Goal: Task Accomplishment & Management: Manage account settings

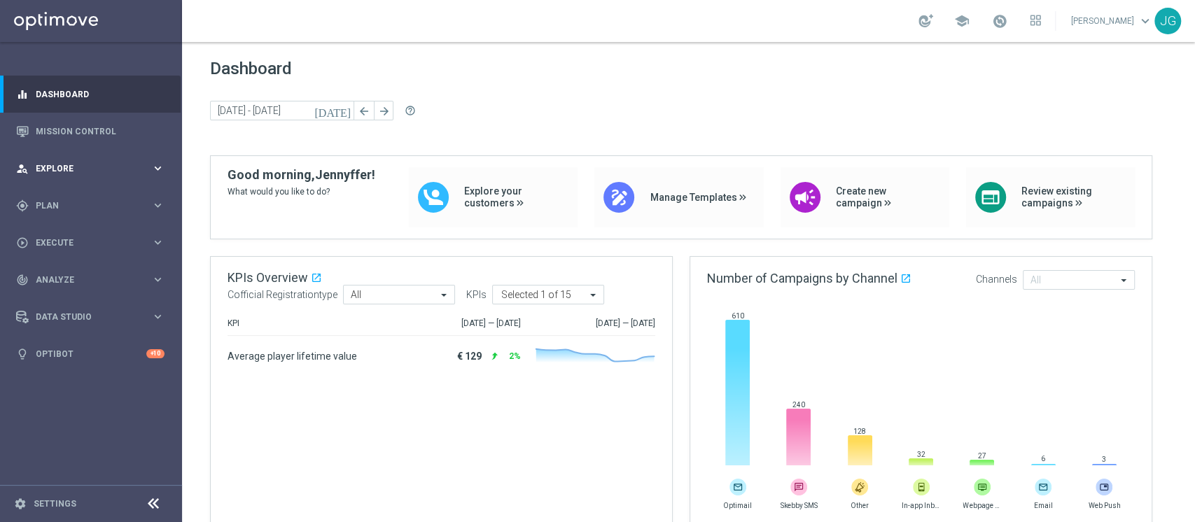
click at [118, 165] on span "Explore" at bounding box center [94, 169] width 116 height 8
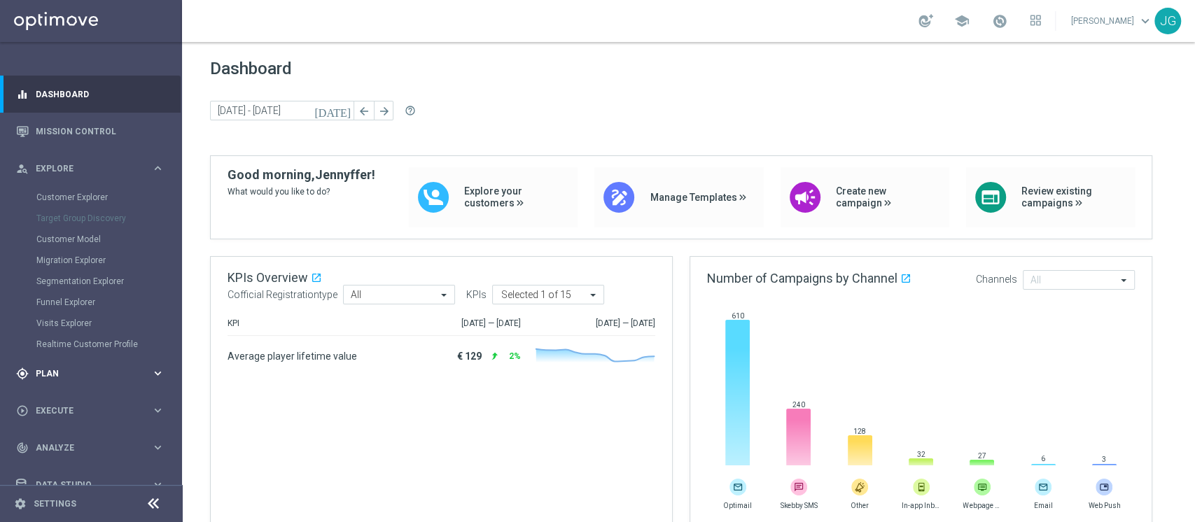
click at [84, 381] on div "gps_fixed Plan keyboard_arrow_right" at bounding box center [90, 373] width 181 height 37
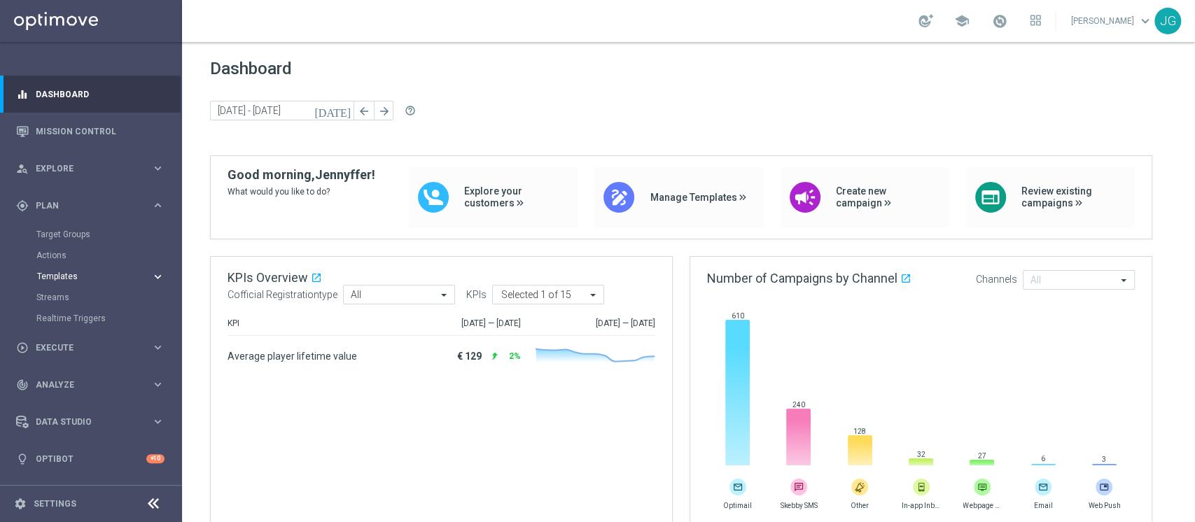
click at [70, 274] on span "Templates" at bounding box center [87, 276] width 100 height 8
click at [56, 296] on link "Optimail" at bounding box center [94, 297] width 102 height 11
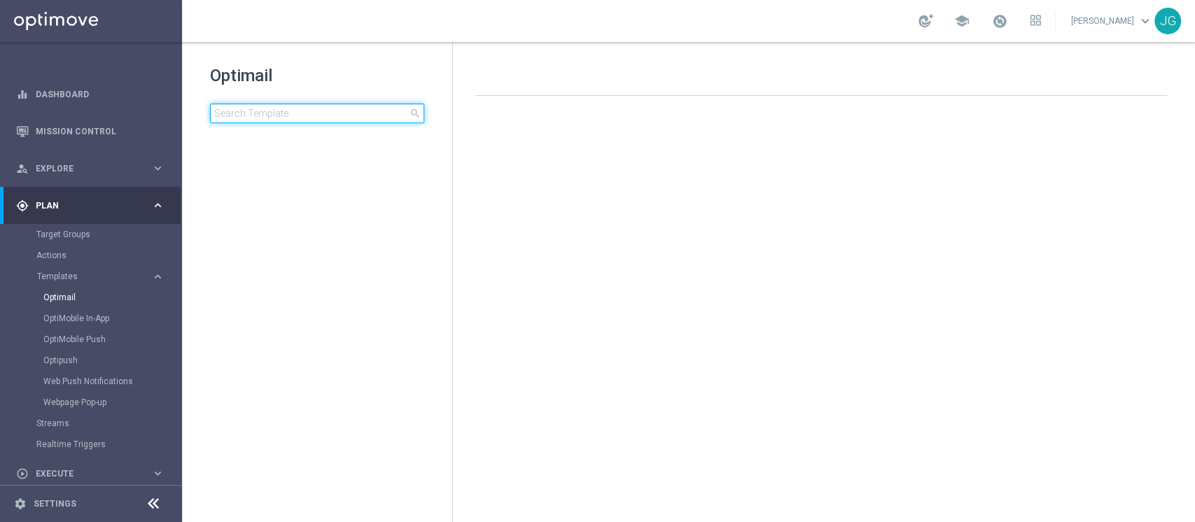
click at [291, 115] on input at bounding box center [317, 114] width 214 height 20
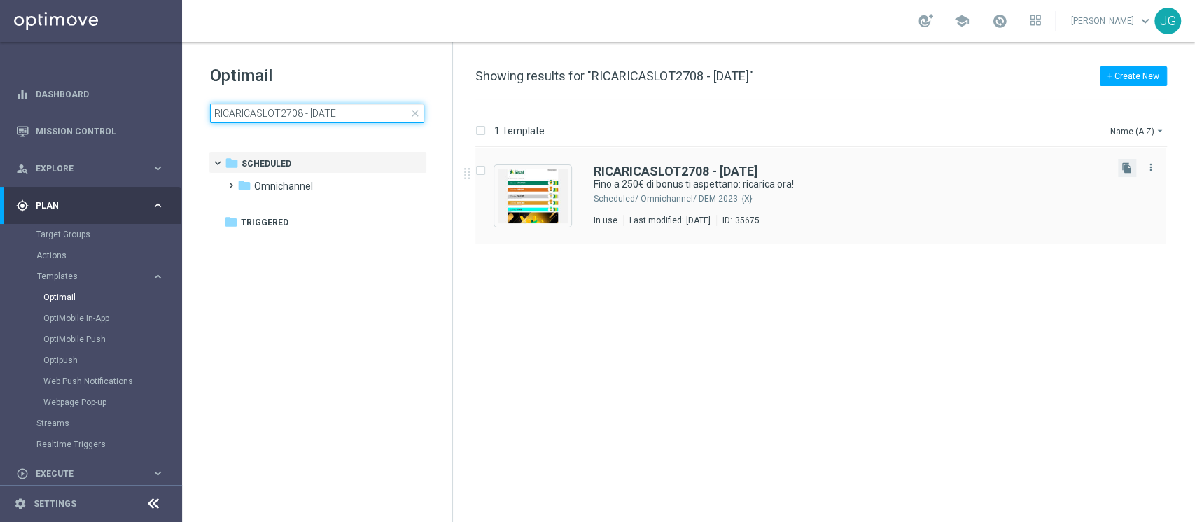
type input "RICARICASLOT2708 - [DATE]"
click at [1132, 171] on button "file_copy" at bounding box center [1127, 168] width 18 height 18
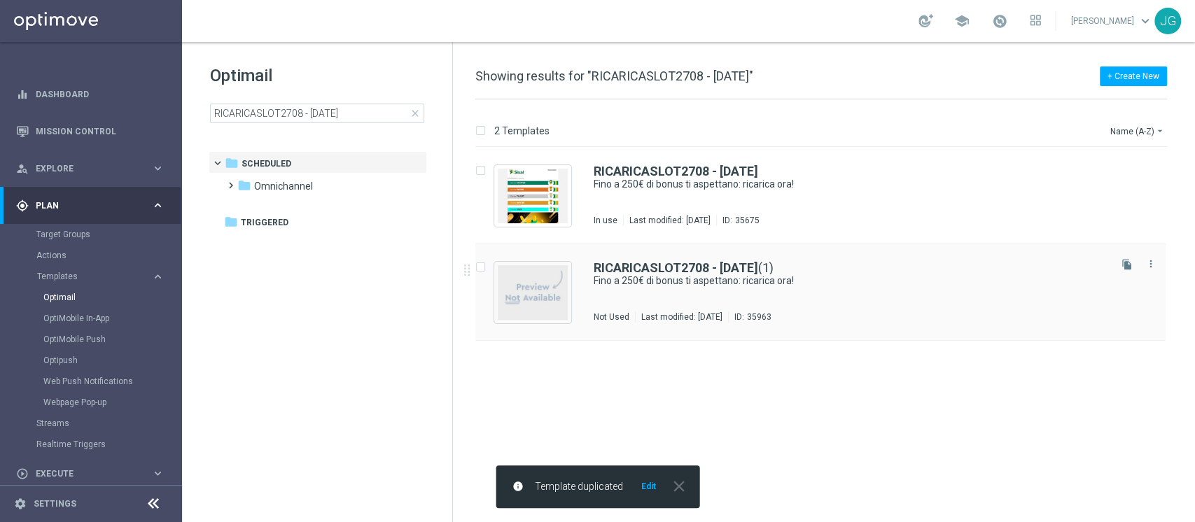
click at [912, 295] on div "RICARICASLOT2708 - [DATE] (1) Fino a 250€ di bonus ti aspettano: ricarica ora! …" at bounding box center [850, 292] width 513 height 61
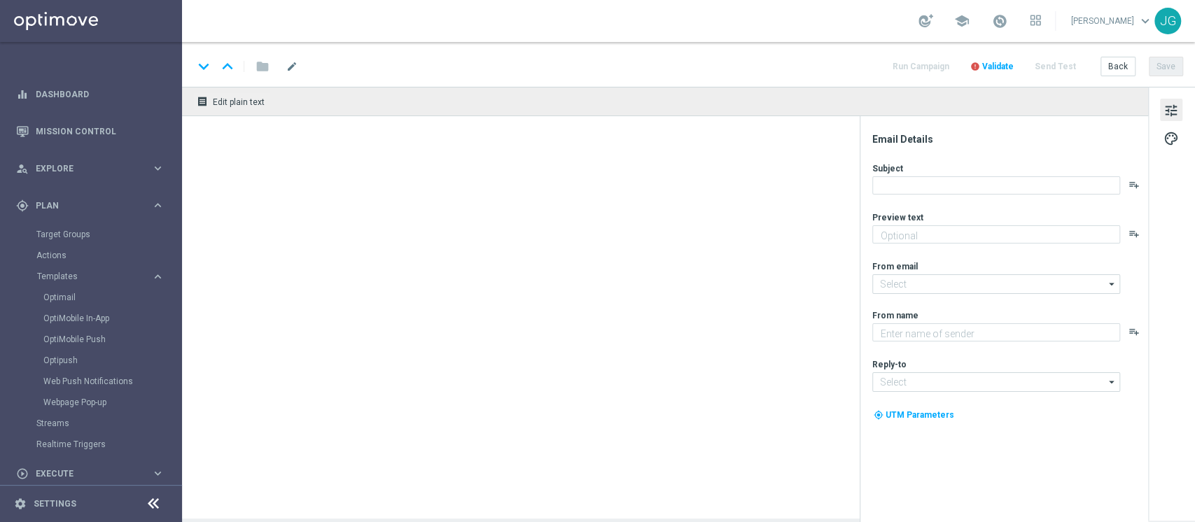
type textarea "Non perderti la promozione!✨"
type input "[EMAIL_ADDRESS][DOMAIN_NAME]"
type textarea "Sisal"
type input "[EMAIL_ADDRESS][DOMAIN_NAME]"
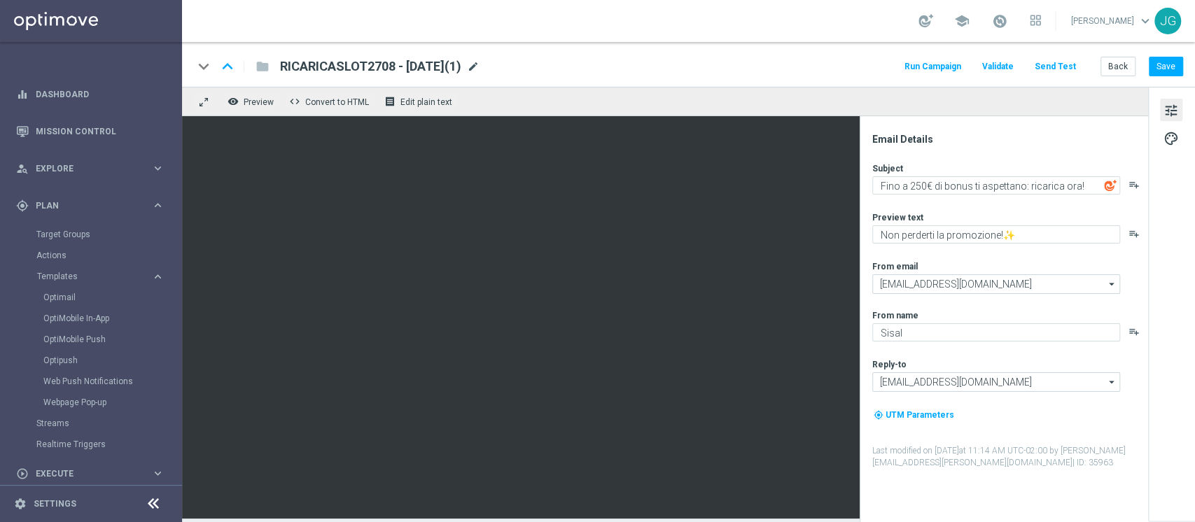
click at [480, 67] on span "mode_edit" at bounding box center [473, 66] width 13 height 13
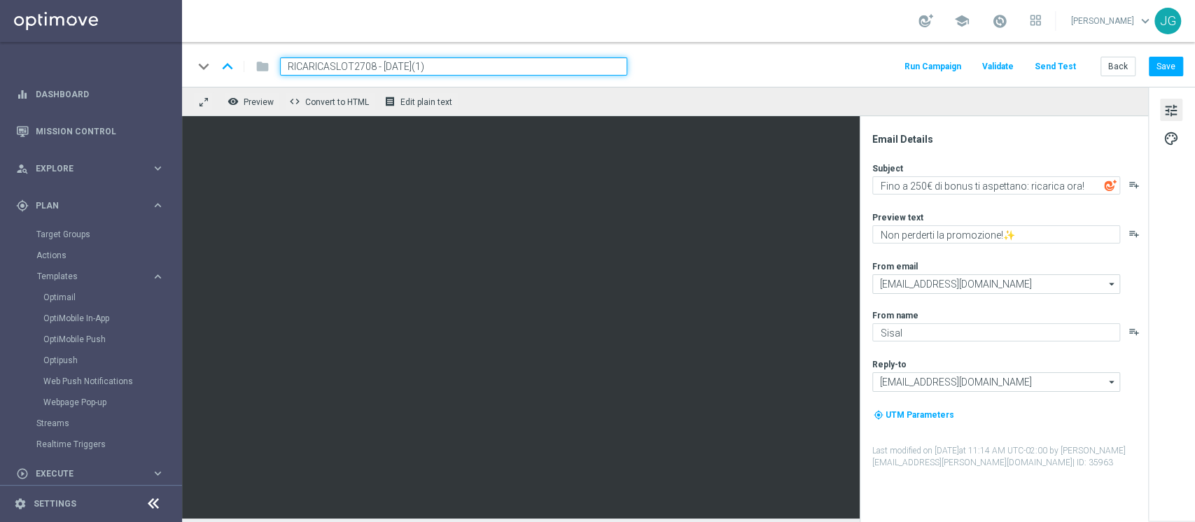
drag, startPoint x: 376, startPoint y: 64, endPoint x: 181, endPoint y: 61, distance: 194.6
click at [184, 62] on div "keyboard_arrow_down keyboard_arrow_up folder RICARICASLOT2708 - [DATE](1) Run C…" at bounding box center [688, 64] width 1013 height 45
paste input "SPECIAL0809"
click at [465, 64] on input "SPECIAL0809- [DATE](1)" at bounding box center [453, 66] width 347 height 18
type input "SPECIAL0809- [DATE]"
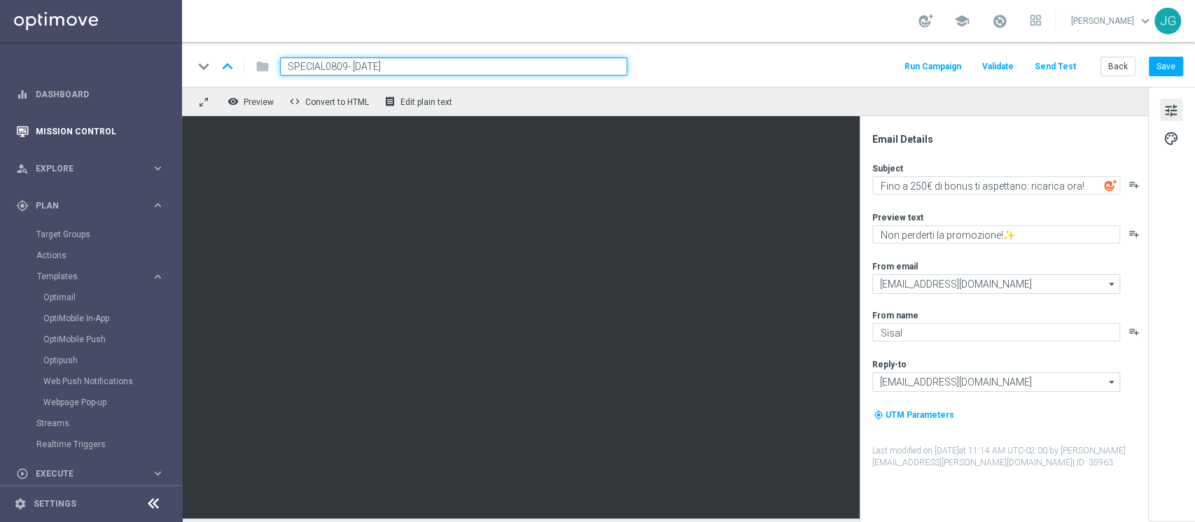
drag, startPoint x: 465, startPoint y: 64, endPoint x: 0, endPoint y: 123, distance: 468.5
click at [0, 123] on main "equalizer Dashboard Mission Control" at bounding box center [597, 261] width 1195 height 522
click at [1174, 70] on button "Save" at bounding box center [1166, 67] width 34 height 20
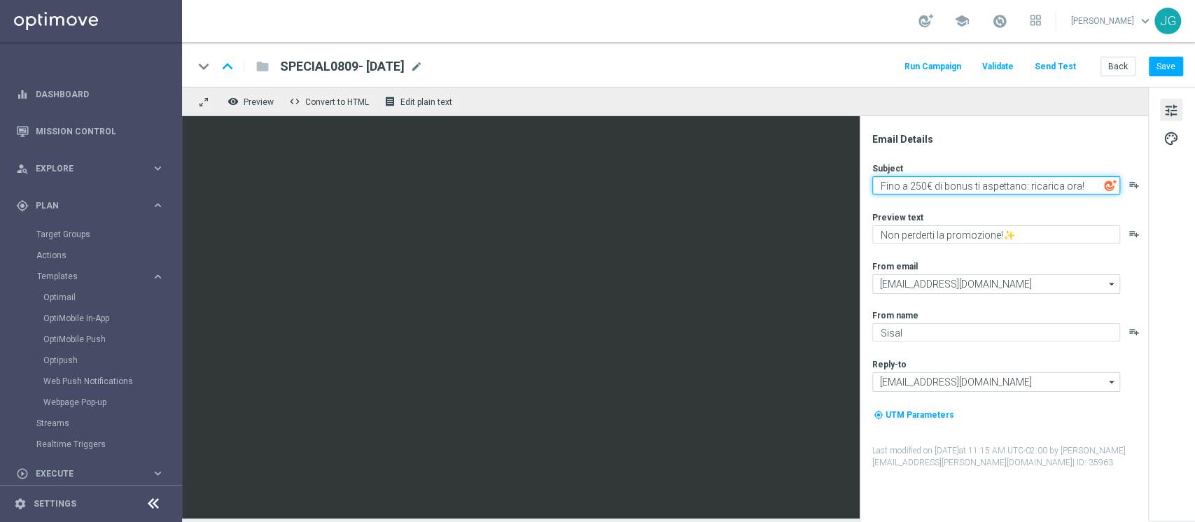
drag, startPoint x: 878, startPoint y: 187, endPoint x: 1019, endPoint y: 188, distance: 140.7
click at [1019, 188] on textarea "Fino a 250€ di bonus ti aspettano: ricarica ora!" at bounding box center [996, 185] width 248 height 18
paste textarea "Non perderti la promozione!"
type textarea "Non perderti la promozione: ricarica ora!"
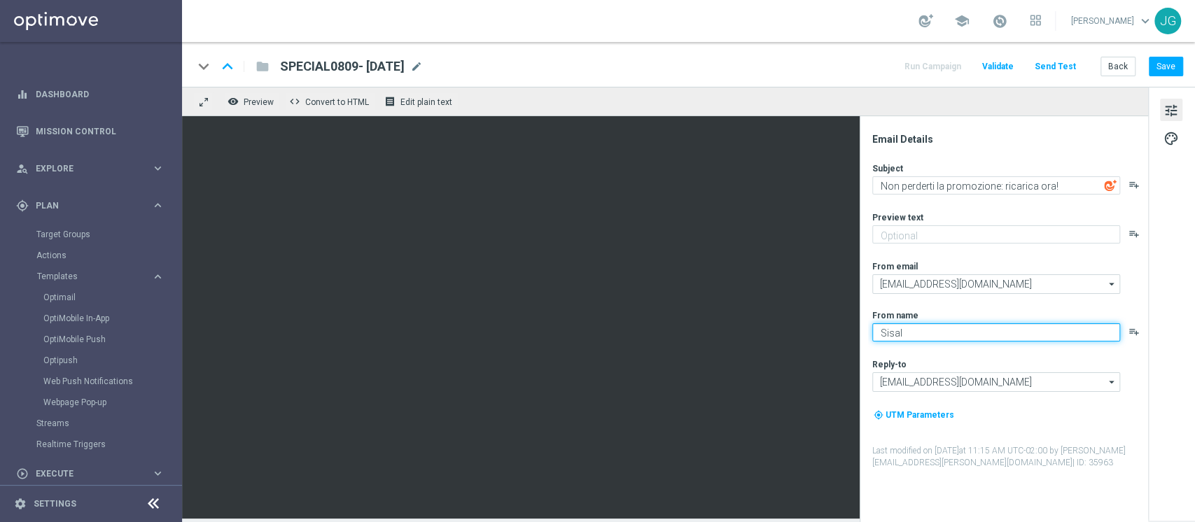
click at [954, 330] on textarea "Sisal" at bounding box center [996, 332] width 248 height 18
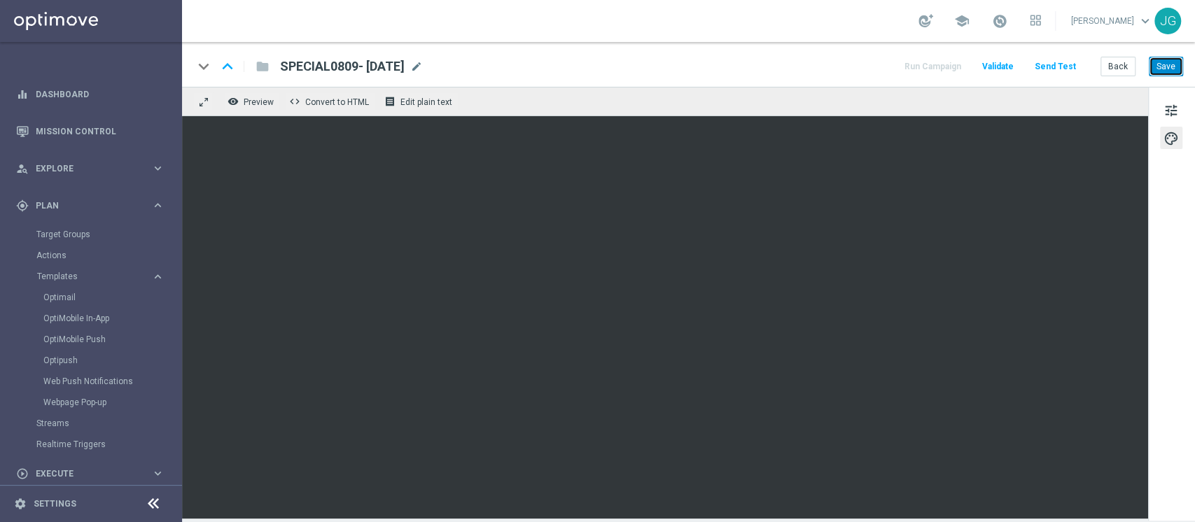
click at [1166, 71] on button "Save" at bounding box center [1166, 67] width 34 height 20
click at [1168, 69] on button "Save" at bounding box center [1166, 67] width 34 height 20
click at [1173, 109] on span "tune" at bounding box center [1170, 111] width 15 height 18
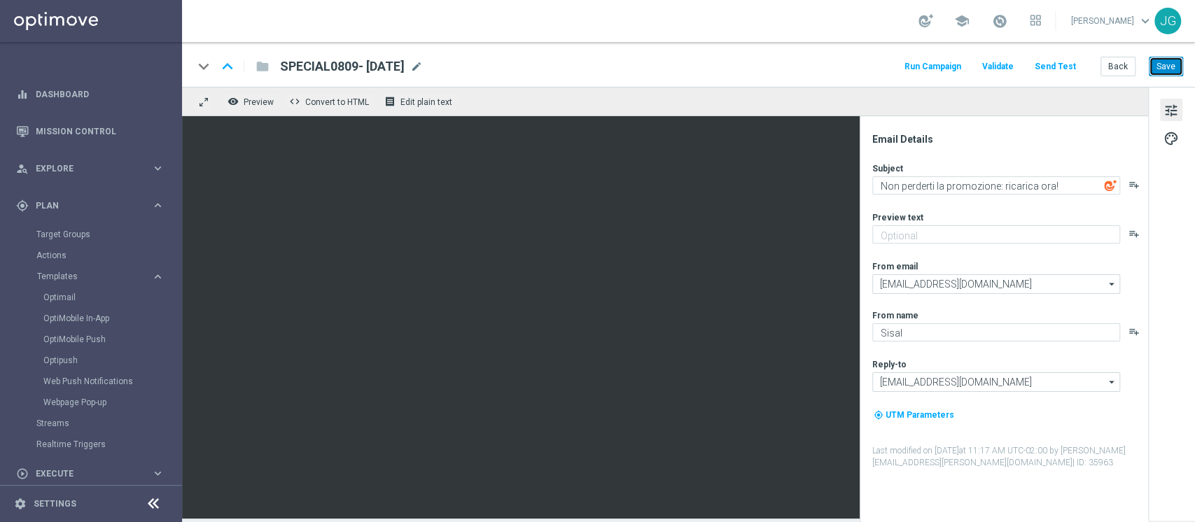
click at [1173, 61] on button "Save" at bounding box center [1166, 67] width 34 height 20
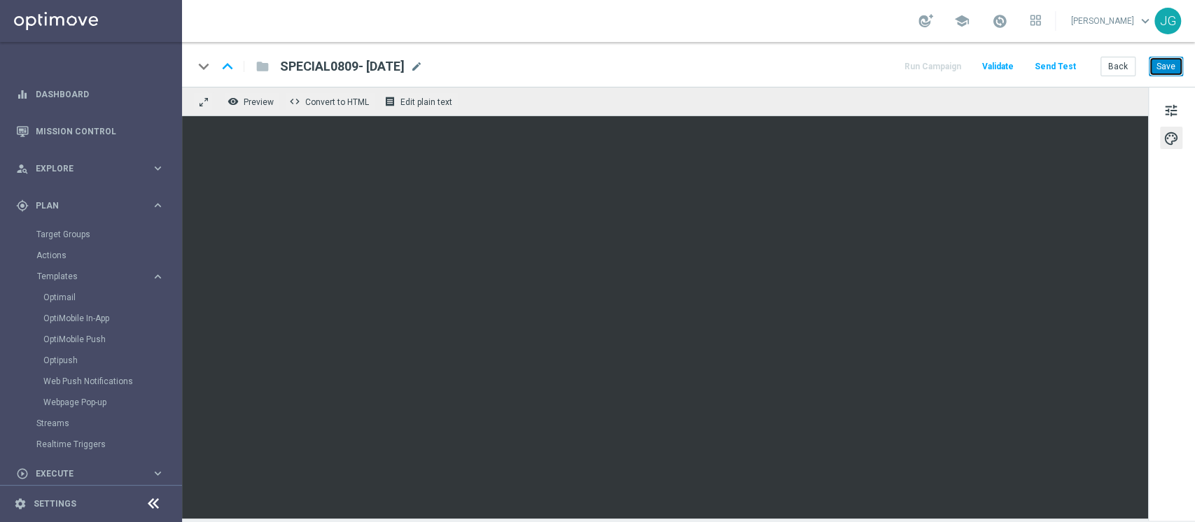
click at [1167, 66] on button "Save" at bounding box center [1166, 67] width 34 height 20
click at [1173, 111] on span "tune" at bounding box center [1170, 111] width 15 height 18
click at [1169, 71] on button "Save" at bounding box center [1166, 67] width 34 height 20
click at [62, 301] on link "Optimail" at bounding box center [94, 297] width 102 height 11
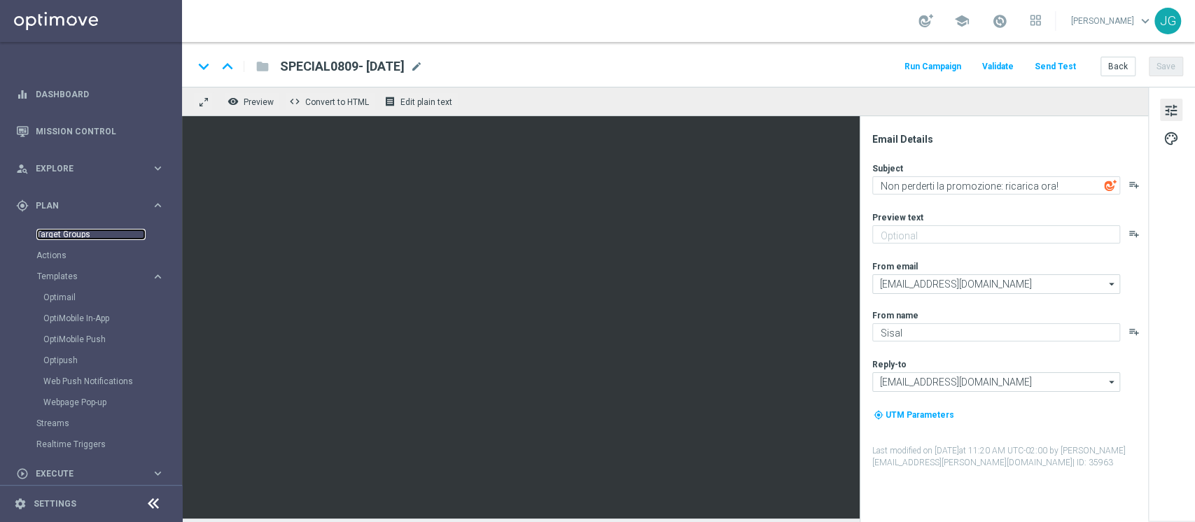
click at [68, 238] on link "Target Groups" at bounding box center [90, 234] width 109 height 11
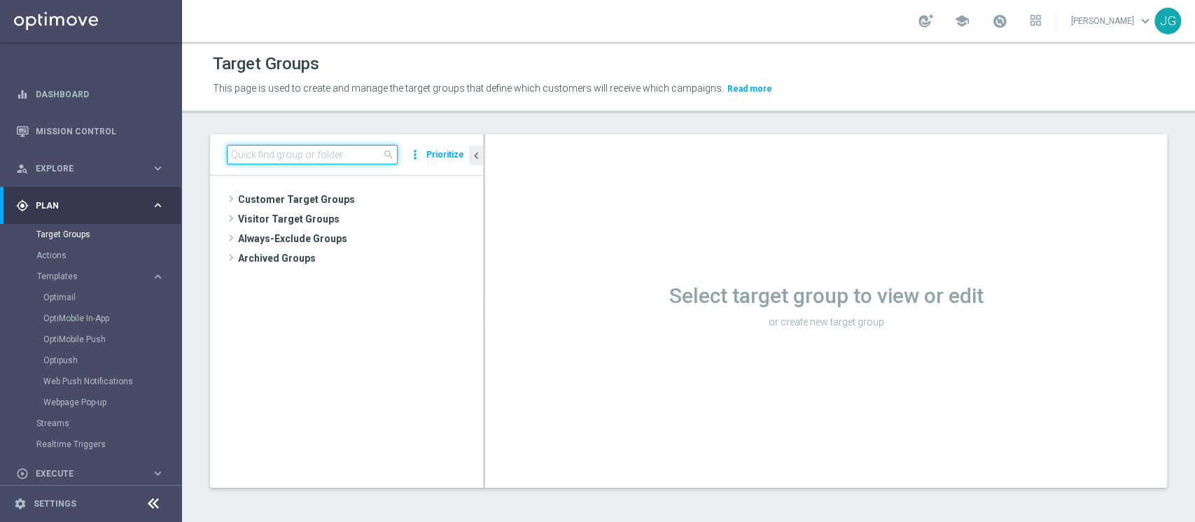
click at [302, 160] on input at bounding box center [312, 155] width 171 height 20
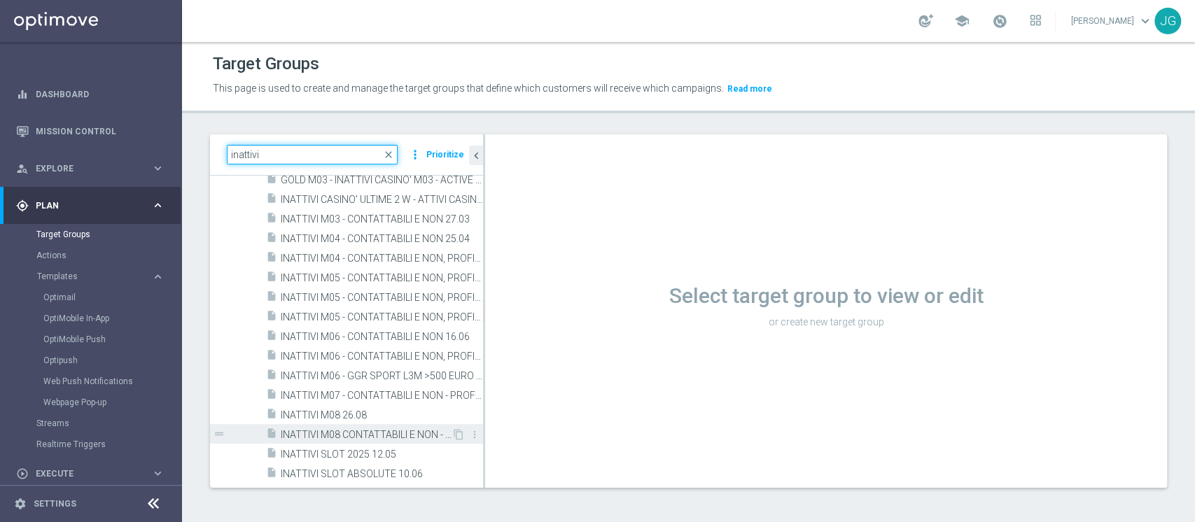
scroll to position [1047, 0]
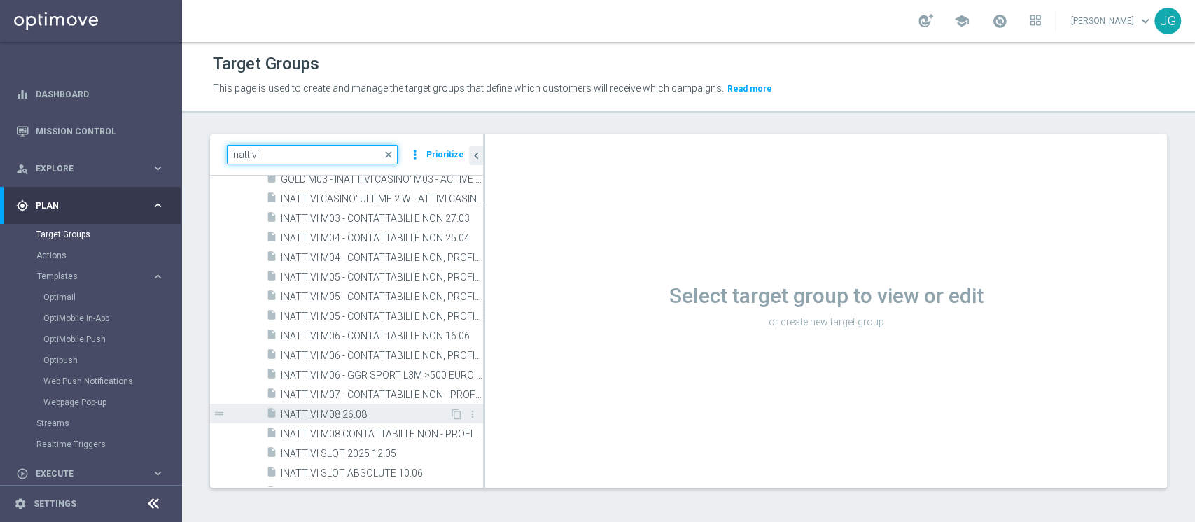
type input "inattivi"
click at [359, 412] on span "INATTIVI M08 26.08" at bounding box center [365, 415] width 169 height 12
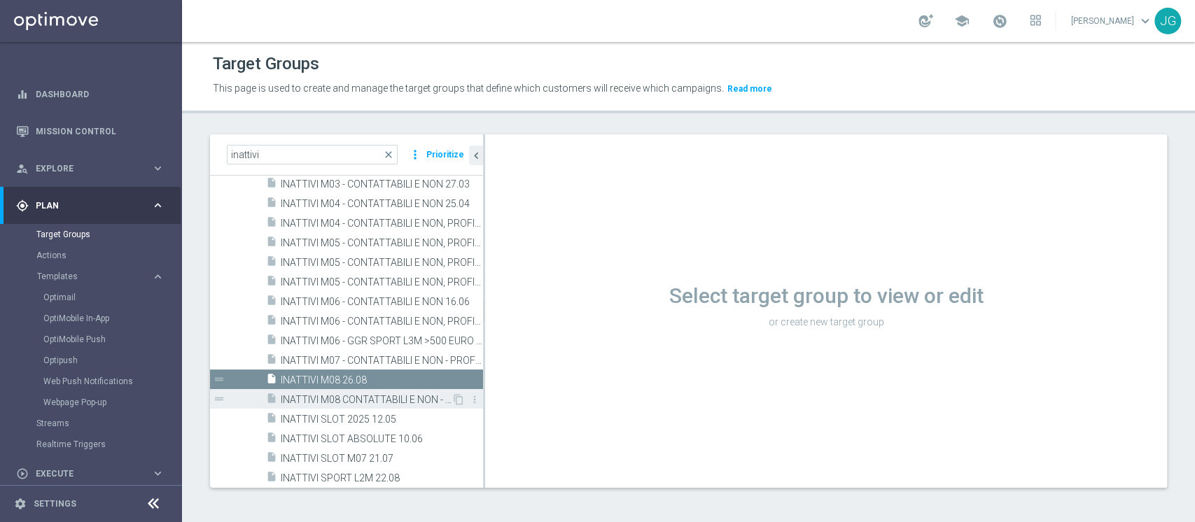
scroll to position [1084, 0]
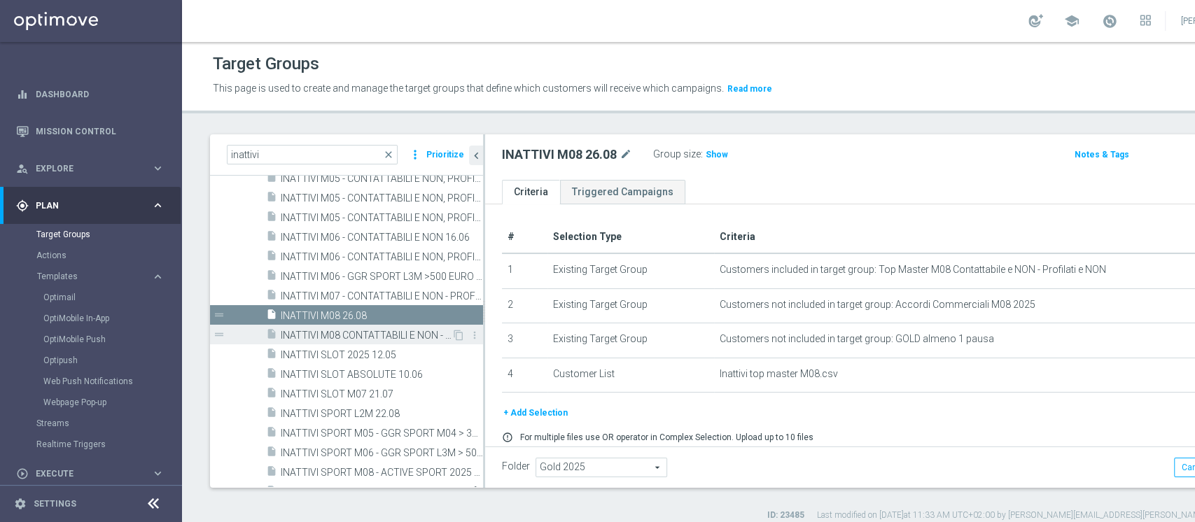
scroll to position [1137, 0]
click at [372, 259] on span "INATTIVI M06 - CONTATTABILI E NON, PROFILATI E NON 10.06" at bounding box center [366, 258] width 171 height 12
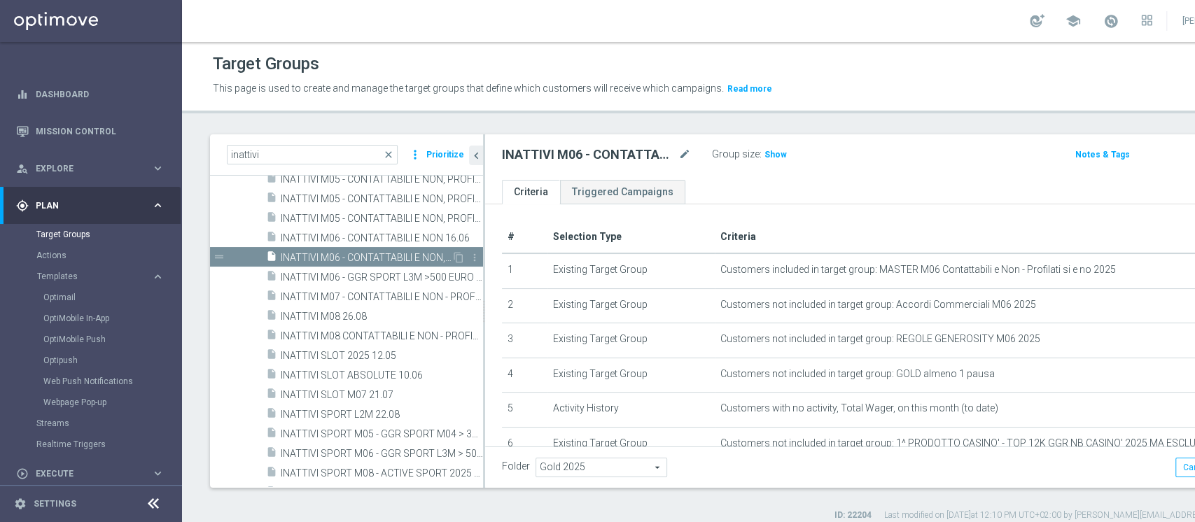
click at [351, 258] on span "INATTIVI M06 - CONTATTABILI E NON, PROFILATI E NON 10.06" at bounding box center [366, 258] width 171 height 12
click at [354, 242] on span "INATTIVI M06 - CONTATTABILI E NON 16.06" at bounding box center [366, 238] width 171 height 12
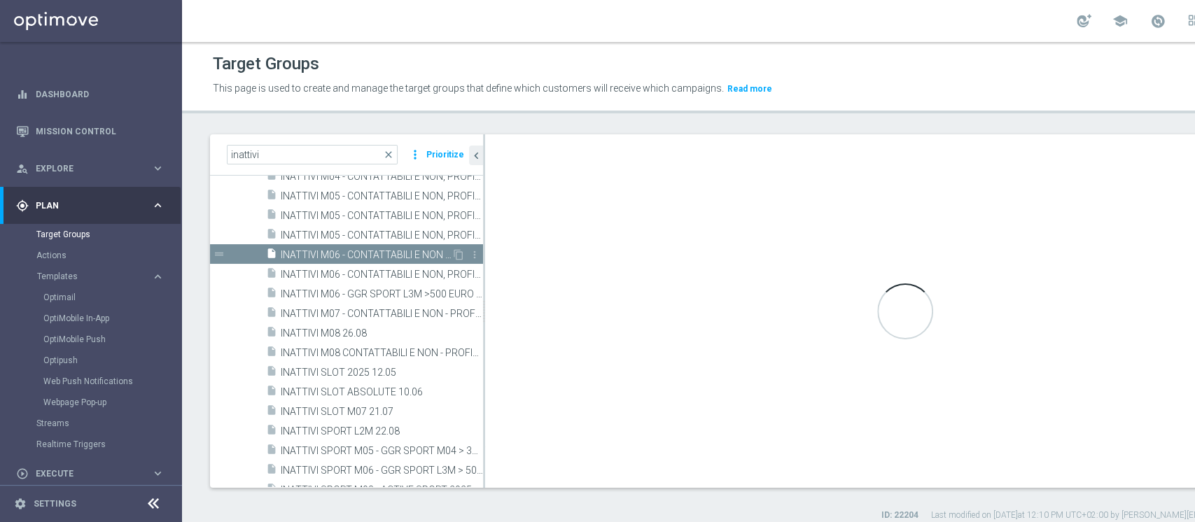
scroll to position [991, 0]
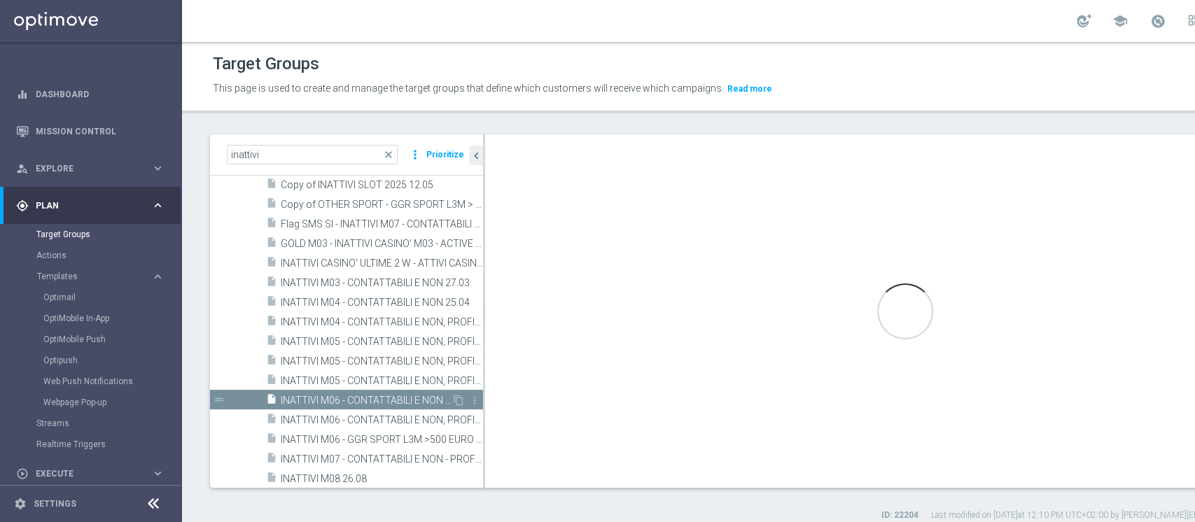
type textarea "(1 AND 2 AND 3 AND 4 and 5)"
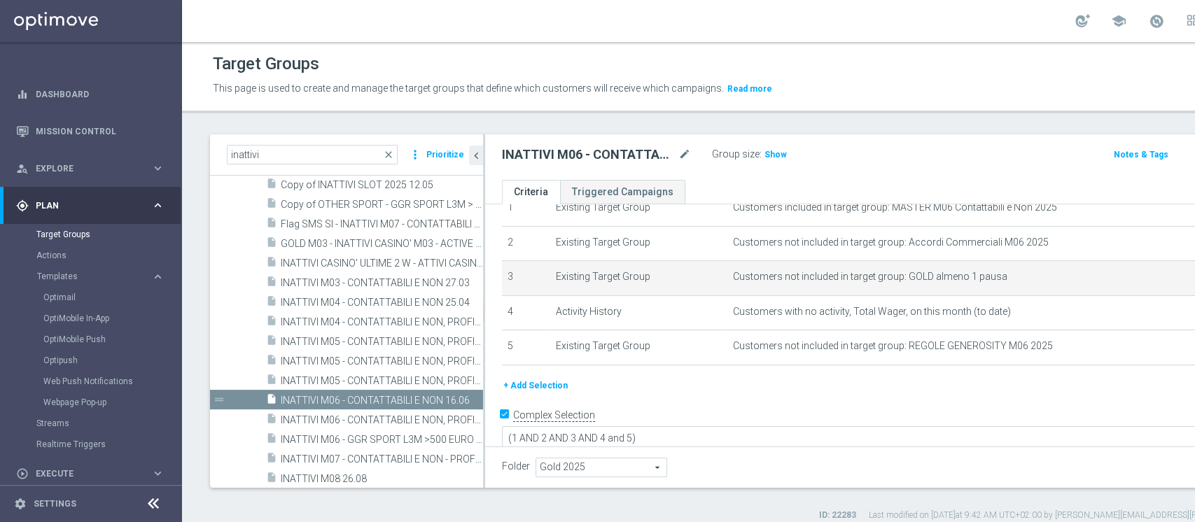
scroll to position [62, 0]
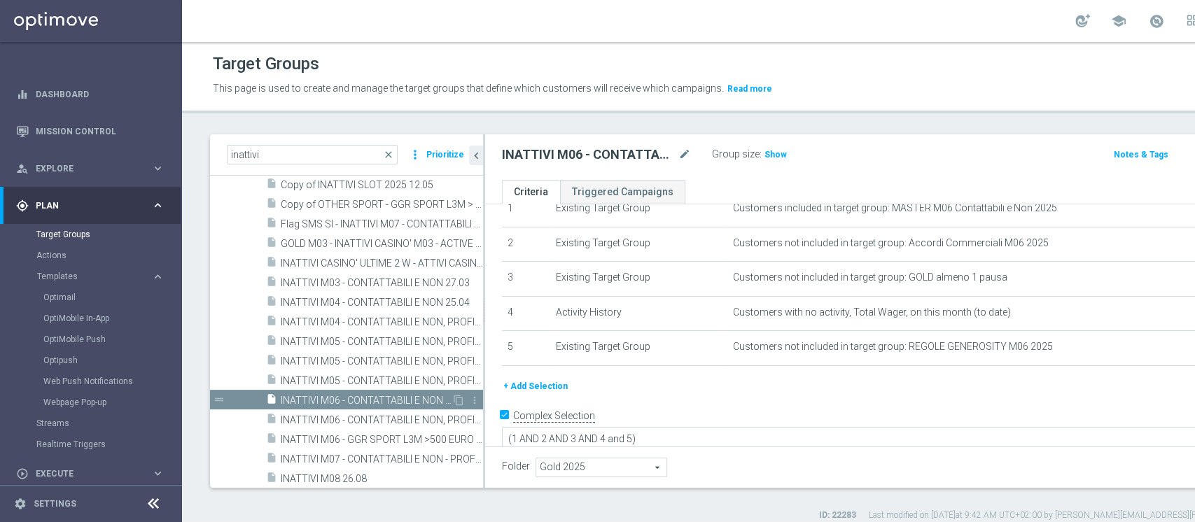
click at [382, 398] on span "INATTIVI M06 - CONTATTABILI E NON 16.06" at bounding box center [366, 401] width 171 height 12
click at [319, 400] on span "INATTIVI M06 - CONTATTABILI E NON 16.06" at bounding box center [366, 401] width 171 height 12
click at [377, 400] on span "INATTIVI M06 - CONTATTABILI E NON 16.06" at bounding box center [366, 401] width 171 height 12
click at [453, 401] on icon "content_copy" at bounding box center [458, 400] width 11 height 11
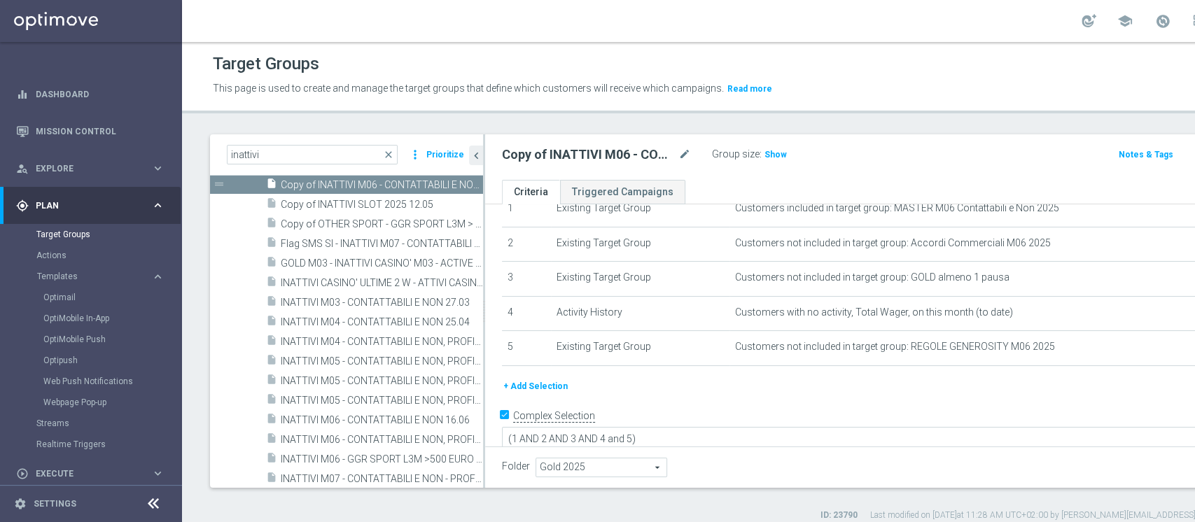
scroll to position [1009, 0]
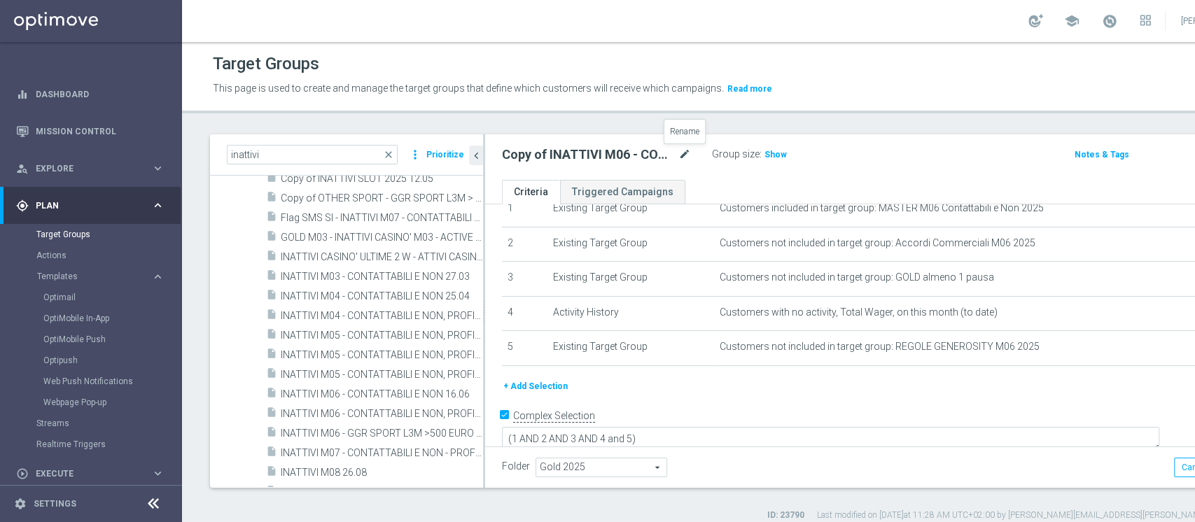
click at [685, 153] on icon "mode_edit" at bounding box center [684, 154] width 13 height 17
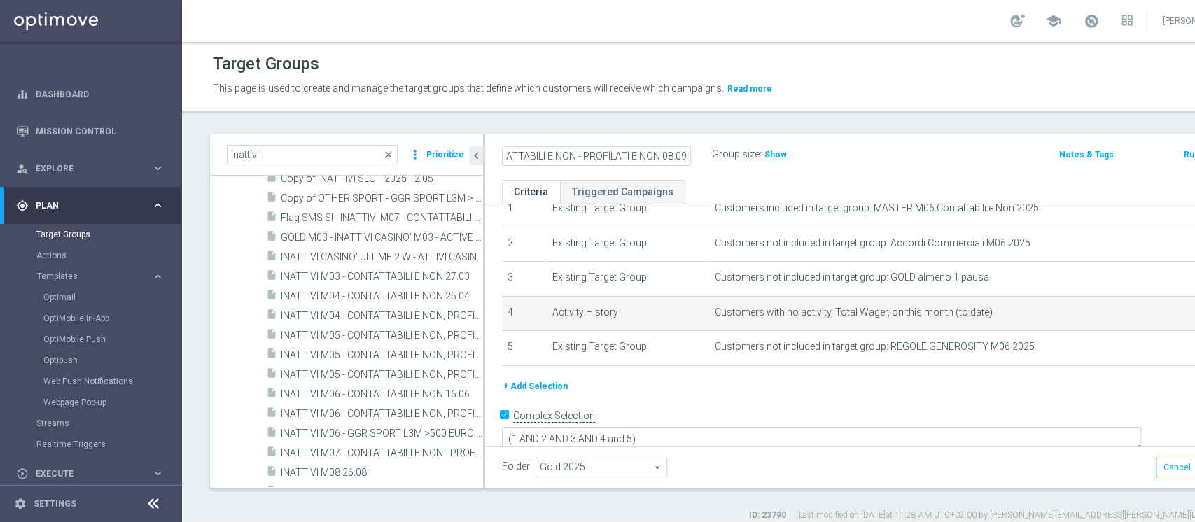
type input "INATTIVI M09 - CONTATTABILI E NON - PROFILATI E NON 08.09"
click at [917, 310] on span "Customers with no activity, Total Wager, on this month (to date)" at bounding box center [955, 313] width 480 height 12
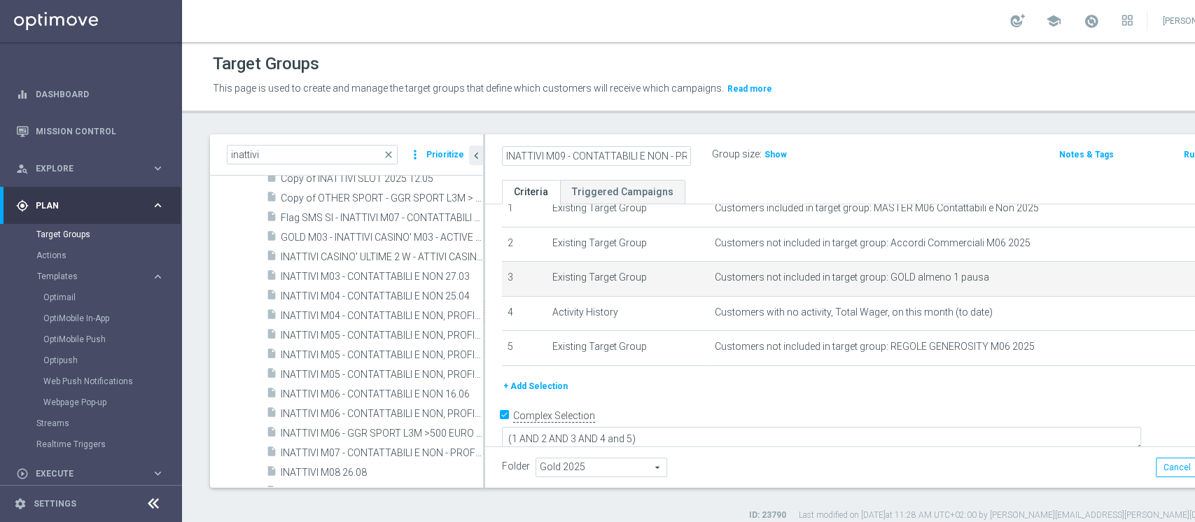
scroll to position [0, 0]
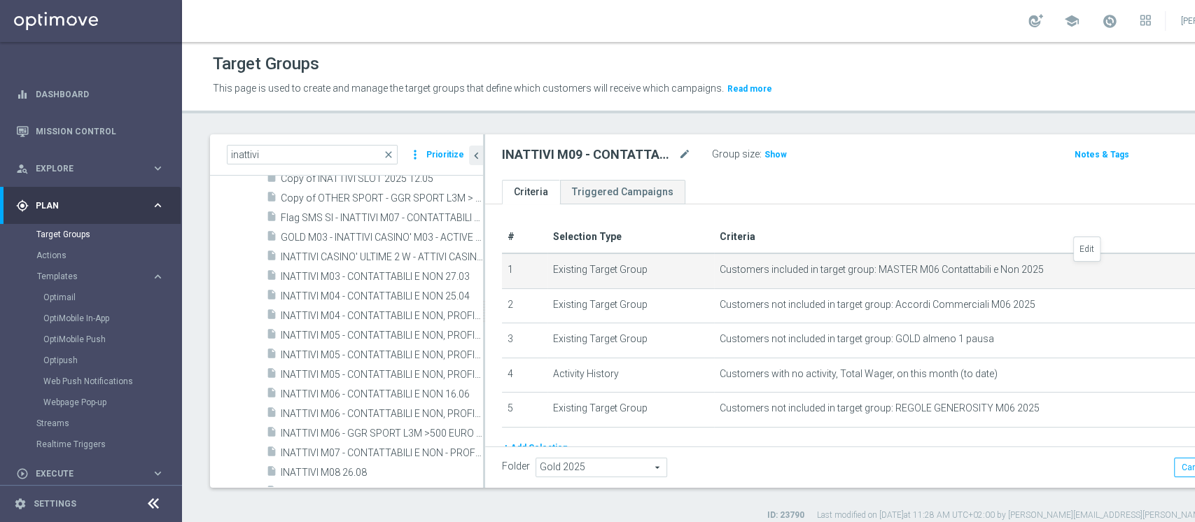
click at [1194, 267] on icon "mode_edit" at bounding box center [1217, 270] width 11 height 11
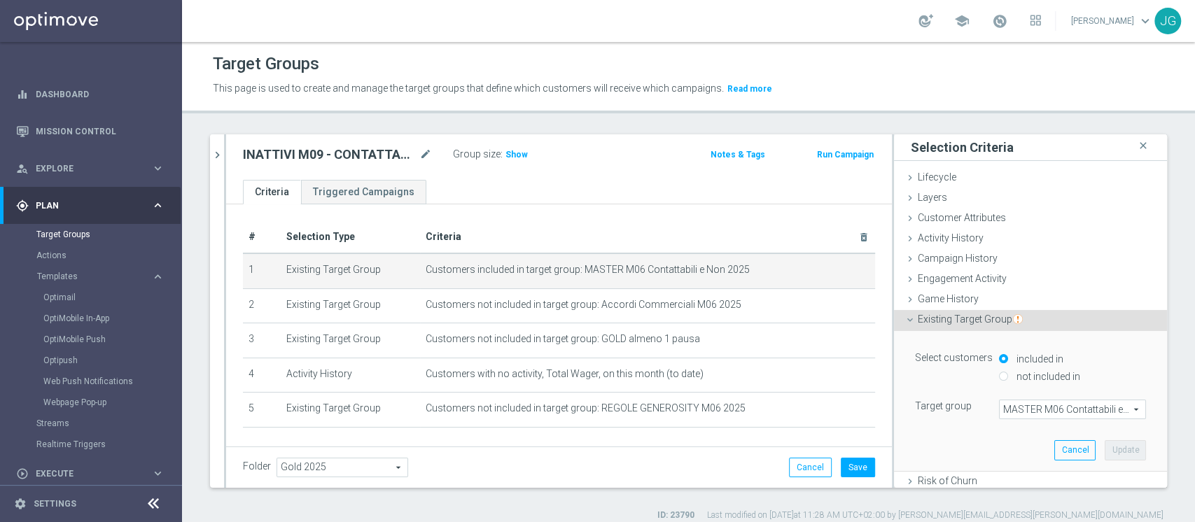
click at [1004, 411] on span "MASTER M06 Contattabili e Non 2025" at bounding box center [1073, 409] width 146 height 18
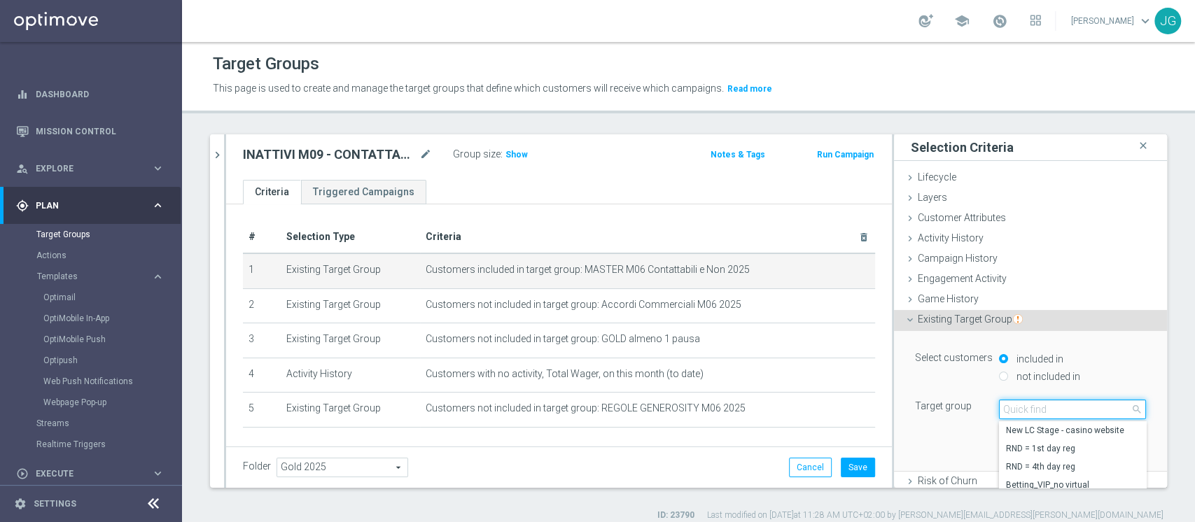
click at [1004, 411] on input "search" at bounding box center [1072, 410] width 147 height 20
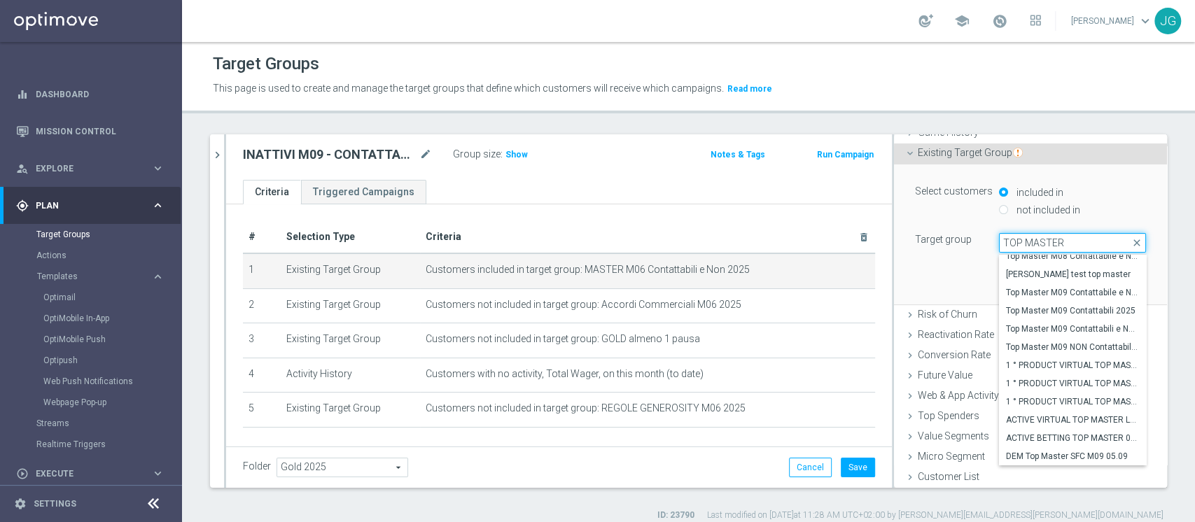
scroll to position [11, 0]
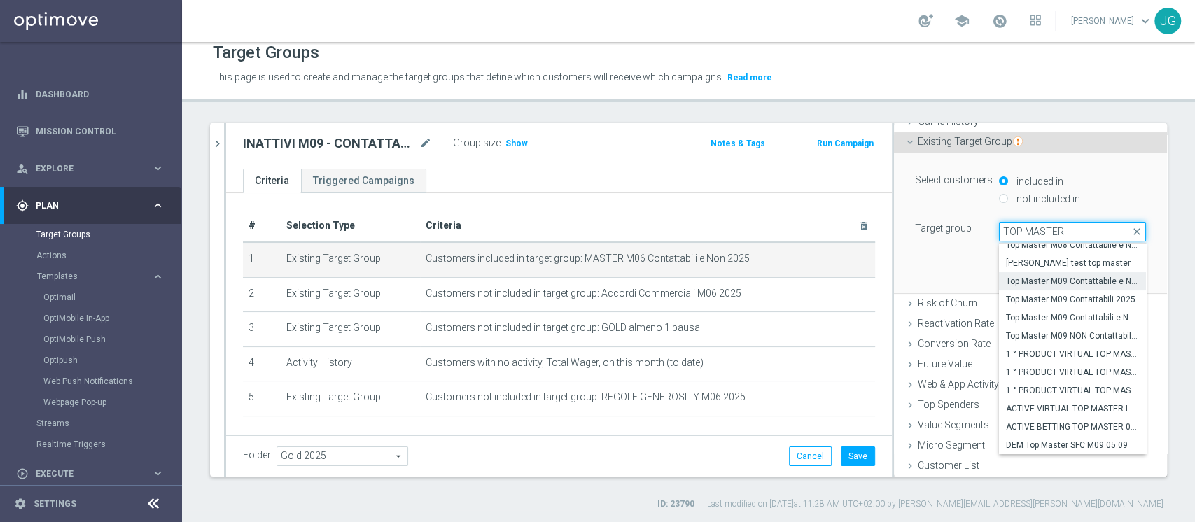
type input "TOP MASTER"
click at [1055, 279] on span "Top Master M09 Contattabile e NON - Profilati e NON" at bounding box center [1072, 281] width 133 height 11
type input "Top Master M09 Contattabile e NON - Profilati e NON"
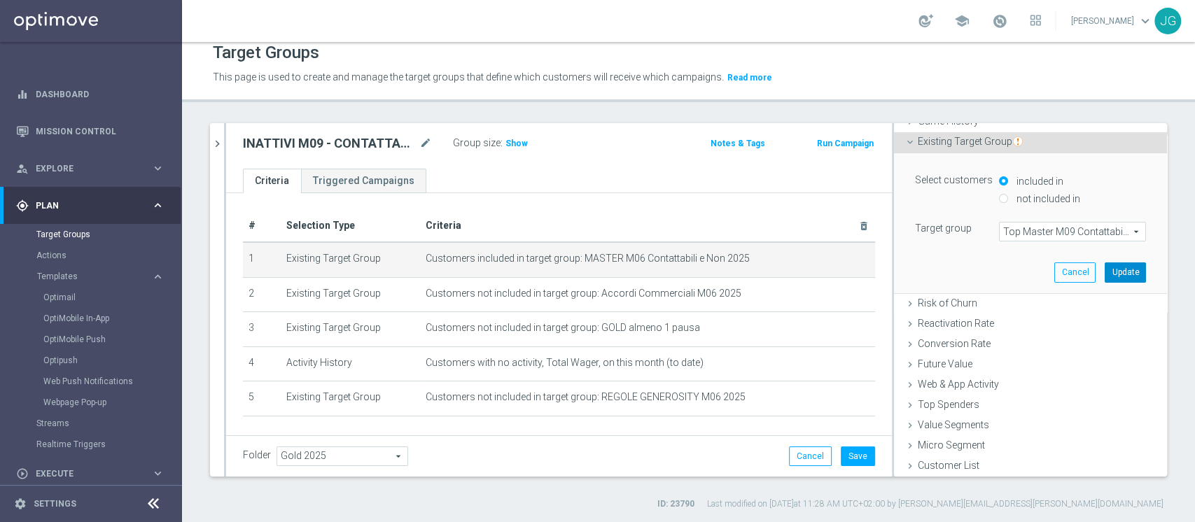
click at [1105, 270] on button "Update" at bounding box center [1125, 273] width 41 height 20
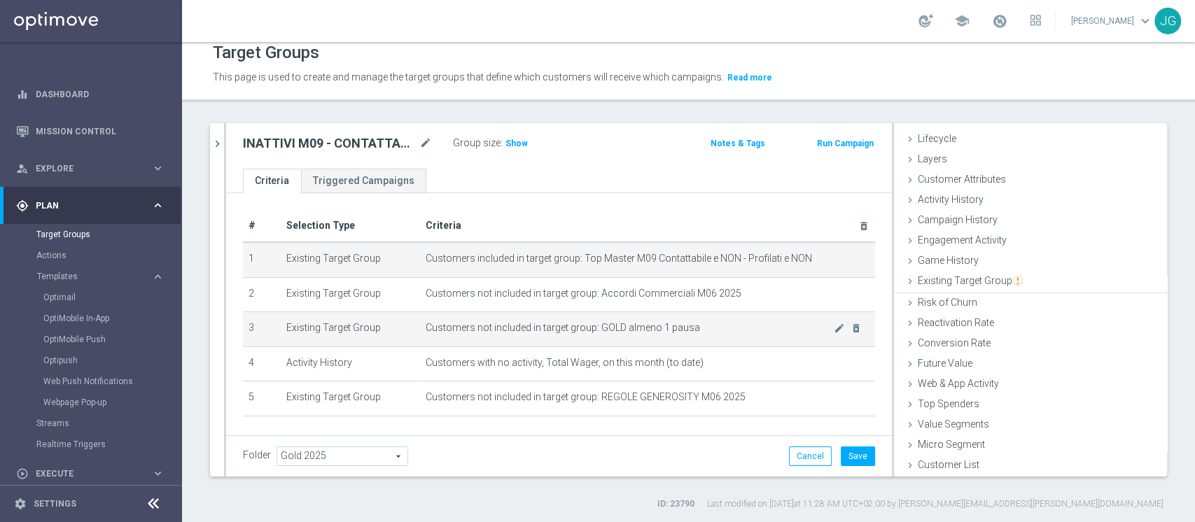
scroll to position [26, 0]
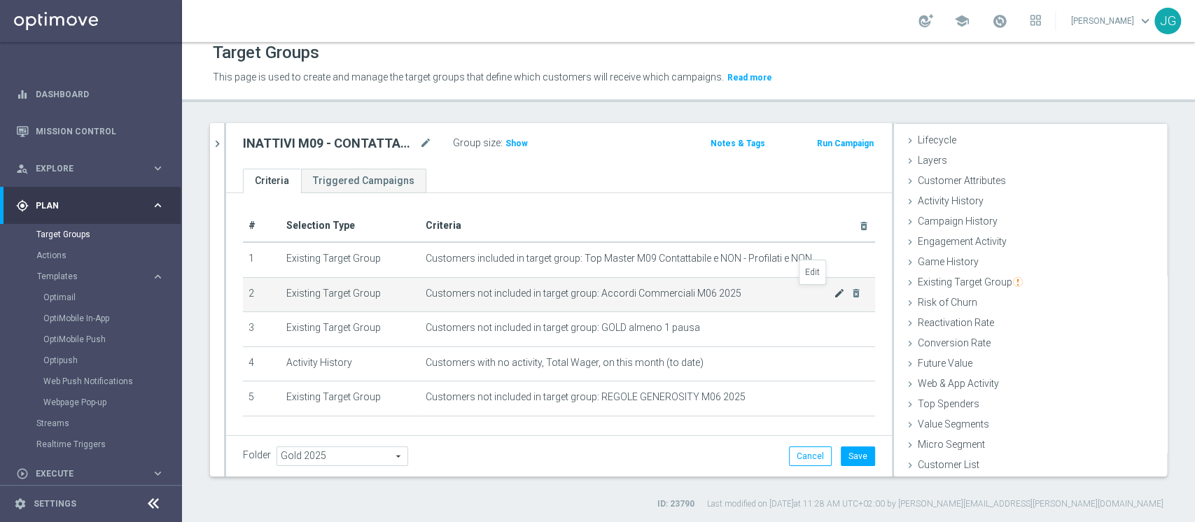
click at [834, 291] on icon "mode_edit" at bounding box center [839, 293] width 11 height 11
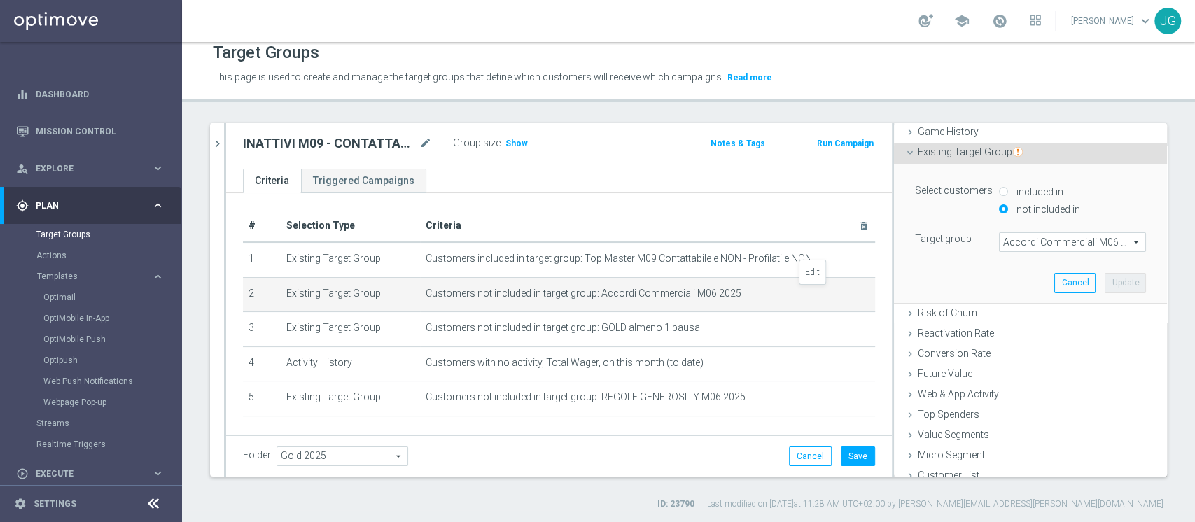
scroll to position [167, 0]
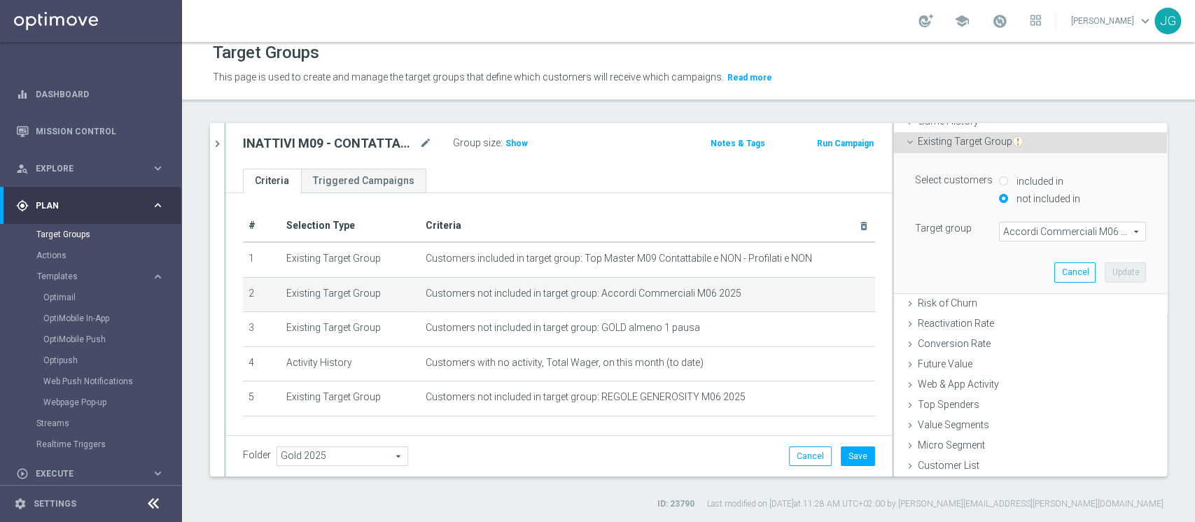
click at [1042, 223] on span "Accordi Commerciali M06 2025" at bounding box center [1073, 232] width 146 height 18
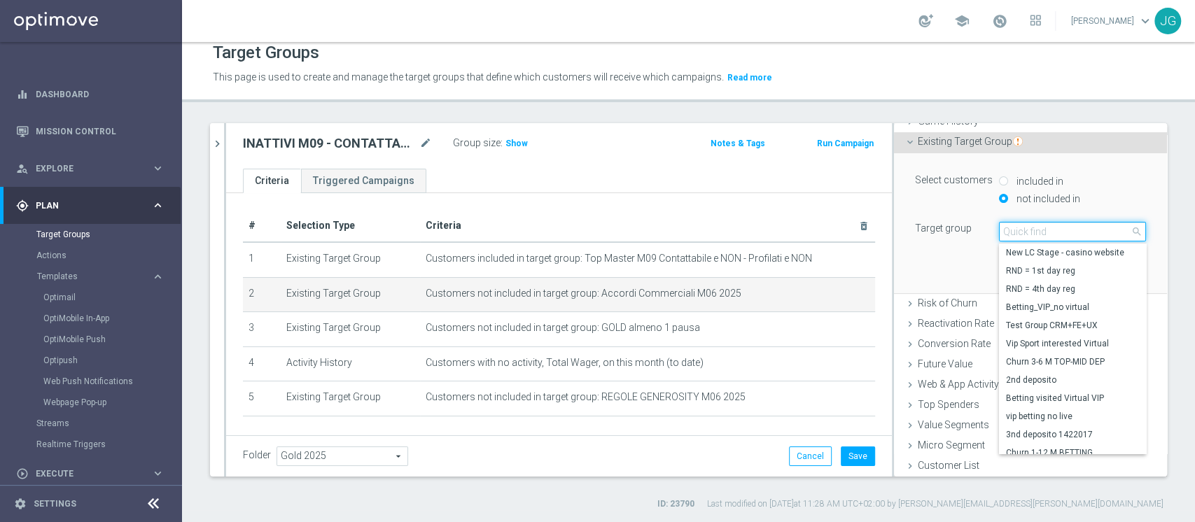
click at [1042, 223] on input "search" at bounding box center [1072, 232] width 147 height 20
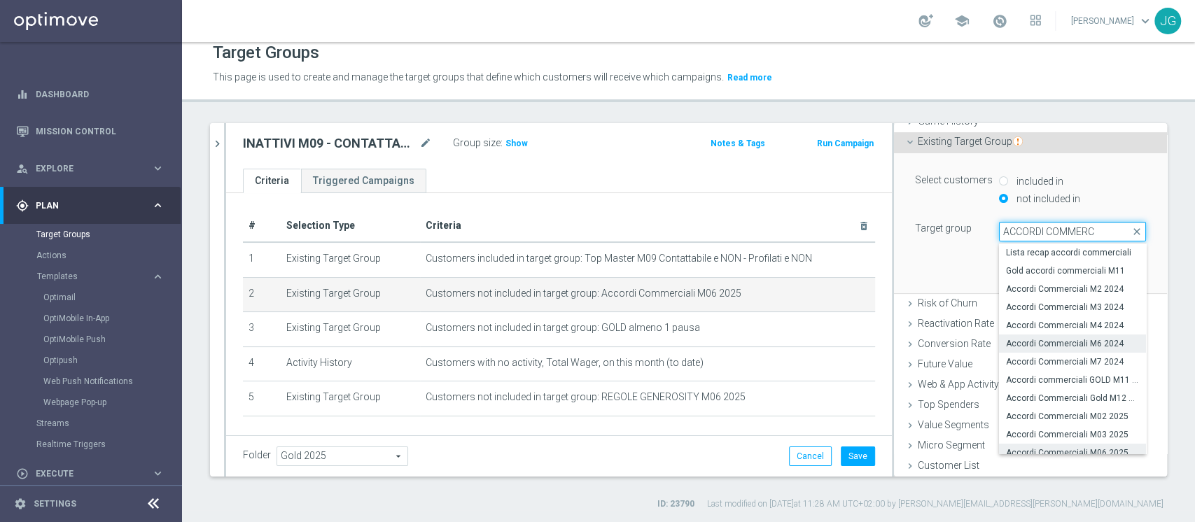
scroll to position [78, 0]
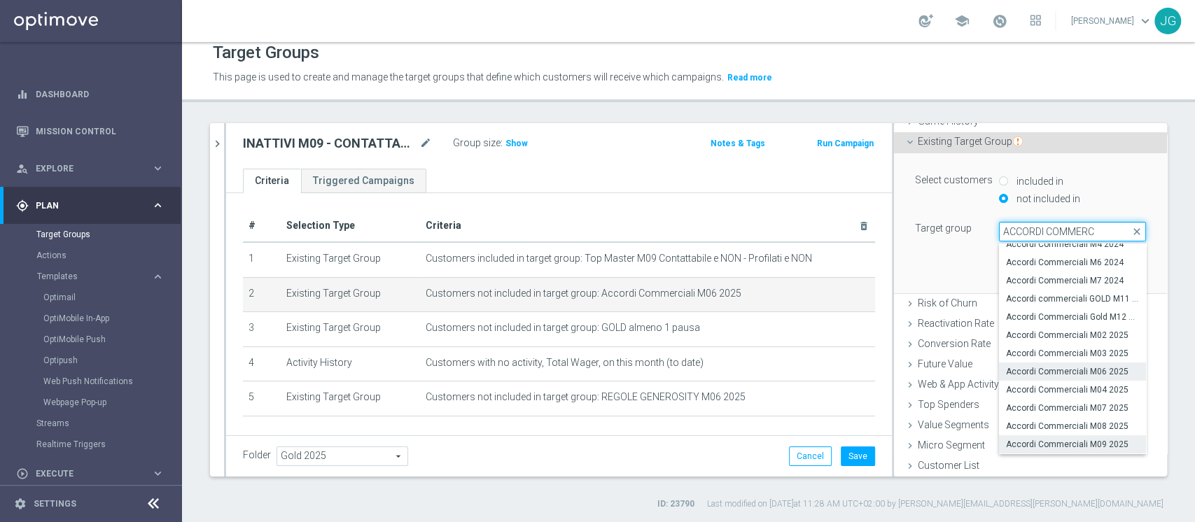
type input "ACCORDI COMMERC"
click at [1069, 440] on span "Accordi Commerciali M09 2025" at bounding box center [1072, 444] width 133 height 11
type input "Accordi Commerciali M09 2025"
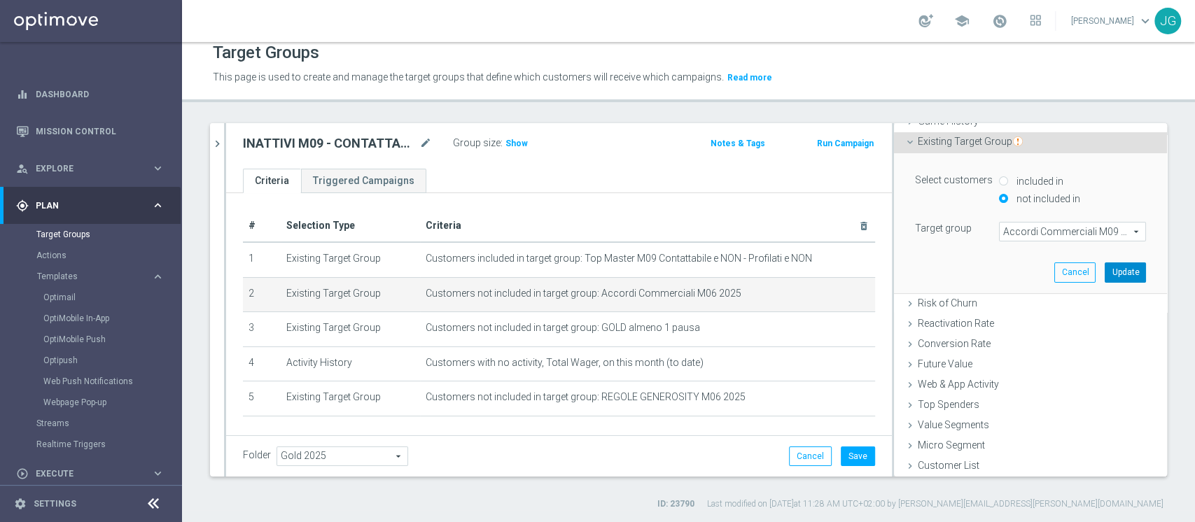
click at [1105, 275] on button "Update" at bounding box center [1125, 273] width 41 height 20
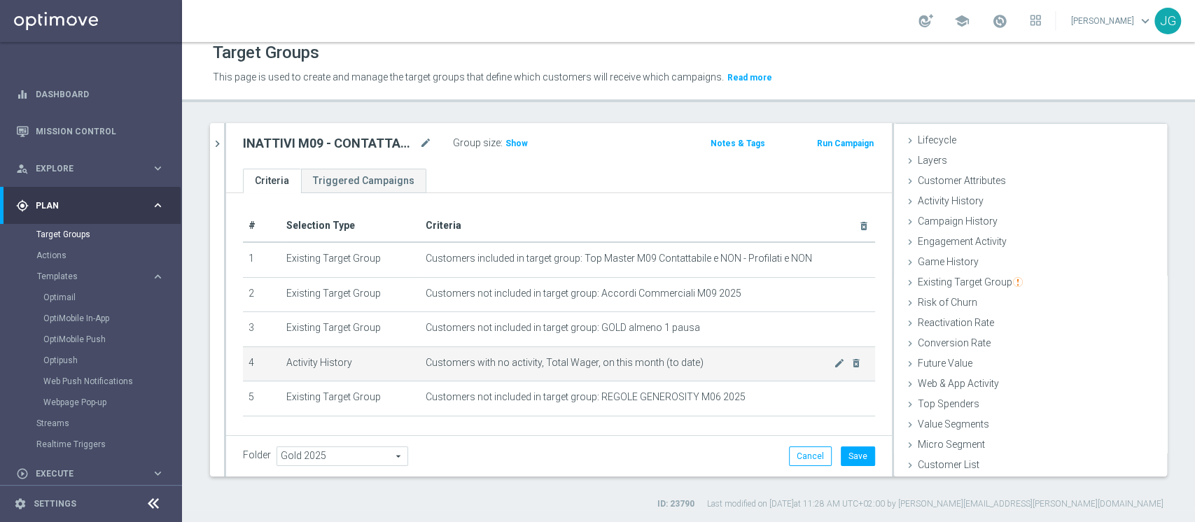
scroll to position [48, 0]
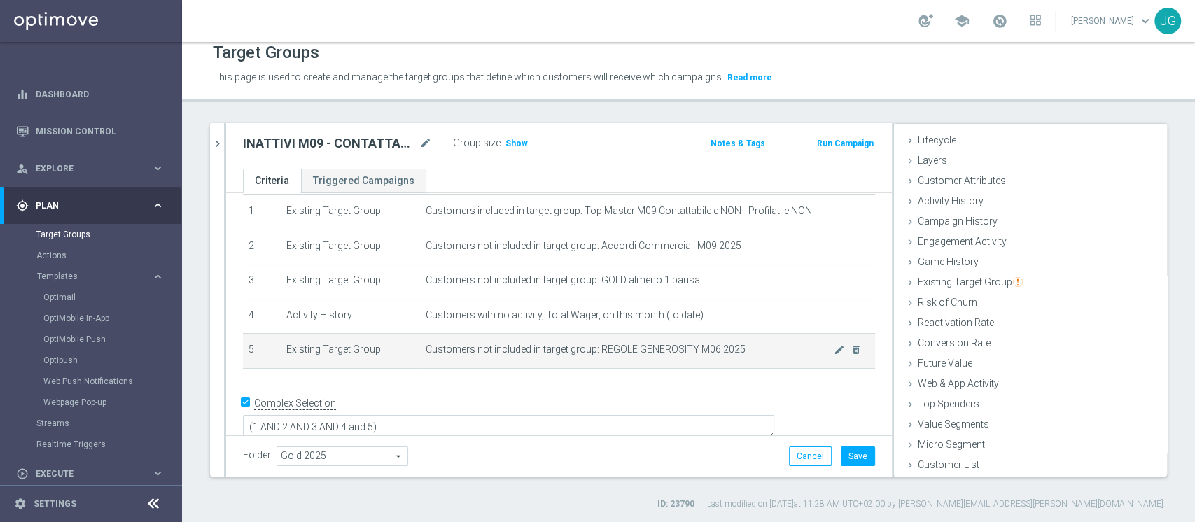
click at [806, 347] on span "Customers not included in target group: REGOLE GENEROSITY M06 2025" at bounding box center [630, 350] width 408 height 12
click at [834, 347] on icon "mode_edit" at bounding box center [839, 349] width 11 height 11
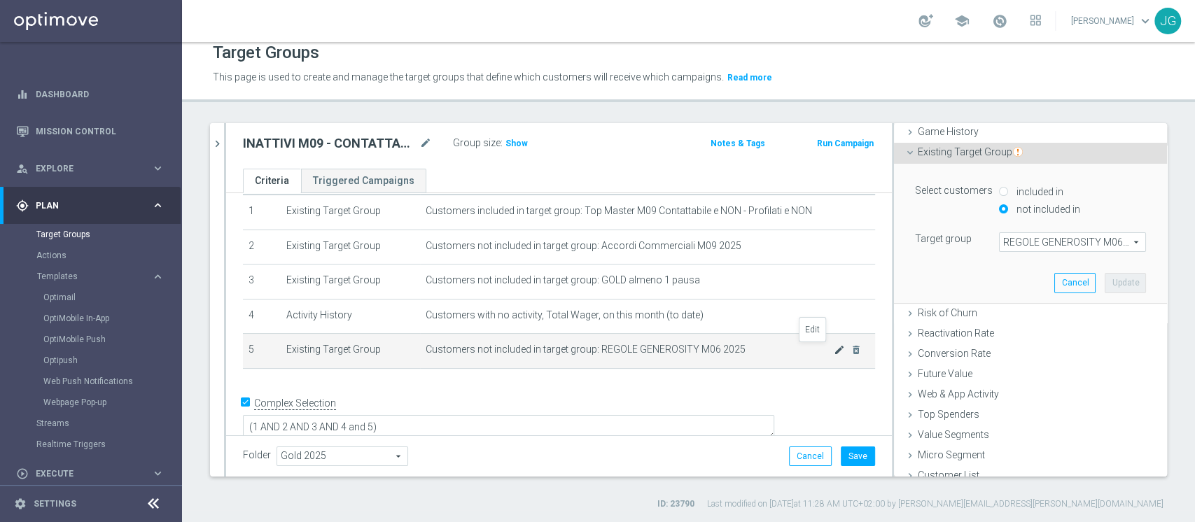
scroll to position [167, 0]
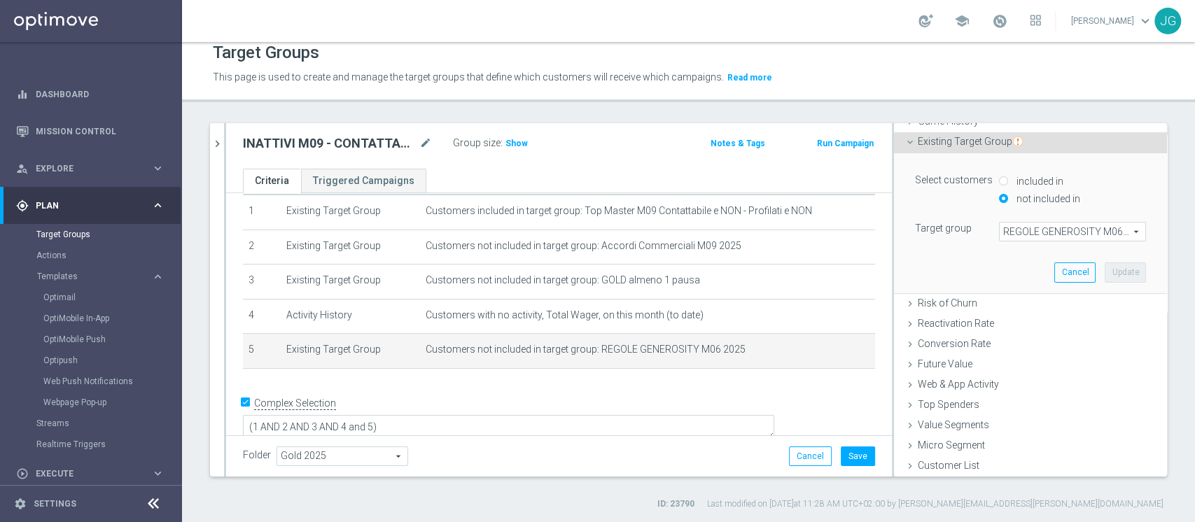
click at [1024, 232] on span "REGOLE GENEROSITY M06 2025" at bounding box center [1073, 232] width 146 height 18
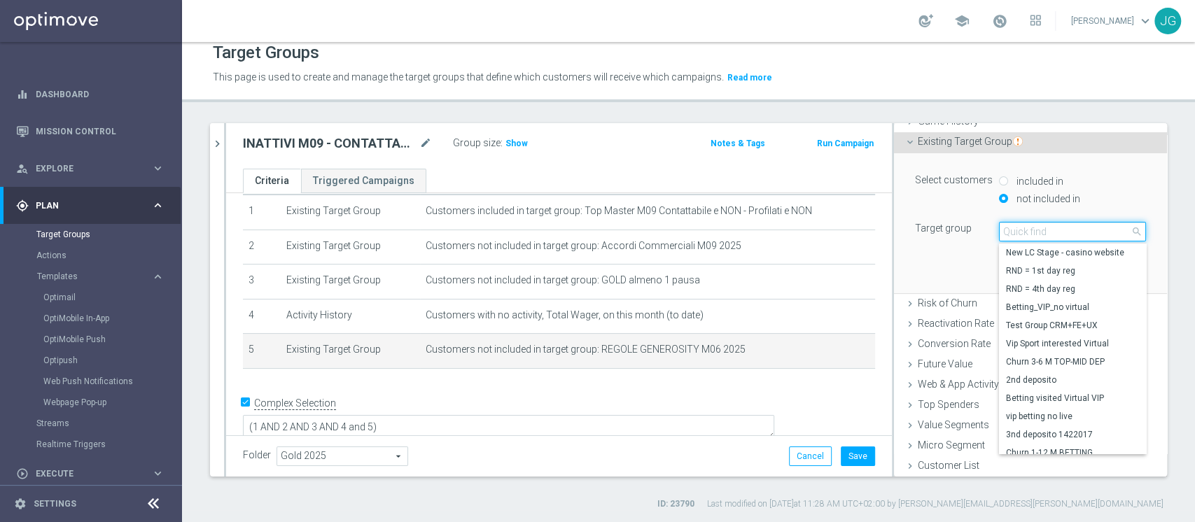
click at [1024, 232] on input "search" at bounding box center [1072, 232] width 147 height 20
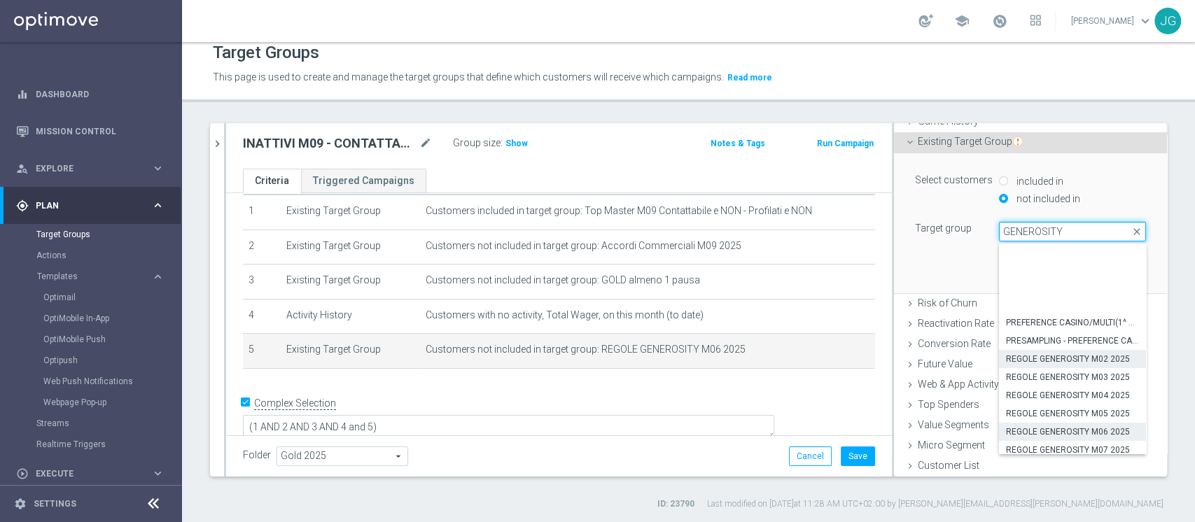
scroll to position [95, 0]
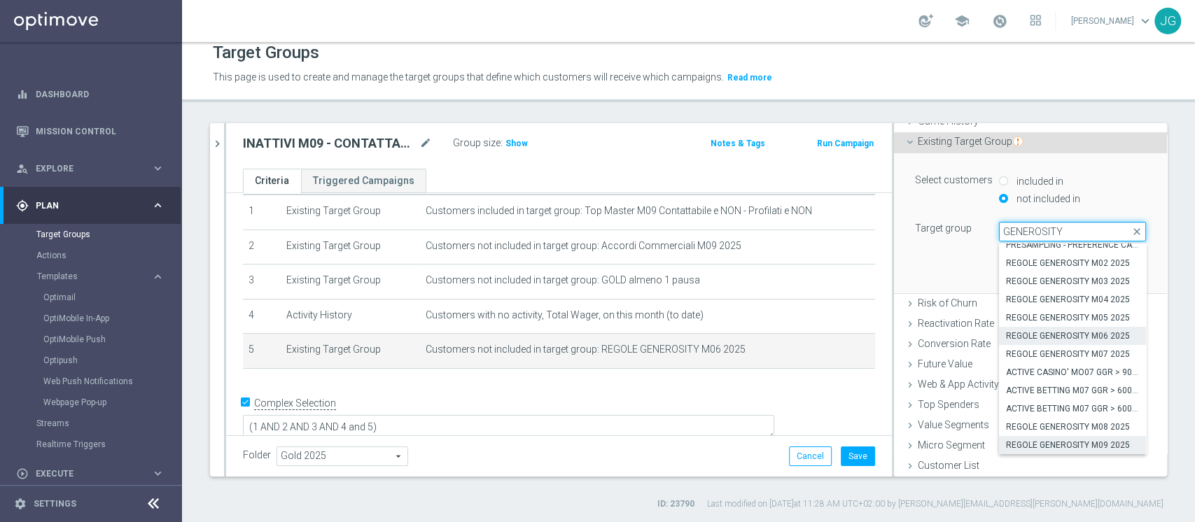
type input "GENEROSITY"
click at [1065, 447] on span "REGOLE GENEROSITY M09 2025" at bounding box center [1072, 445] width 133 height 11
type input "REGOLE GENEROSITY M09 2025"
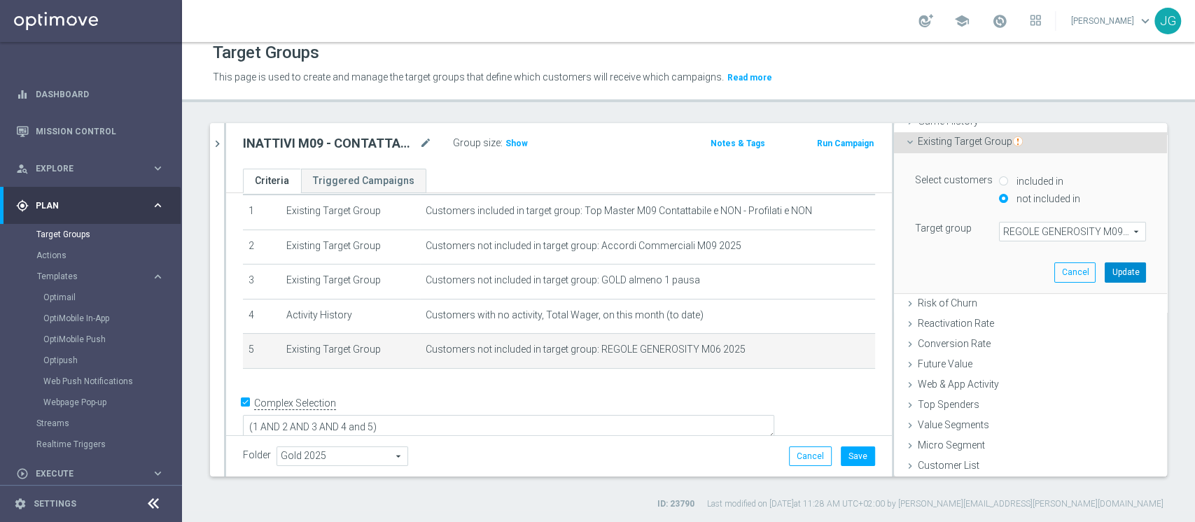
click at [1105, 272] on button "Update" at bounding box center [1125, 273] width 41 height 20
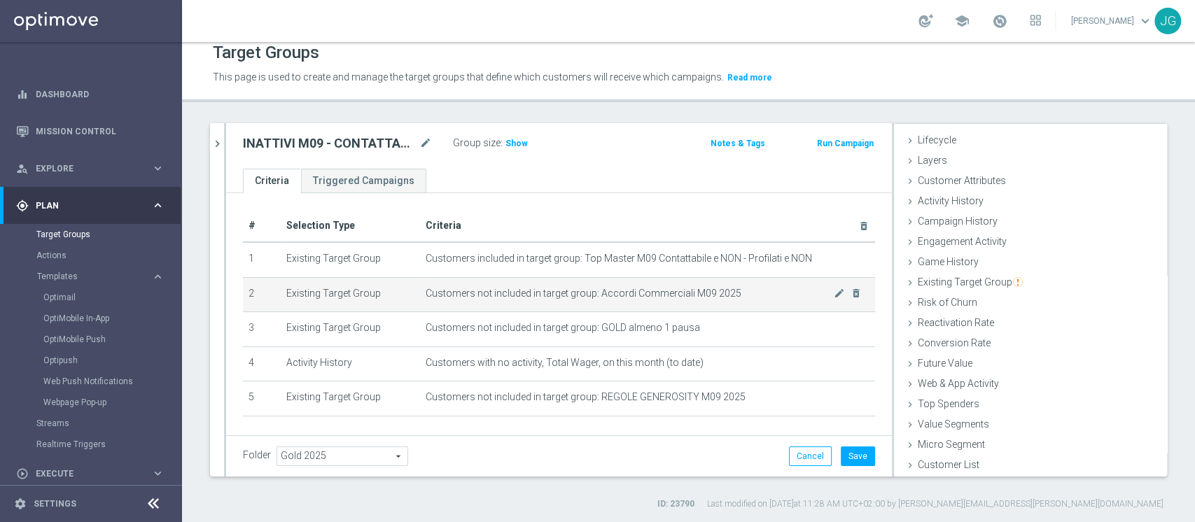
scroll to position [0, 0]
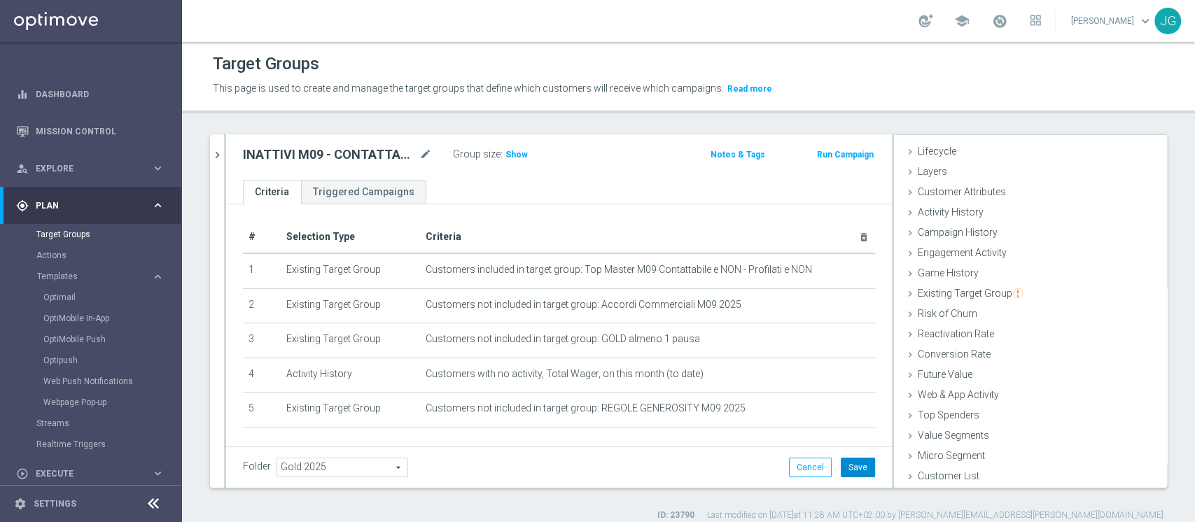
click at [841, 468] on button "Save" at bounding box center [858, 468] width 34 height 20
click at [512, 156] on span "Show" at bounding box center [516, 155] width 22 height 10
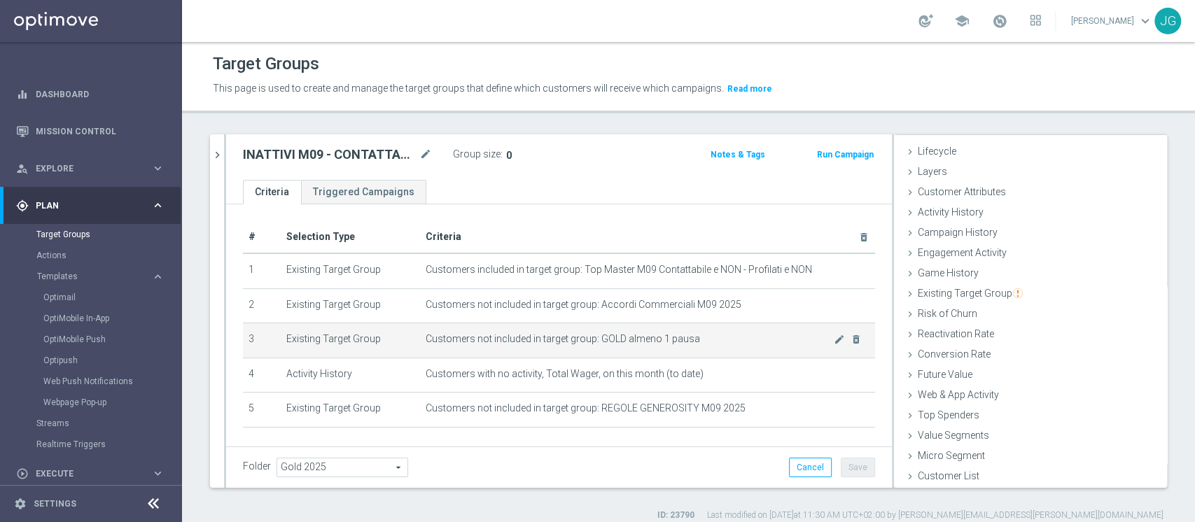
scroll to position [48, 0]
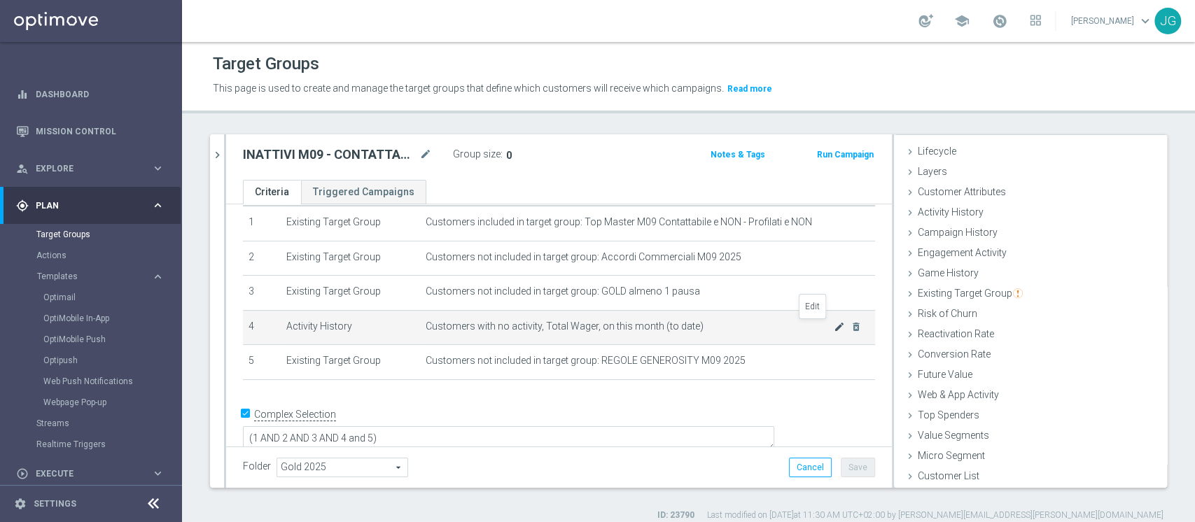
click at [834, 325] on icon "mode_edit" at bounding box center [839, 326] width 11 height 11
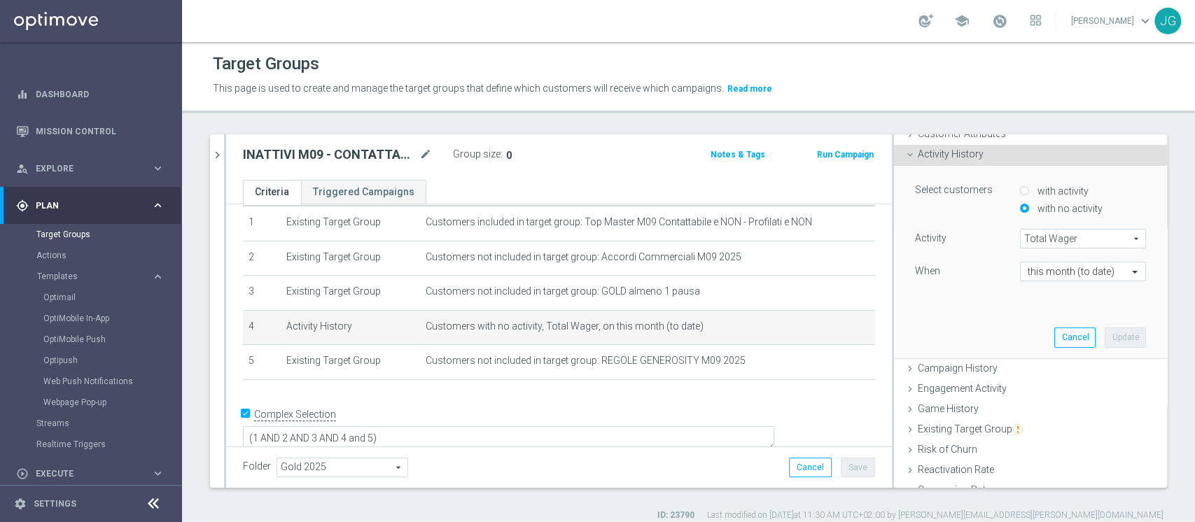
scroll to position [81, 0]
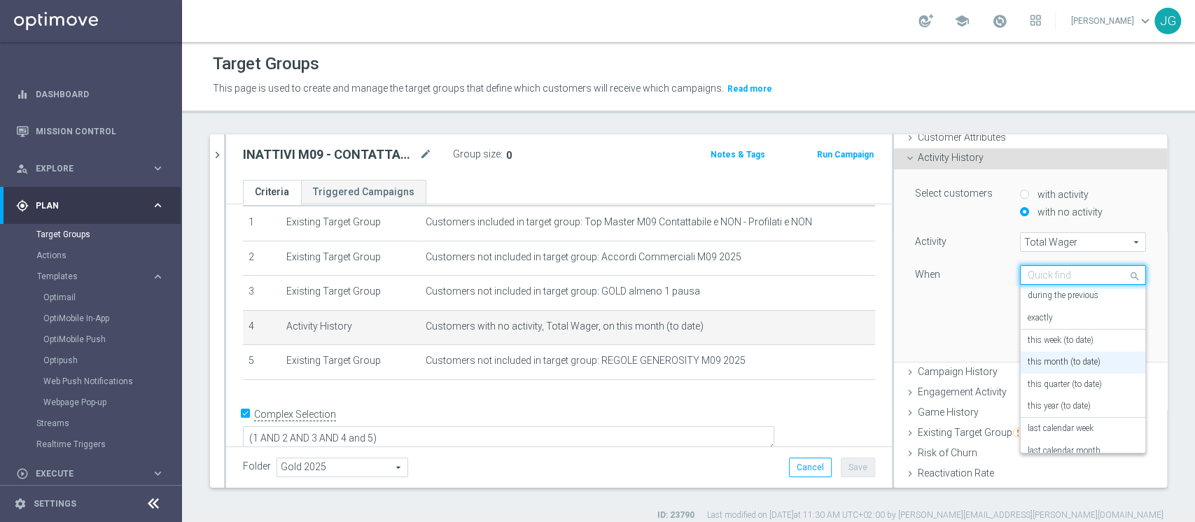
click at [1042, 277] on input "text" at bounding box center [1069, 276] width 83 height 13
click at [1033, 361] on label "this month (to date)" at bounding box center [1064, 362] width 73 height 11
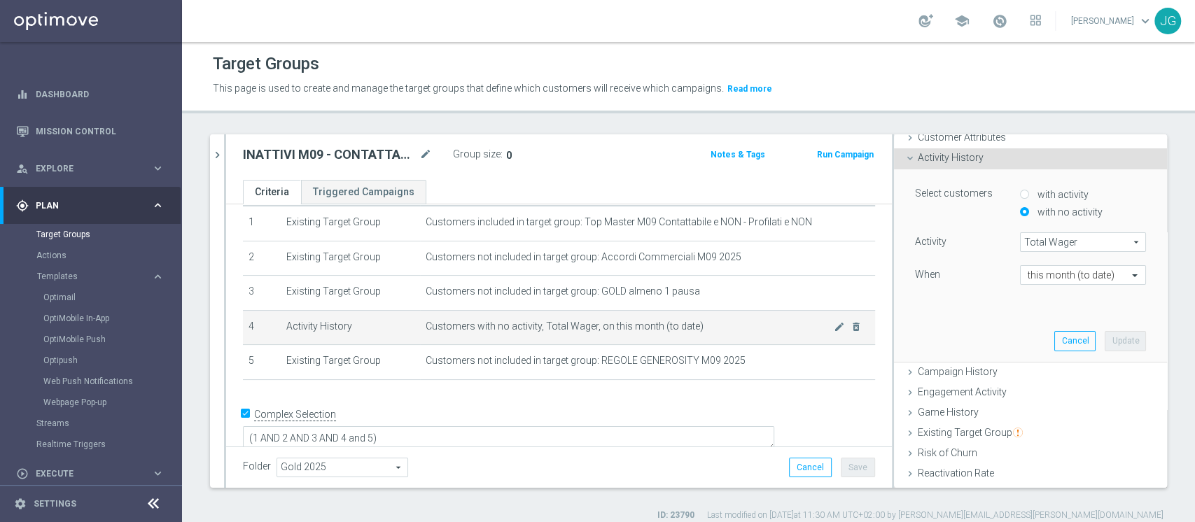
click at [666, 344] on td "Customers with no activity, Total Wager, on this month (to date) mode_edit dele…" at bounding box center [647, 327] width 455 height 35
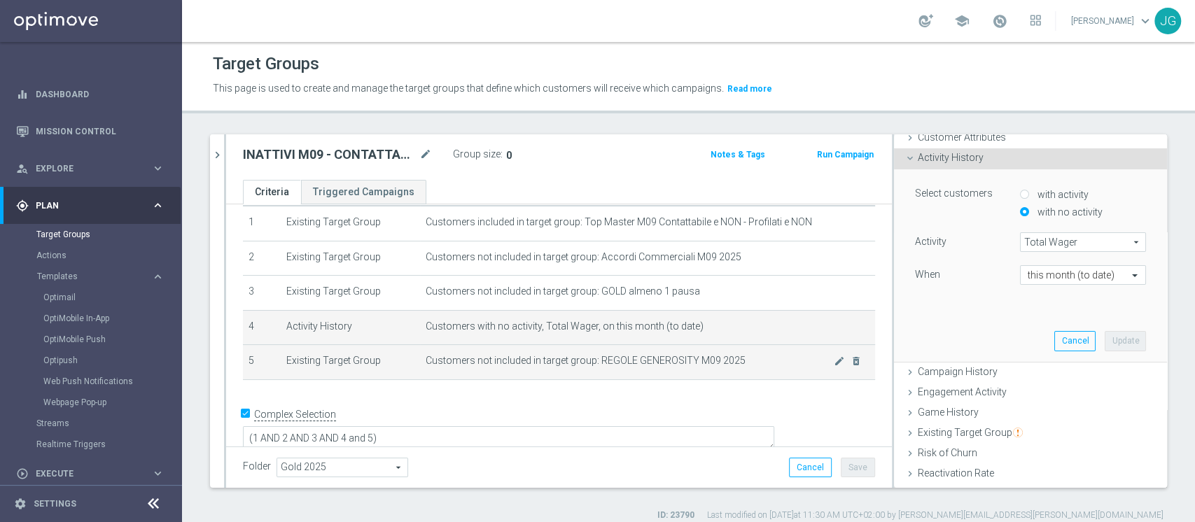
click at [650, 363] on span "Customers not included in target group: REGOLE GENEROSITY M09 2025" at bounding box center [630, 361] width 408 height 12
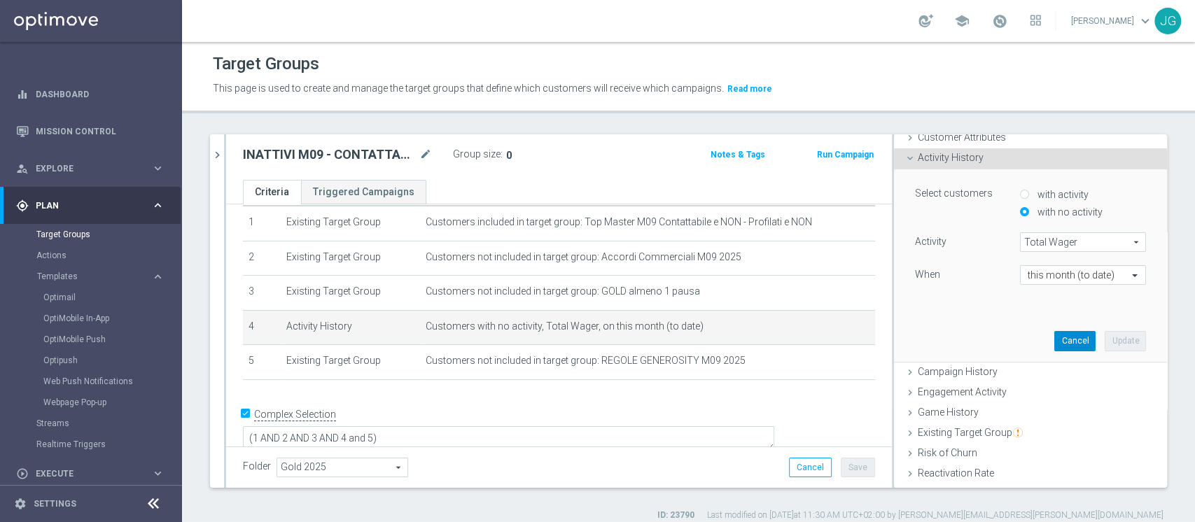
click at [1054, 335] on button "Cancel" at bounding box center [1074, 341] width 41 height 20
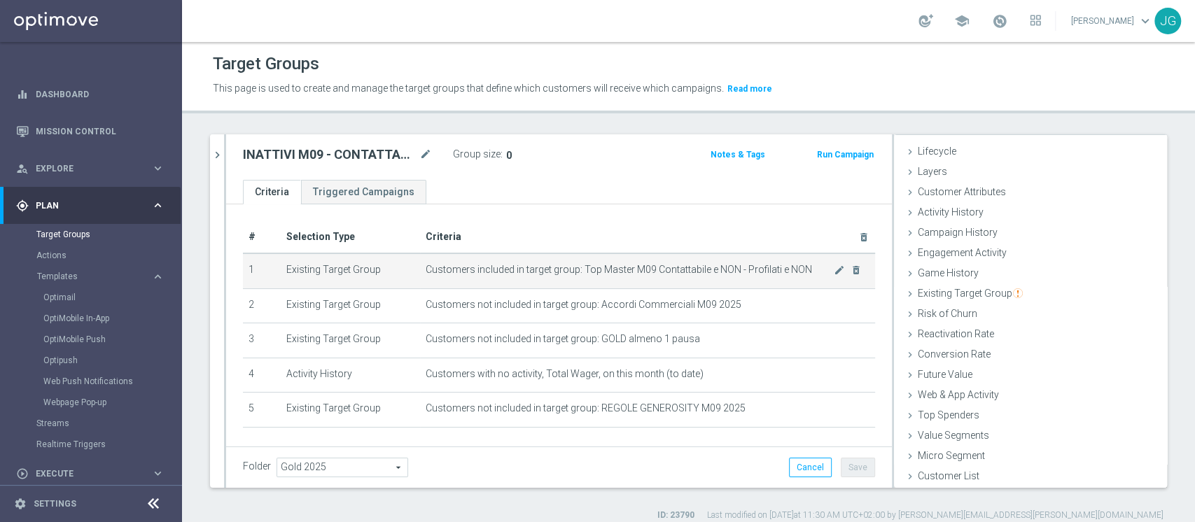
scroll to position [48, 0]
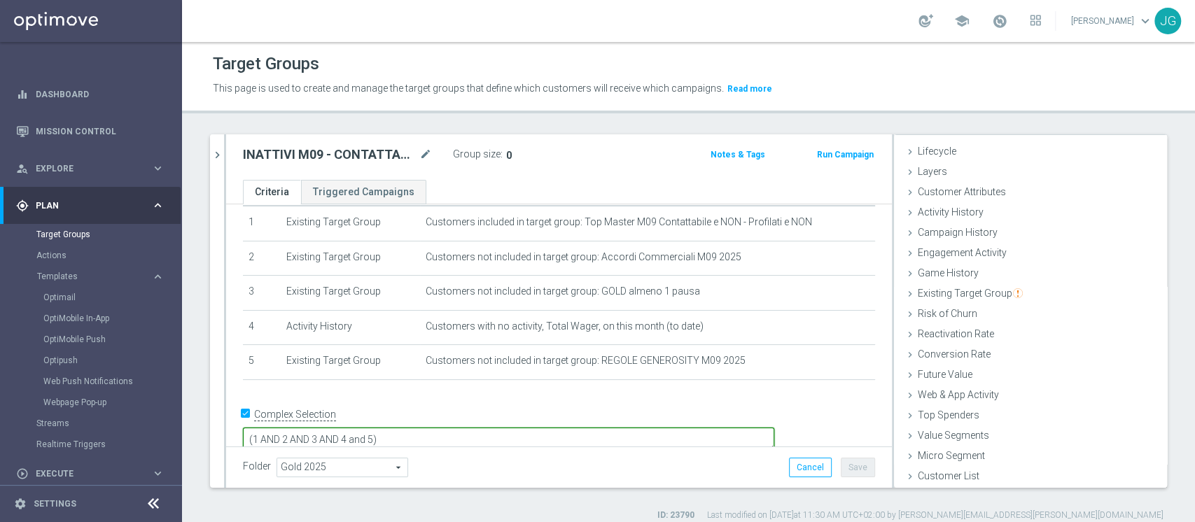
click at [512, 428] on textarea "(1 AND 2 AND 3 AND 4 and 5)" at bounding box center [508, 440] width 531 height 25
click at [706, 466] on div "Folder Gold 2025 Gold 2025 arrow_drop_down search Cancel Save Saving..." at bounding box center [559, 468] width 632 height 20
click at [845, 468] on button "Save" at bounding box center [858, 468] width 34 height 20
click at [992, 20] on span at bounding box center [999, 20] width 15 height 15
click at [475, 428] on textarea "(1 AND 2 AND 3 AND 4 and 5)" at bounding box center [508, 440] width 531 height 25
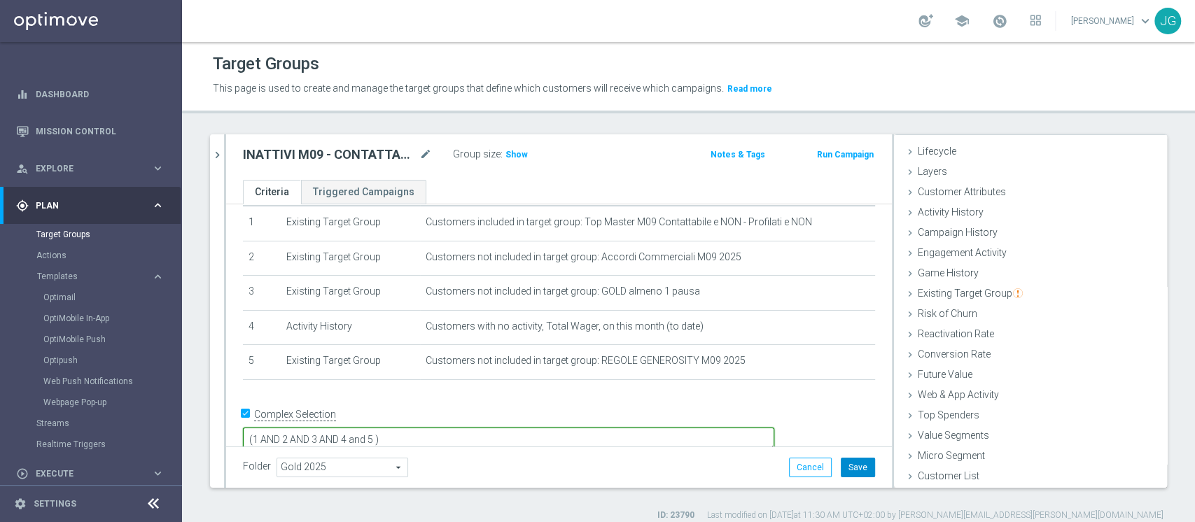
type textarea "(1 AND 2 AND 3 AND 4 and 5 )"
click at [841, 473] on button "Save" at bounding box center [858, 468] width 34 height 20
click at [519, 160] on h3 "Show" at bounding box center [516, 154] width 25 height 15
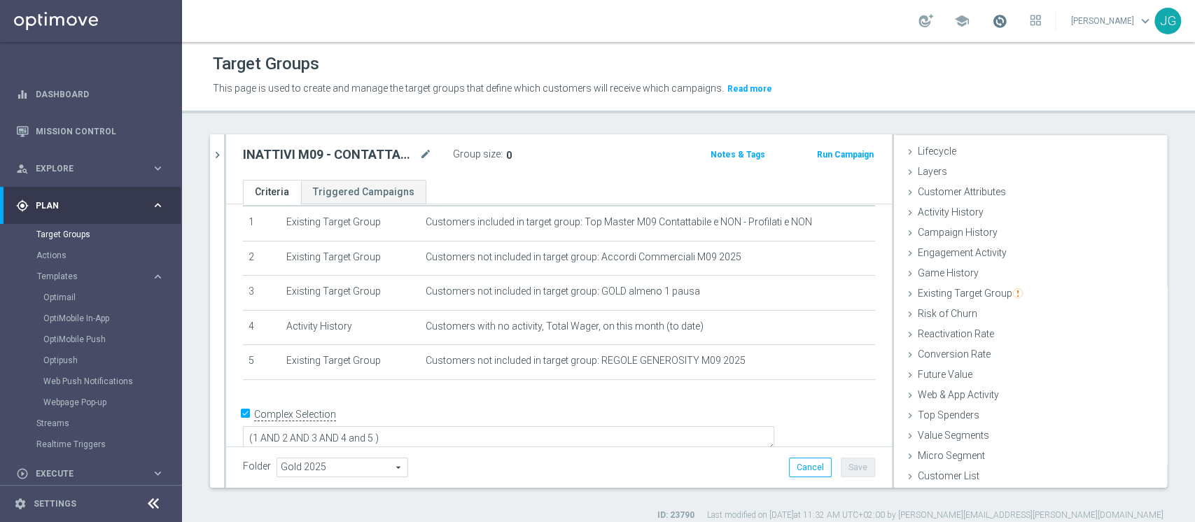
click at [992, 20] on span at bounding box center [999, 20] width 15 height 15
click at [992, 17] on span at bounding box center [999, 20] width 15 height 15
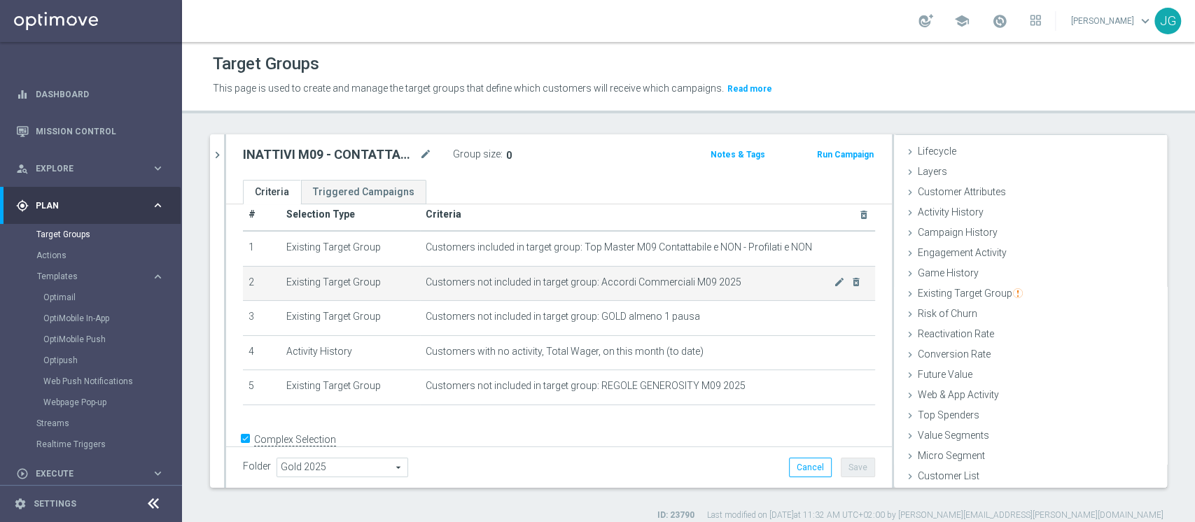
scroll to position [22, 0]
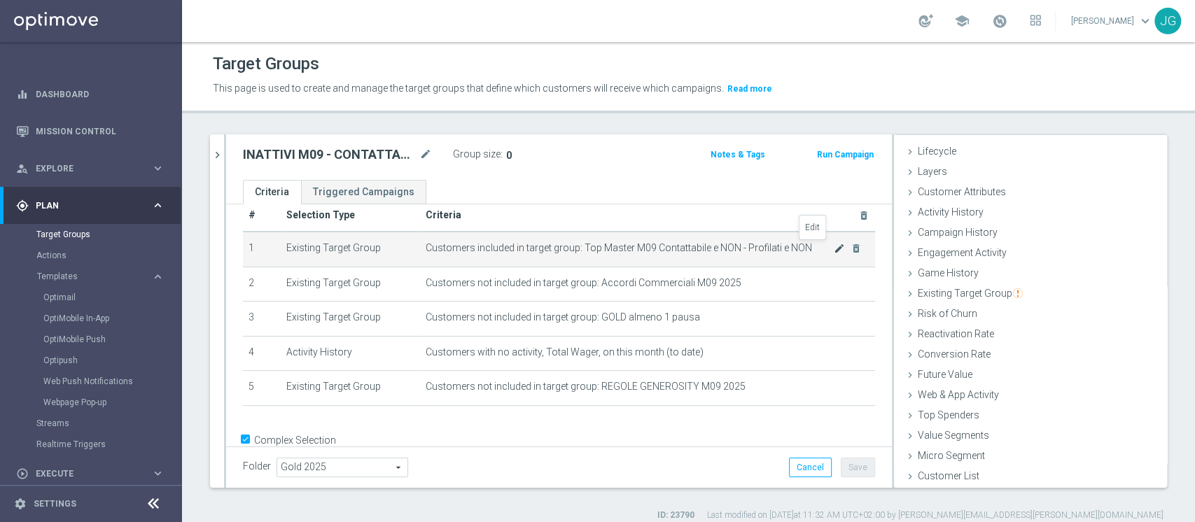
click at [834, 244] on icon "mode_edit" at bounding box center [839, 248] width 11 height 11
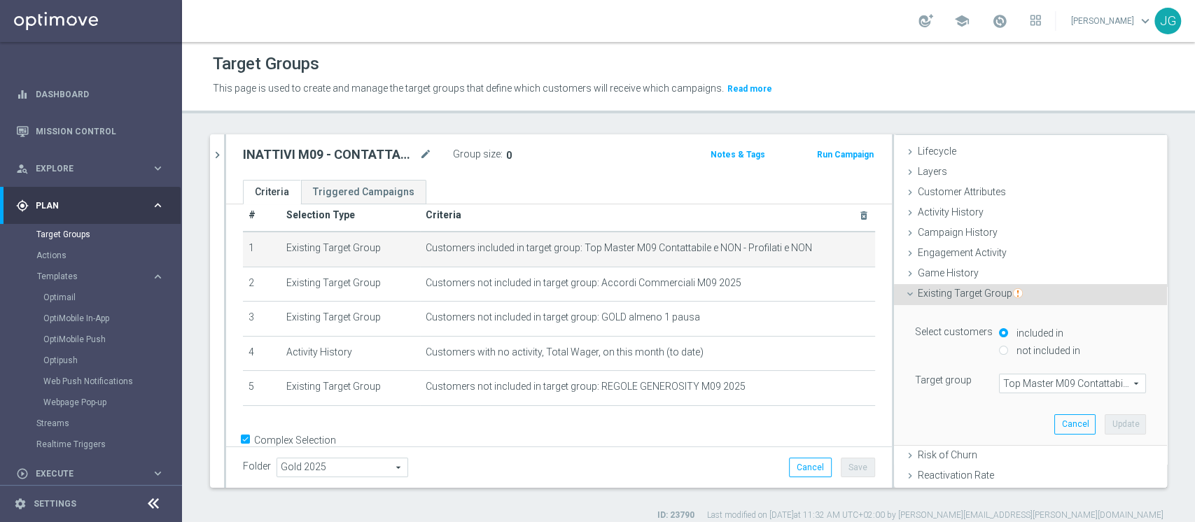
click at [1012, 379] on span "Top Master M09 Contattabile e NON - Profilati e NON" at bounding box center [1073, 384] width 146 height 18
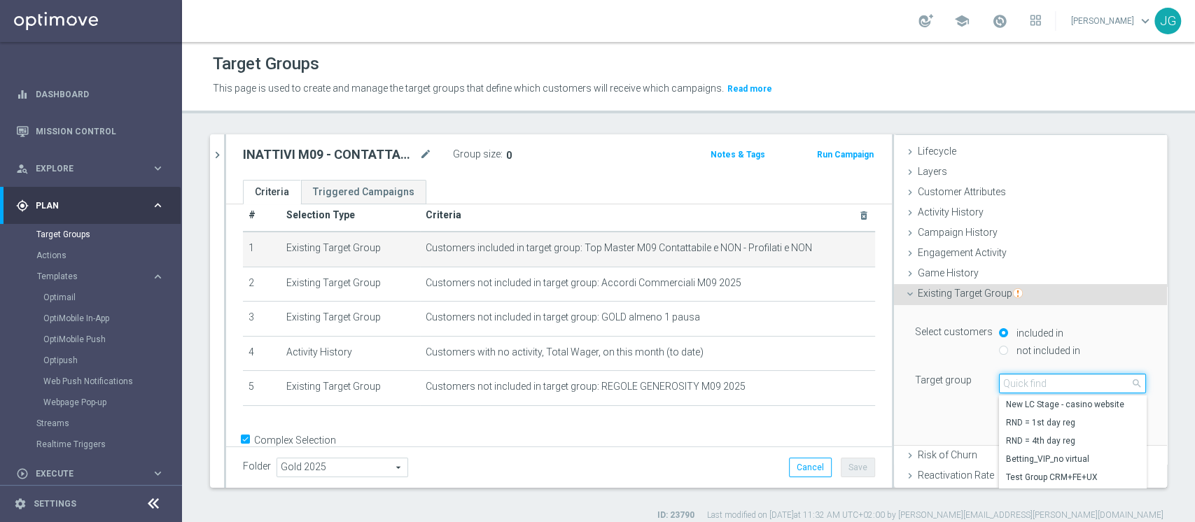
click at [1012, 379] on input "search" at bounding box center [1072, 384] width 147 height 20
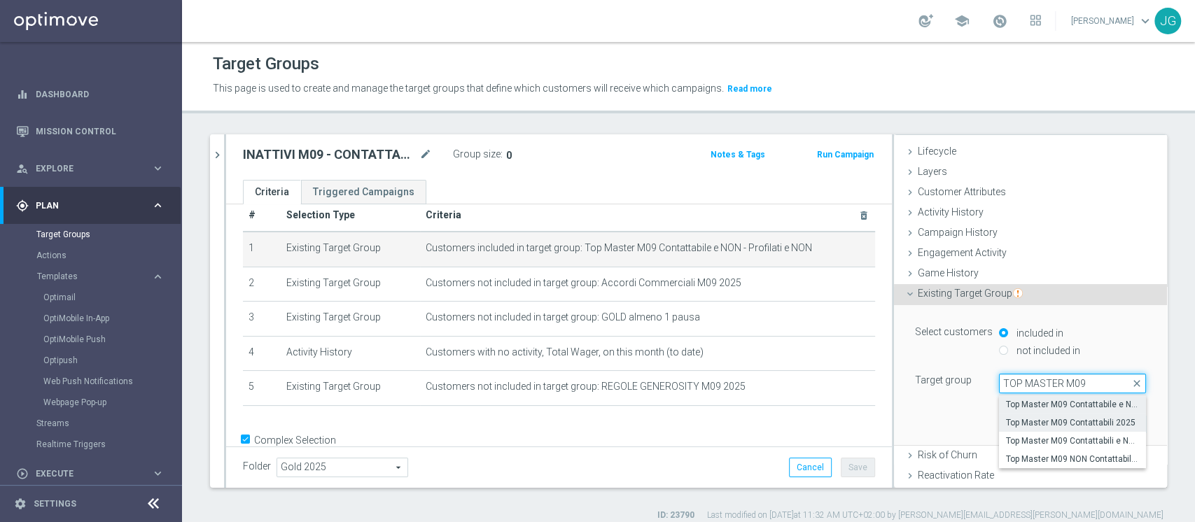
type input "TOP MASTER M09"
click at [1076, 425] on span "Top Master M09 Contattabili 2025" at bounding box center [1072, 422] width 133 height 11
type input "Top Master M09 Contattabili 2025"
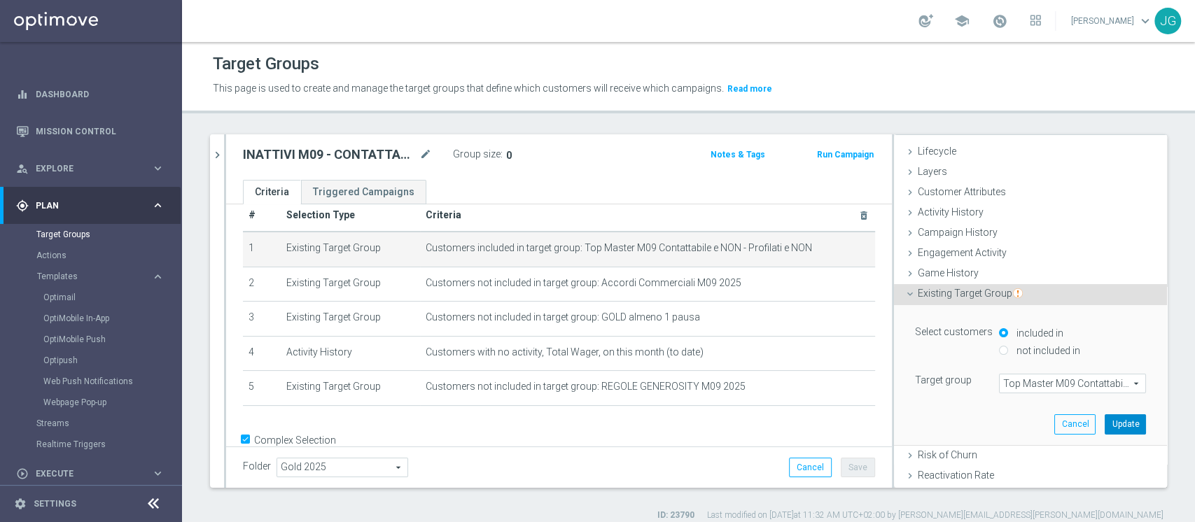
click at [1105, 419] on button "Update" at bounding box center [1125, 424] width 41 height 20
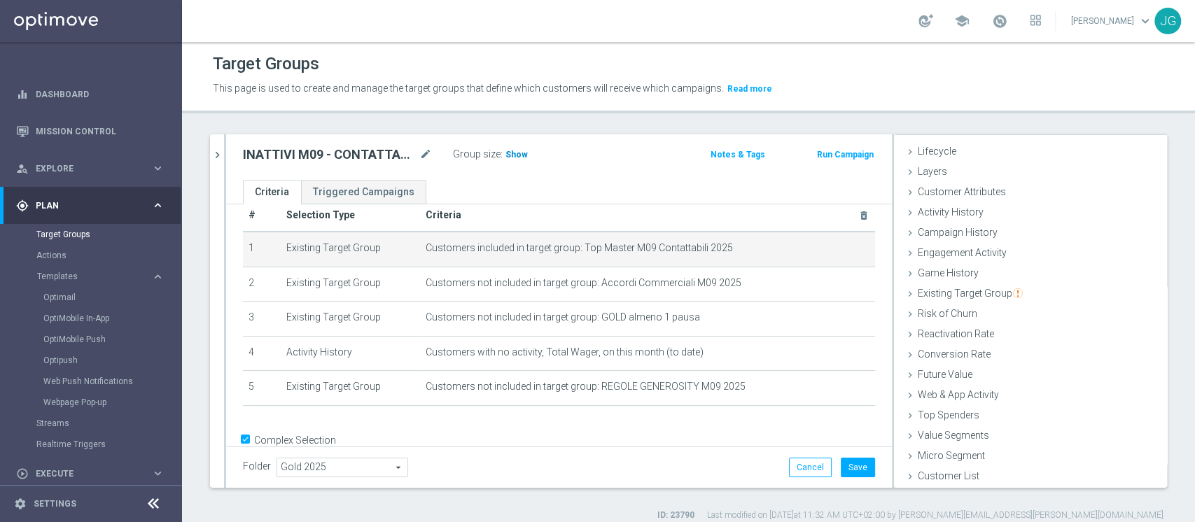
click at [513, 148] on h3 "Show" at bounding box center [516, 154] width 25 height 15
click at [834, 246] on icon "mode_edit" at bounding box center [839, 248] width 11 height 11
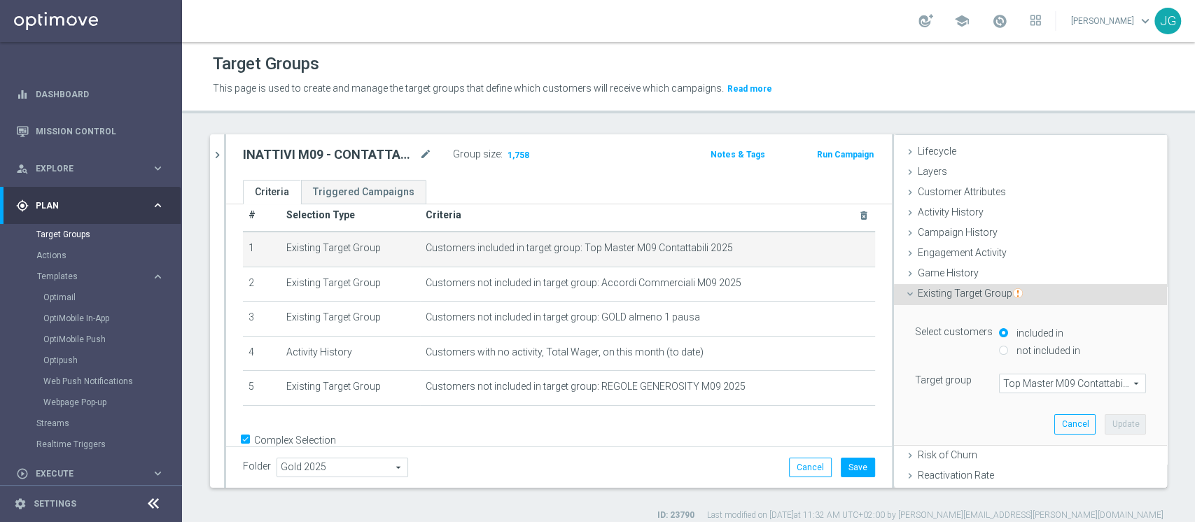
click at [1012, 368] on div "Select customers included in not included in Target group Top Master M09 Contat…" at bounding box center [1030, 358] width 231 height 71
click at [1005, 375] on span "Top Master M09 Contattabili 2025" at bounding box center [1073, 384] width 146 height 18
click at [0, 0] on input "search" at bounding box center [0, 0] width 0 height 0
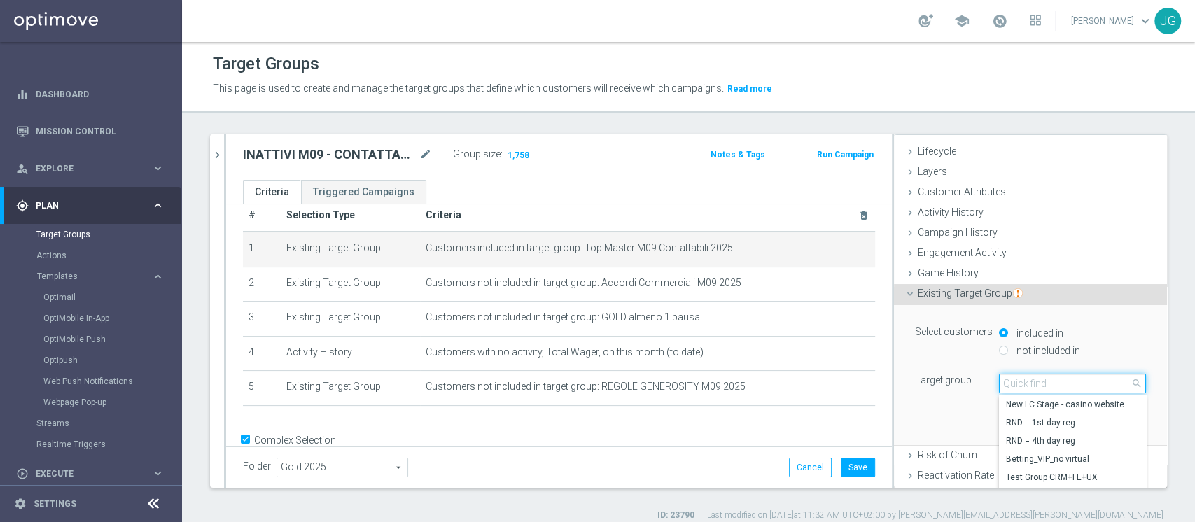
click at [1000, 382] on input "search" at bounding box center [1072, 384] width 147 height 20
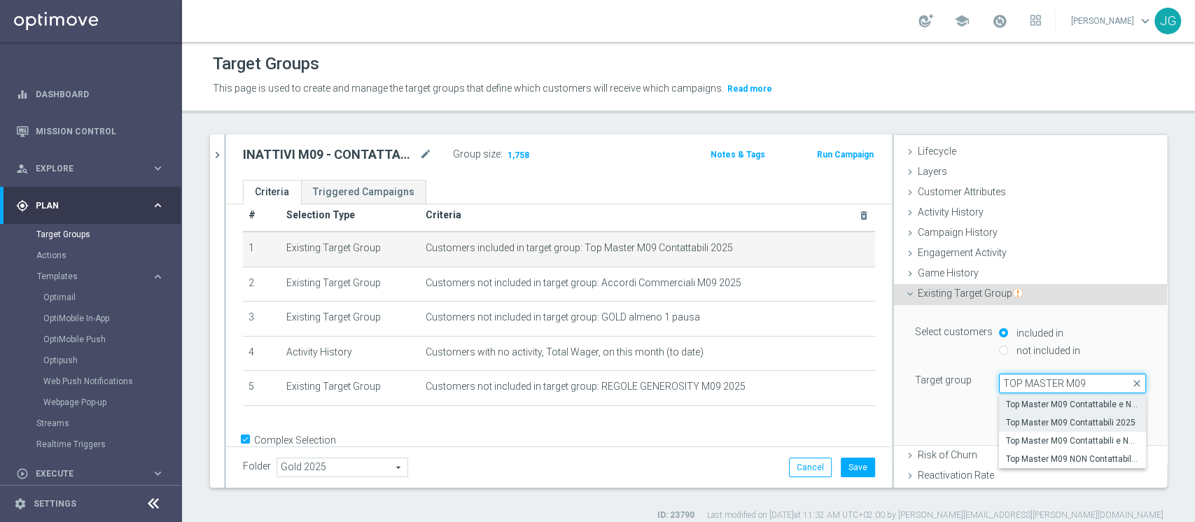
type input "TOP MASTER M09"
click at [1047, 405] on span "Top Master M09 Contattabile e NON - Profilati e NON" at bounding box center [1072, 404] width 133 height 11
type input "Top Master M09 Contattabile e NON - Profilati e NON"
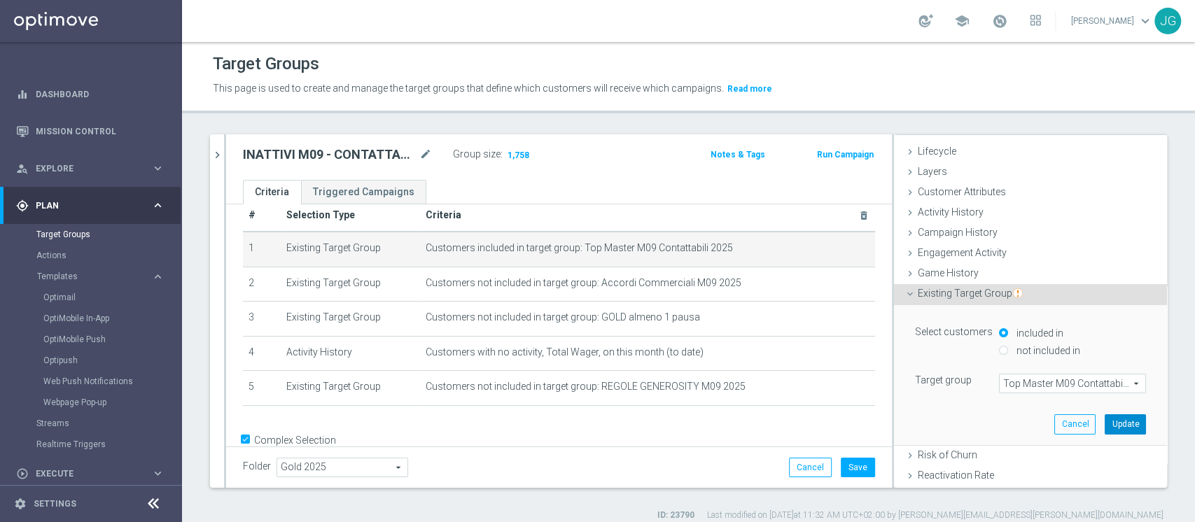
click at [1105, 418] on button "Update" at bounding box center [1125, 424] width 41 height 20
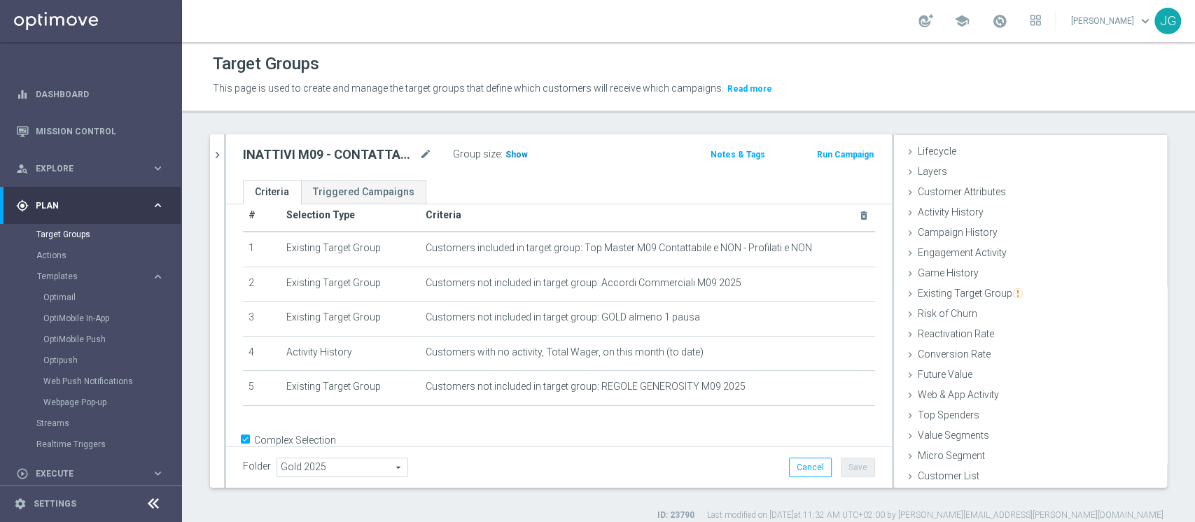
click at [516, 155] on span "Show" at bounding box center [516, 155] width 22 height 10
click at [221, 154] on icon "chevron_right" at bounding box center [217, 154] width 13 height 13
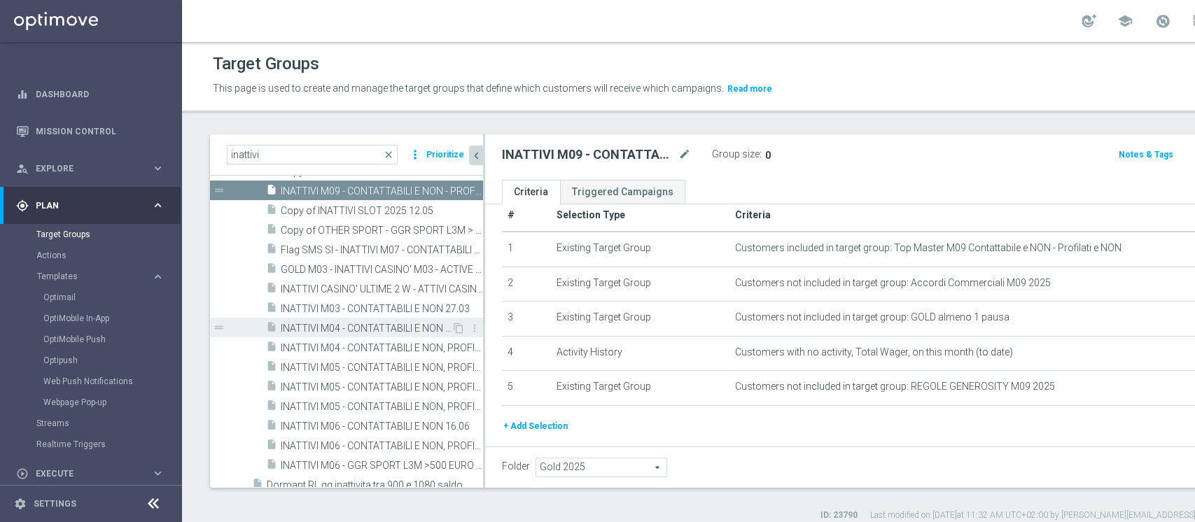
scroll to position [0, 0]
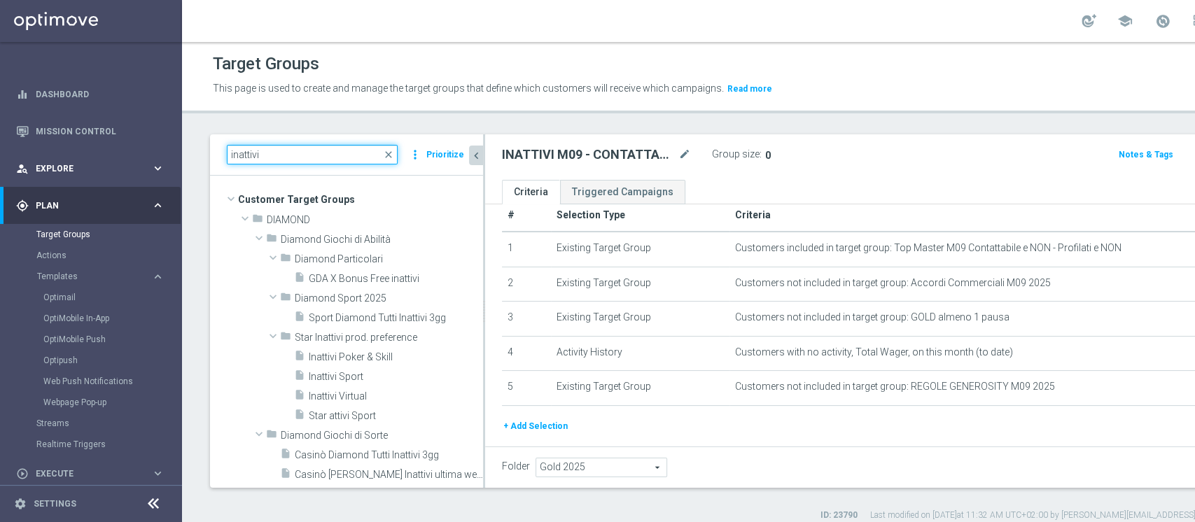
drag, startPoint x: 320, startPoint y: 151, endPoint x: 106, endPoint y: 149, distance: 213.5
click at [106, 149] on main "equalizer Dashboard Mission Control" at bounding box center [597, 261] width 1195 height 522
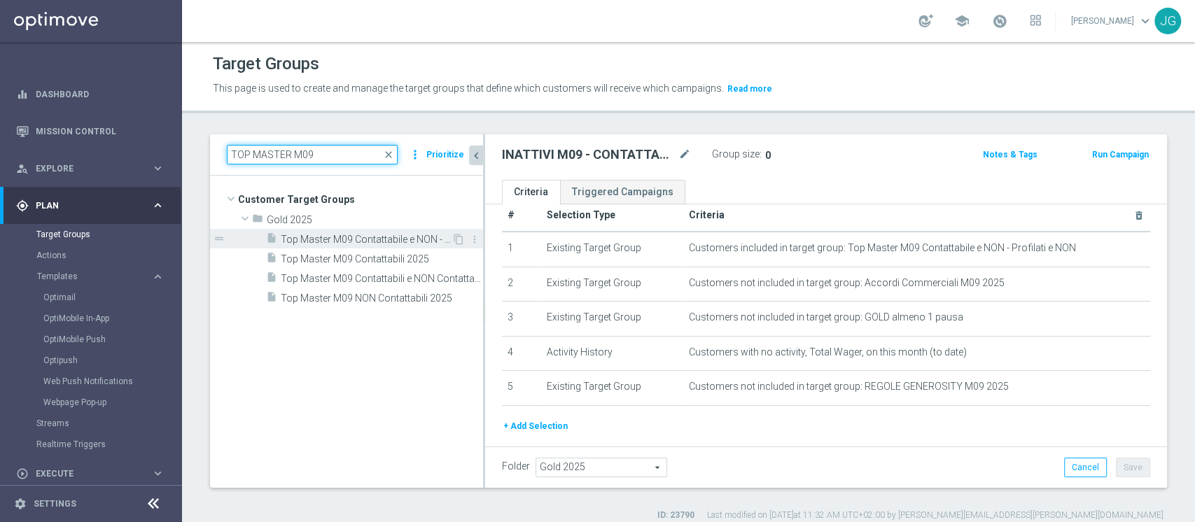
type input "TOP MASTER M09"
click at [363, 237] on span "Top Master M09 Contattabile e NON - Profilati e NON" at bounding box center [366, 240] width 171 height 12
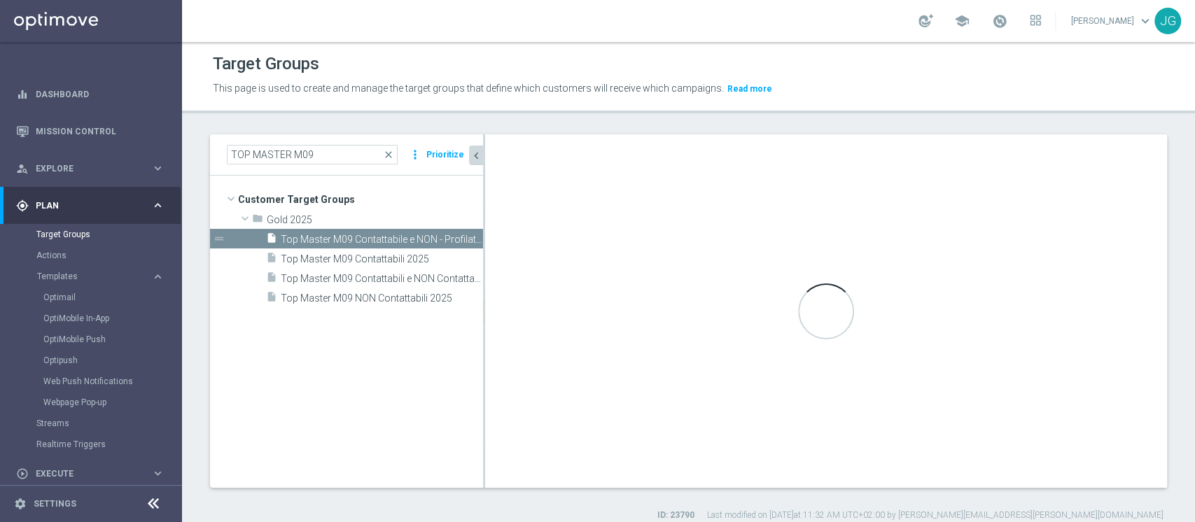
type textarea "(1 and 2 and 3 and 4 and 5 and 6 and 7 and 8 and 9 and 10 and 11)"
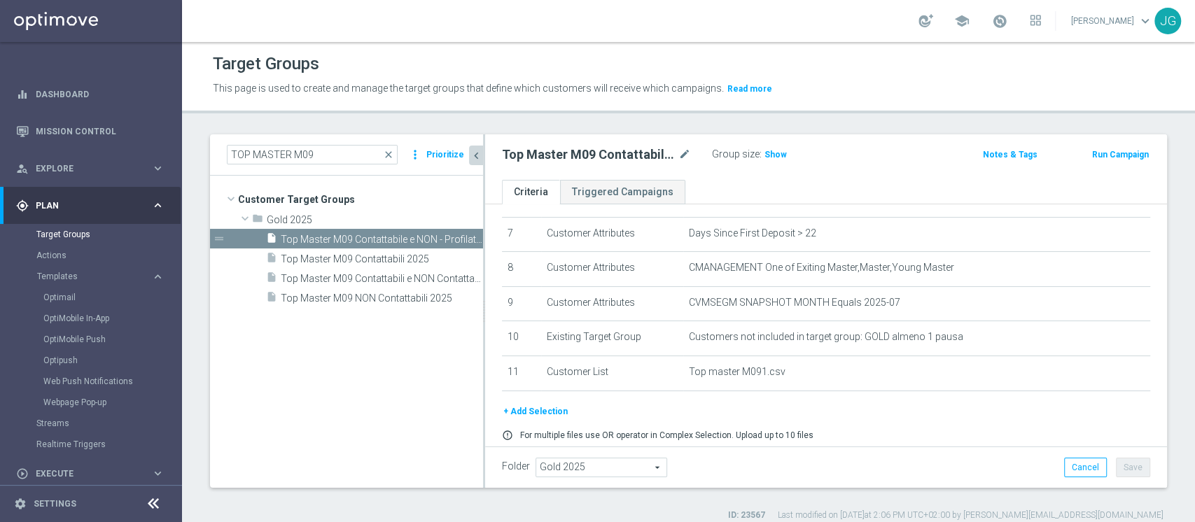
scroll to position [294, 0]
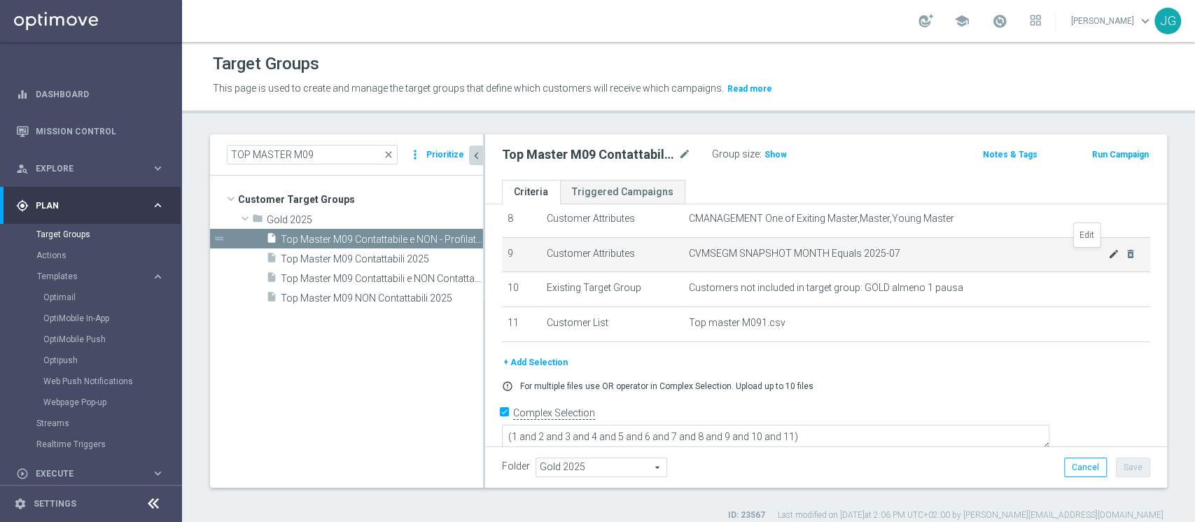
click at [1108, 256] on icon "mode_edit" at bounding box center [1113, 254] width 11 height 11
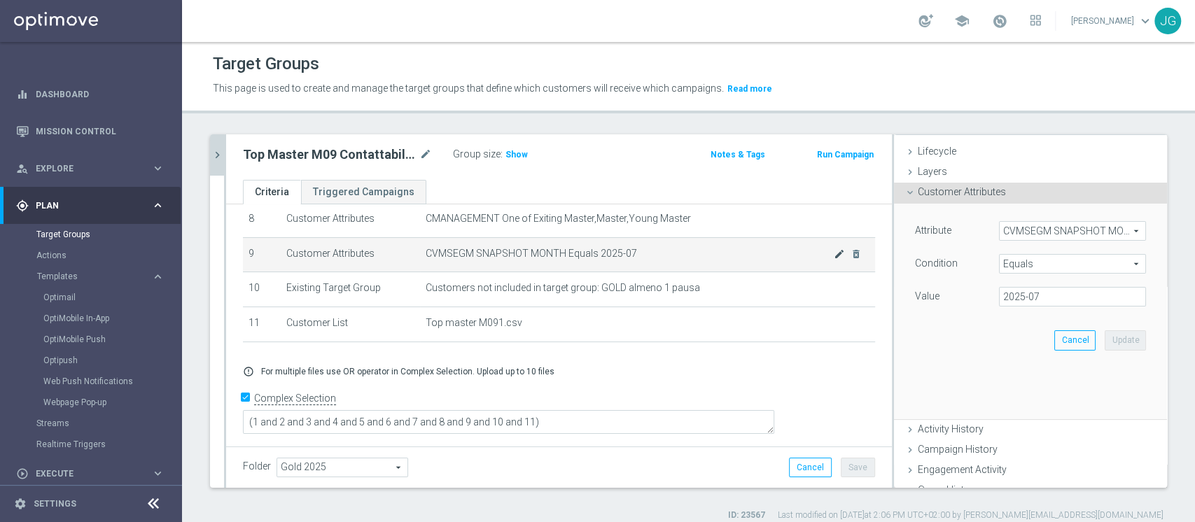
scroll to position [280, 0]
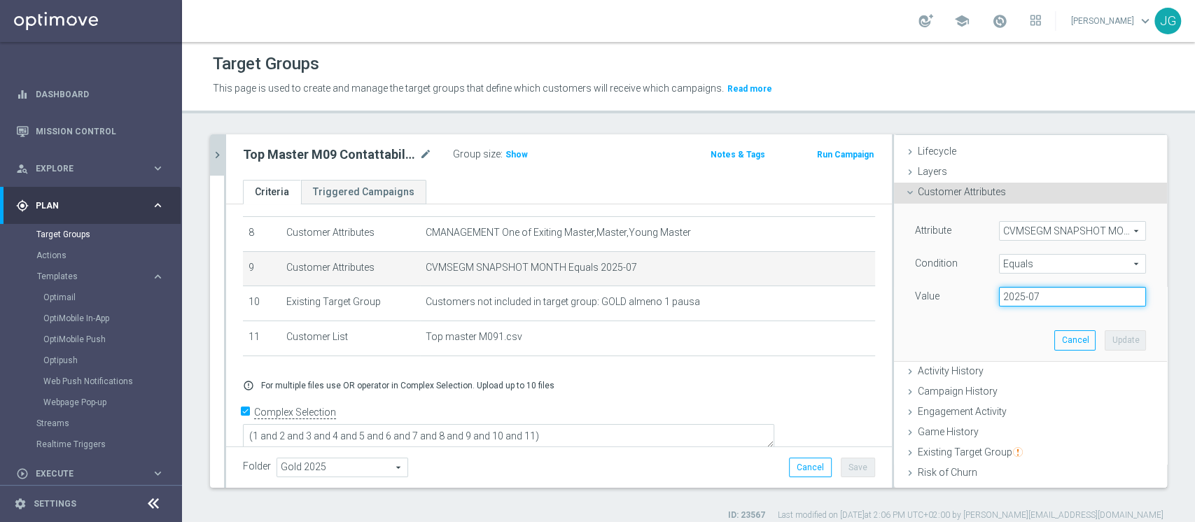
click at [1042, 300] on input "2025-07" at bounding box center [1072, 297] width 147 height 20
type input "2025-08"
click at [1105, 340] on button "Update" at bounding box center [1125, 340] width 41 height 20
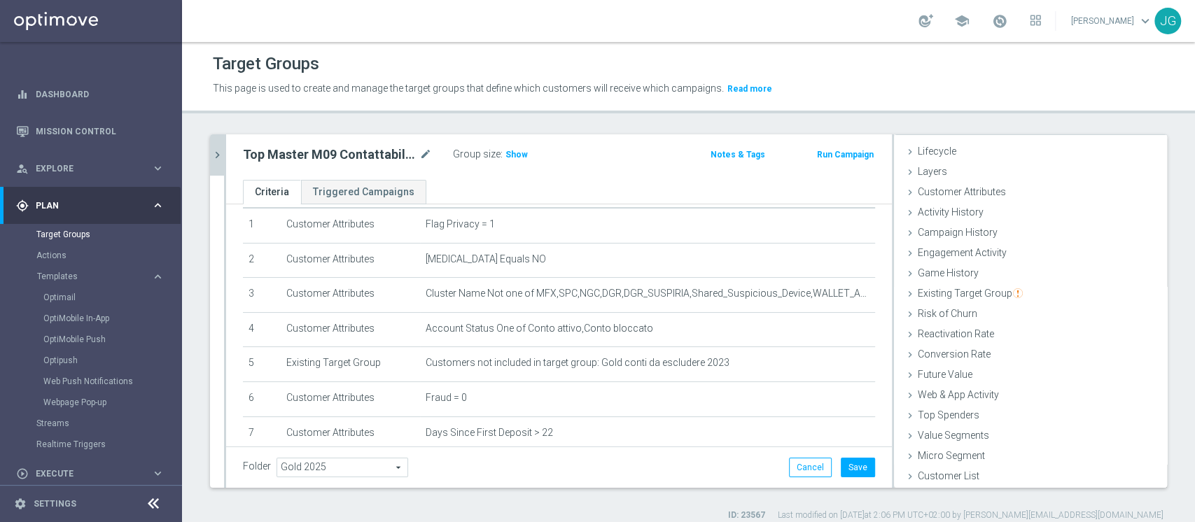
scroll to position [48, 0]
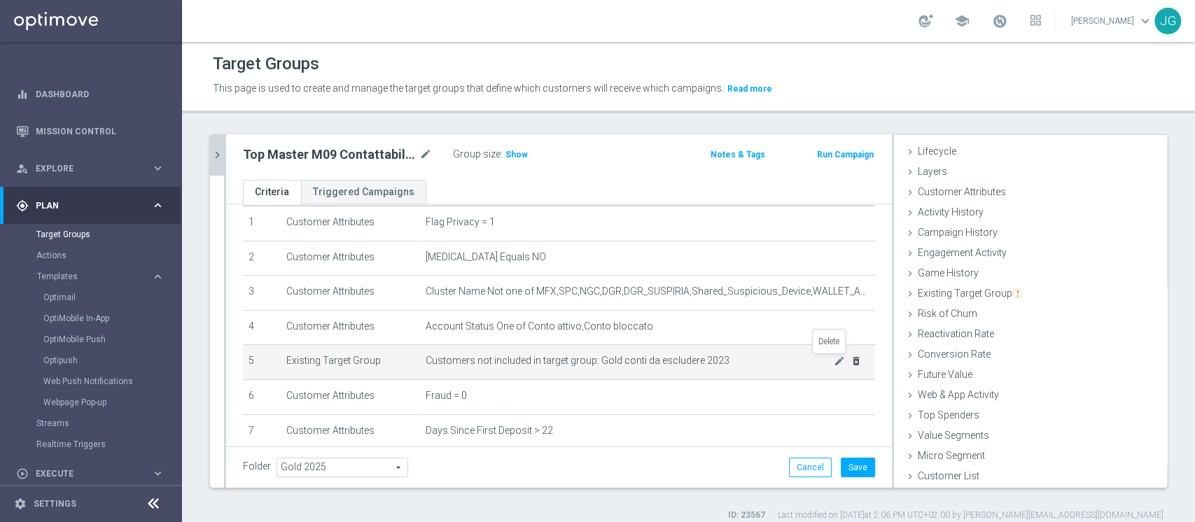
click at [851, 362] on icon "delete_forever" at bounding box center [856, 361] width 11 height 11
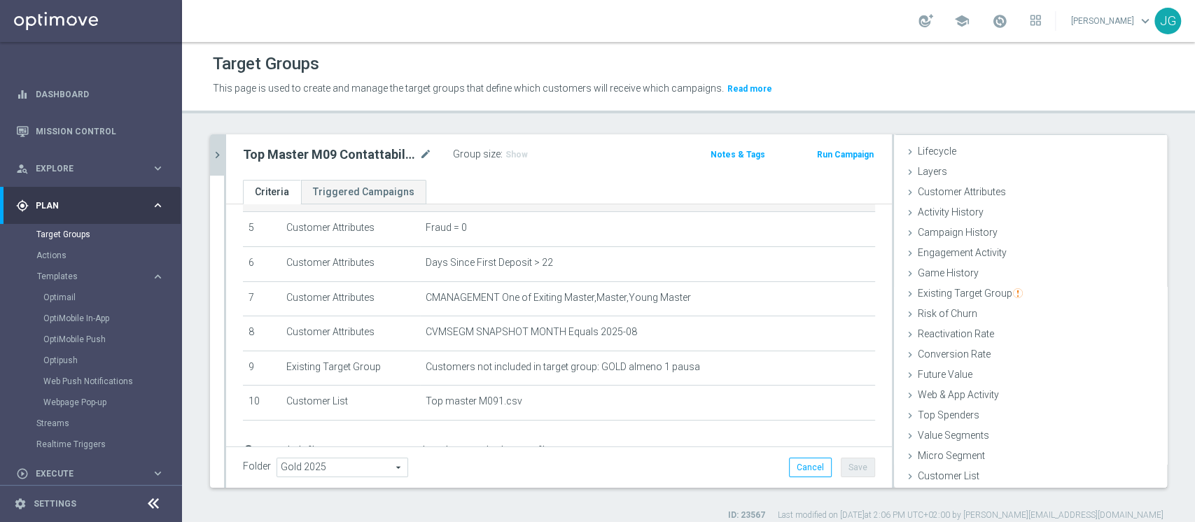
scroll to position [246, 0]
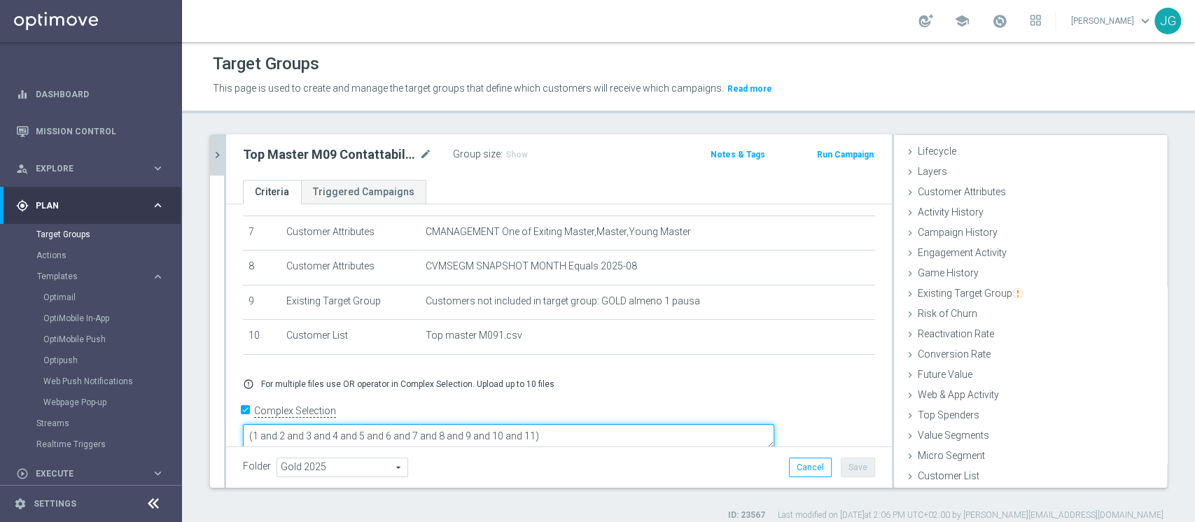
click at [630, 424] on textarea "(1 and 2 and 3 and 4 and 5 and 6 and 7 and 8 and 9 and 10 and 11)" at bounding box center [508, 436] width 531 height 25
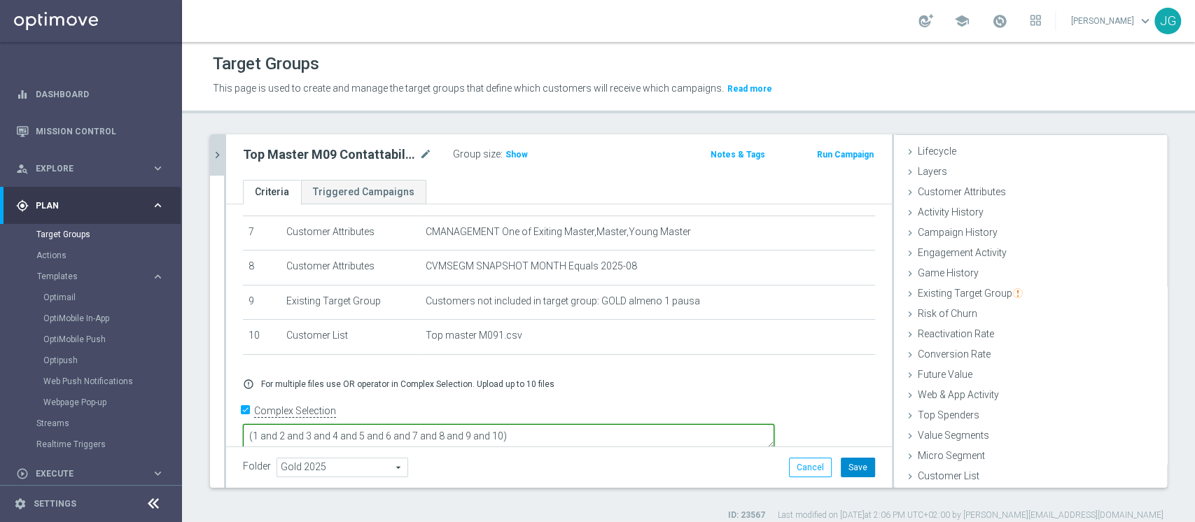
type textarea "(1 and 2 and 3 and 4 and 5 and 6 and 7 and 8 and 9 and 10)"
click at [841, 476] on button "Save" at bounding box center [858, 468] width 34 height 20
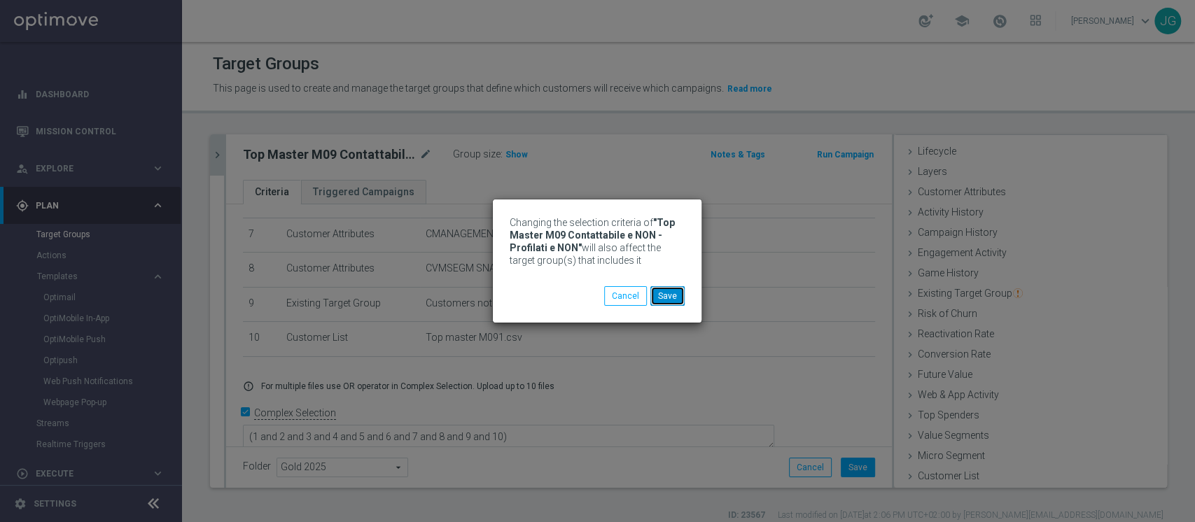
click at [670, 294] on button "Save" at bounding box center [667, 296] width 34 height 20
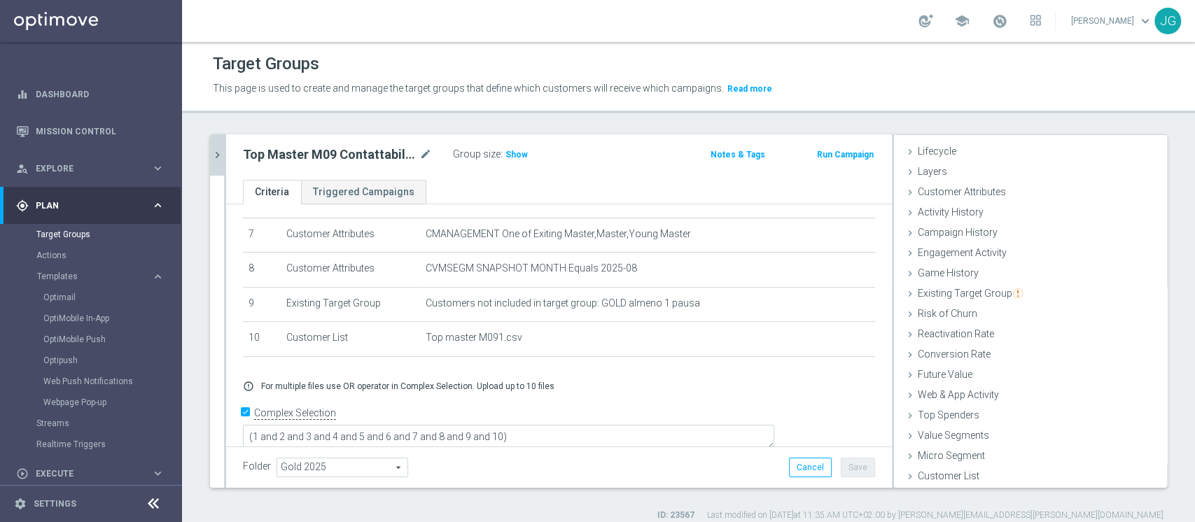
click at [219, 157] on icon "chevron_right" at bounding box center [217, 154] width 13 height 13
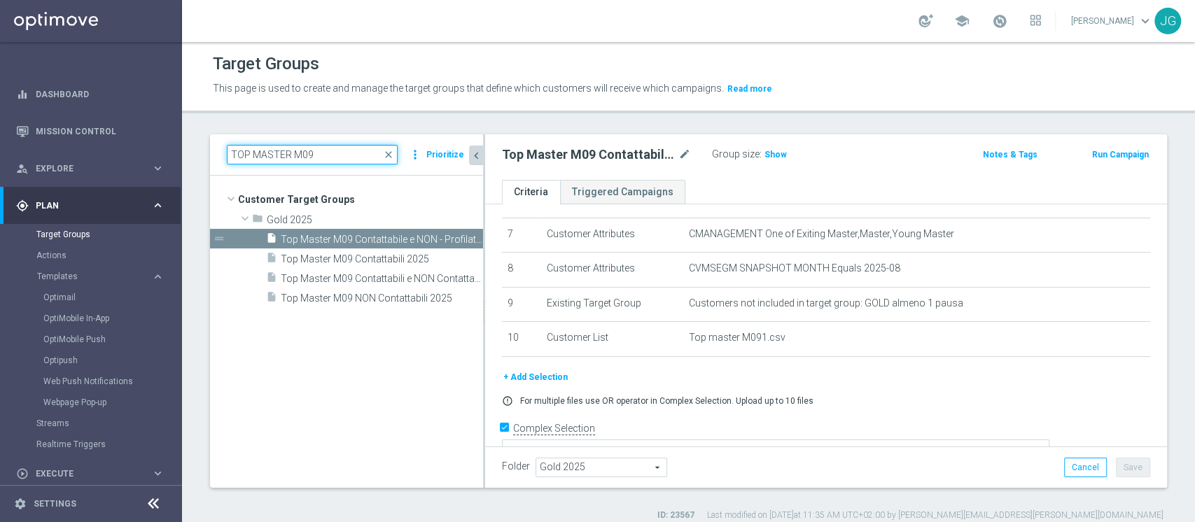
click at [337, 160] on input "TOP MASTER M09" at bounding box center [312, 155] width 171 height 20
drag, startPoint x: 337, startPoint y: 160, endPoint x: 157, endPoint y: 137, distance: 181.3
click at [157, 137] on main "equalizer Dashboard Mission Control" at bounding box center [597, 261] width 1195 height 522
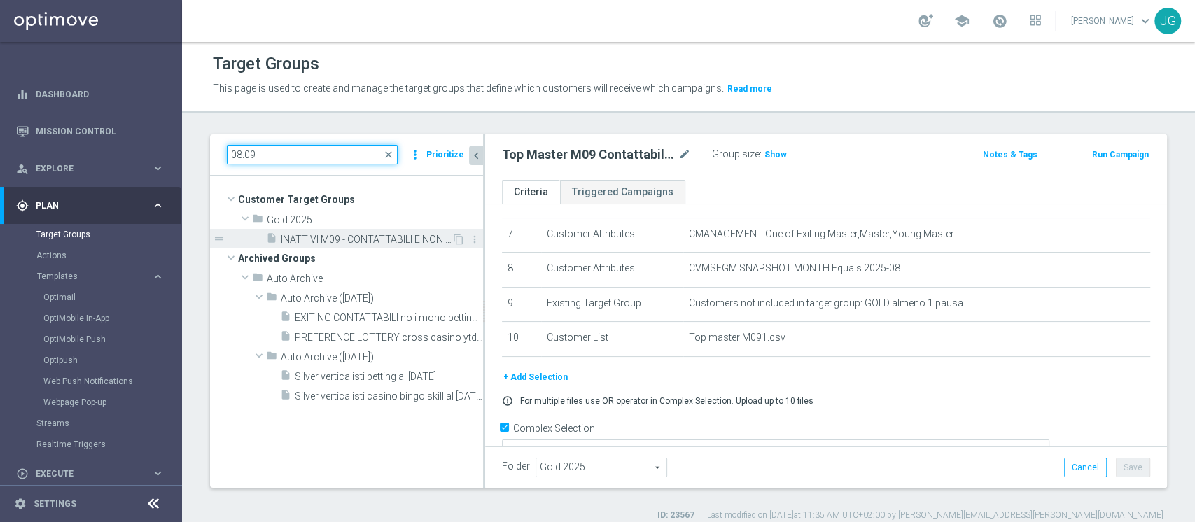
type input "08.09"
click at [308, 234] on span "INATTIVI M09 - CONTATTABILI E NON - PROFILATI E NON 08.09" at bounding box center [366, 240] width 171 height 12
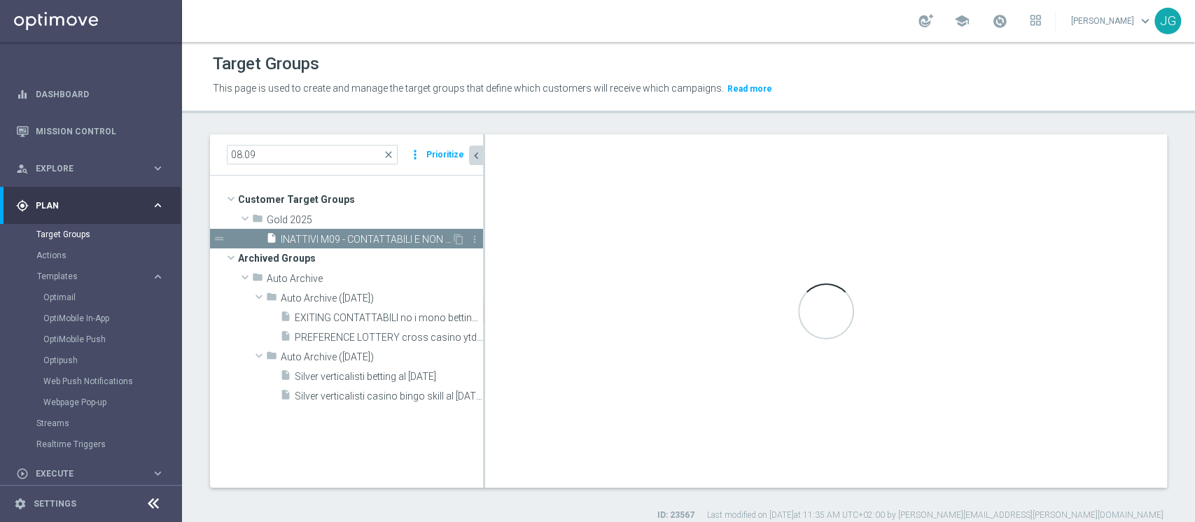
type textarea "(1 AND 2 AND 3 AND 4 and 5 )"
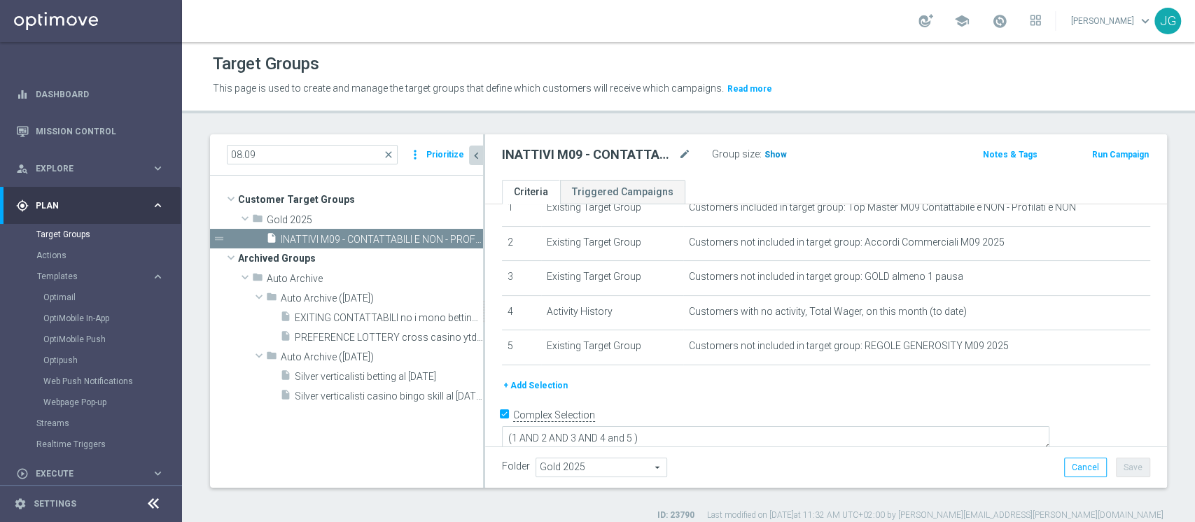
click at [778, 160] on h3 "Show" at bounding box center [775, 154] width 25 height 15
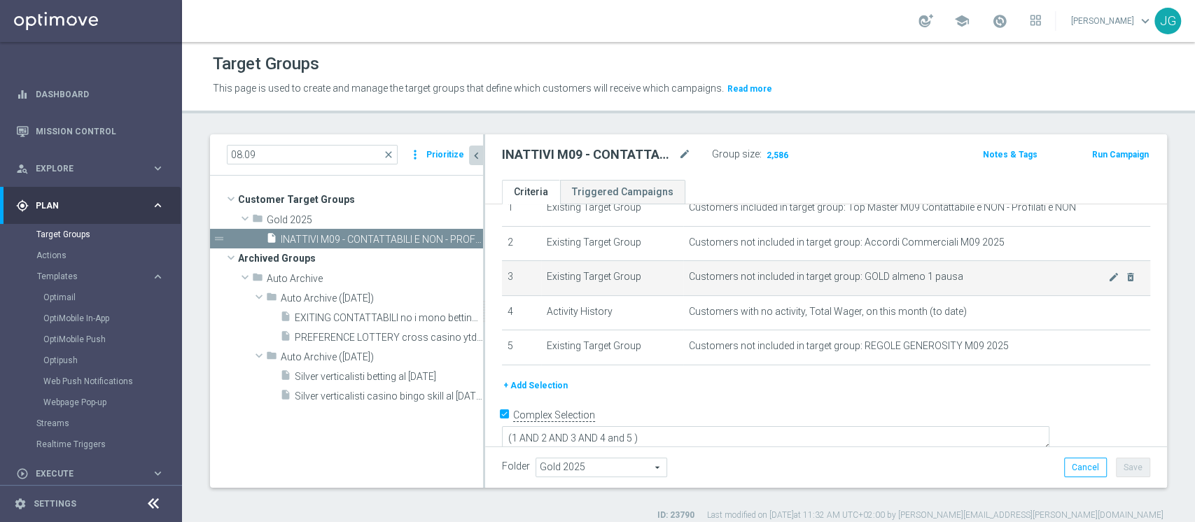
scroll to position [0, 0]
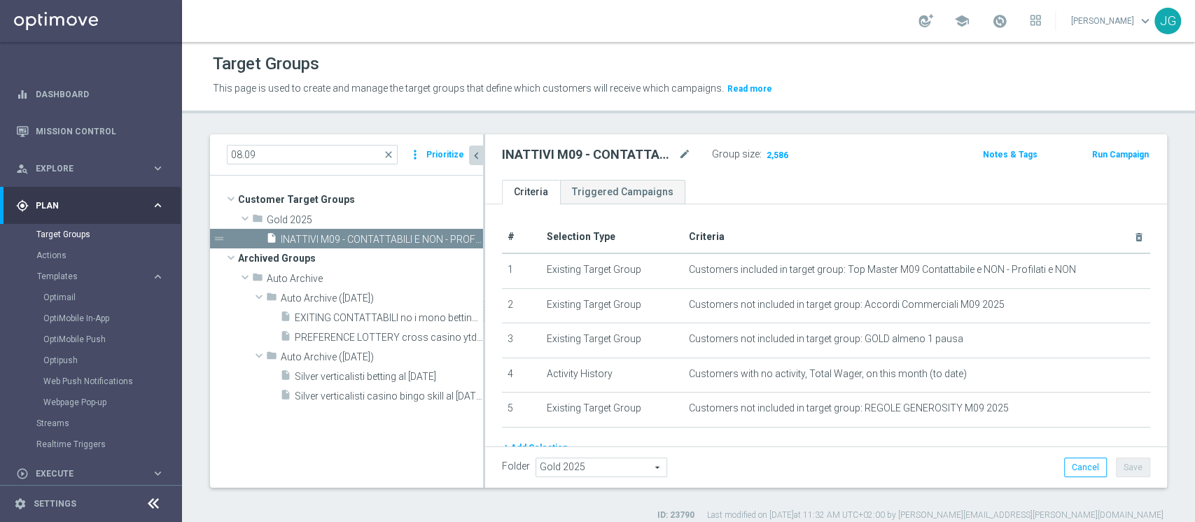
click at [654, 156] on h2 "INATTIVI M09 - CONTATTABILI E NON - PROFILATI E NON 08.09" at bounding box center [589, 154] width 174 height 17
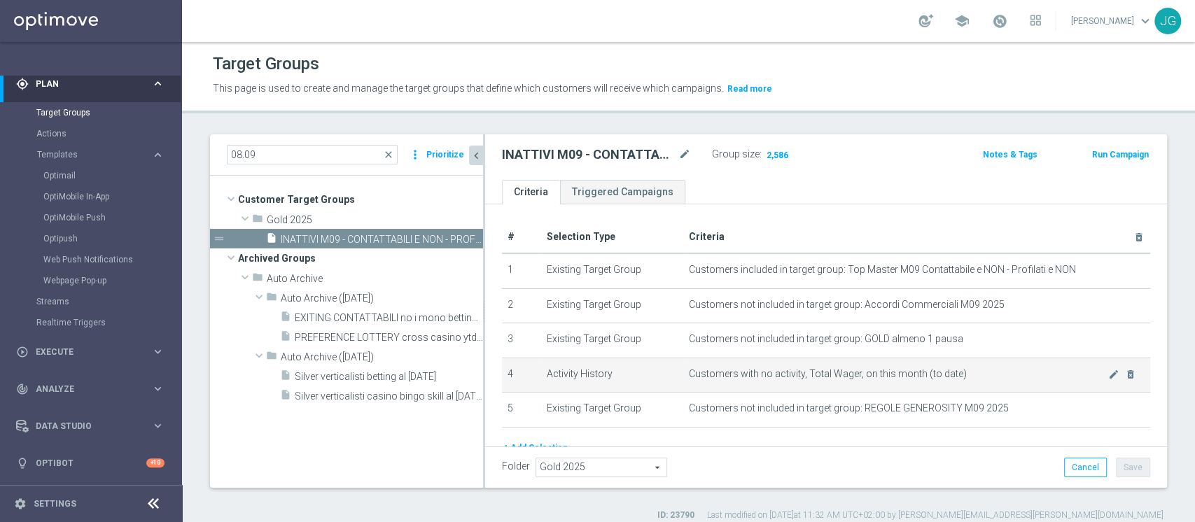
scroll to position [62, 0]
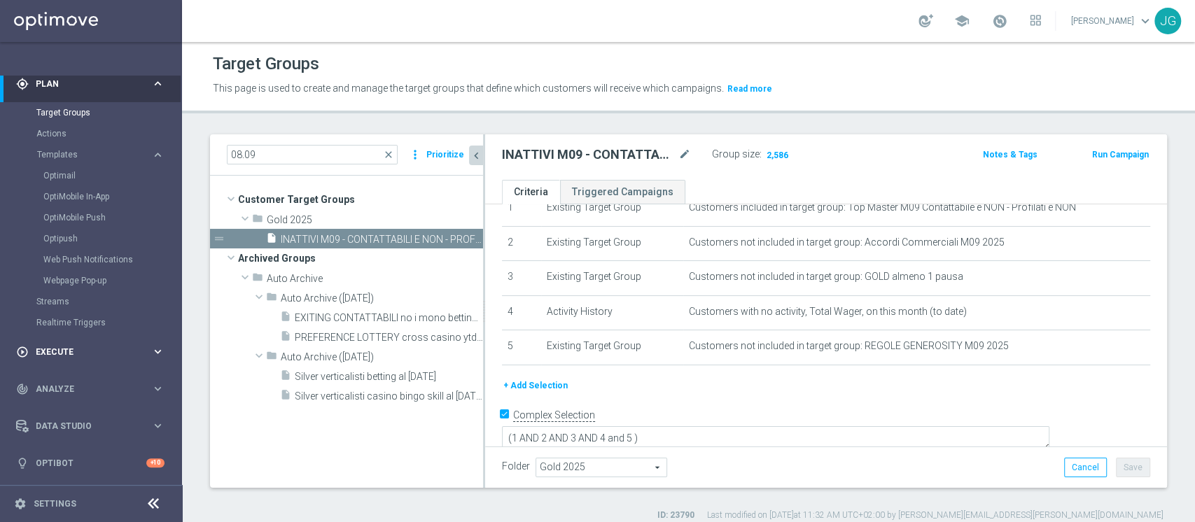
click at [100, 349] on span "Execute" at bounding box center [94, 352] width 116 height 8
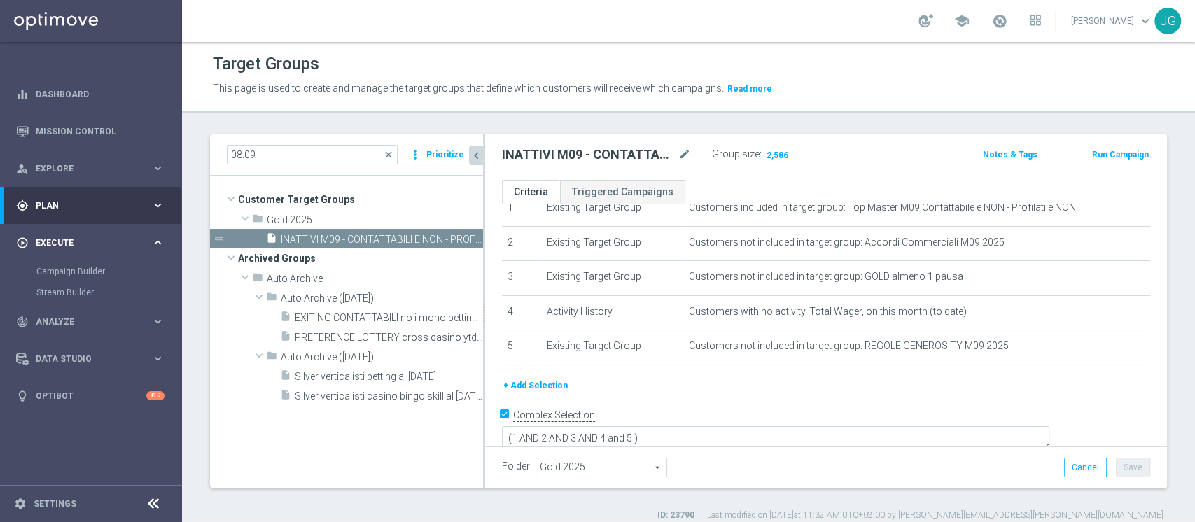
scroll to position [0, 0]
click at [85, 277] on link "Campaign Builder" at bounding box center [90, 271] width 109 height 11
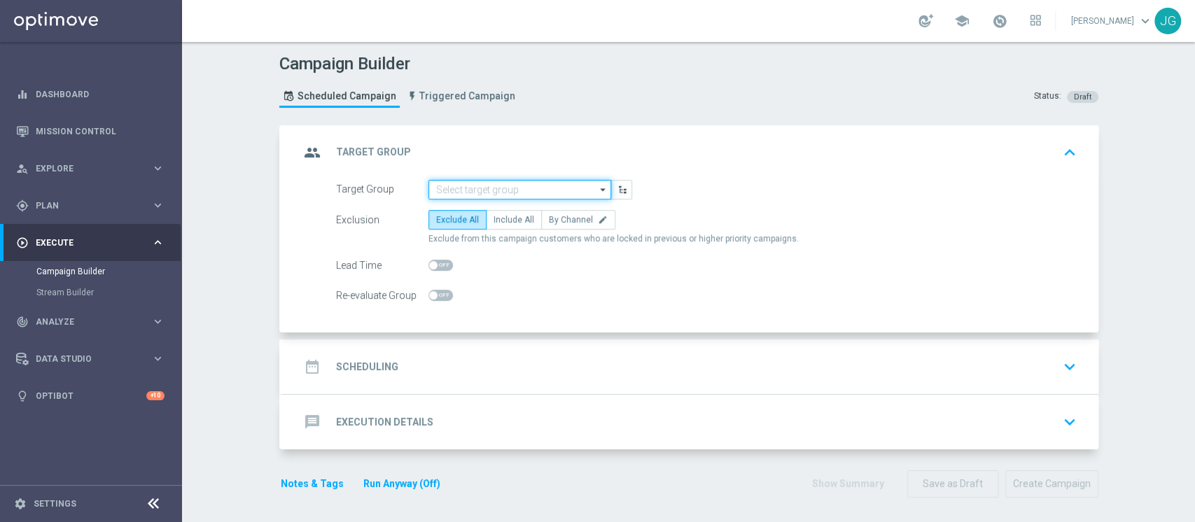
click at [531, 186] on input at bounding box center [519, 190] width 183 height 20
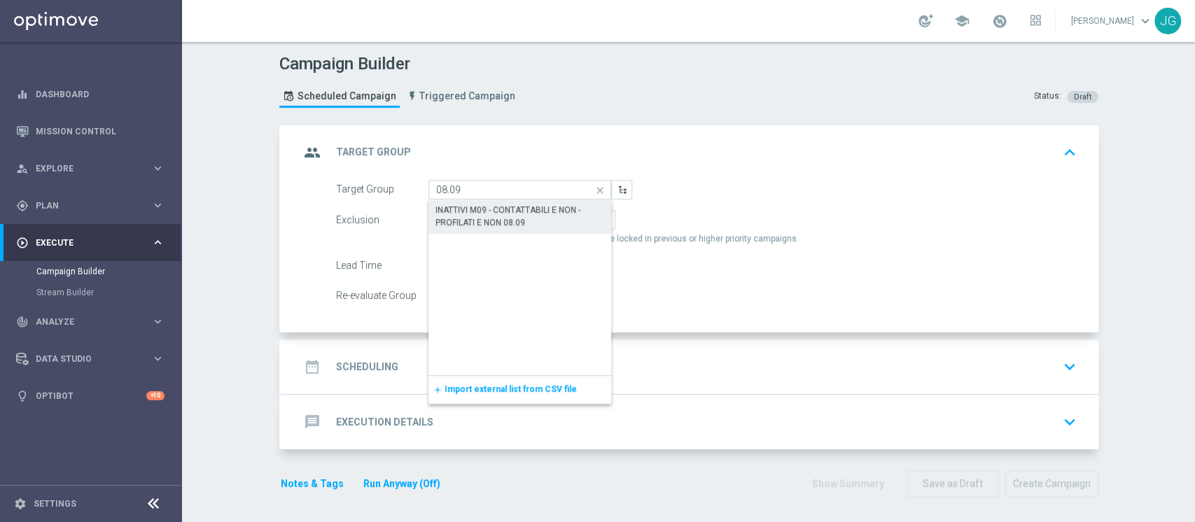
click at [507, 226] on div "INATTIVI M09 - CONTATTABILI E NON - PROFILATI E NON 08.09" at bounding box center [519, 216] width 169 height 25
type input "INATTIVI M09 - CONTATTABILI E NON - PROFILATI E NON 08.09"
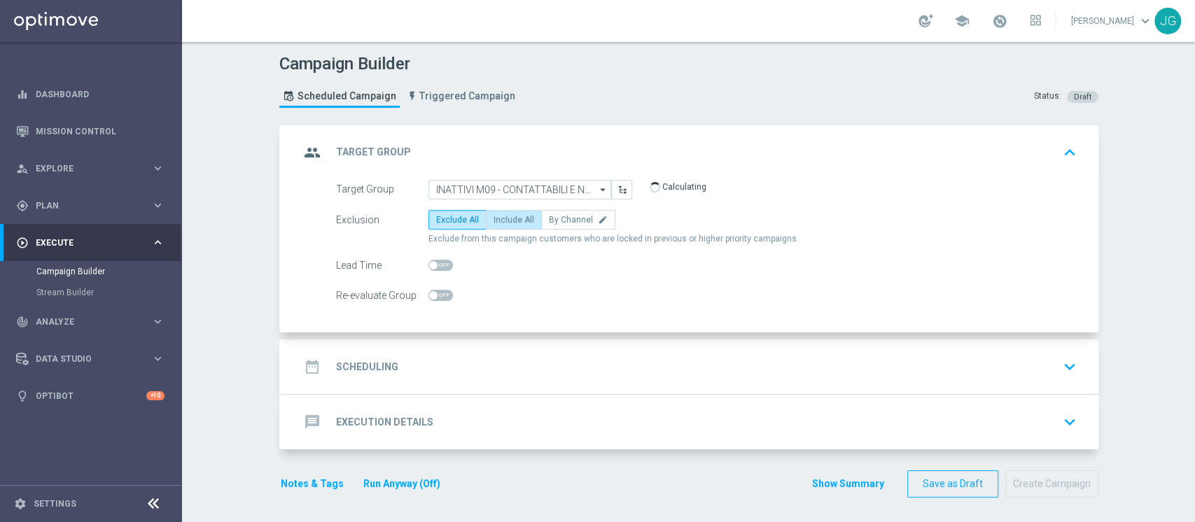
click at [501, 224] on label "Include All" at bounding box center [514, 220] width 56 height 20
click at [501, 224] on input "Include All" at bounding box center [498, 222] width 9 height 9
radio input "true"
click at [498, 367] on div "date_range Scheduling keyboard_arrow_down" at bounding box center [691, 367] width 782 height 27
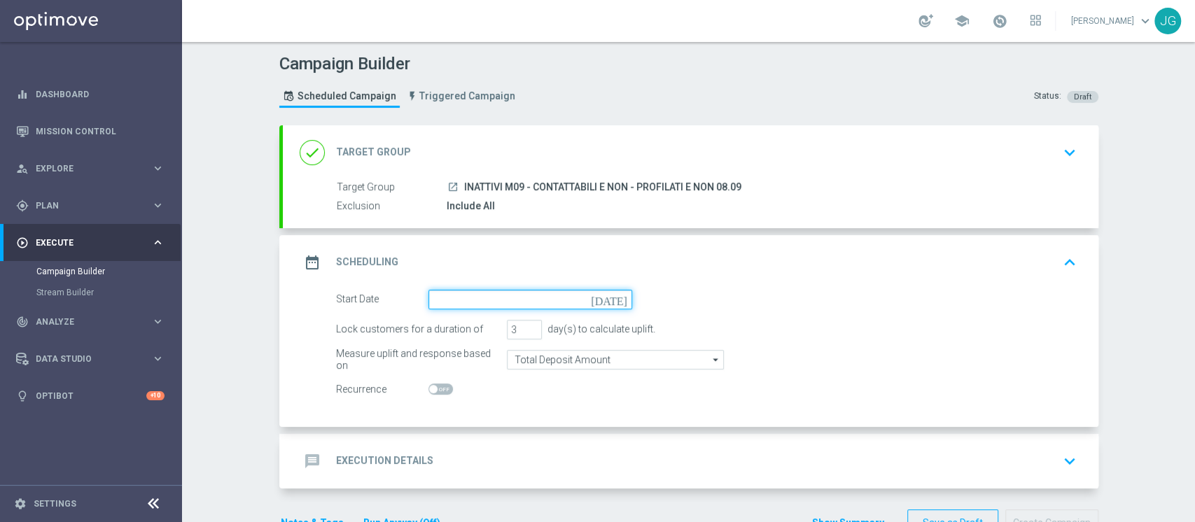
click at [556, 295] on input at bounding box center [530, 300] width 204 height 20
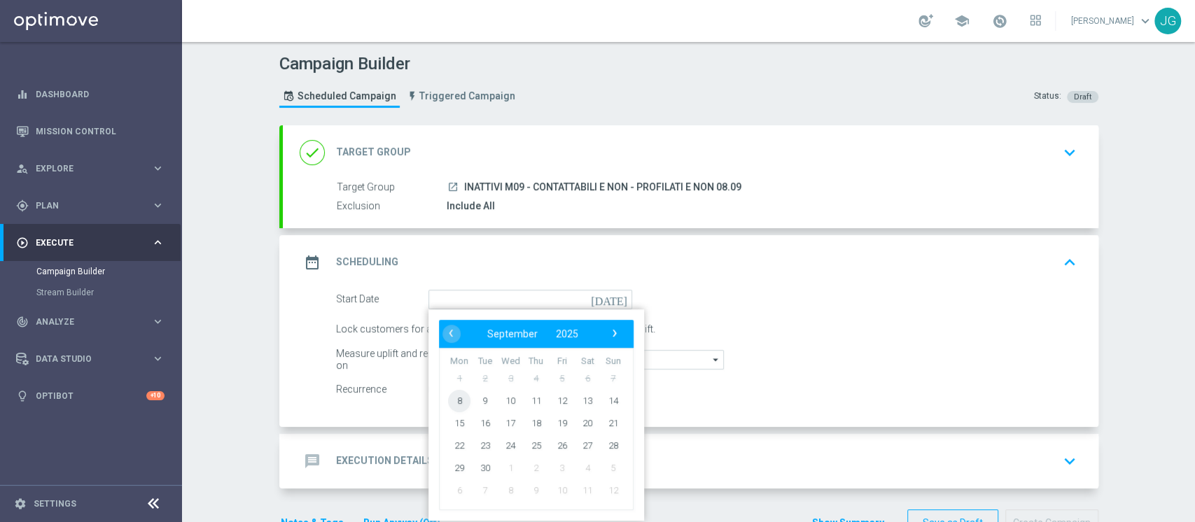
click at [454, 400] on span "8" at bounding box center [459, 400] width 22 height 22
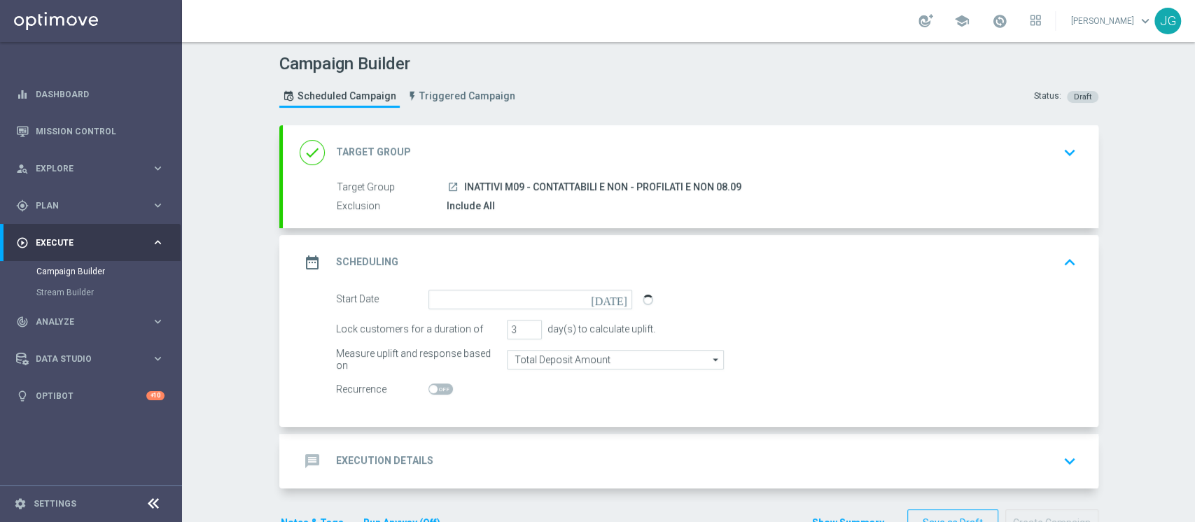
type input "[DATE]"
click at [522, 331] on input "2" at bounding box center [524, 330] width 35 height 20
click at [524, 328] on input "3" at bounding box center [524, 330] width 35 height 20
click at [524, 328] on input "4" at bounding box center [524, 330] width 35 height 20
click at [524, 328] on input "5" at bounding box center [524, 330] width 35 height 20
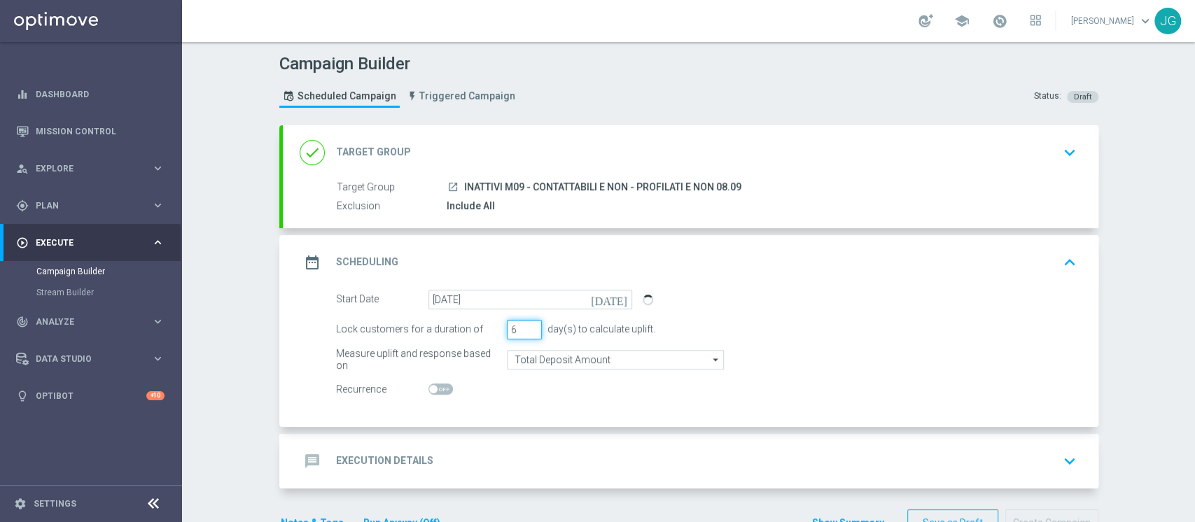
click at [524, 328] on input "6" at bounding box center [524, 330] width 35 height 20
type input "7"
click at [524, 328] on input "7" at bounding box center [524, 330] width 35 height 20
click at [547, 432] on accordion "done Target Group keyboard_arrow_down Target Group launch INATTIVI M09 - CONTAT…" at bounding box center [688, 306] width 819 height 363
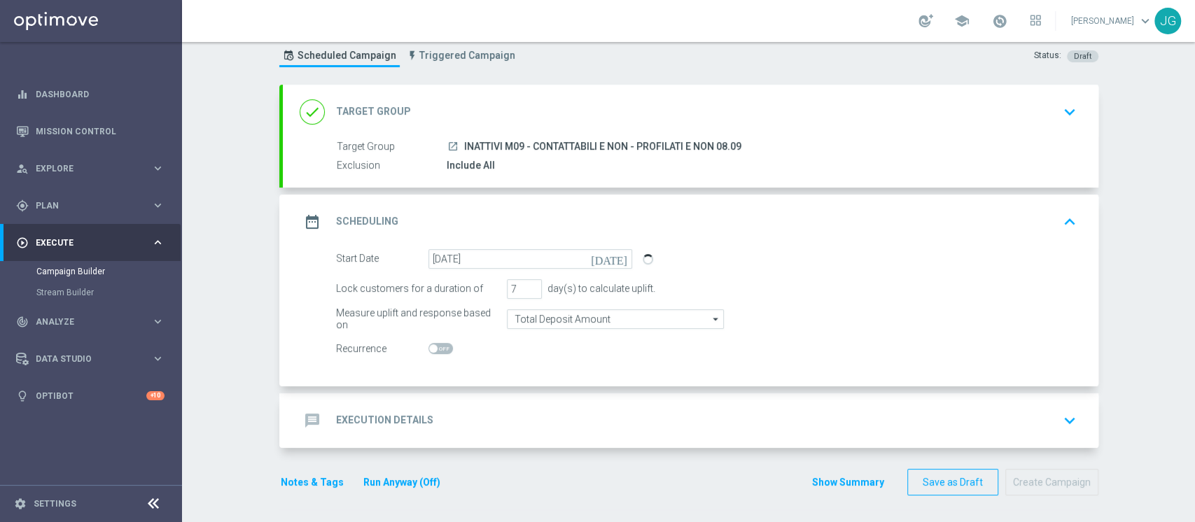
click at [587, 423] on div "message Execution Details keyboard_arrow_down" at bounding box center [691, 420] width 782 height 27
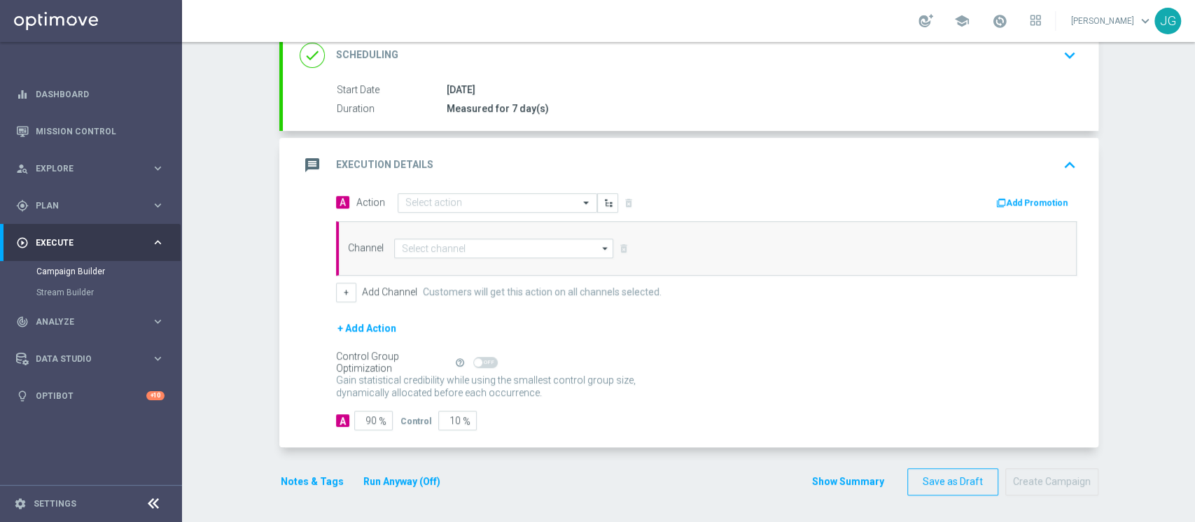
scroll to position [200, 0]
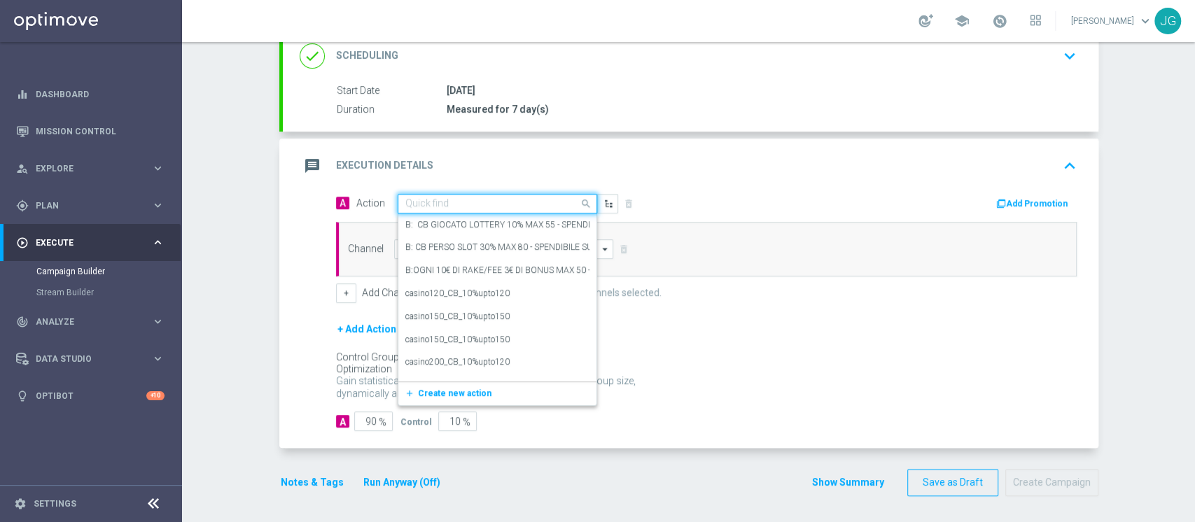
click at [449, 201] on input "text" at bounding box center [483, 204] width 156 height 12
paste input "BONUS FREE 10€ - SPENDIBILE TUTTI I GIOCHI"
type input "BONUS FREE 10€ - SPENDIBILE TUTTI I GIOCHI"
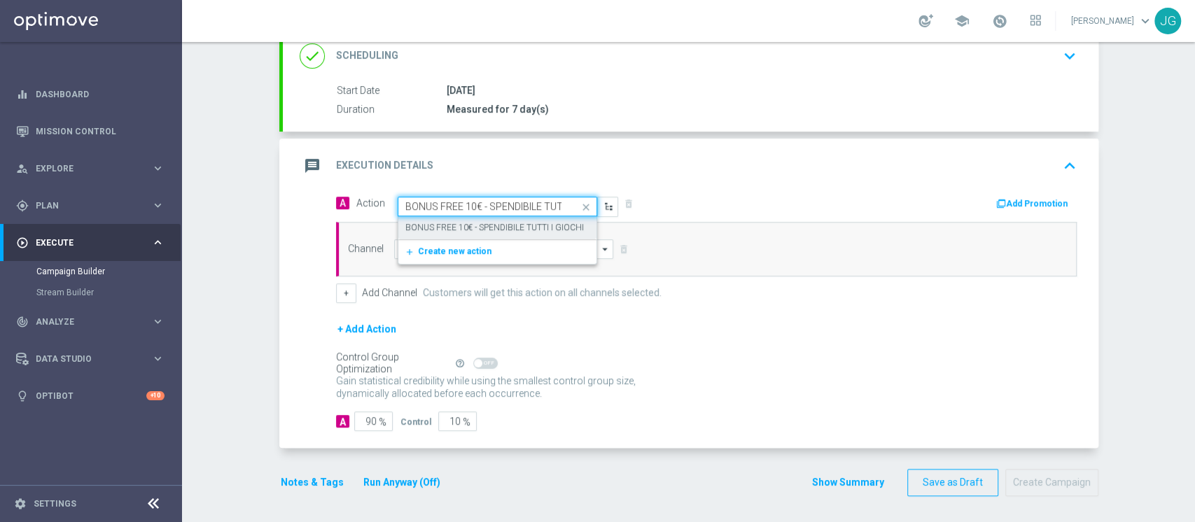
scroll to position [0, 48]
click at [501, 228] on label "BONUS FREE 10€ - SPENDIBILE TUTTI I GIOCHI" at bounding box center [494, 228] width 179 height 12
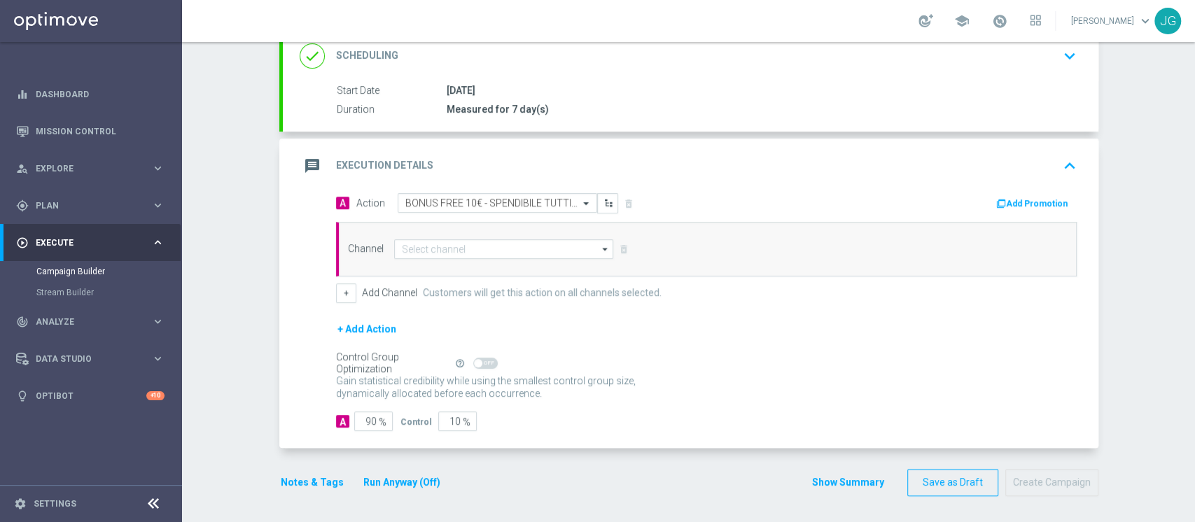
scroll to position [0, 0]
click at [1022, 204] on button "Add Promotion" at bounding box center [1034, 203] width 78 height 15
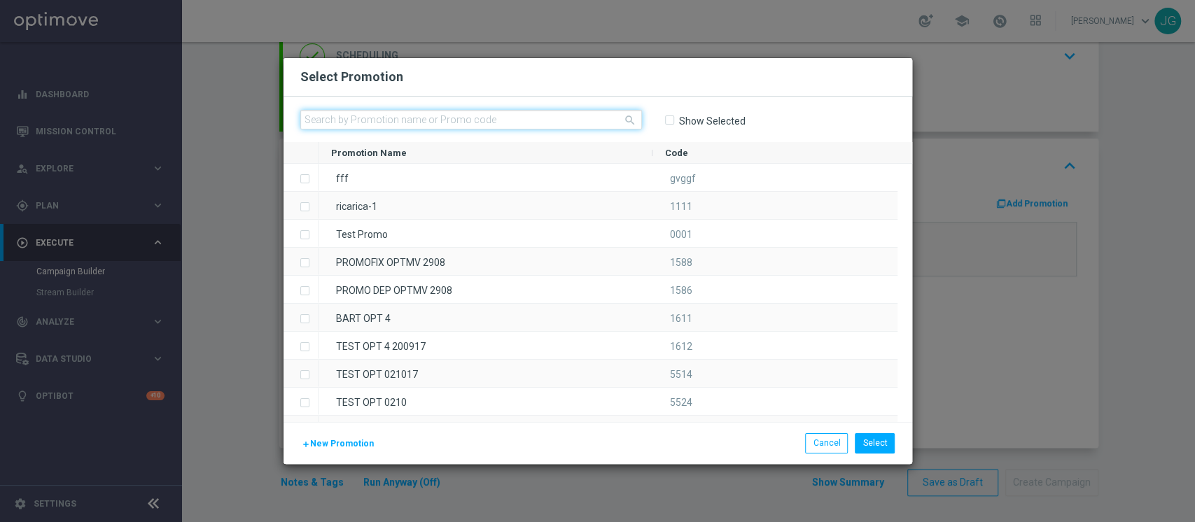
click at [580, 123] on input "text" at bounding box center [471, 120] width 342 height 20
paste input "233721"
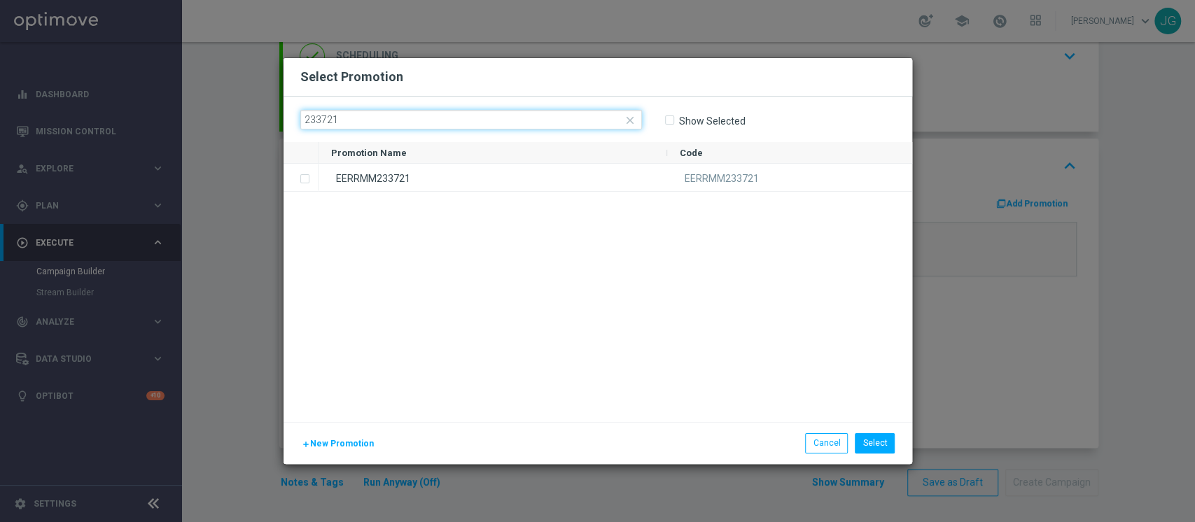
type input "233721"
click at [501, 183] on div "EERRMM233721" at bounding box center [493, 177] width 349 height 27
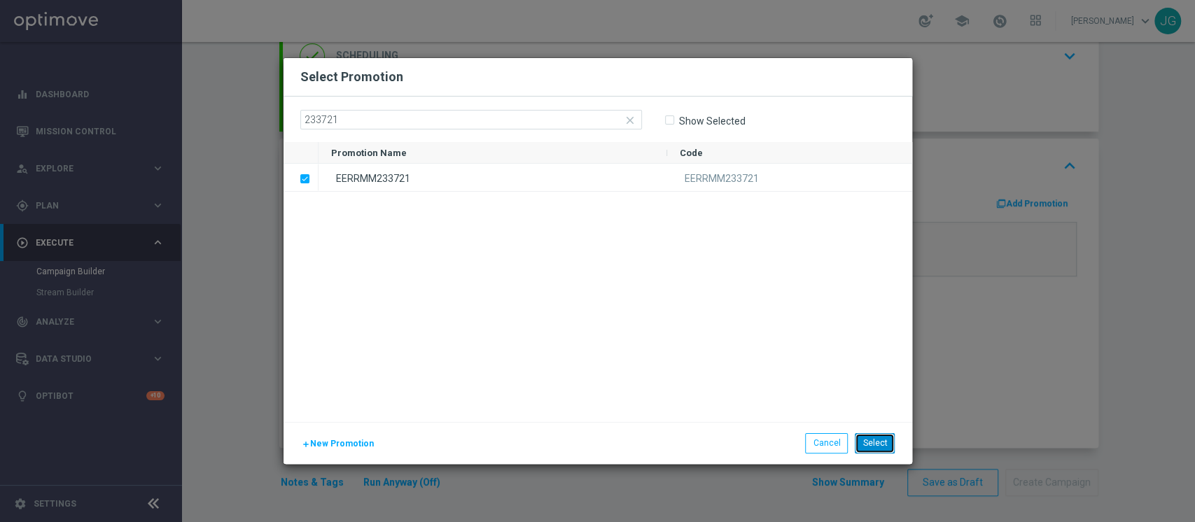
click at [879, 438] on button "Select" at bounding box center [875, 443] width 40 height 20
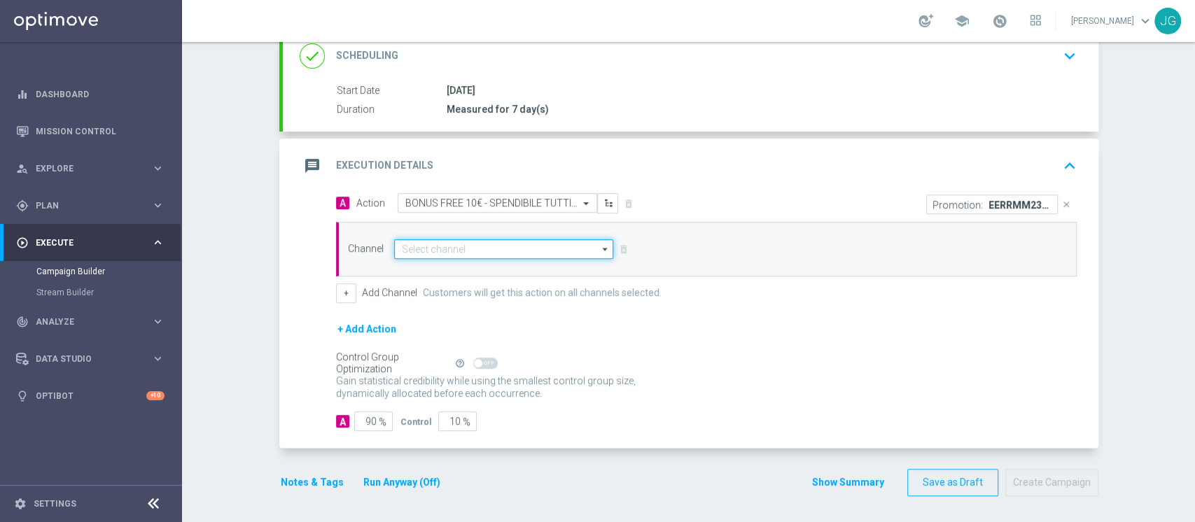
click at [478, 244] on input at bounding box center [504, 249] width 220 height 20
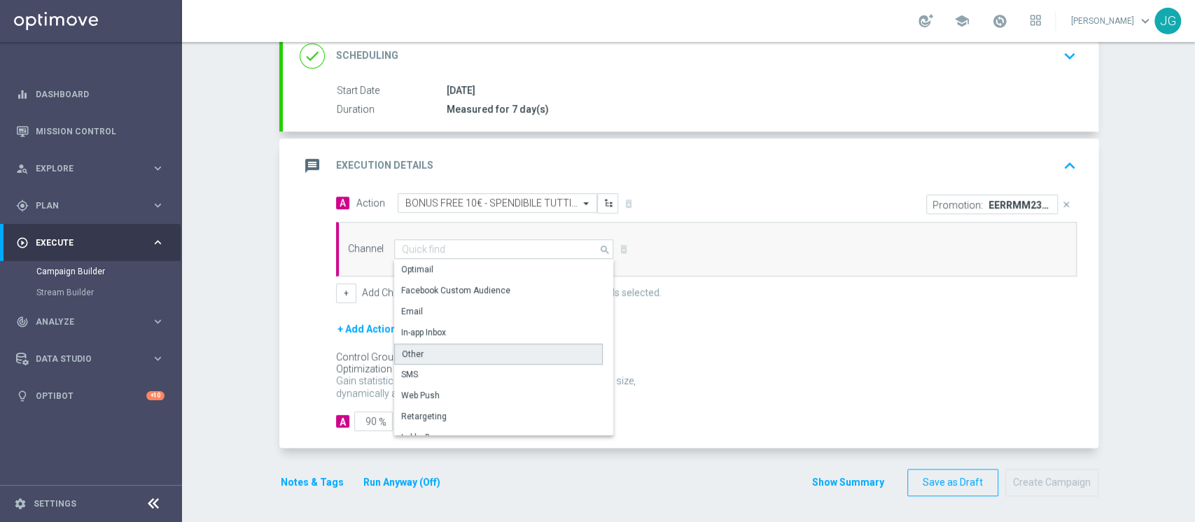
click at [449, 353] on div "Other" at bounding box center [498, 354] width 209 height 21
type input "Other"
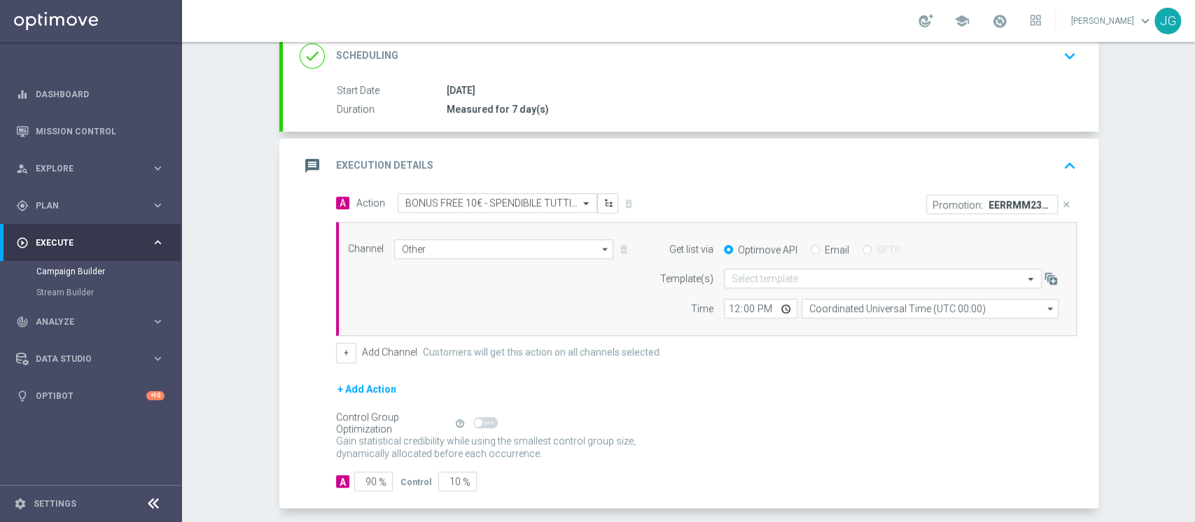
click at [811, 249] on input "Email" at bounding box center [815, 250] width 9 height 9
radio input "true"
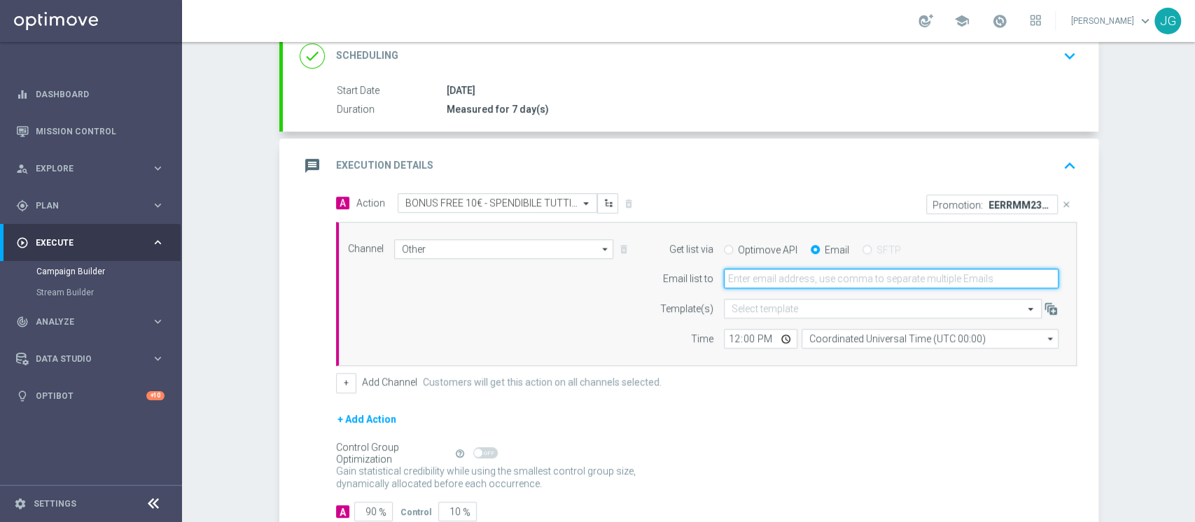
click at [796, 272] on input "email" at bounding box center [891, 279] width 335 height 20
type input "[PERSON_NAME][EMAIL_ADDRESS][PERSON_NAME][DOMAIN_NAME]"
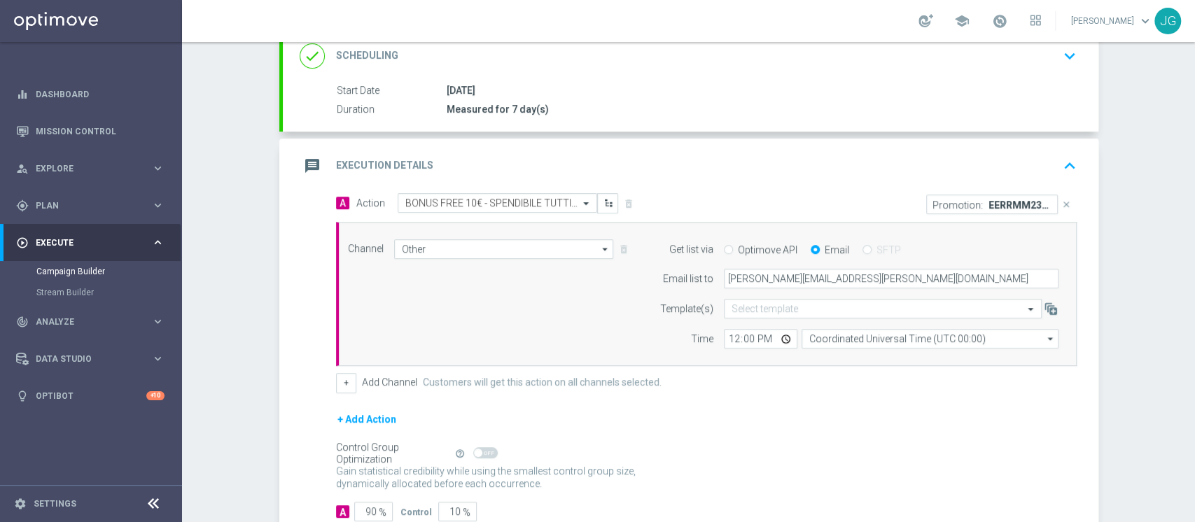
click at [804, 190] on div "message Execution Details keyboard_arrow_up" at bounding box center [691, 166] width 816 height 55
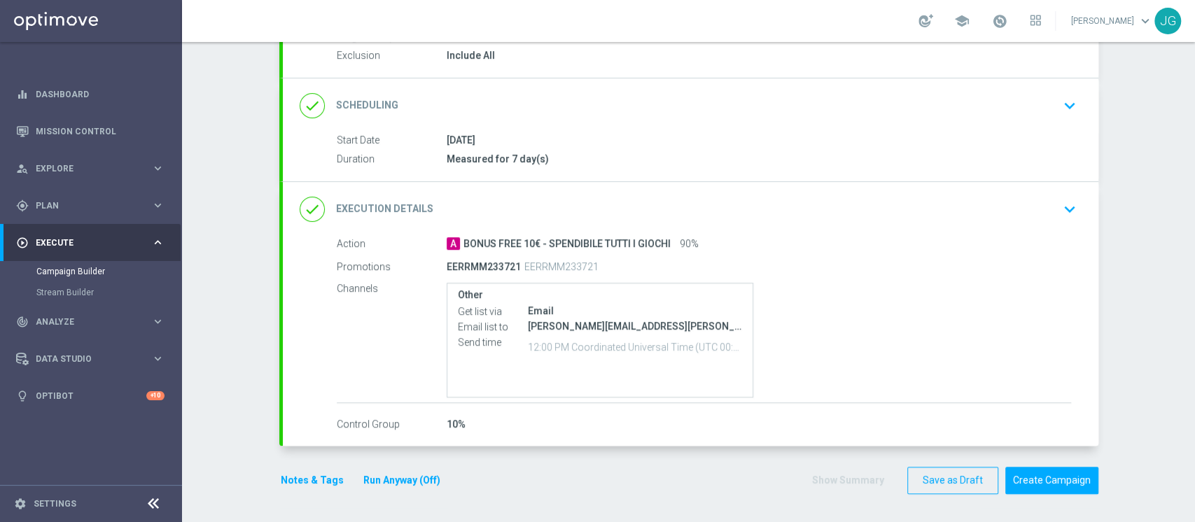
scroll to position [149, 0]
click at [302, 481] on button "Notes & Tags" at bounding box center [312, 483] width 66 height 18
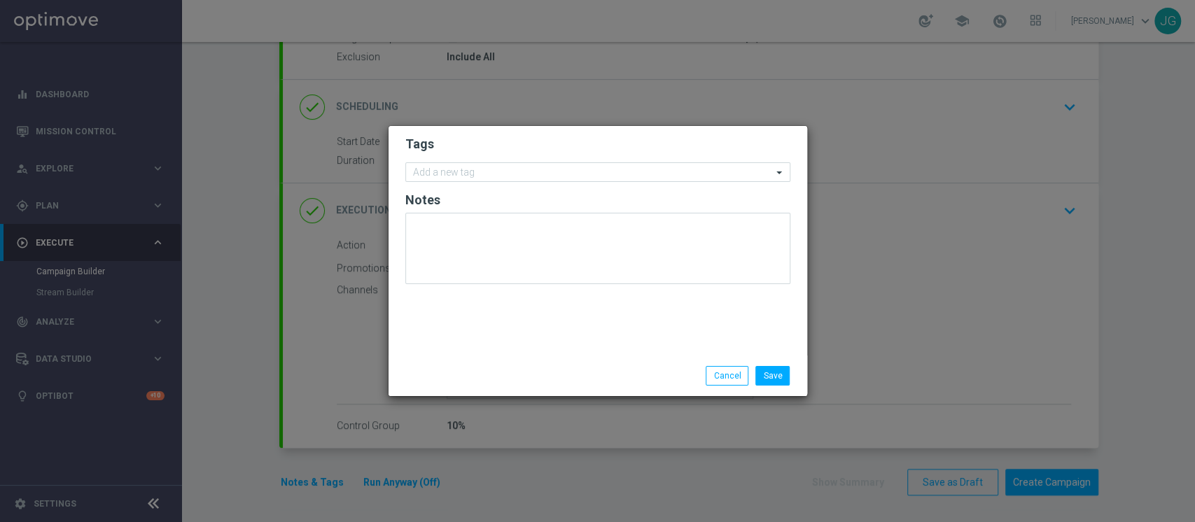
click at [485, 182] on form "Tags Add a new tag Notes" at bounding box center [597, 213] width 385 height 162
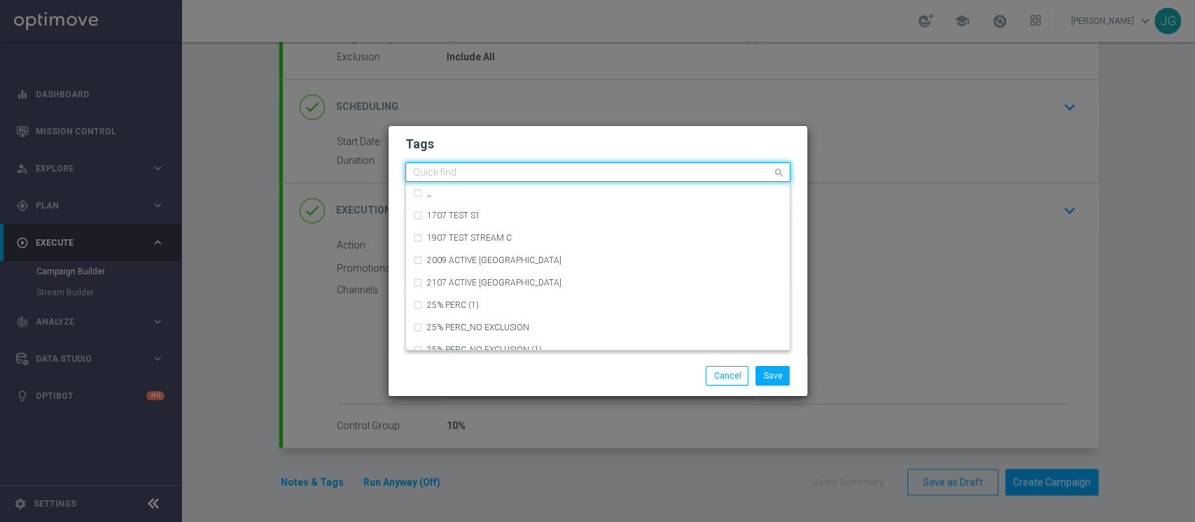
click at [508, 176] on input "text" at bounding box center [592, 173] width 359 height 12
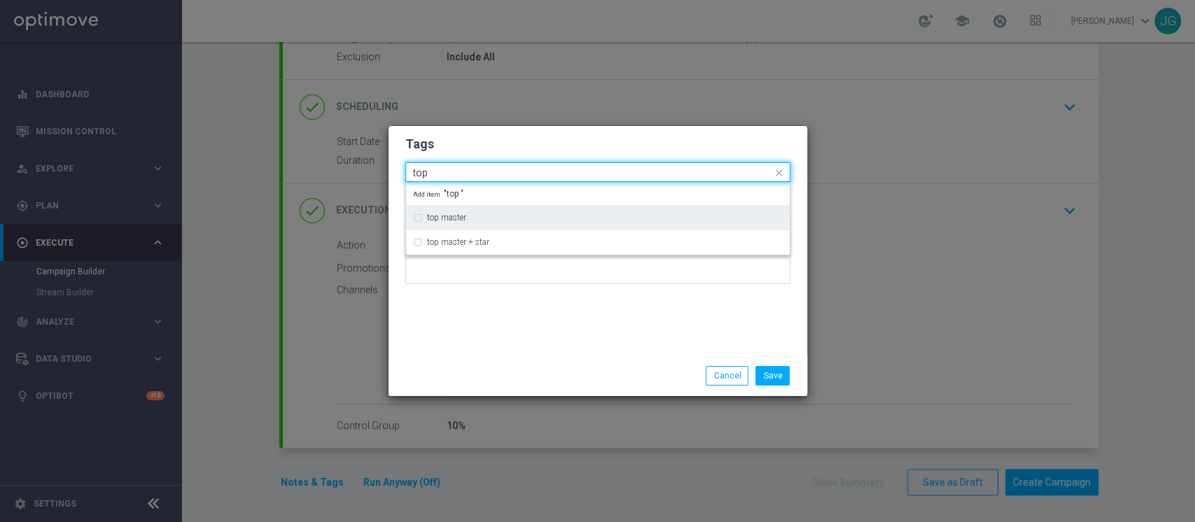
click at [454, 229] on div "top master" at bounding box center [598, 217] width 384 height 25
type input "top"
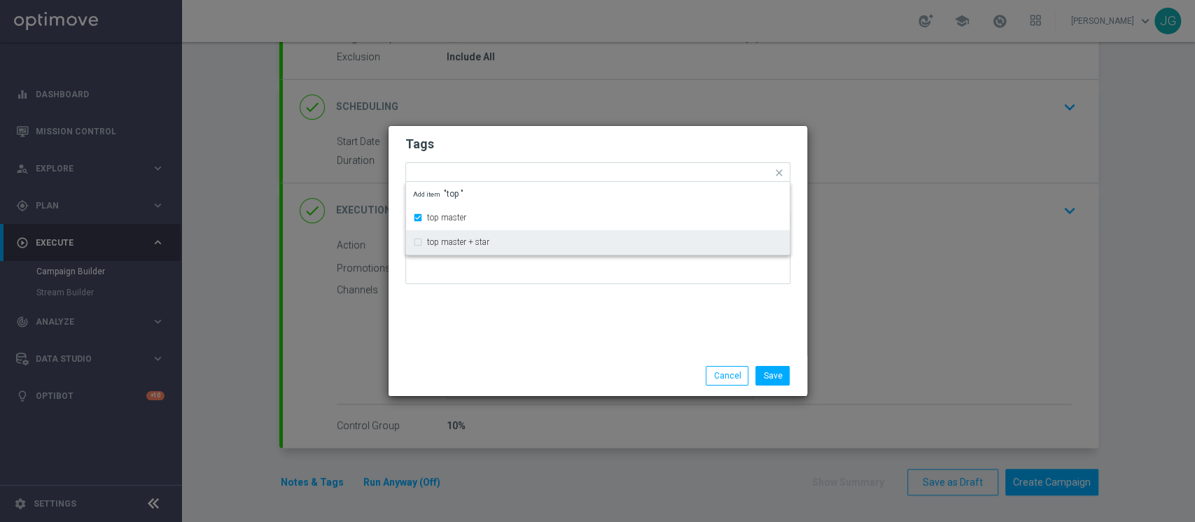
click at [527, 372] on div "Save Cancel" at bounding box center [598, 376] width 406 height 20
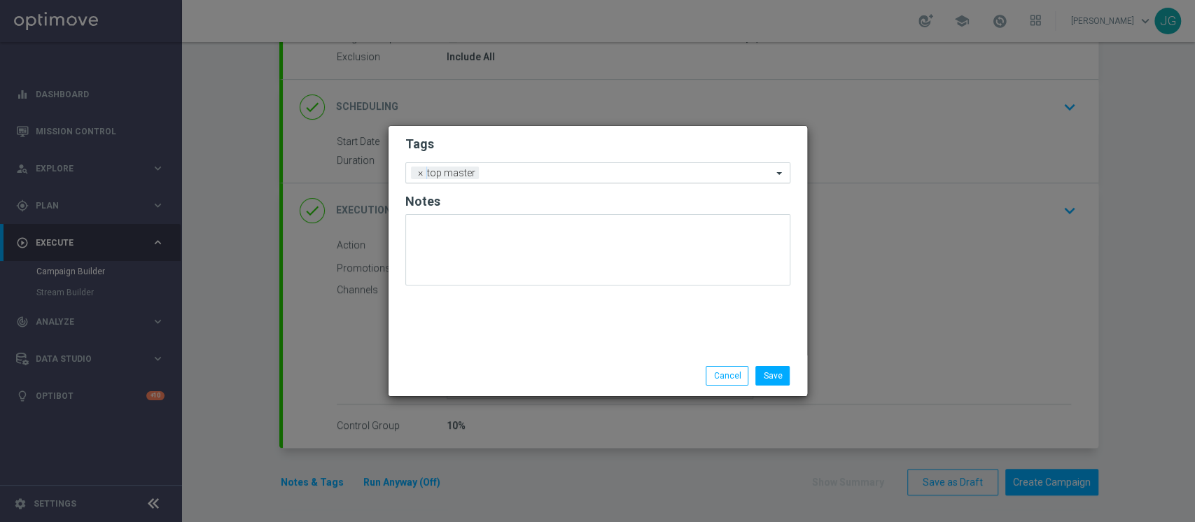
click at [549, 171] on input "text" at bounding box center [628, 174] width 288 height 12
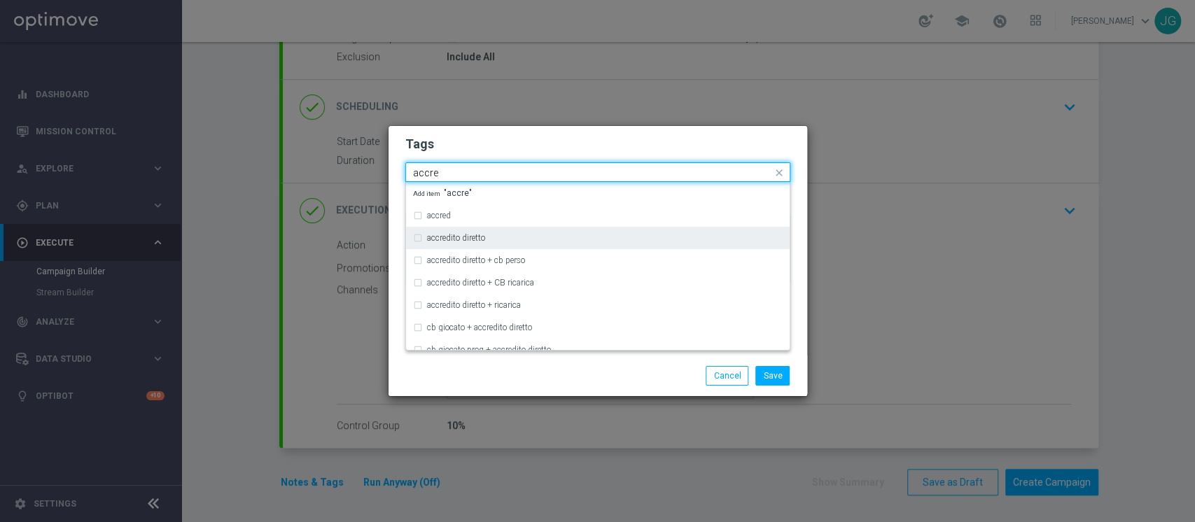
click at [491, 236] on div "accredito diretto" at bounding box center [605, 238] width 356 height 8
type input "accre"
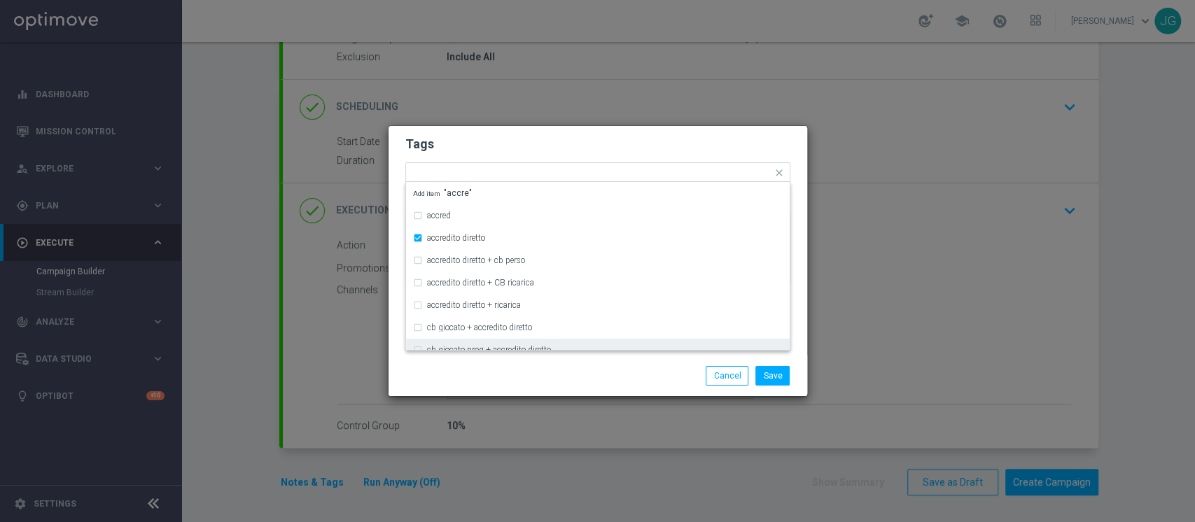
click at [523, 386] on div "Save Cancel" at bounding box center [598, 376] width 419 height 41
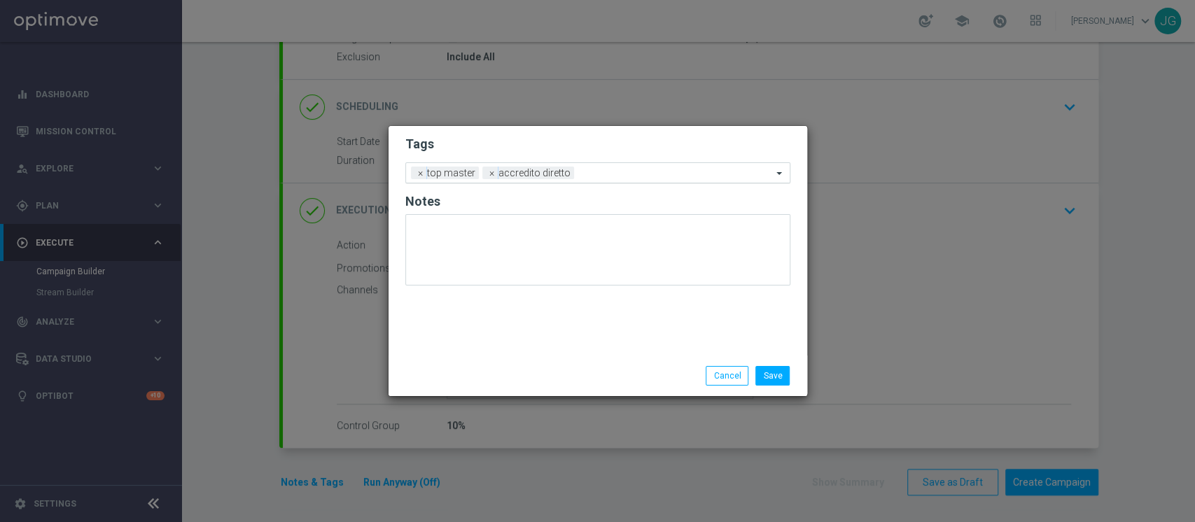
click at [607, 174] on input "text" at bounding box center [676, 174] width 193 height 12
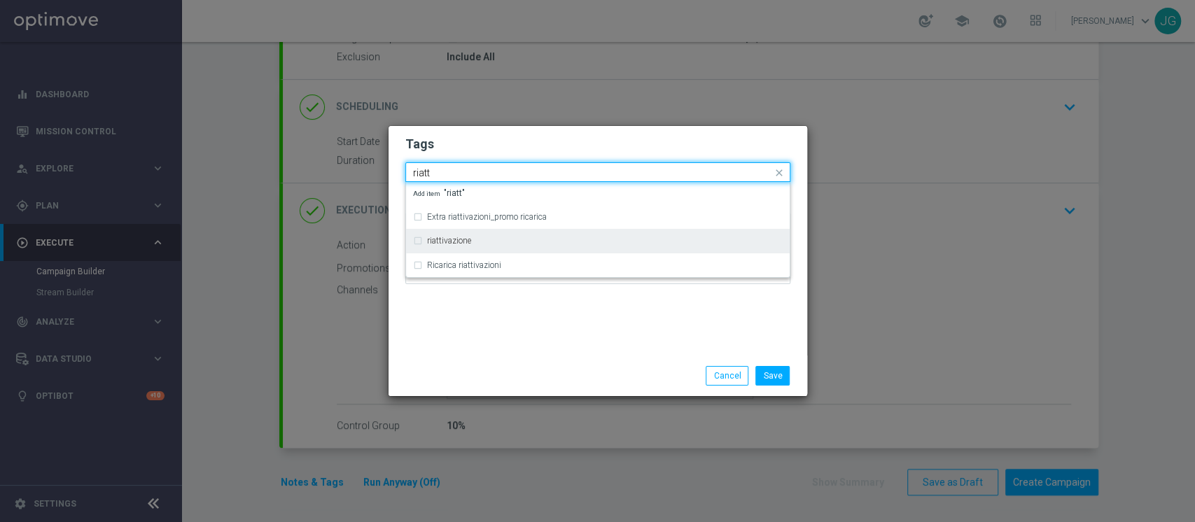
click at [508, 244] on div "riattivazione" at bounding box center [605, 241] width 356 height 8
type input "riatt"
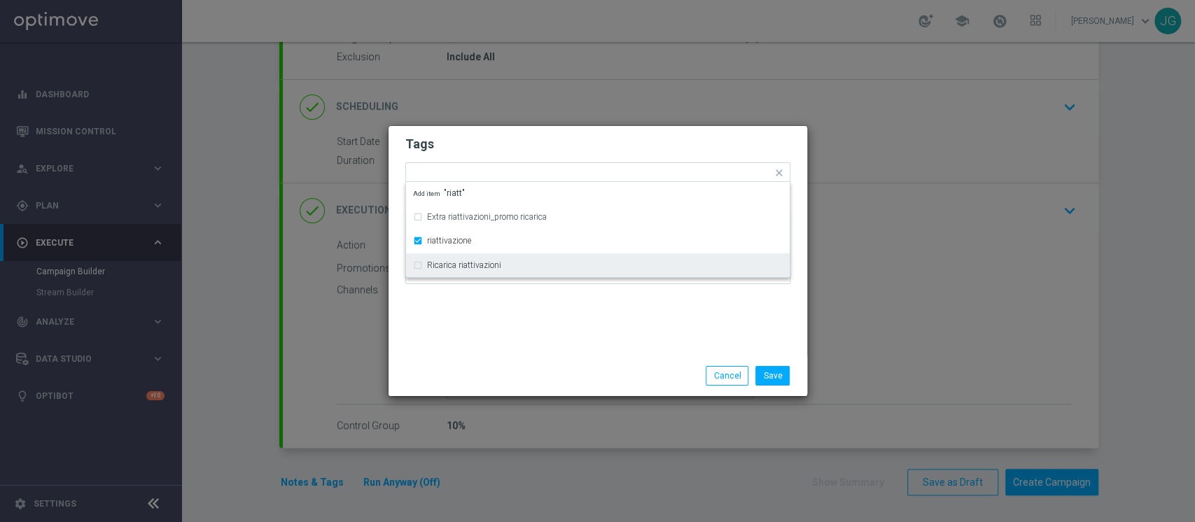
click at [531, 361] on div "Save Cancel" at bounding box center [598, 376] width 419 height 41
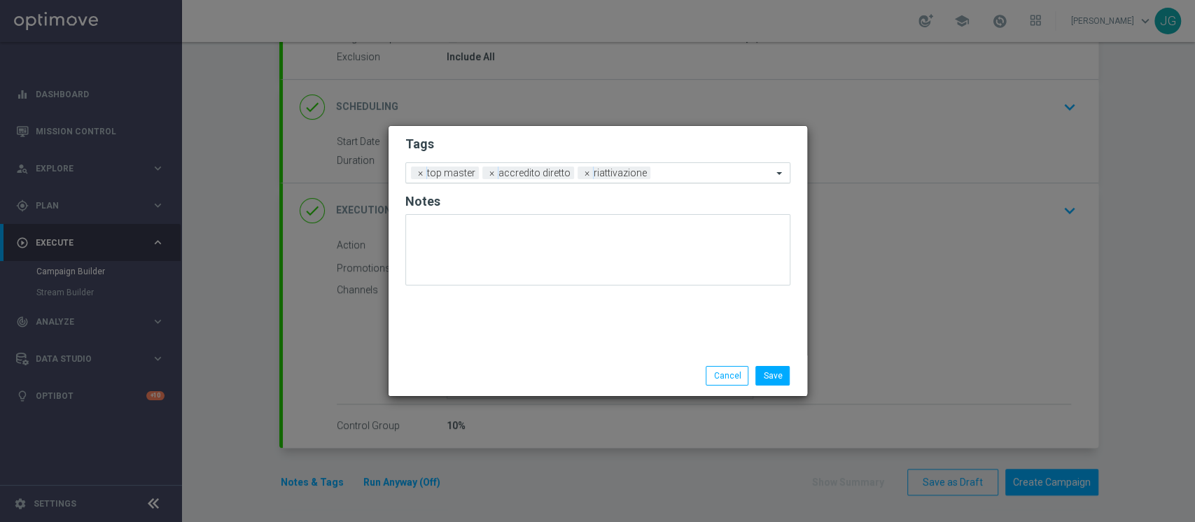
click at [683, 176] on input "text" at bounding box center [714, 174] width 116 height 12
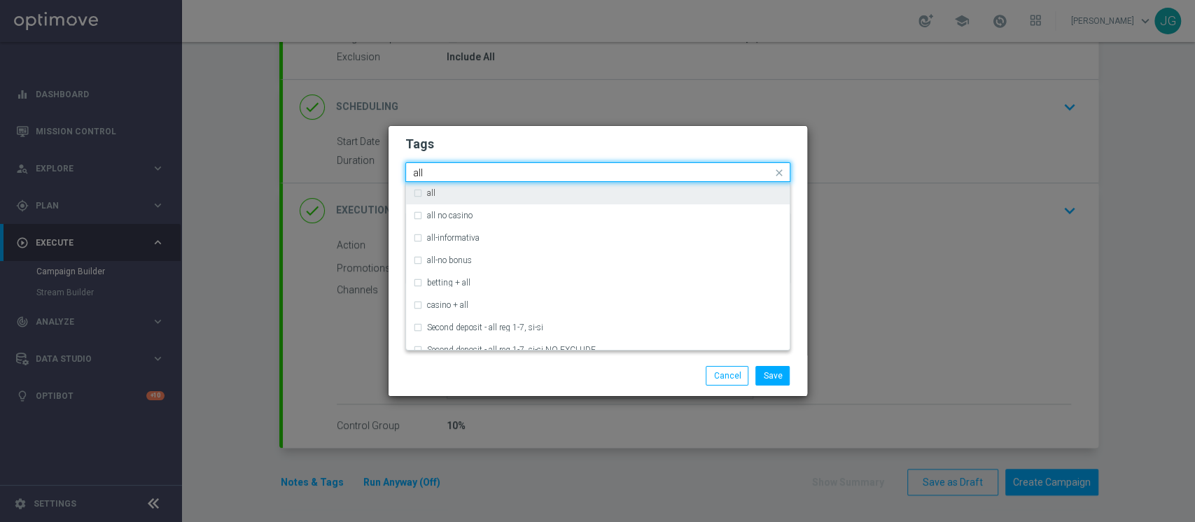
click at [600, 195] on div "all" at bounding box center [605, 193] width 356 height 8
type input "all"
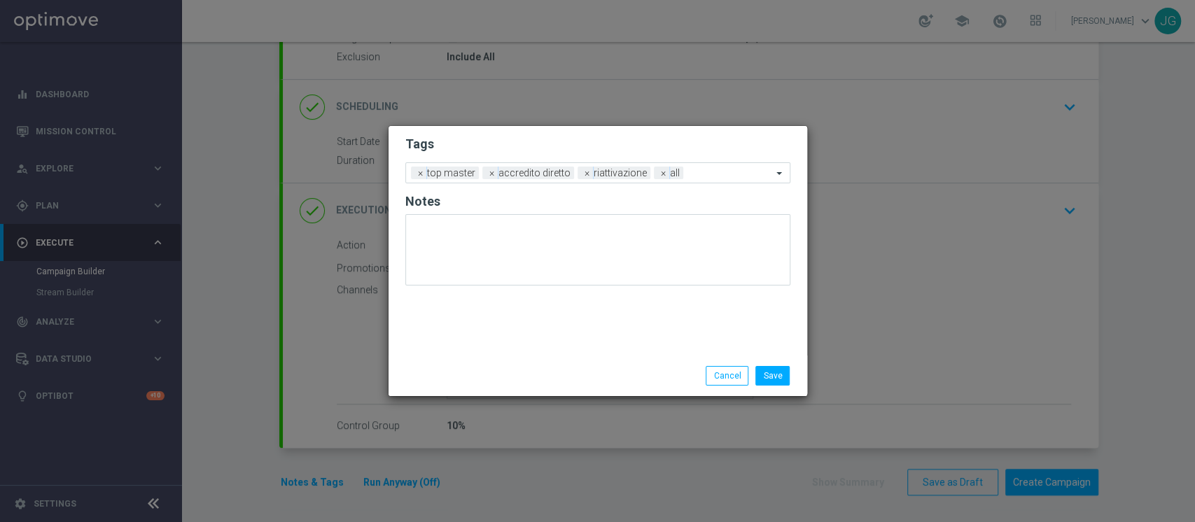
click at [562, 387] on div "Save Cancel" at bounding box center [598, 376] width 419 height 41
click at [713, 176] on input "text" at bounding box center [730, 174] width 83 height 12
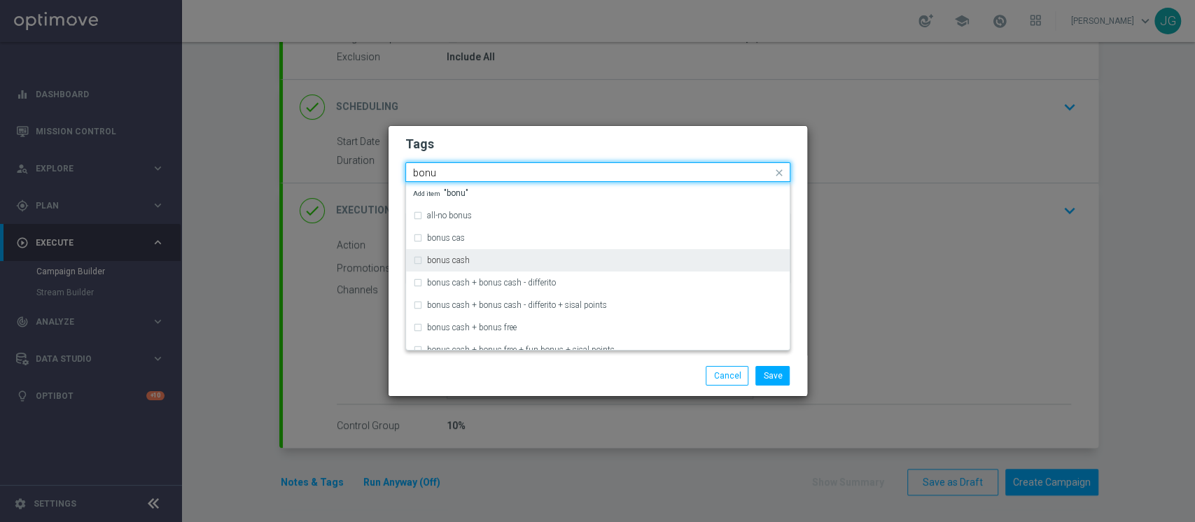
click at [526, 261] on div "bonus cash" at bounding box center [605, 260] width 356 height 8
type input "bonu"
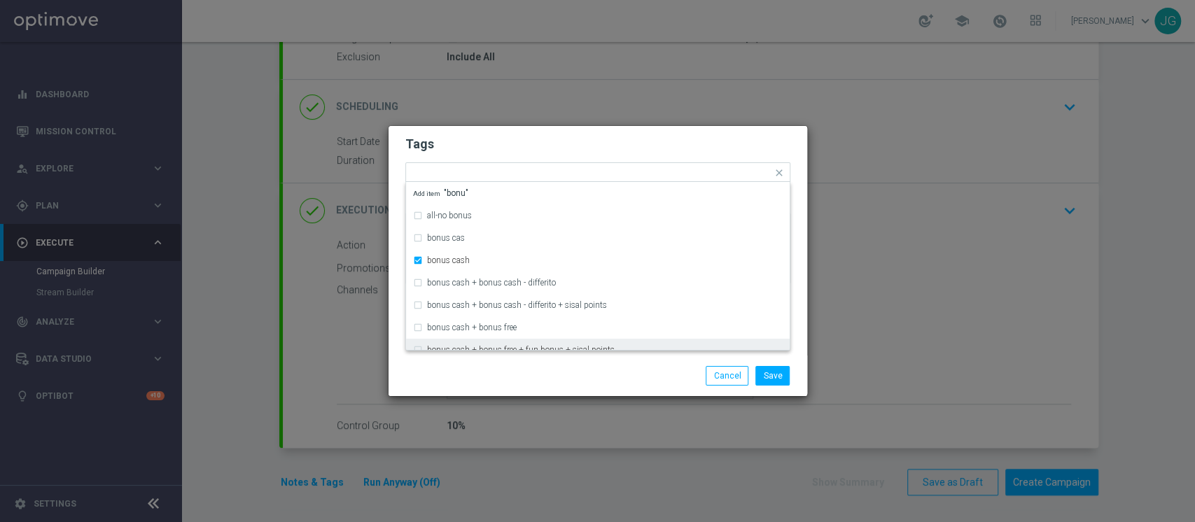
click at [540, 367] on div "Save Cancel" at bounding box center [665, 376] width 271 height 20
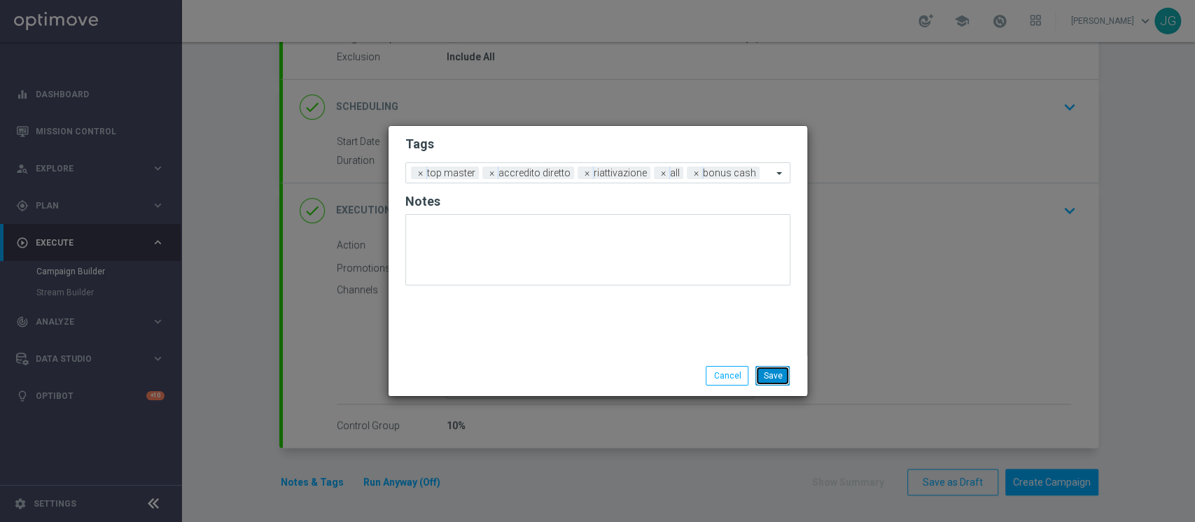
click at [780, 368] on button "Save" at bounding box center [772, 376] width 34 height 20
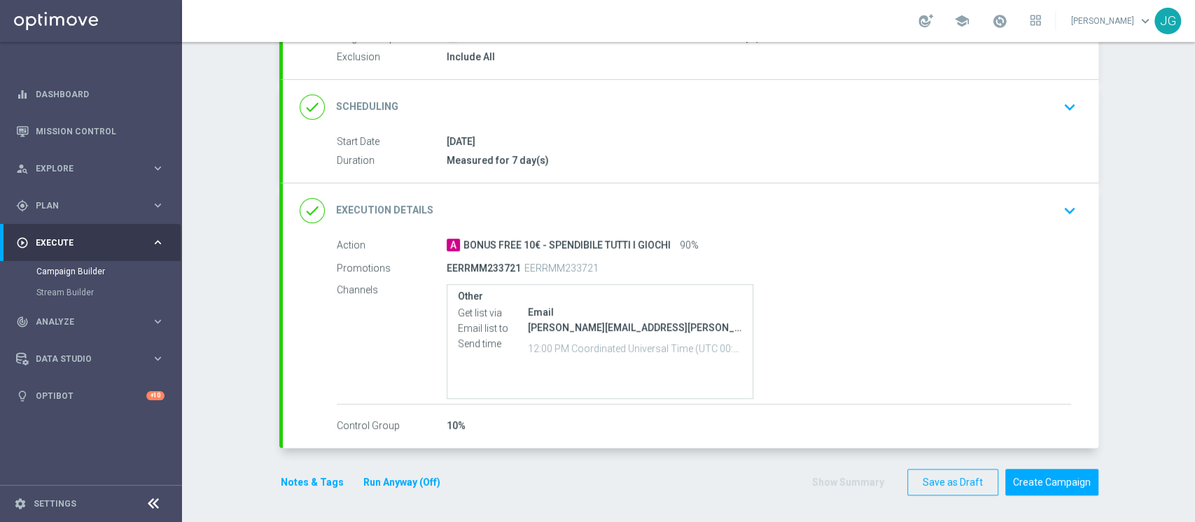
click at [421, 479] on button "Run Anyway (Off)" at bounding box center [402, 483] width 80 height 18
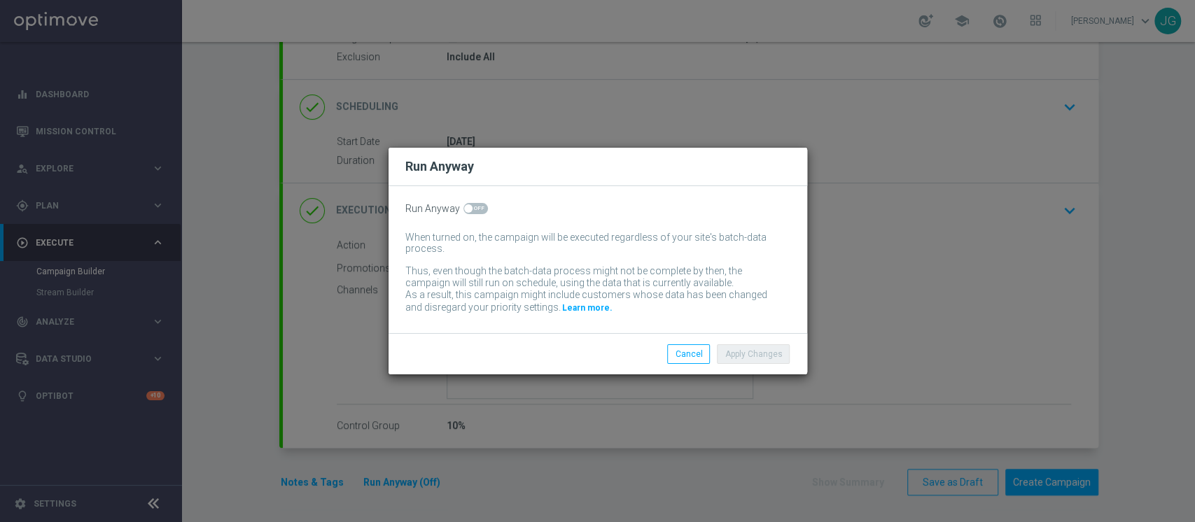
click at [470, 209] on span at bounding box center [475, 208] width 25 height 11
click at [470, 209] on input "checkbox" at bounding box center [475, 208] width 25 height 11
checkbox input "true"
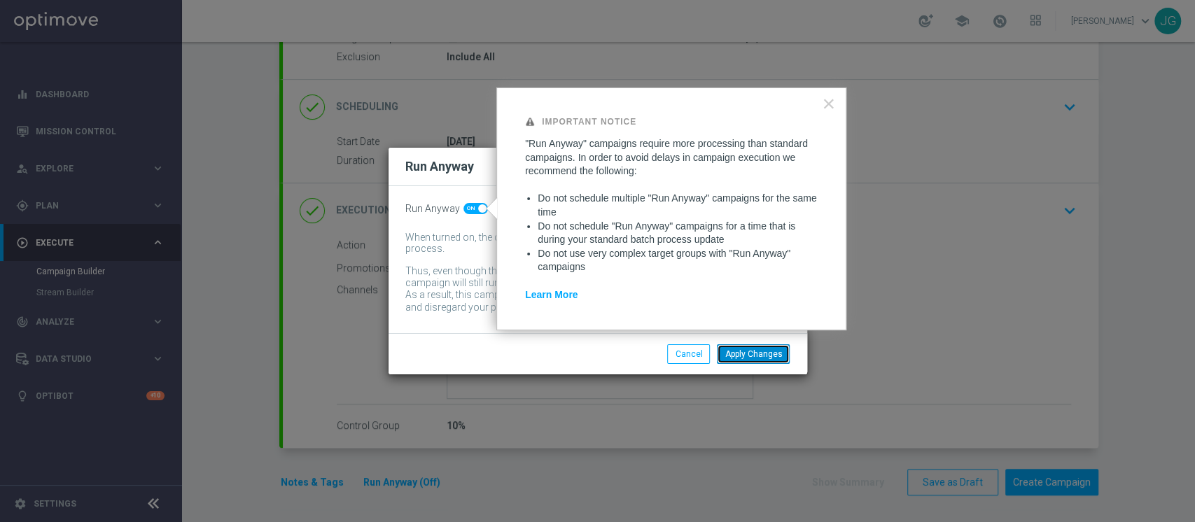
click at [732, 352] on button "Apply Changes" at bounding box center [753, 354] width 73 height 20
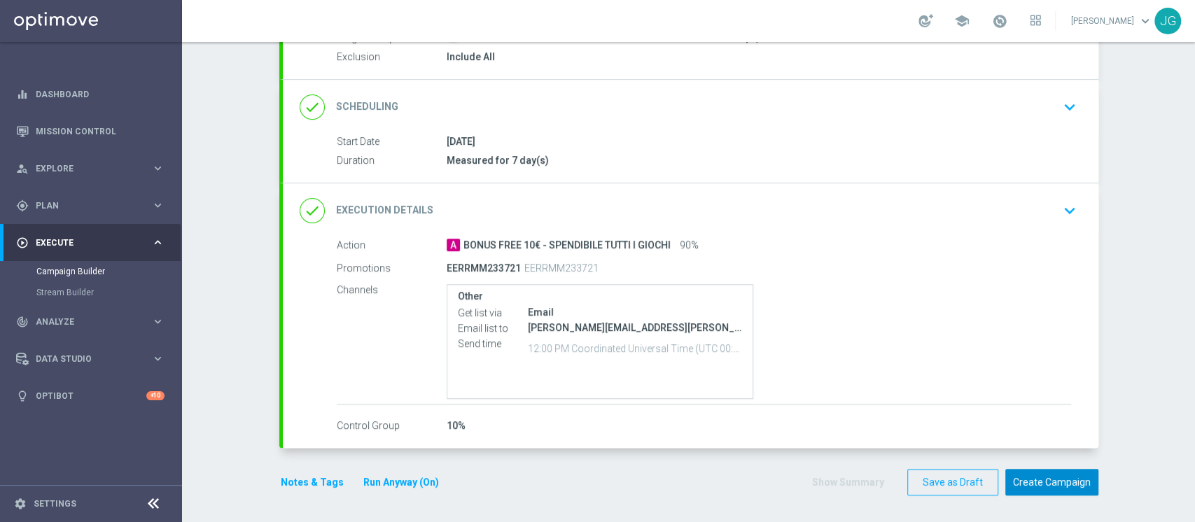
click at [1042, 480] on button "Create Campaign" at bounding box center [1051, 482] width 93 height 27
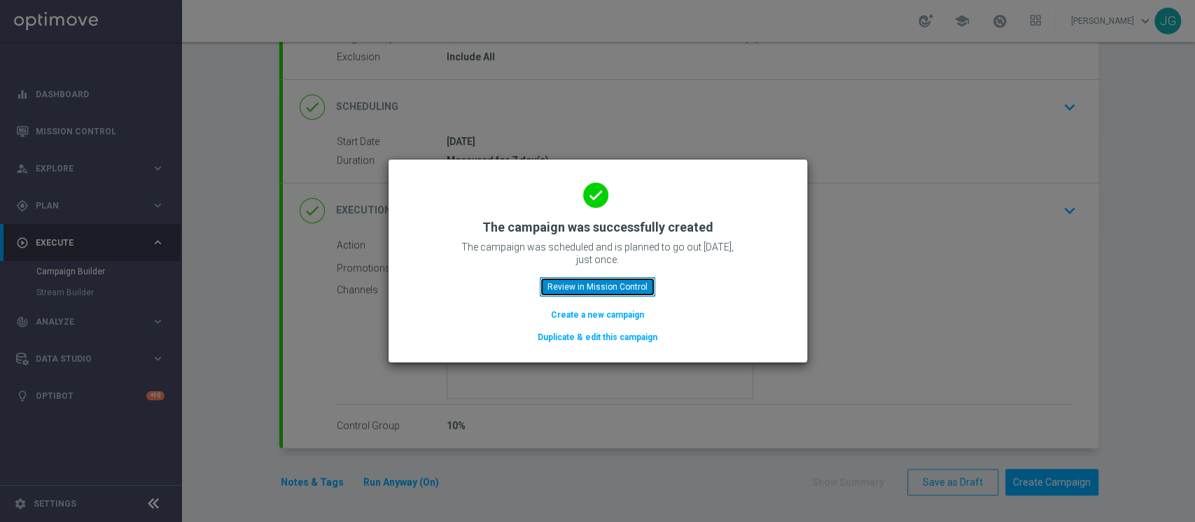
click at [628, 283] on button "Review in Mission Control" at bounding box center [598, 287] width 116 height 20
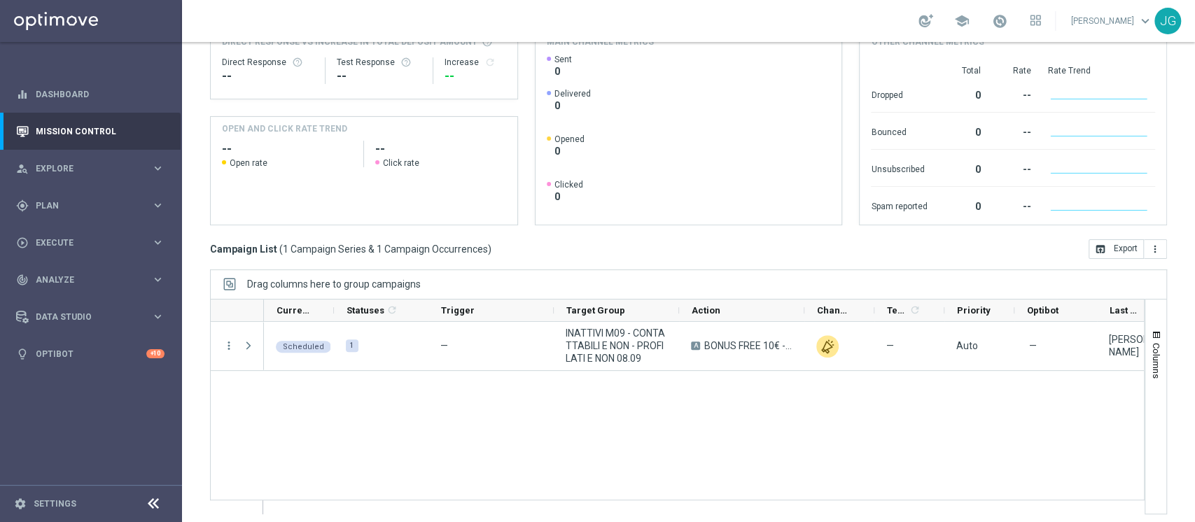
scroll to position [177, 0]
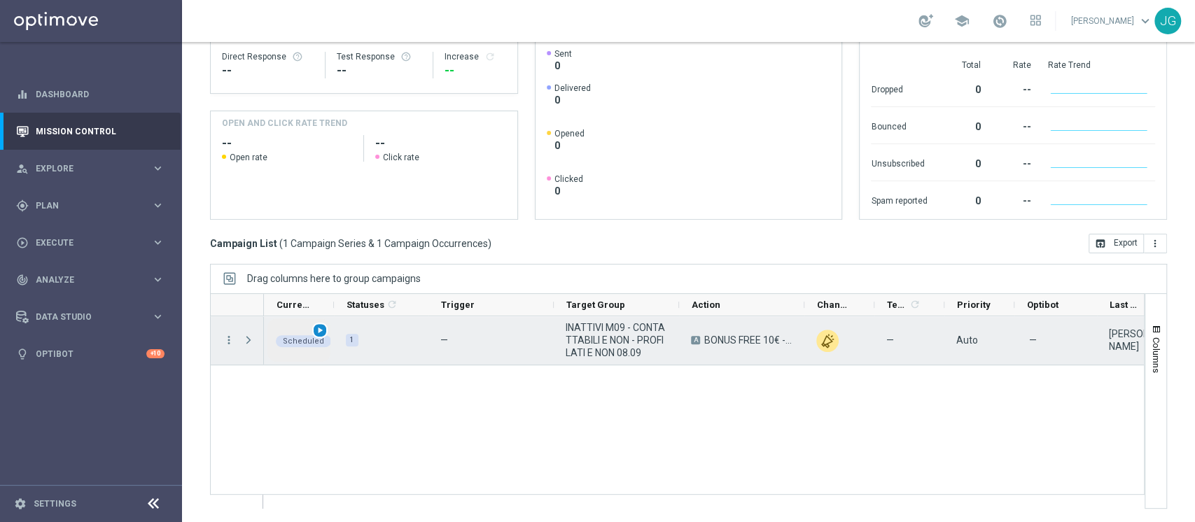
click at [316, 333] on span "play_arrow" at bounding box center [320, 331] width 10 height 10
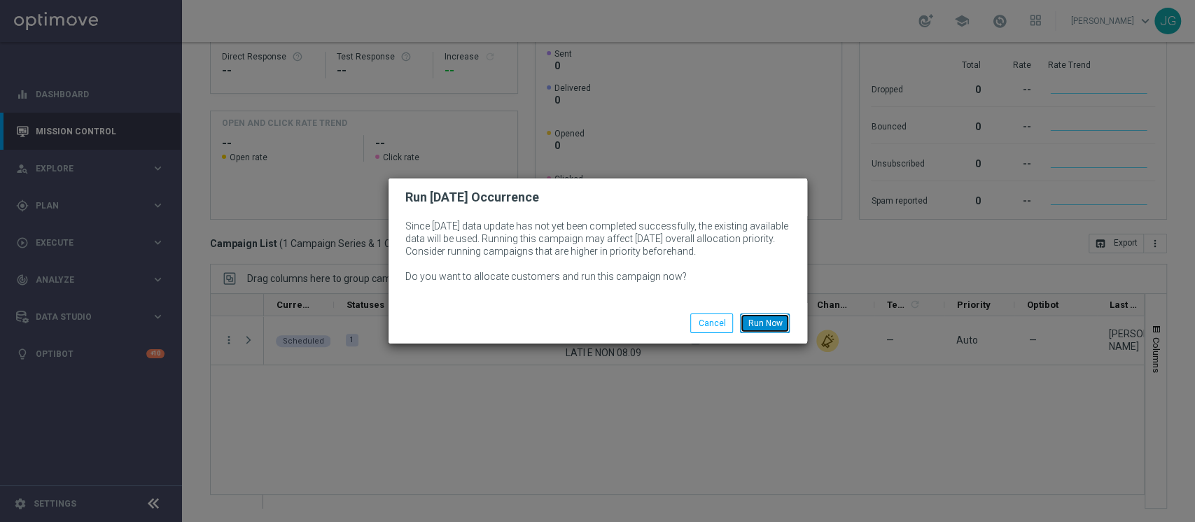
click at [764, 323] on button "Run Now" at bounding box center [765, 324] width 50 height 20
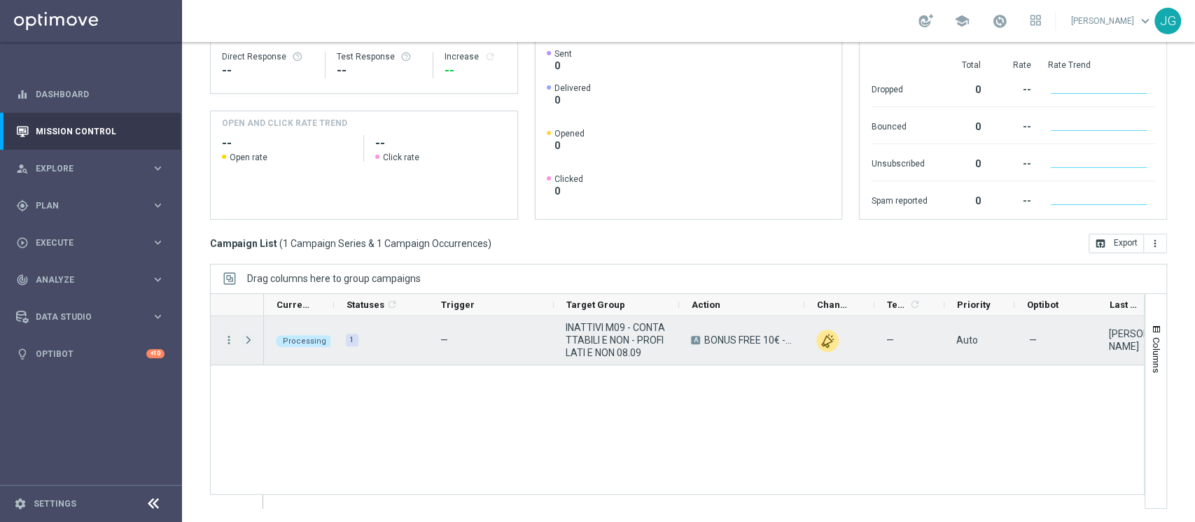
click at [251, 340] on span "Press SPACE to select this row." at bounding box center [248, 340] width 13 height 11
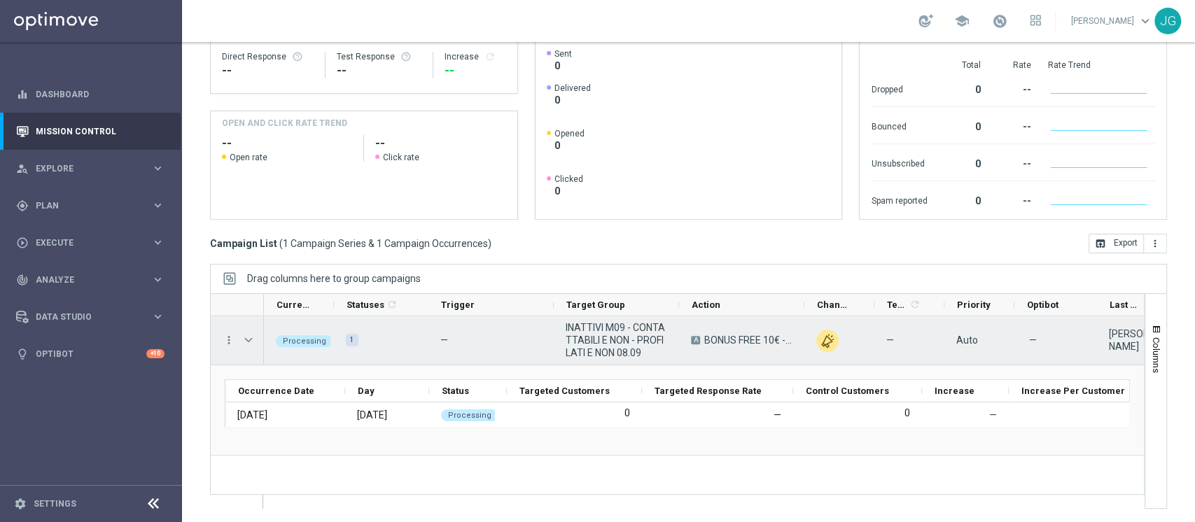
click at [251, 340] on span "Press SPACE to select this row." at bounding box center [248, 340] width 13 height 11
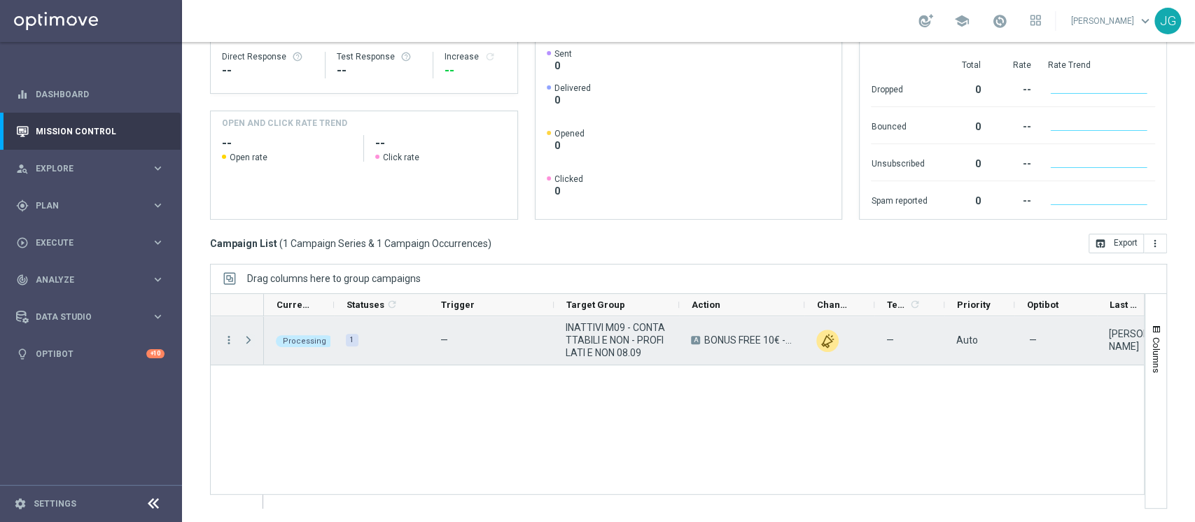
click at [251, 340] on span "Press SPACE to select this row." at bounding box center [248, 340] width 13 height 11
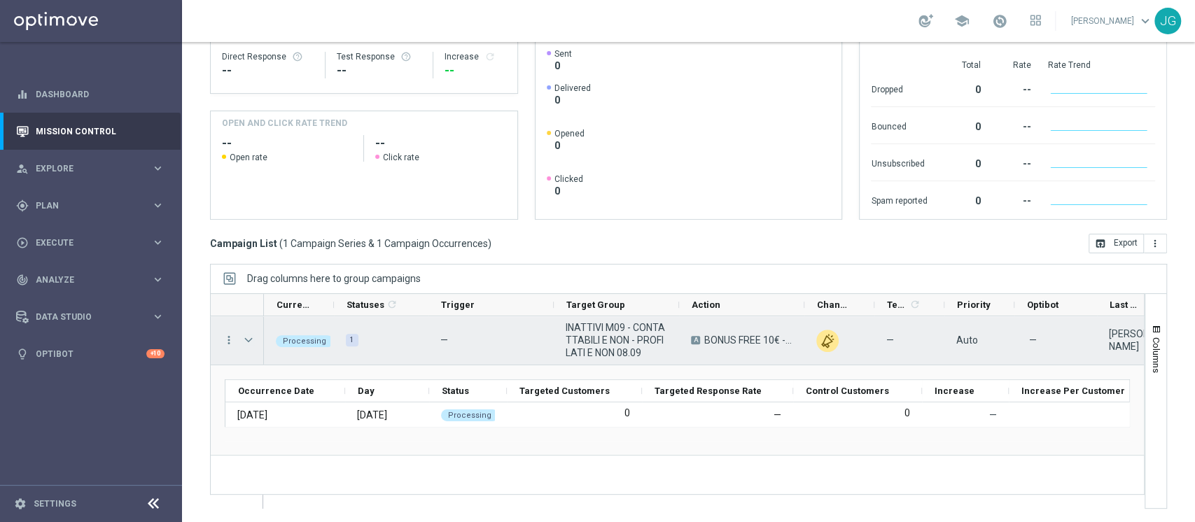
click at [250, 336] on span "Press SPACE to select this row." at bounding box center [248, 340] width 13 height 11
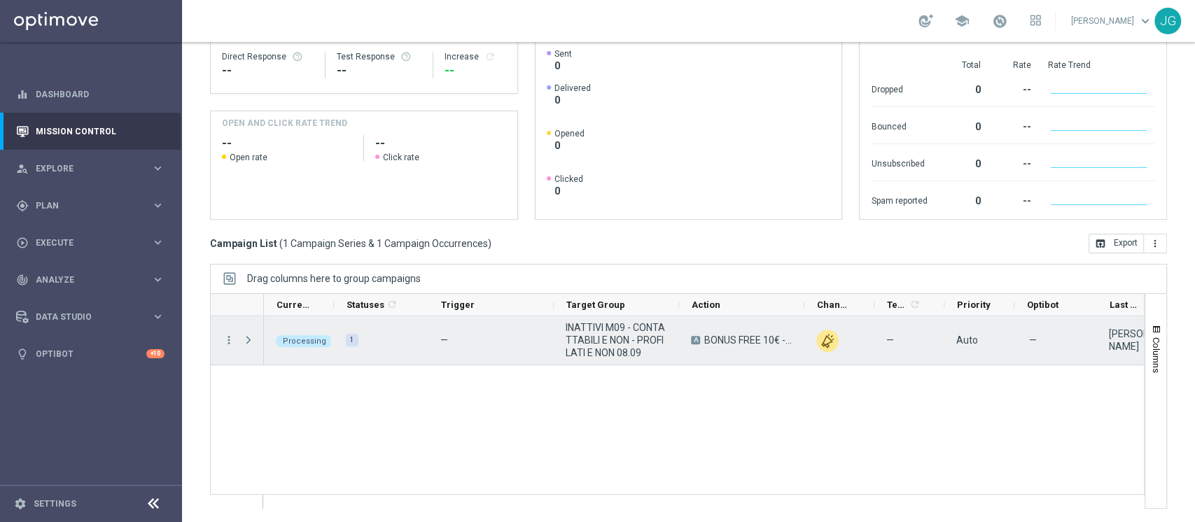
click at [250, 336] on span "Press SPACE to select this row." at bounding box center [248, 340] width 13 height 11
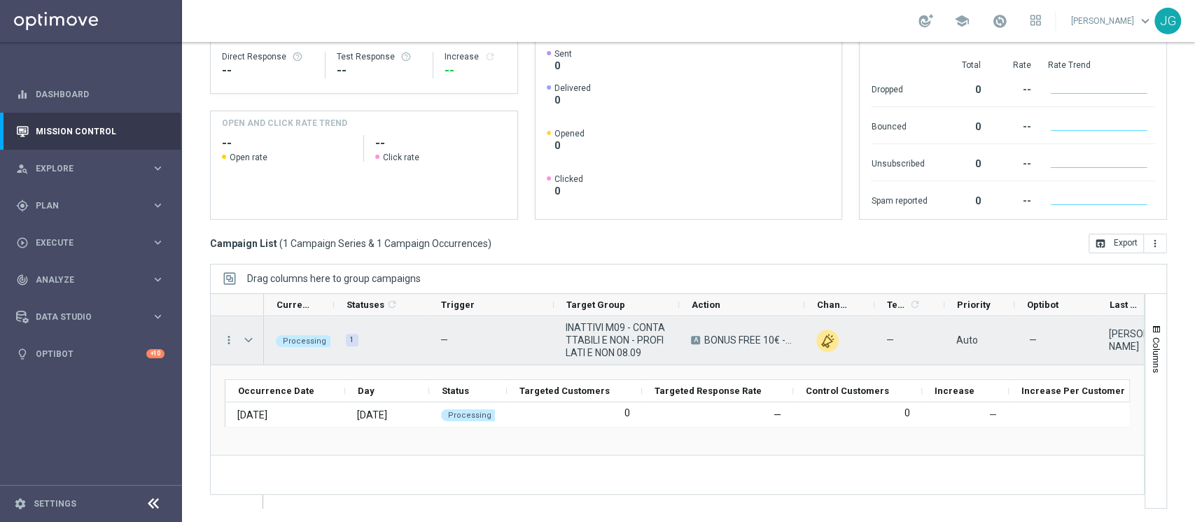
click at [245, 338] on span "Press SPACE to select this row." at bounding box center [248, 340] width 13 height 11
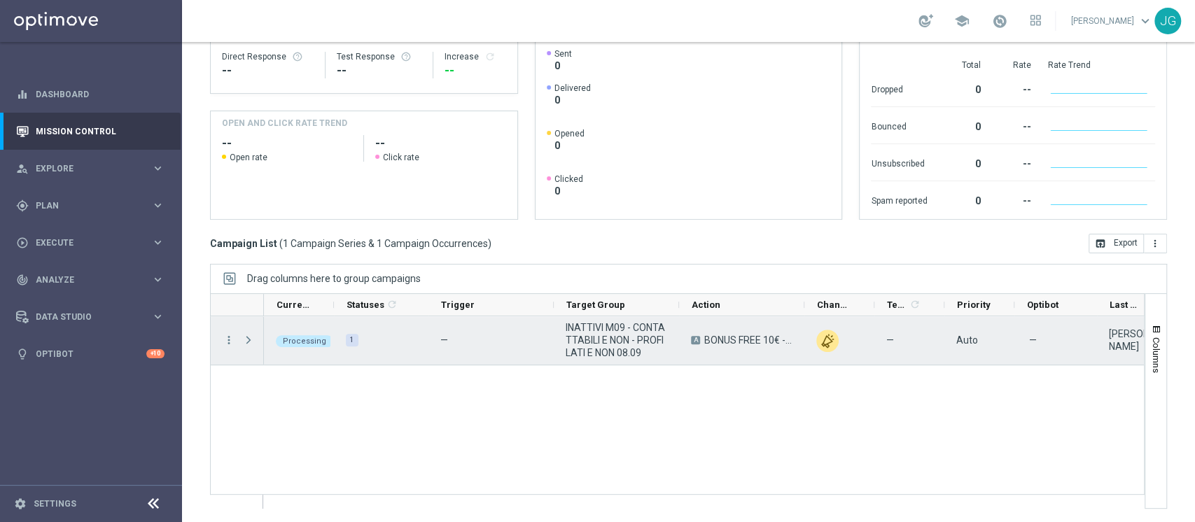
click at [245, 338] on span "Press SPACE to select this row." at bounding box center [248, 340] width 13 height 11
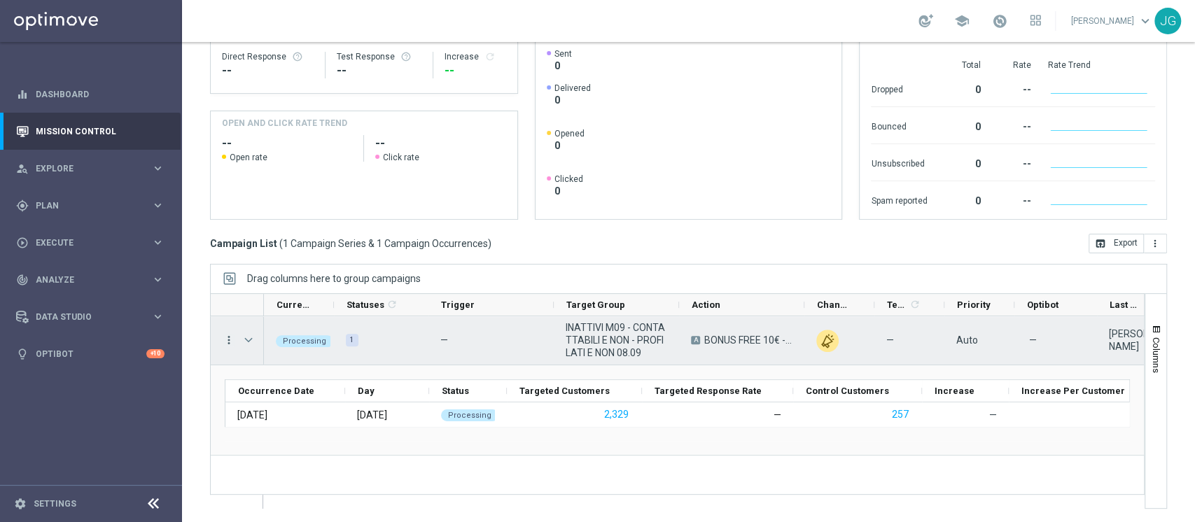
click at [232, 339] on icon "more_vert" at bounding box center [229, 340] width 13 height 13
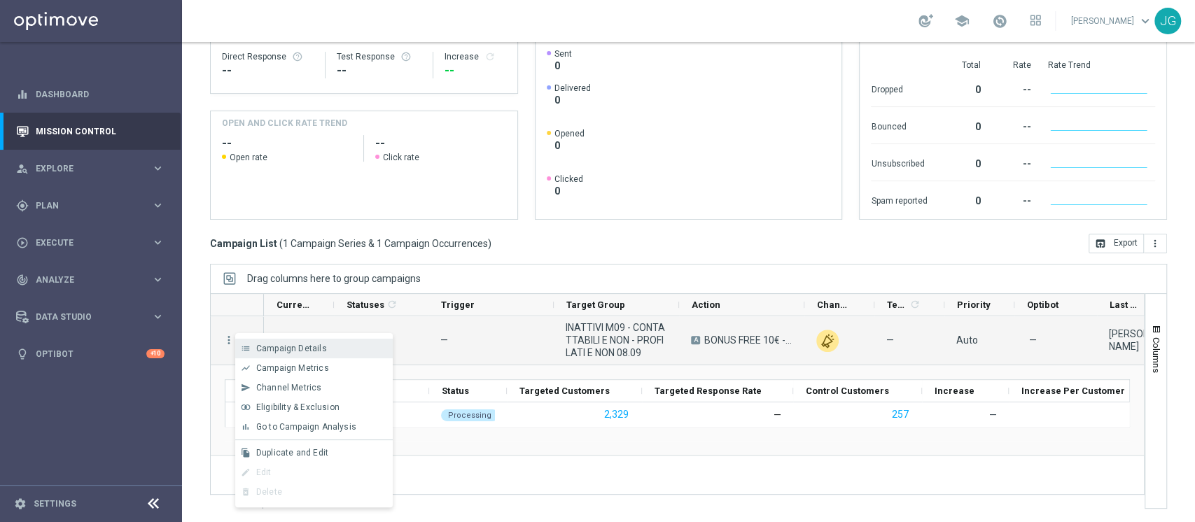
click at [277, 345] on span "Campaign Details" at bounding box center [291, 349] width 71 height 10
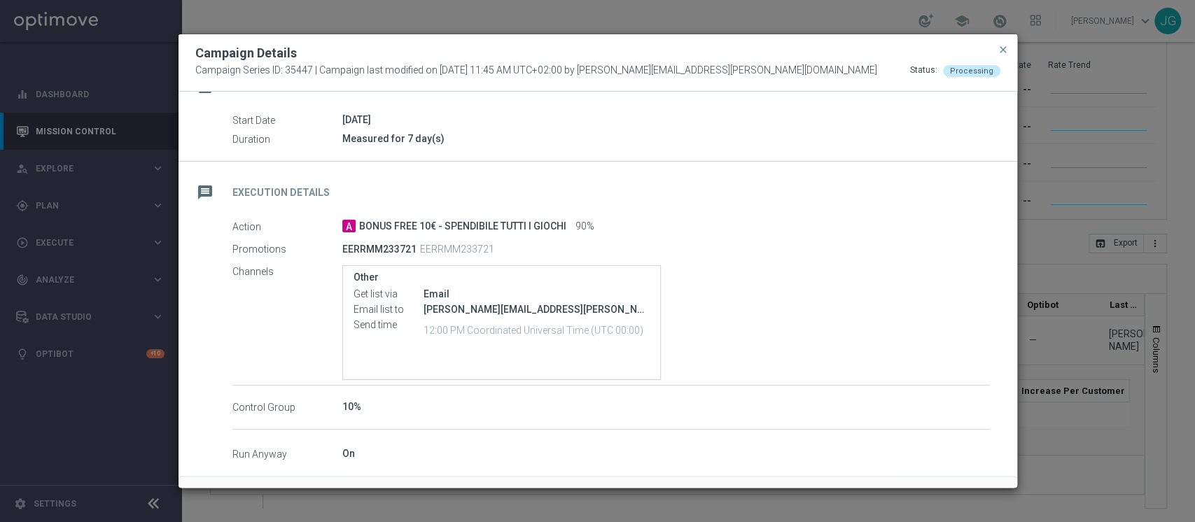
scroll to position [0, 0]
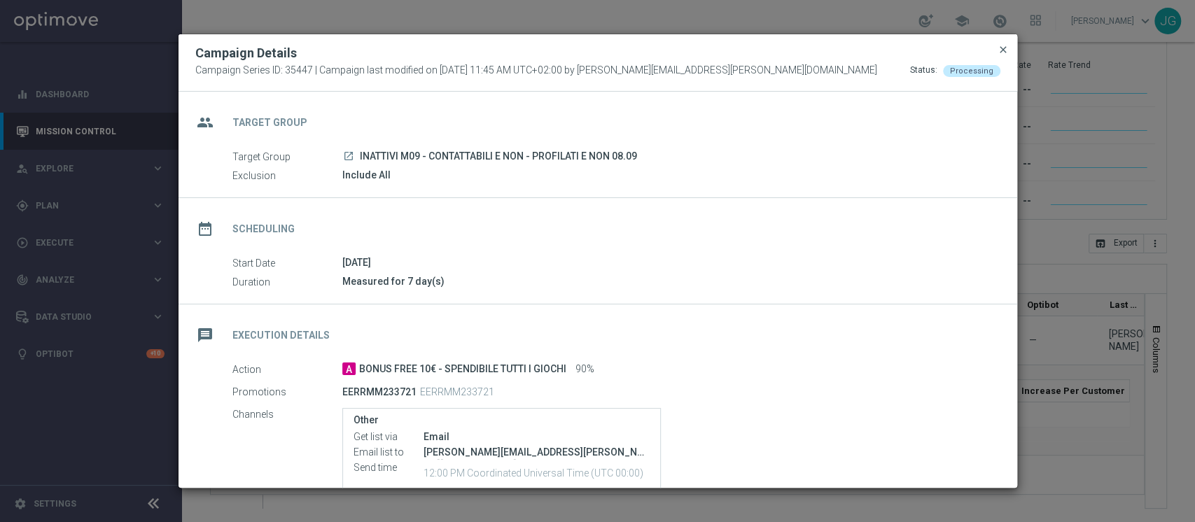
click at [1001, 49] on span "close" at bounding box center [1003, 49] width 11 height 11
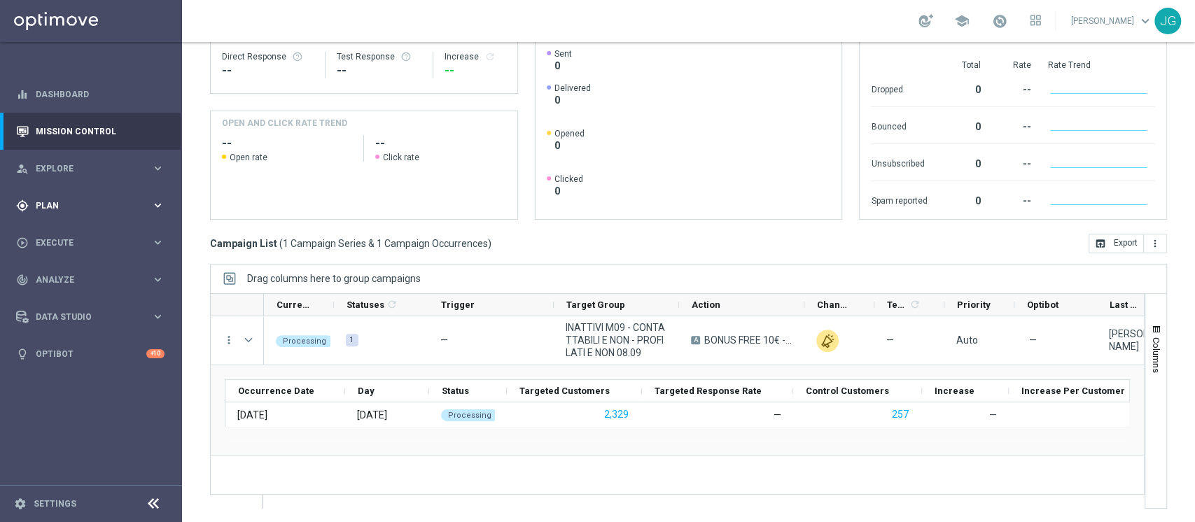
click at [90, 205] on span "Plan" at bounding box center [94, 206] width 116 height 8
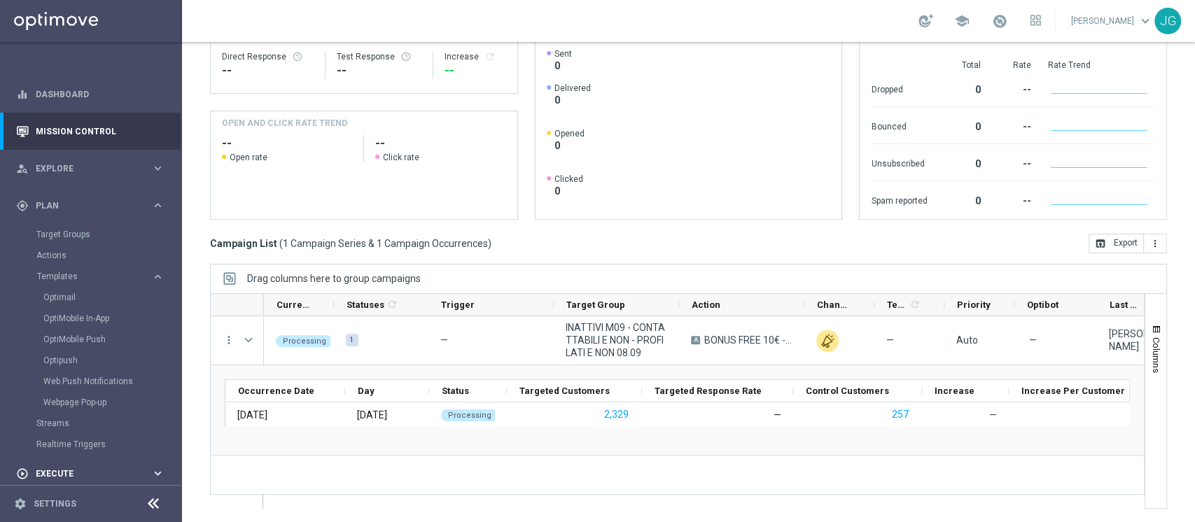
click at [64, 455] on div "play_circle_outline Execute keyboard_arrow_right" at bounding box center [90, 473] width 181 height 37
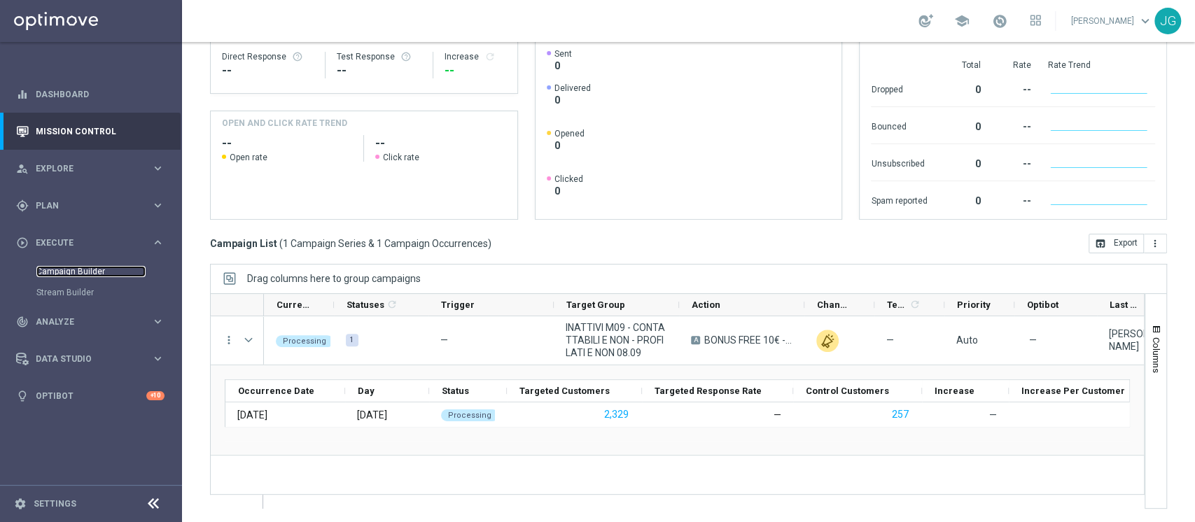
click at [61, 272] on link "Campaign Builder" at bounding box center [90, 271] width 109 height 11
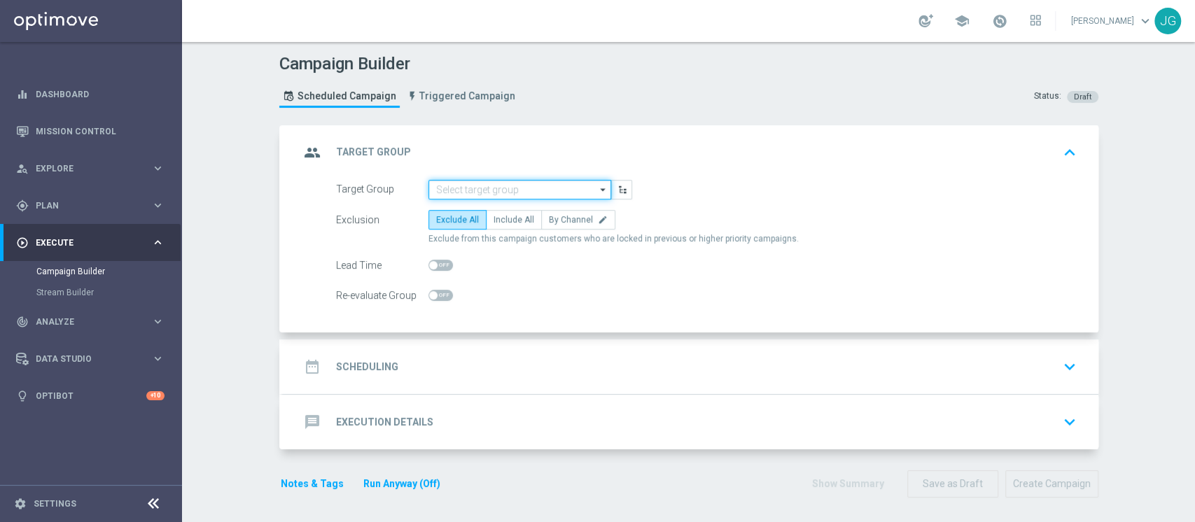
click at [447, 189] on input at bounding box center [519, 190] width 183 height 20
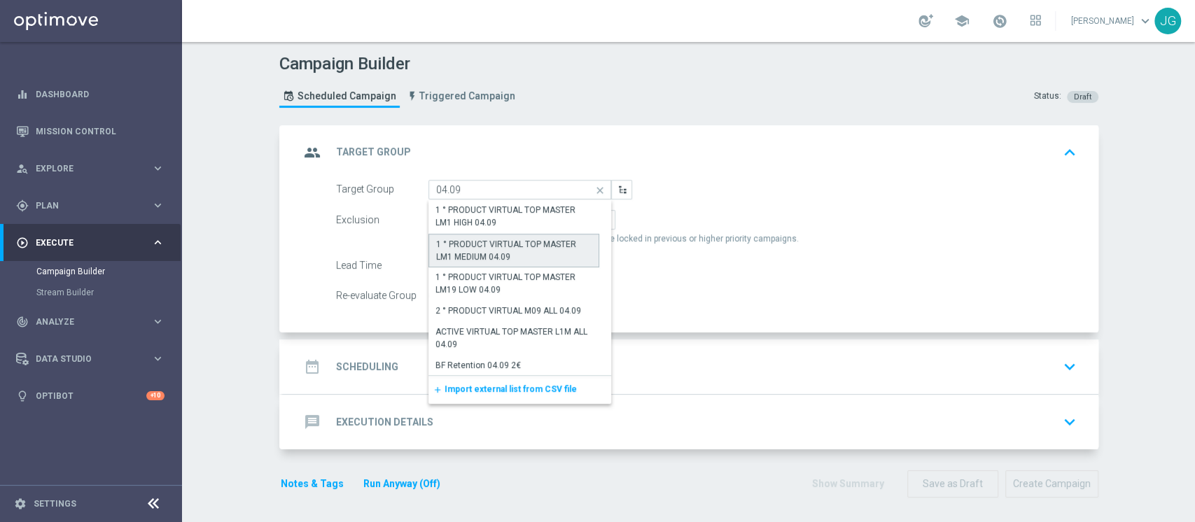
click at [529, 258] on div "1 ° PRODUCT VIRTUAL TOP MASTER LM1 MEDIUM 04.09" at bounding box center [514, 250] width 156 height 25
type input "1 ° PRODUCT VIRTUAL TOP MASTER LM1 MEDIUM 04.09"
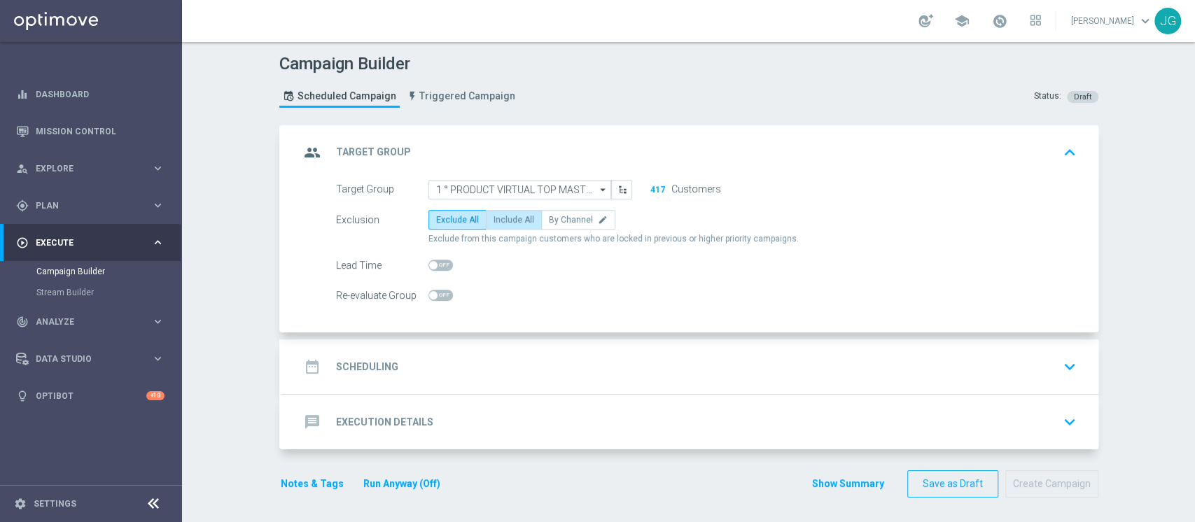
click at [498, 220] on span "Include All" at bounding box center [514, 220] width 41 height 10
click at [498, 220] on input "Include All" at bounding box center [498, 222] width 9 height 9
radio input "true"
click at [528, 364] on div "date_range Scheduling keyboard_arrow_down" at bounding box center [691, 367] width 782 height 27
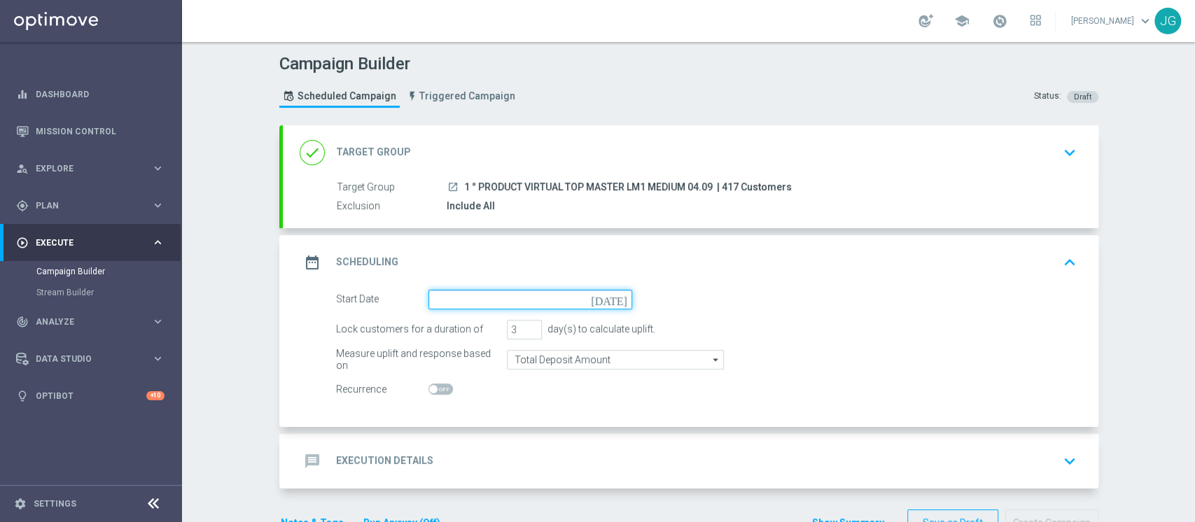
click at [508, 305] on input at bounding box center [530, 300] width 204 height 20
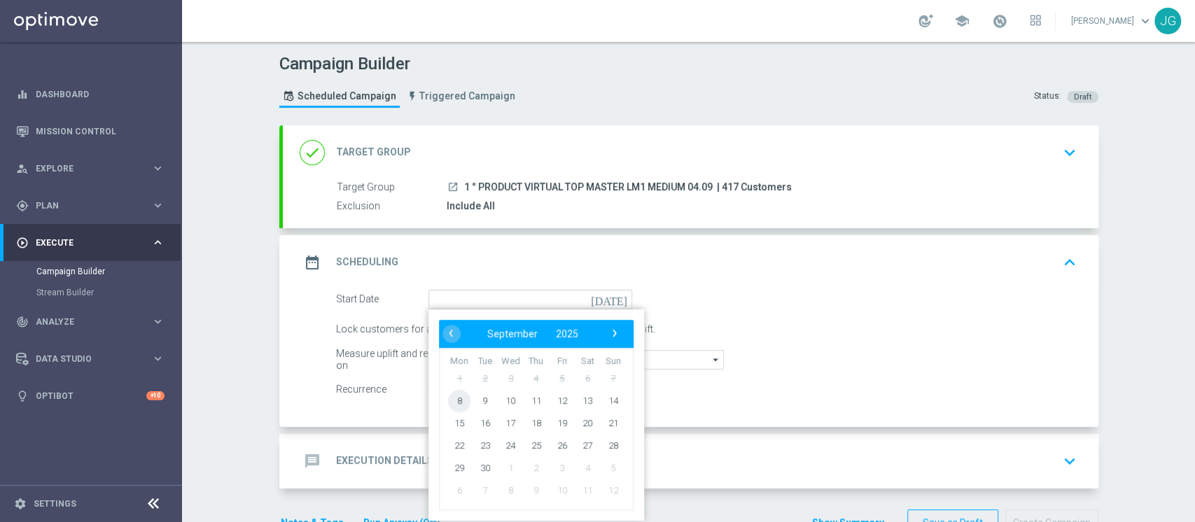
click at [449, 398] on span "8" at bounding box center [459, 400] width 22 height 22
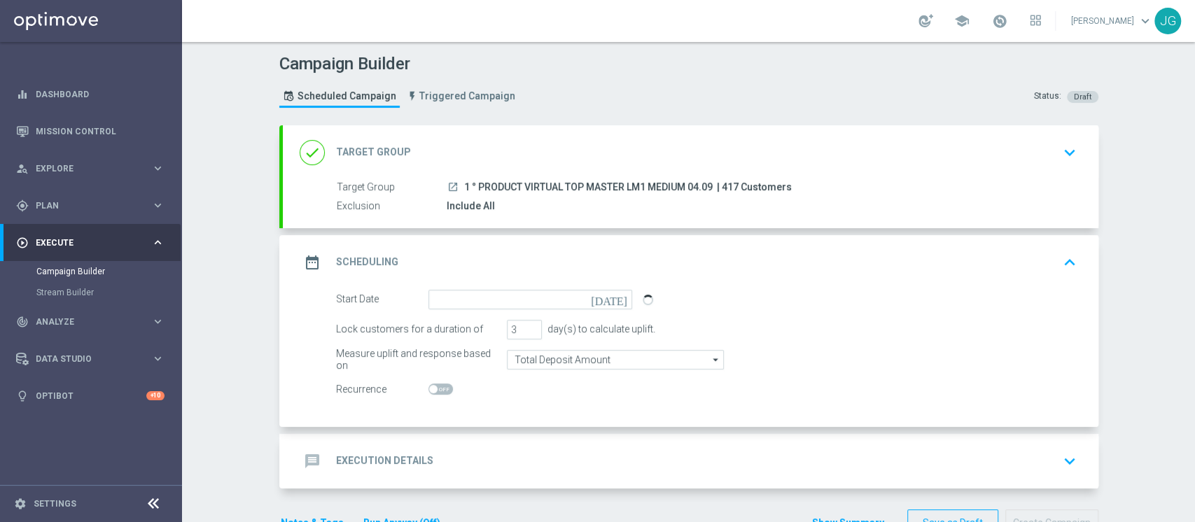
type input "[DATE]"
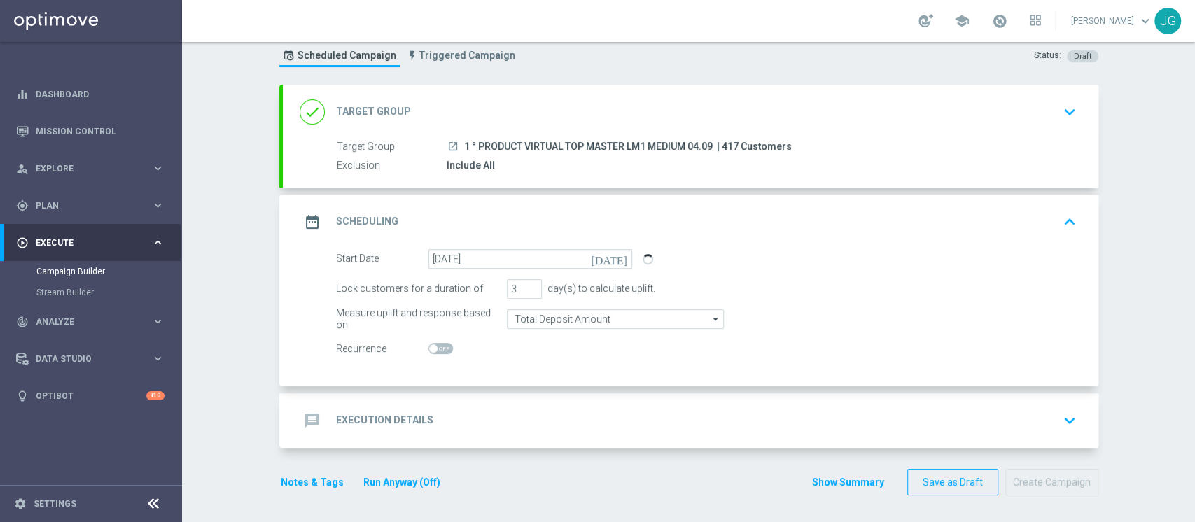
click at [680, 433] on div "message Execution Details keyboard_arrow_down" at bounding box center [691, 420] width 816 height 55
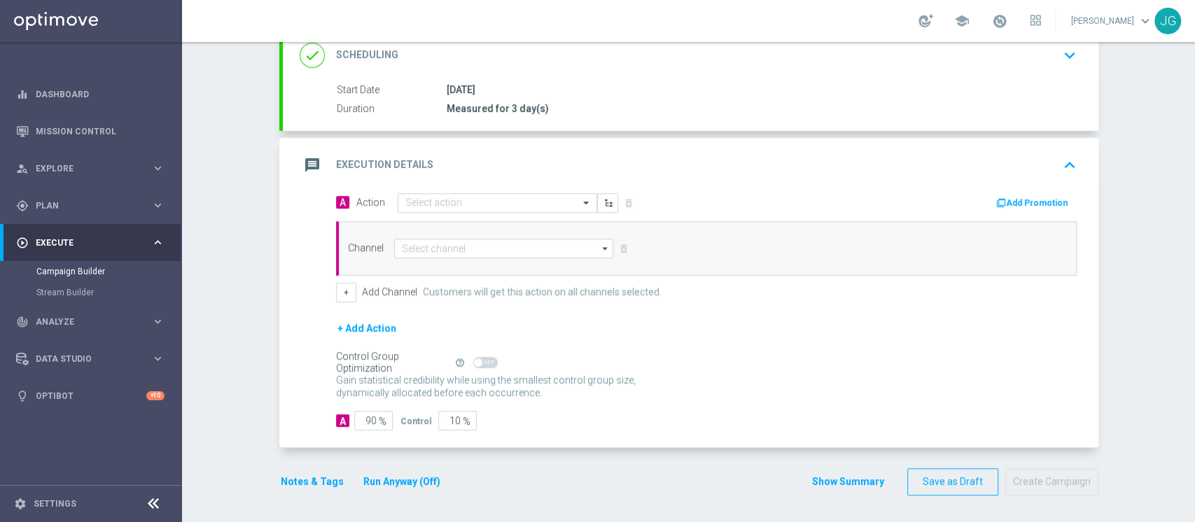
scroll to position [200, 0]
click at [437, 206] on input "text" at bounding box center [483, 204] width 156 height 12
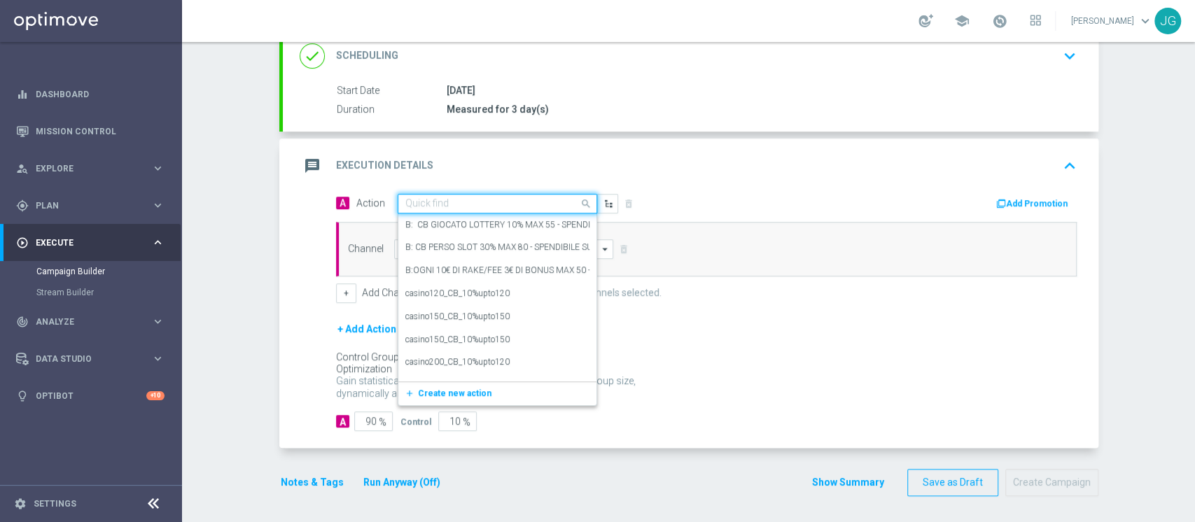
paste input "RICARICA ALMENO 10 EURO OTTIENI CB PERSO VIRTUAL 30% MAX 200 EURO - SPENDIBILE …"
type input "RICARICA ALMENO 10 EURO OTTIENI CB PERSO VIRTUAL 30% MAX 200 EURO - SPENDIBILE …"
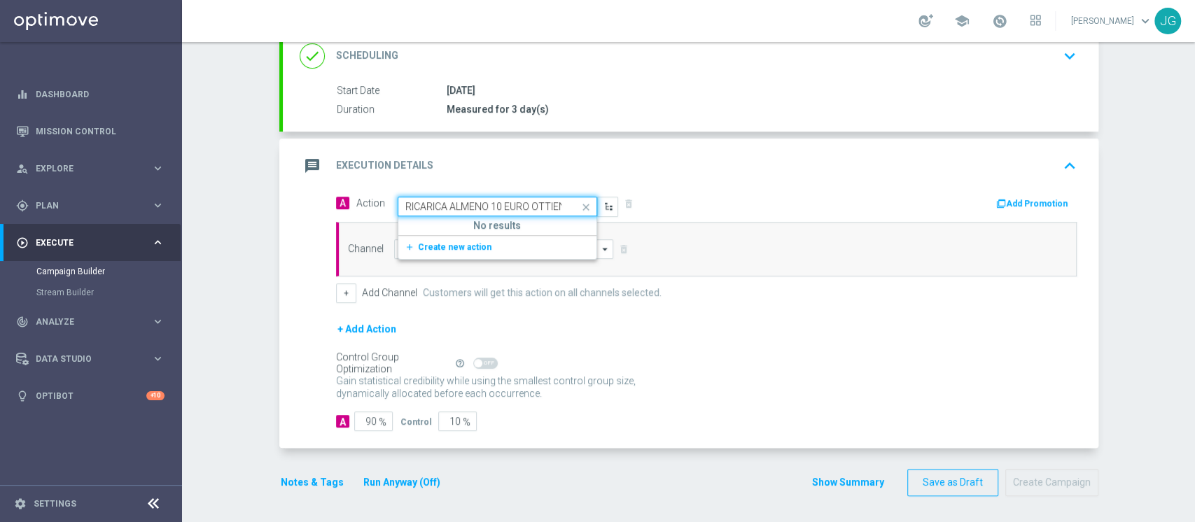
scroll to position [0, 285]
click at [445, 251] on button "add_new Create new action" at bounding box center [494, 247] width 193 height 16
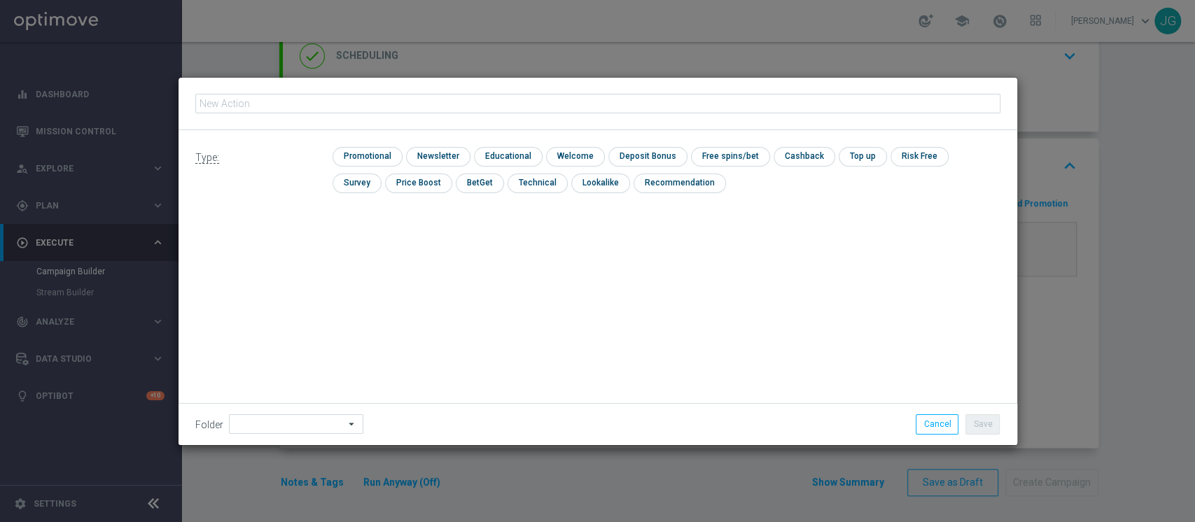
type input "RICARICA ALMENO 10 EURO OTTIENI CB PERSO VIRTUAL 30% MAX 200 EURO - SPENDIBILE …"
click at [373, 160] on input "checkbox" at bounding box center [366, 156] width 67 height 19
checkbox input "true"
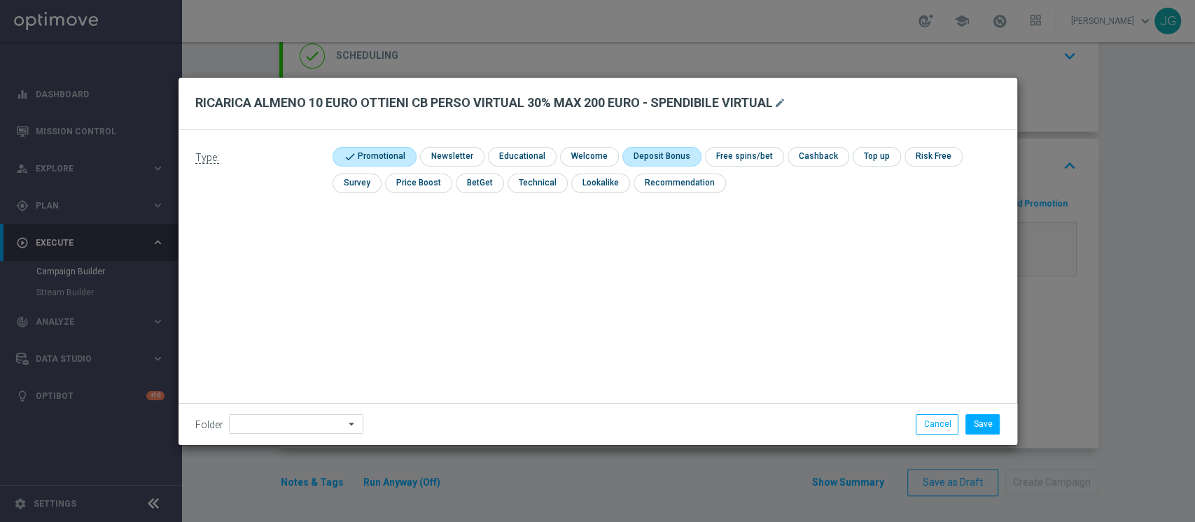
click at [665, 158] on input "checkbox" at bounding box center [659, 156] width 75 height 19
checkbox input "true"
click at [808, 154] on input "checkbox" at bounding box center [831, 156] width 59 height 19
checkbox input "true"
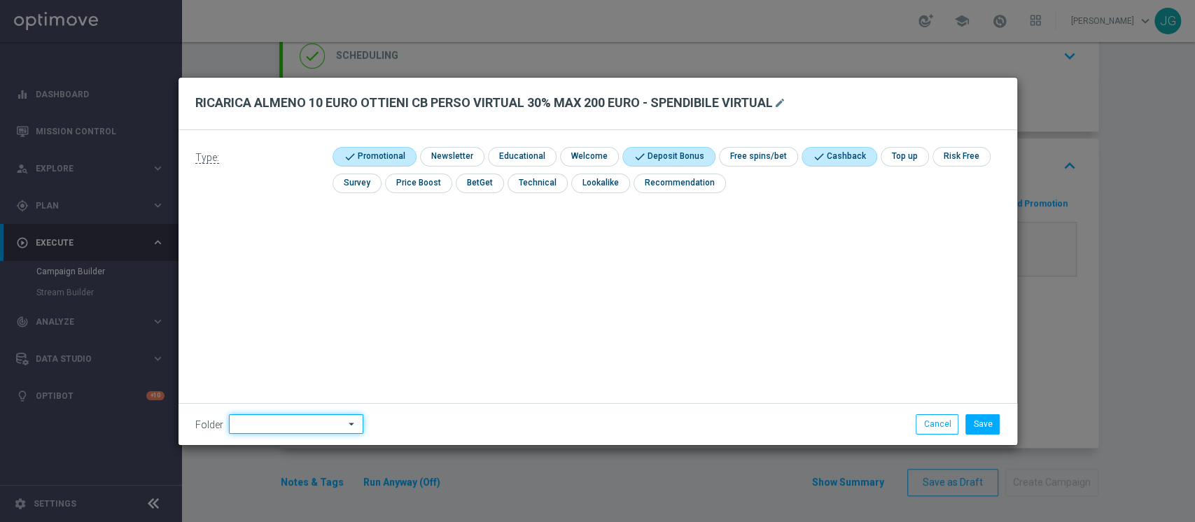
click at [253, 434] on input at bounding box center [296, 424] width 134 height 20
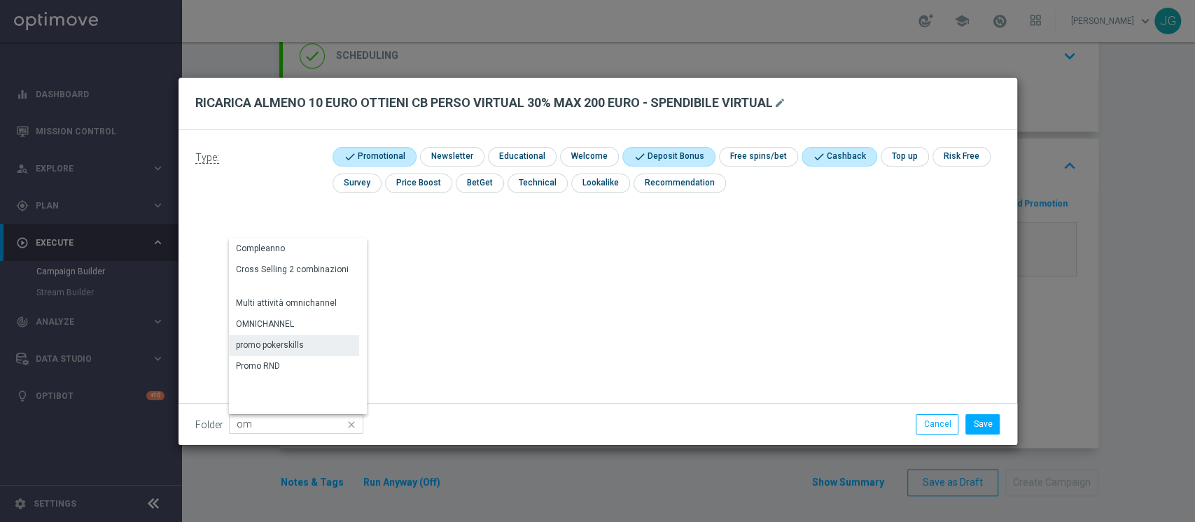
click at [283, 331] on div "OMNICHANNEL" at bounding box center [294, 324] width 130 height 20
type input "OMNICHANNEL"
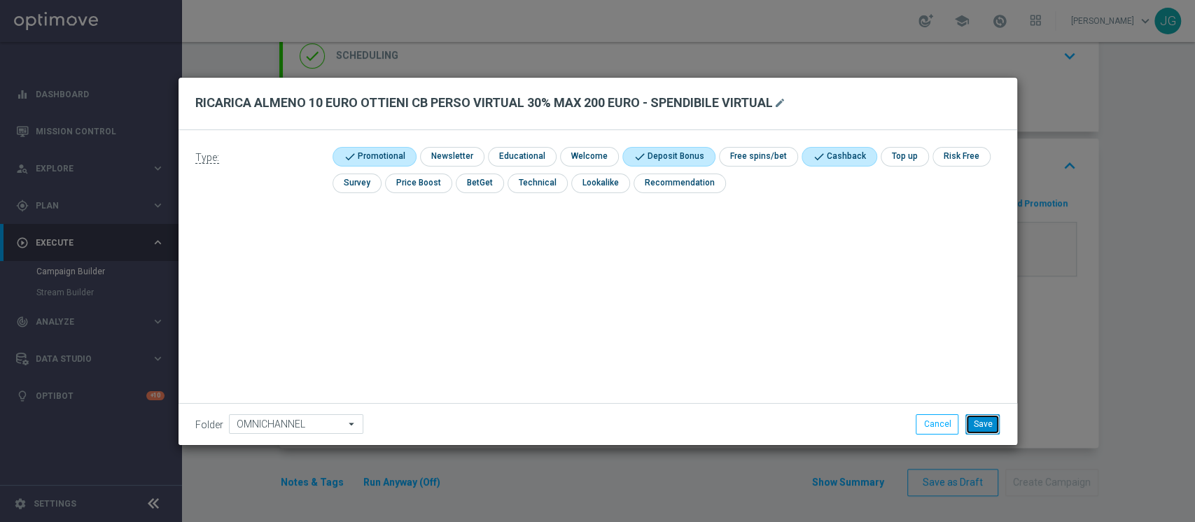
click at [976, 422] on button "Save" at bounding box center [982, 424] width 34 height 20
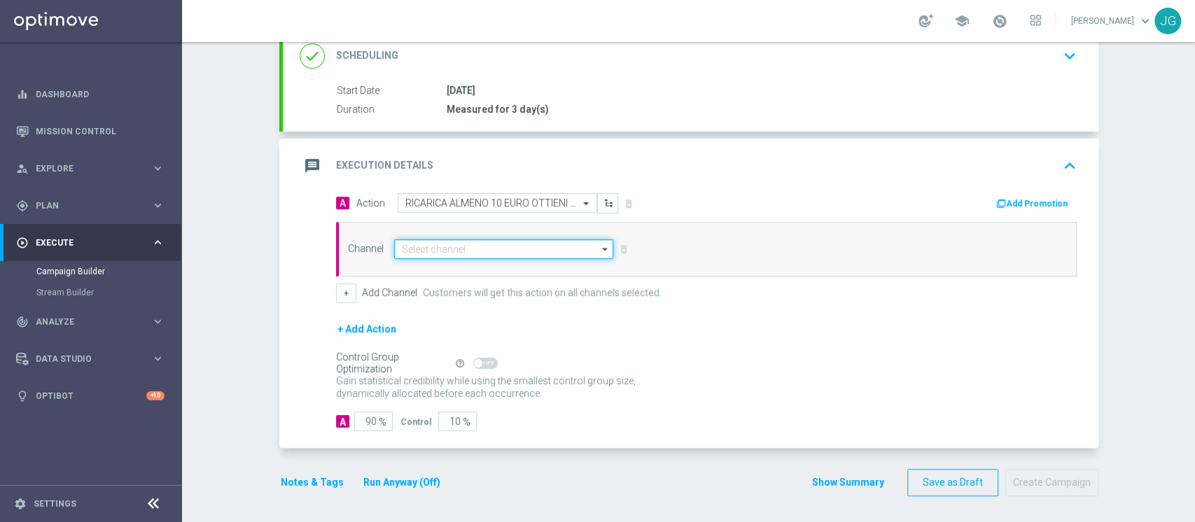
click at [483, 253] on input at bounding box center [504, 249] width 220 height 20
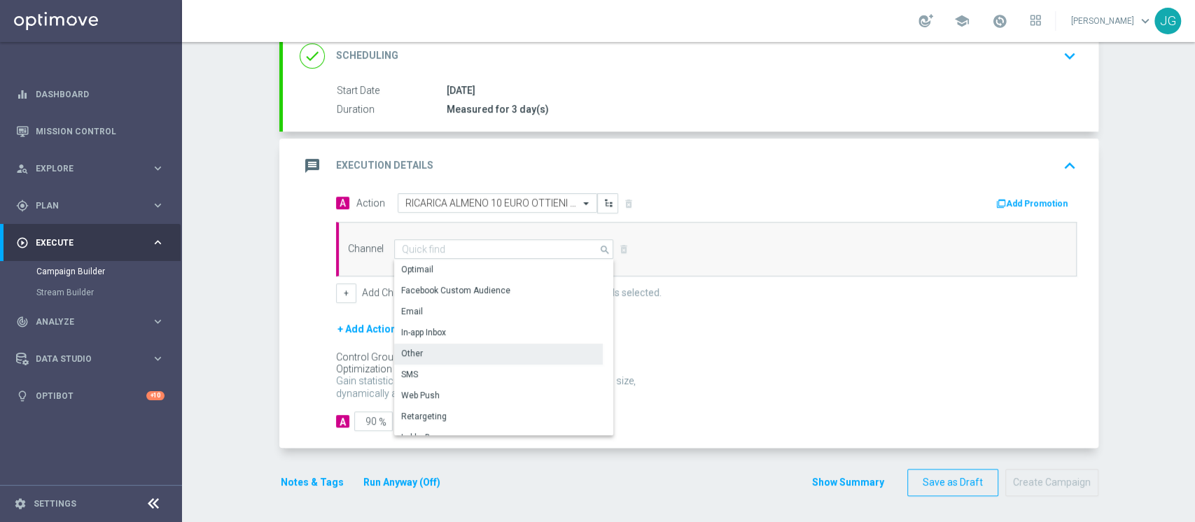
click at [442, 356] on div "Other" at bounding box center [498, 354] width 209 height 20
type input "Other"
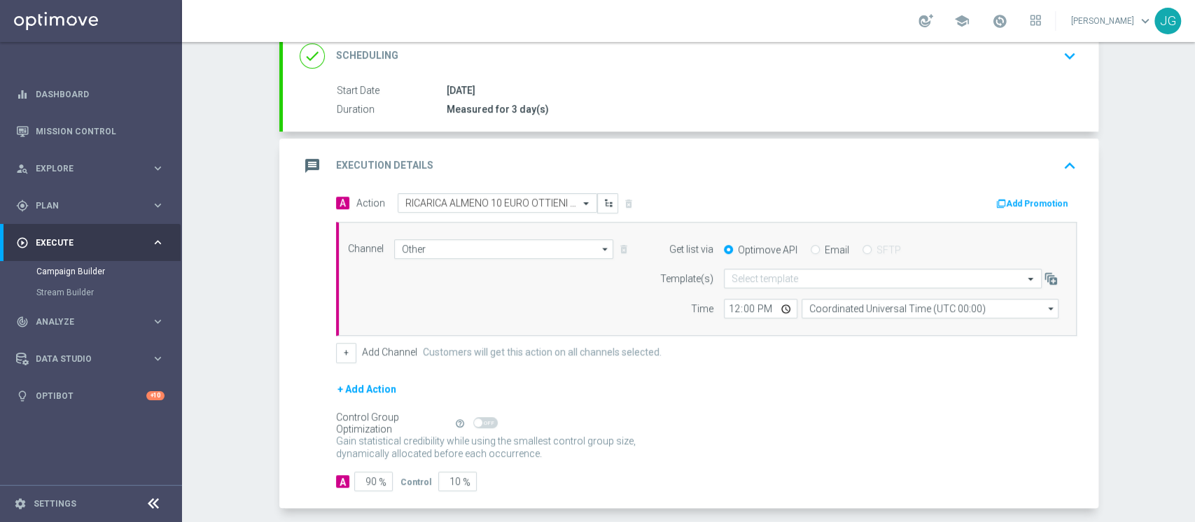
click at [811, 249] on input "Email" at bounding box center [815, 250] width 9 height 9
radio input "true"
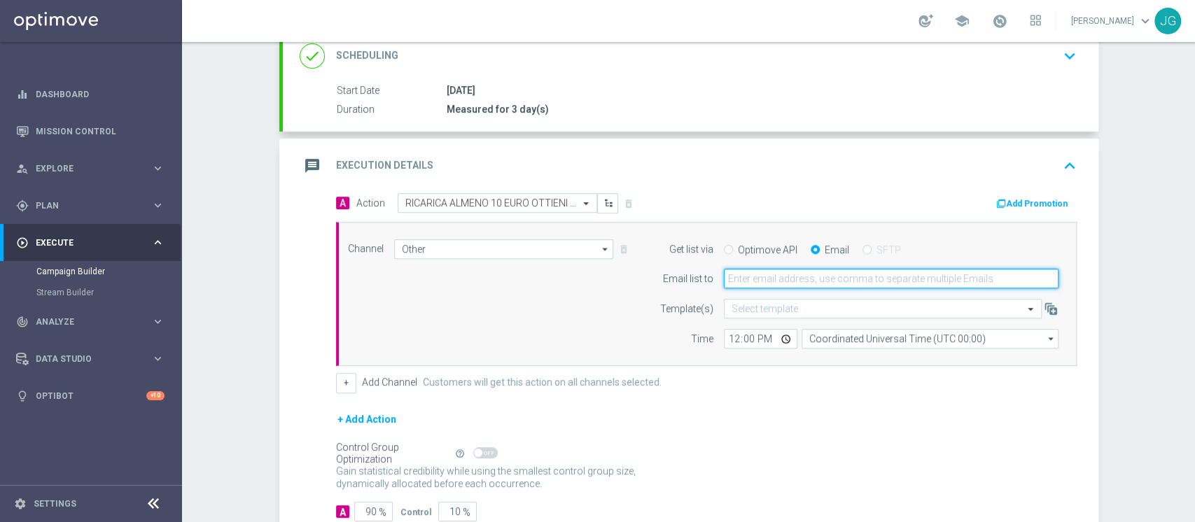
click at [792, 282] on input "email" at bounding box center [891, 279] width 335 height 20
type input "[PERSON_NAME][EMAIL_ADDRESS][PERSON_NAME][DOMAIN_NAME]; [DOMAIN_NAME][EMAIL_ADD…"
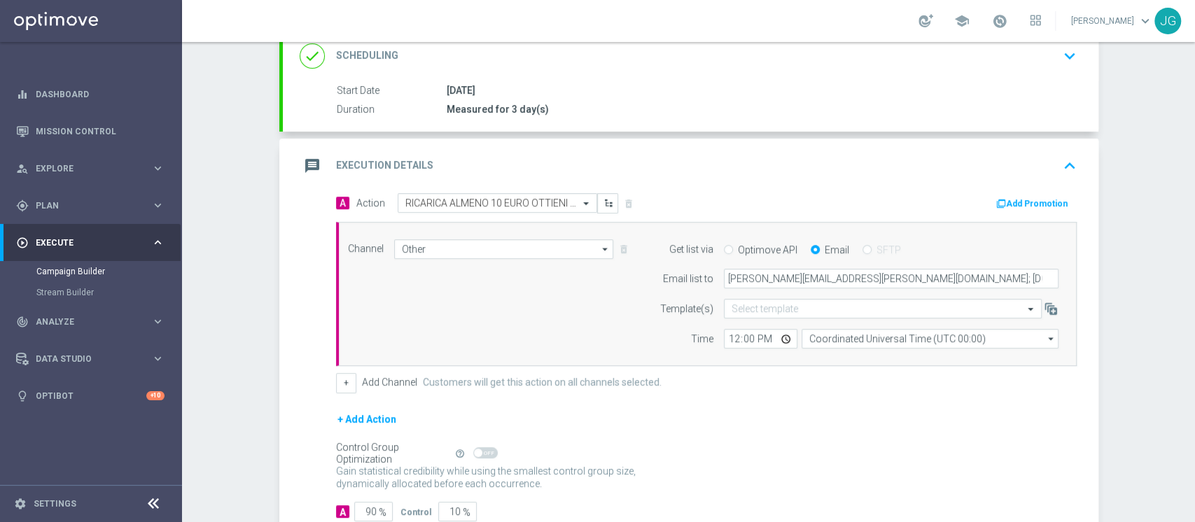
click at [804, 369] on div "A Action Select action RICARICA ALMENO 10 EURO OTTIENI [PERSON_NAME] VIRTUAL 30…" at bounding box center [707, 293] width 762 height 200
click at [783, 338] on input "12:00" at bounding box center [761, 339] width 74 height 20
type input "15:00"
click at [853, 382] on div "+ Add Channel Customers will get this action on all channels selected." at bounding box center [706, 383] width 741 height 20
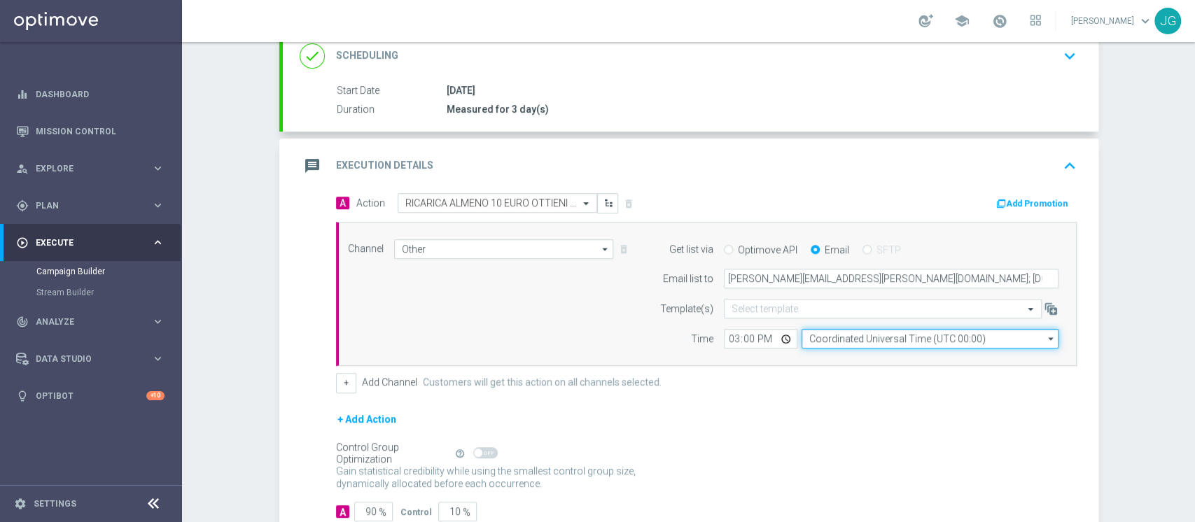
click at [872, 342] on input "Coordinated Universal Time (UTC 00:00)" at bounding box center [930, 339] width 257 height 20
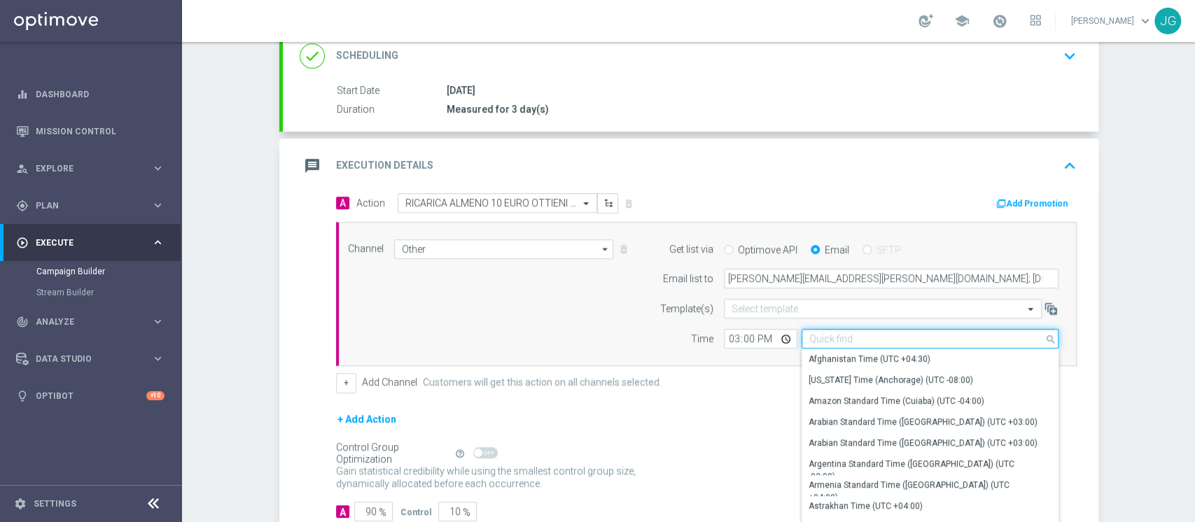
click at [872, 342] on input at bounding box center [930, 339] width 257 height 20
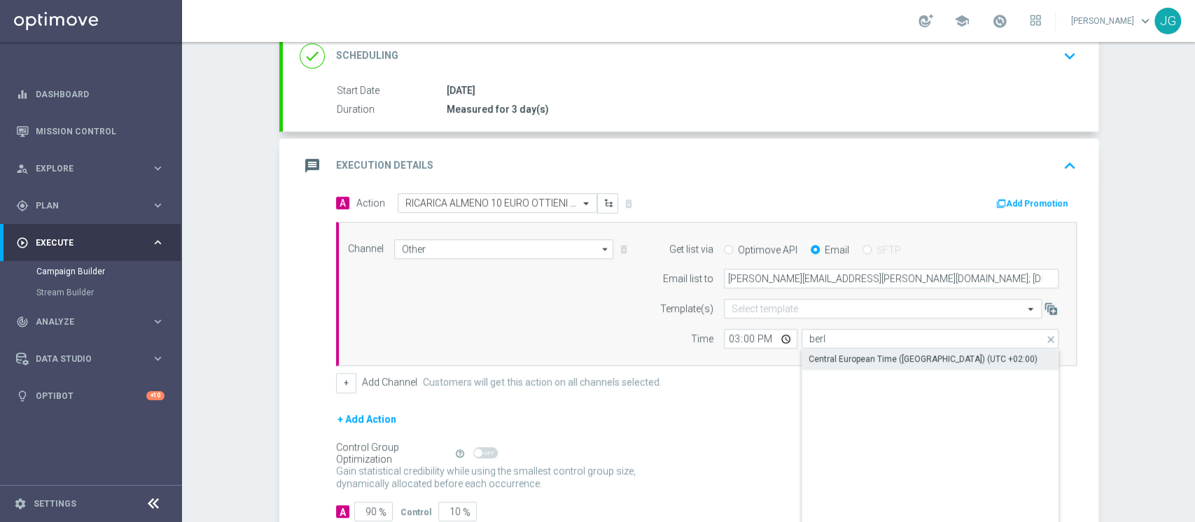
click at [843, 360] on div "Central European Time ([GEOGRAPHIC_DATA]) (UTC +02:00)" at bounding box center [923, 359] width 229 height 13
type input "Central European Time ([GEOGRAPHIC_DATA]) (UTC +02:00)"
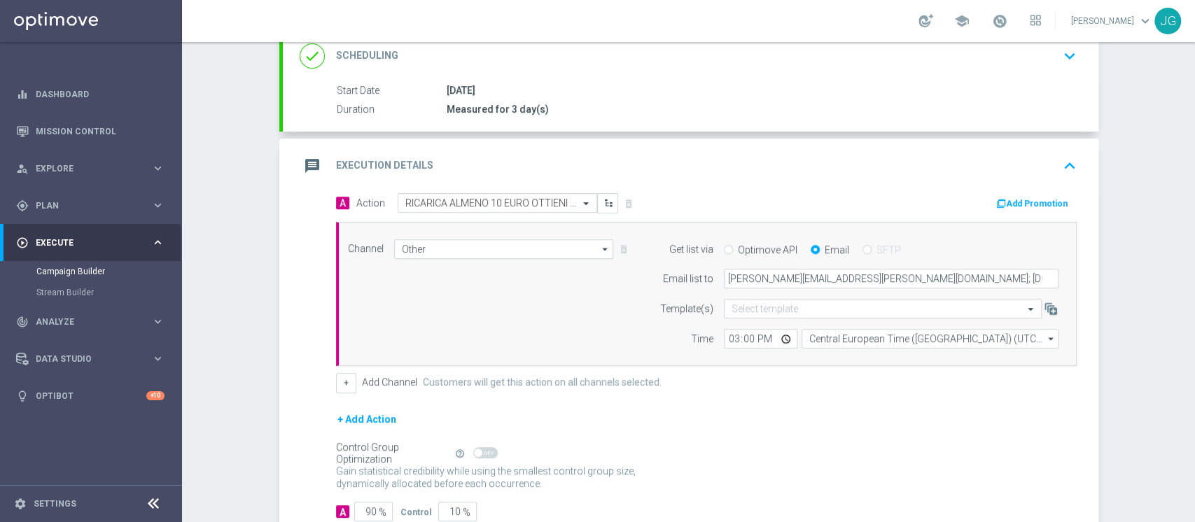
click at [834, 153] on div "message Execution Details keyboard_arrow_up" at bounding box center [691, 166] width 782 height 27
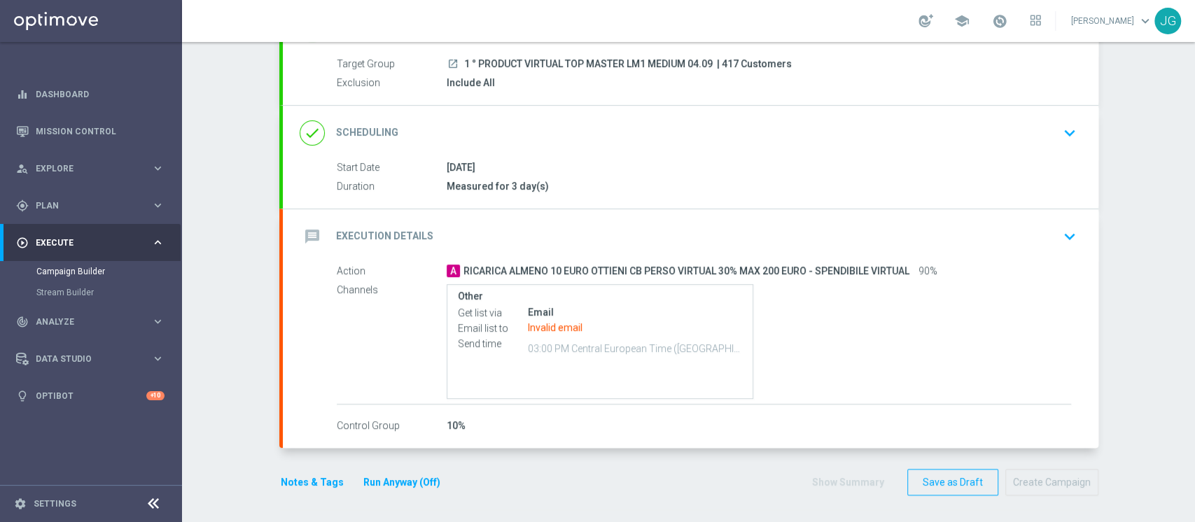
click at [643, 210] on div "message Execution Details keyboard_arrow_down" at bounding box center [691, 236] width 816 height 55
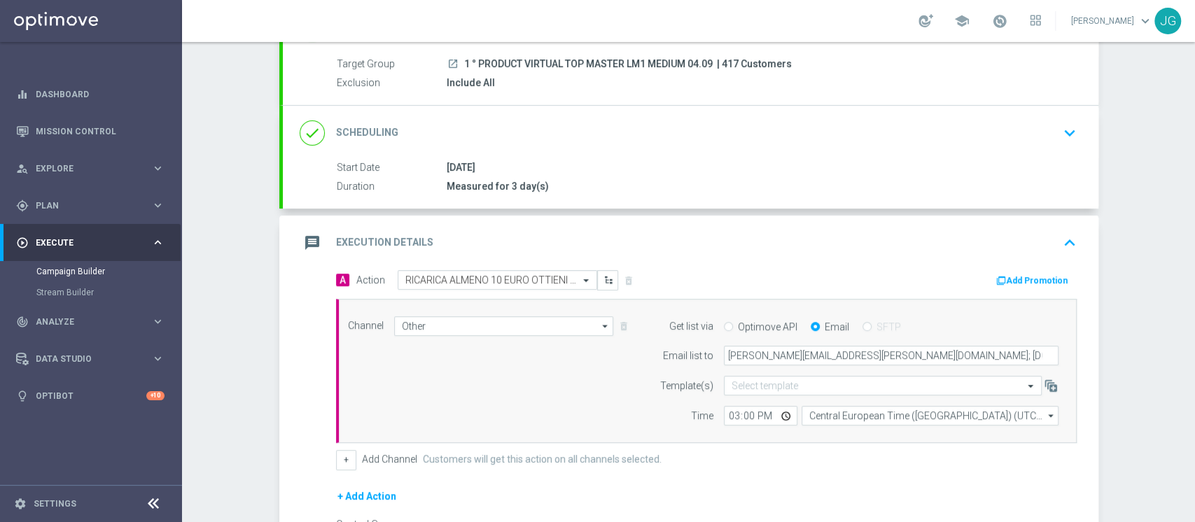
scroll to position [200, 0]
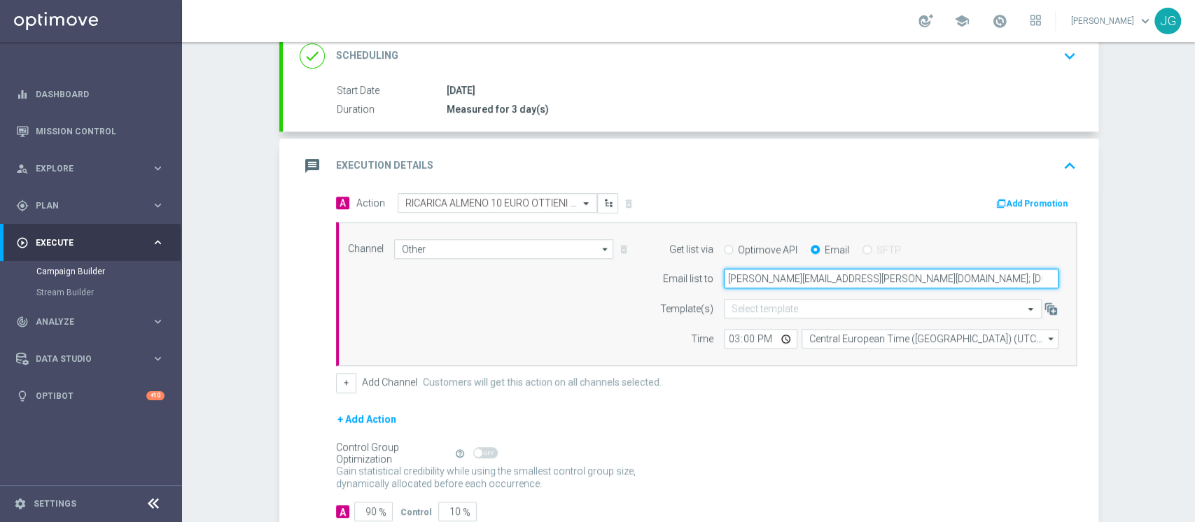
click at [837, 277] on input "[PERSON_NAME][EMAIL_ADDRESS][PERSON_NAME][DOMAIN_NAME]; [DOMAIN_NAME][EMAIL_ADD…" at bounding box center [891, 279] width 335 height 20
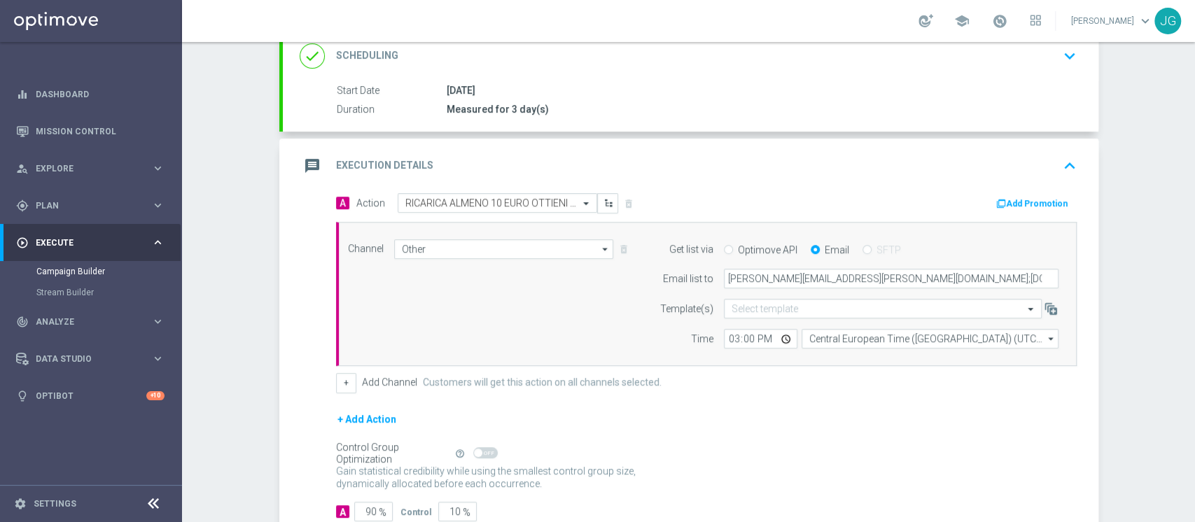
click at [862, 413] on div "+ Add Action" at bounding box center [706, 428] width 741 height 35
click at [881, 183] on div "message Execution Details keyboard_arrow_up" at bounding box center [691, 166] width 816 height 55
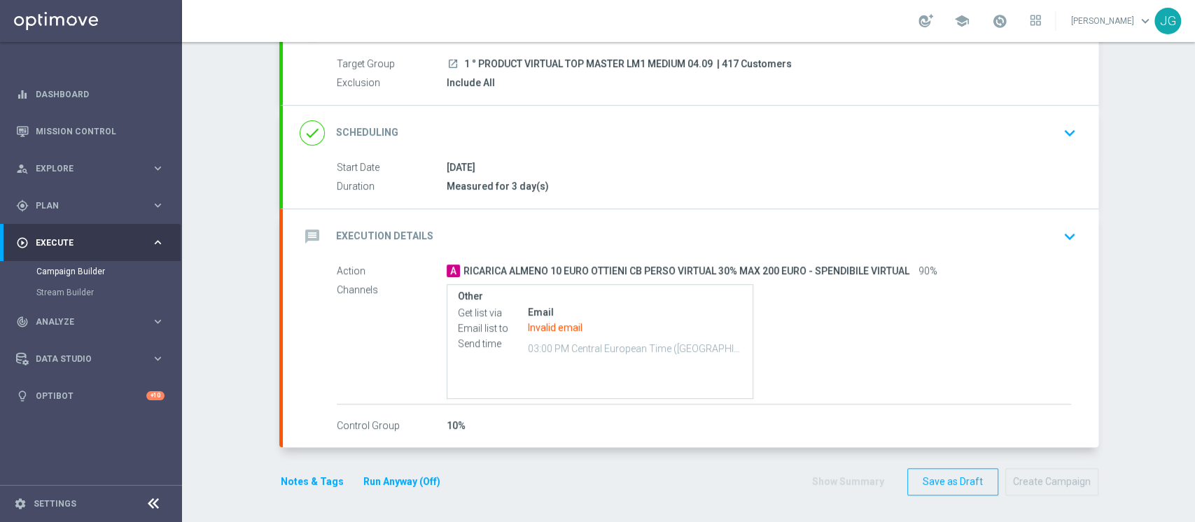
click at [881, 183] on div "Measured for 3 day(s)" at bounding box center [759, 186] width 624 height 14
click at [876, 219] on div "message Execution Details keyboard_arrow_down" at bounding box center [691, 236] width 816 height 55
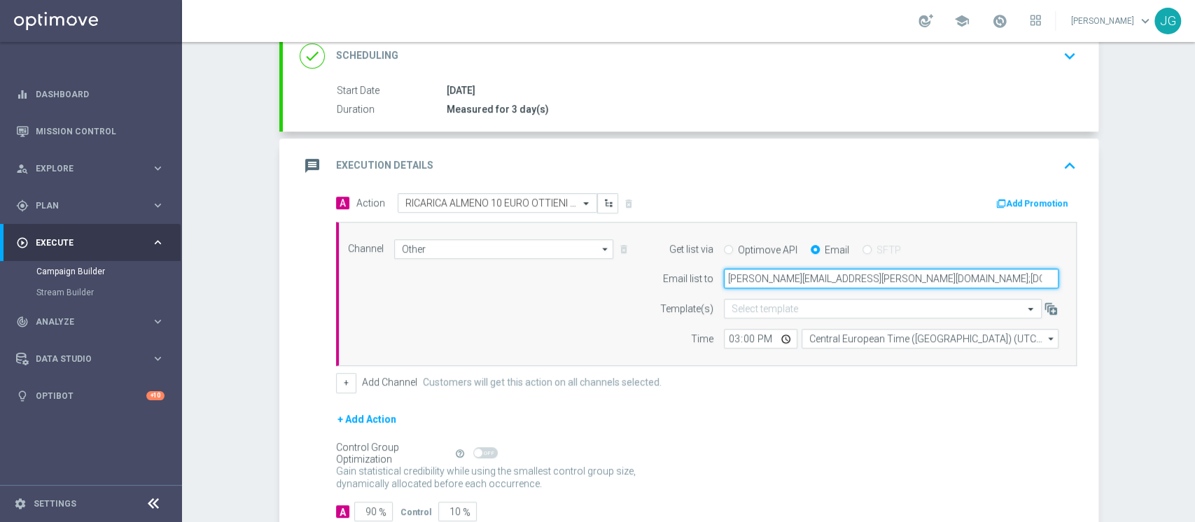
click at [834, 277] on input "[PERSON_NAME][EMAIL_ADDRESS][PERSON_NAME][DOMAIN_NAME];[DOMAIN_NAME][EMAIL_ADDR…" at bounding box center [891, 279] width 335 height 20
type input "[PERSON_NAME][EMAIL_ADDRESS][PERSON_NAME][DOMAIN_NAME],[DOMAIN_NAME][EMAIL_ADDR…"
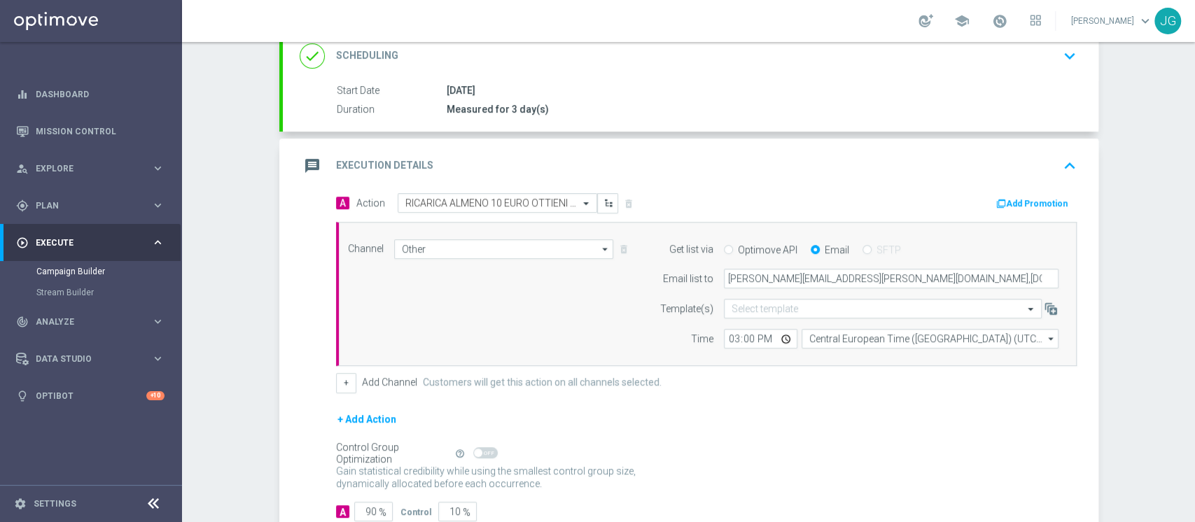
click at [868, 190] on div "message Execution Details keyboard_arrow_up" at bounding box center [691, 166] width 816 height 55
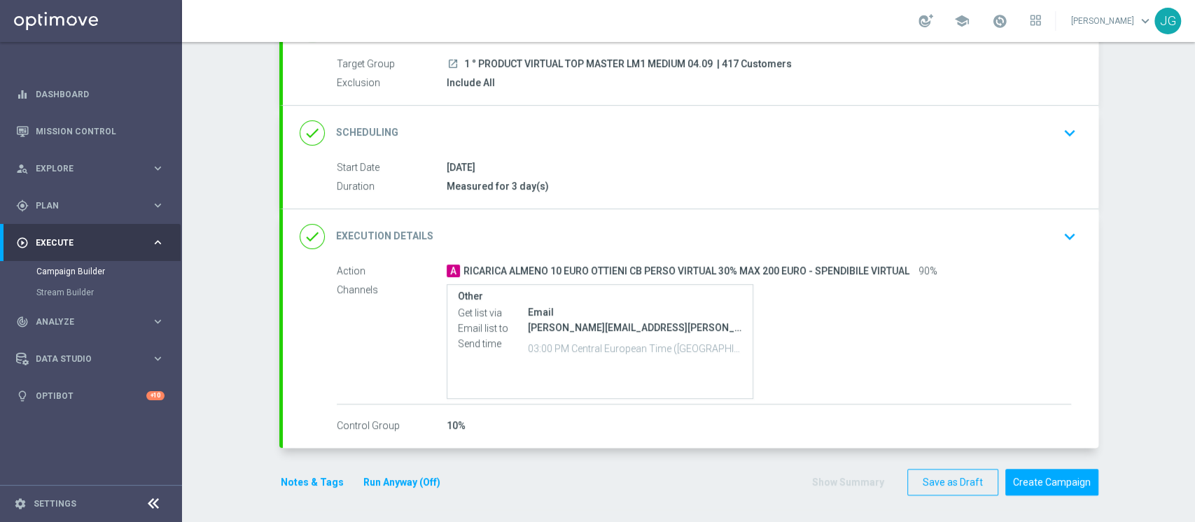
scroll to position [123, 0]
click at [298, 479] on button "Notes & Tags" at bounding box center [312, 483] width 66 height 18
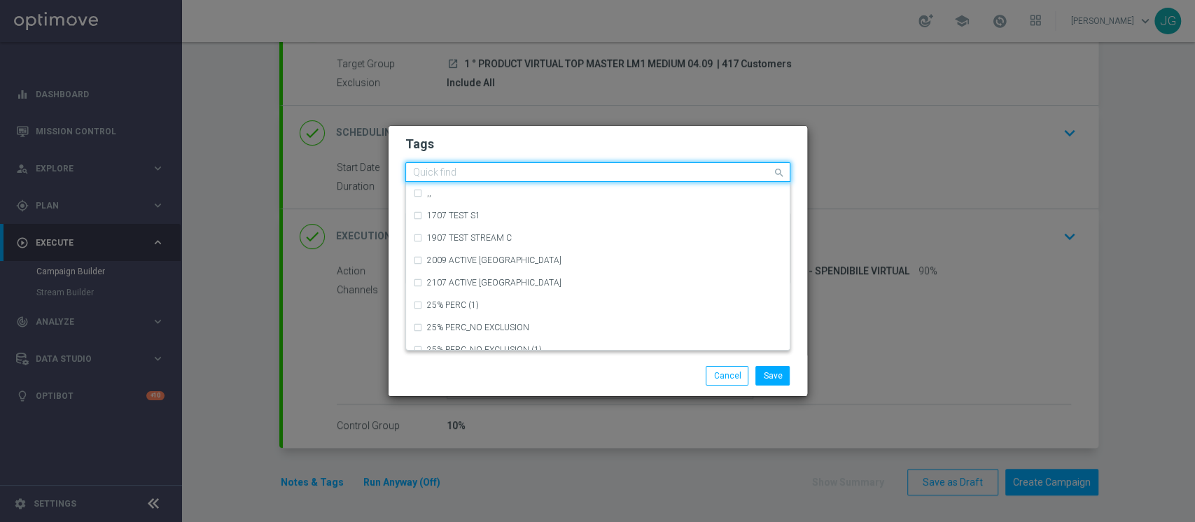
click at [463, 175] on input "text" at bounding box center [592, 173] width 359 height 12
click at [485, 170] on input "text" at bounding box center [592, 173] width 359 height 12
click at [279, 341] on modal-container "Tags Quick find ,, 1707 TEST S1 1907 TEST STREAM C 2009 ACTIVE CASINO MARG NEG …" at bounding box center [597, 261] width 1195 height 522
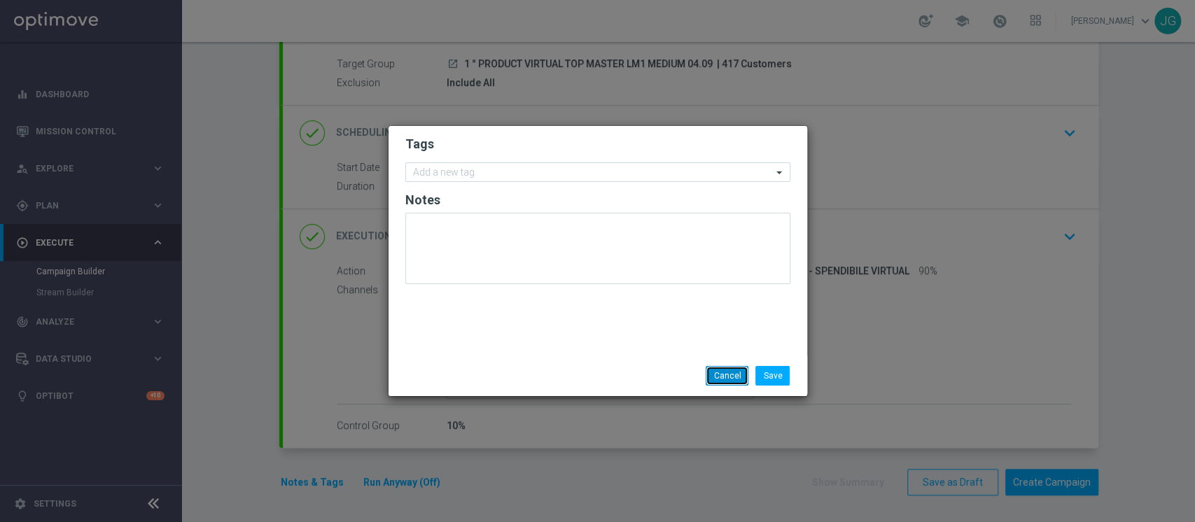
click at [720, 369] on button "Cancel" at bounding box center [727, 376] width 43 height 20
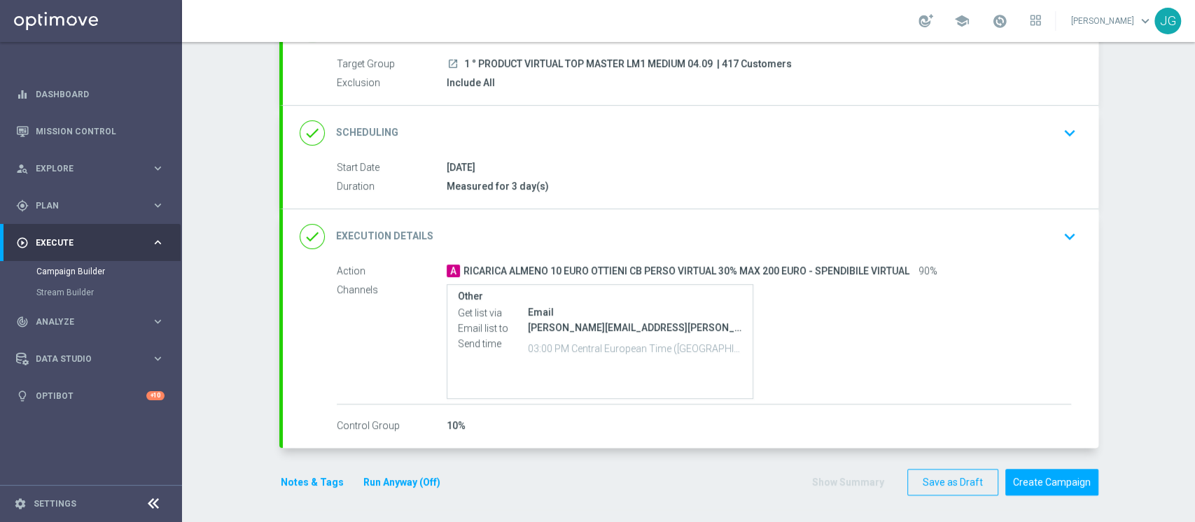
click at [755, 218] on div "done Execution Details keyboard_arrow_down" at bounding box center [691, 236] width 816 height 55
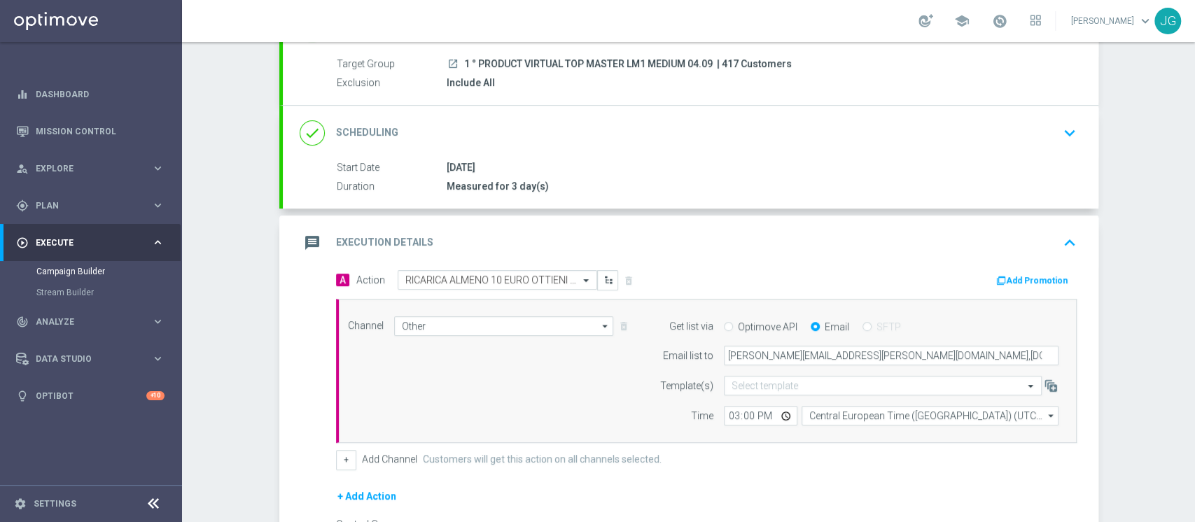
click at [1017, 280] on button "Add Promotion" at bounding box center [1034, 280] width 78 height 15
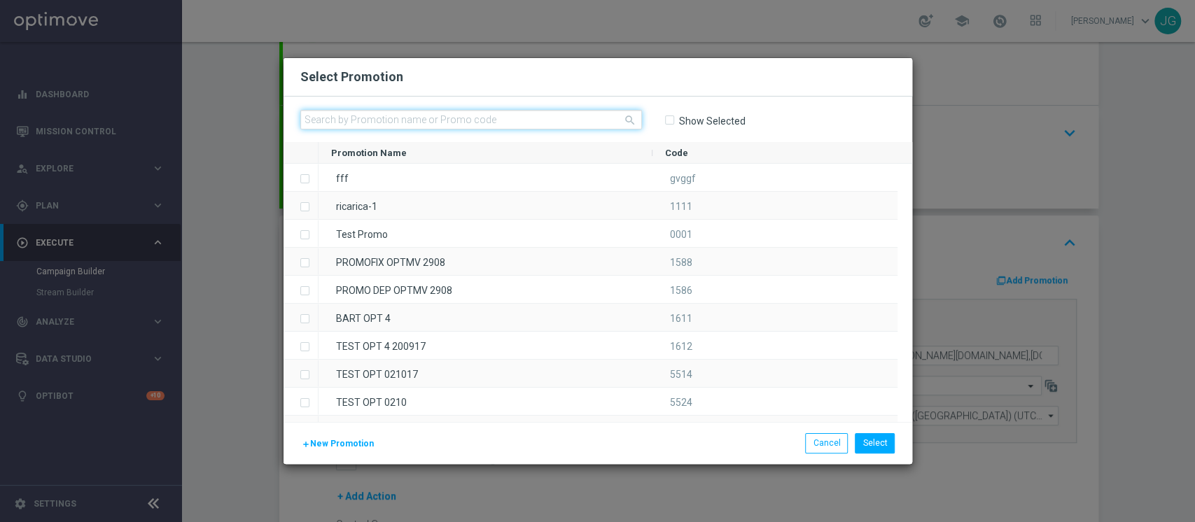
click at [545, 114] on input "text" at bounding box center [471, 120] width 342 height 20
paste input "334291"
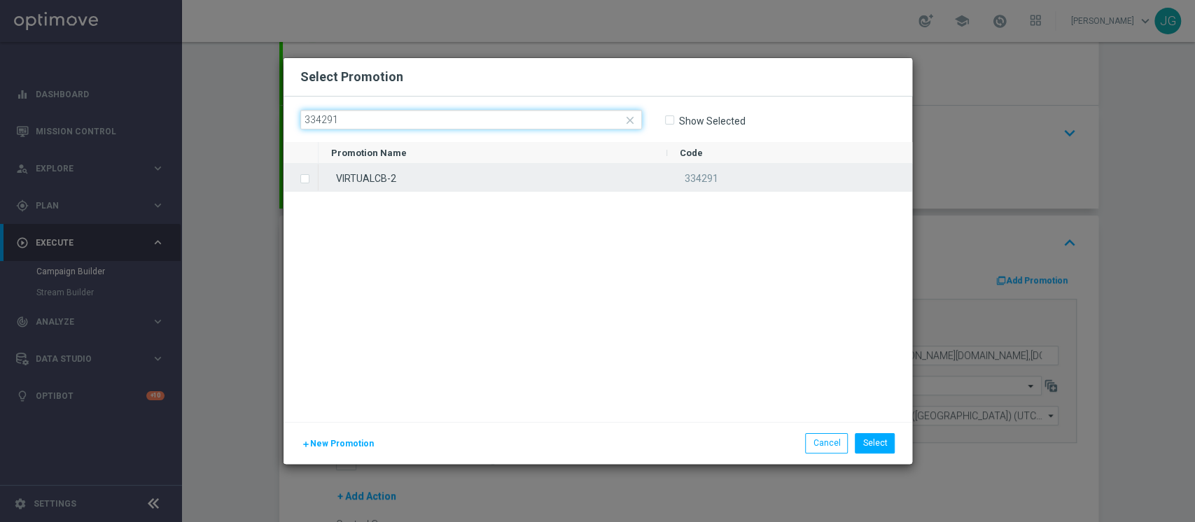
type input "334291"
click at [448, 172] on div "VIRTUALCB-2" at bounding box center [493, 177] width 349 height 27
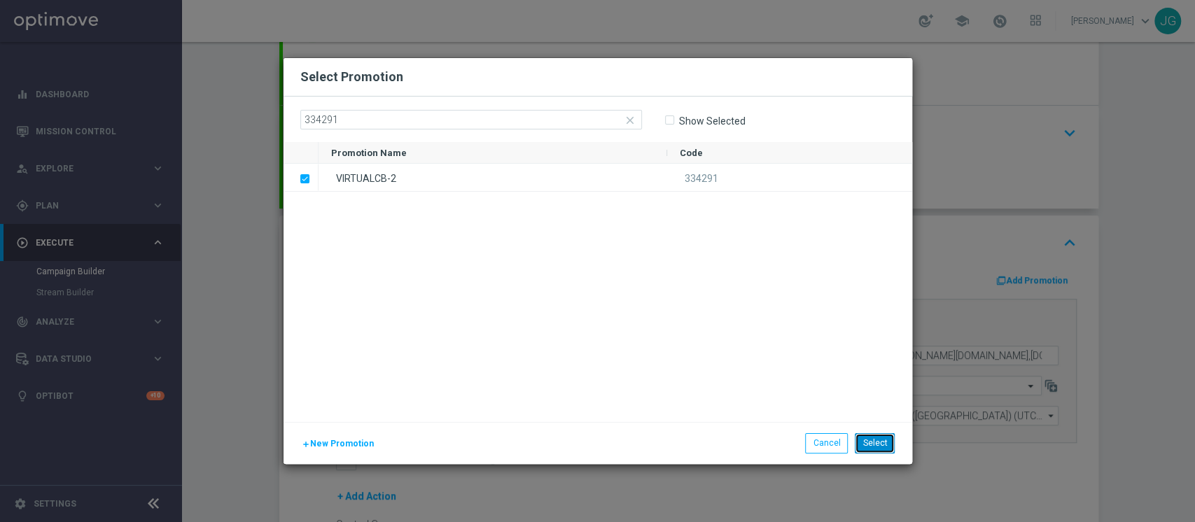
click at [871, 445] on button "Select" at bounding box center [875, 443] width 40 height 20
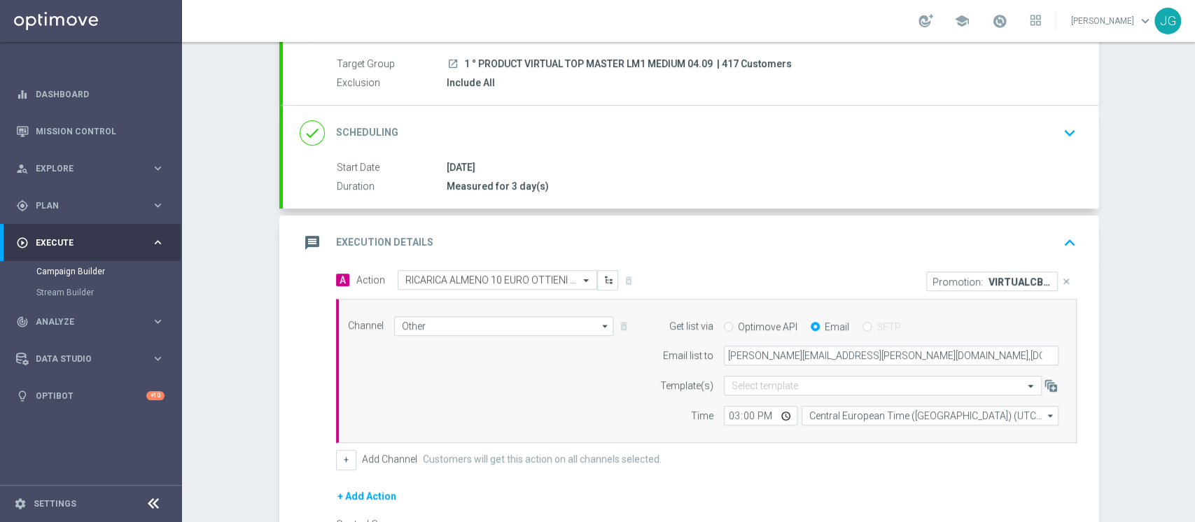
scroll to position [291, 0]
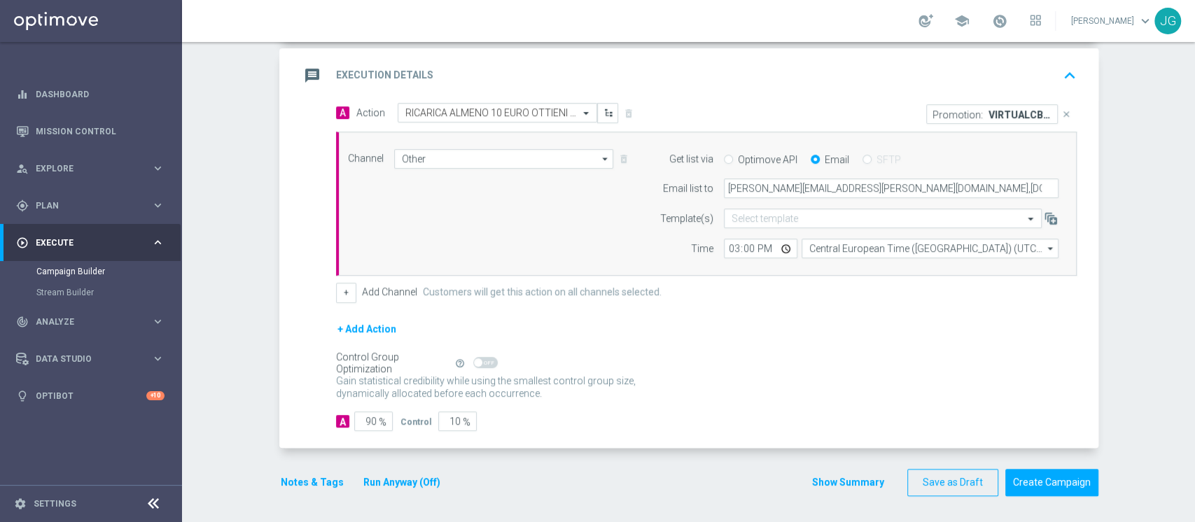
click at [683, 91] on div "message Execution Details keyboard_arrow_up" at bounding box center [691, 75] width 816 height 55
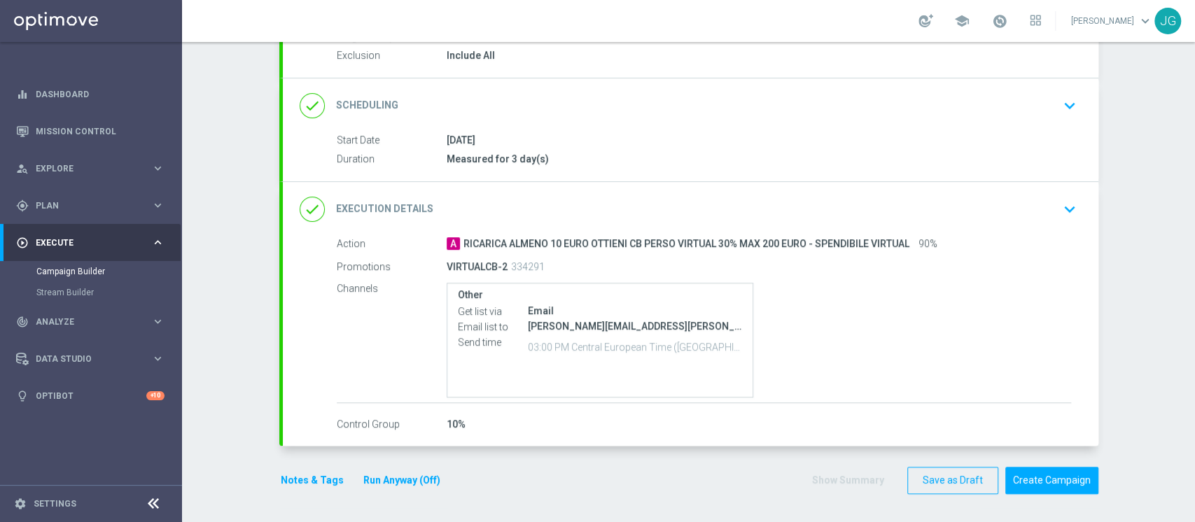
scroll to position [149, 0]
click at [291, 483] on button "Notes & Tags" at bounding box center [312, 483] width 66 height 18
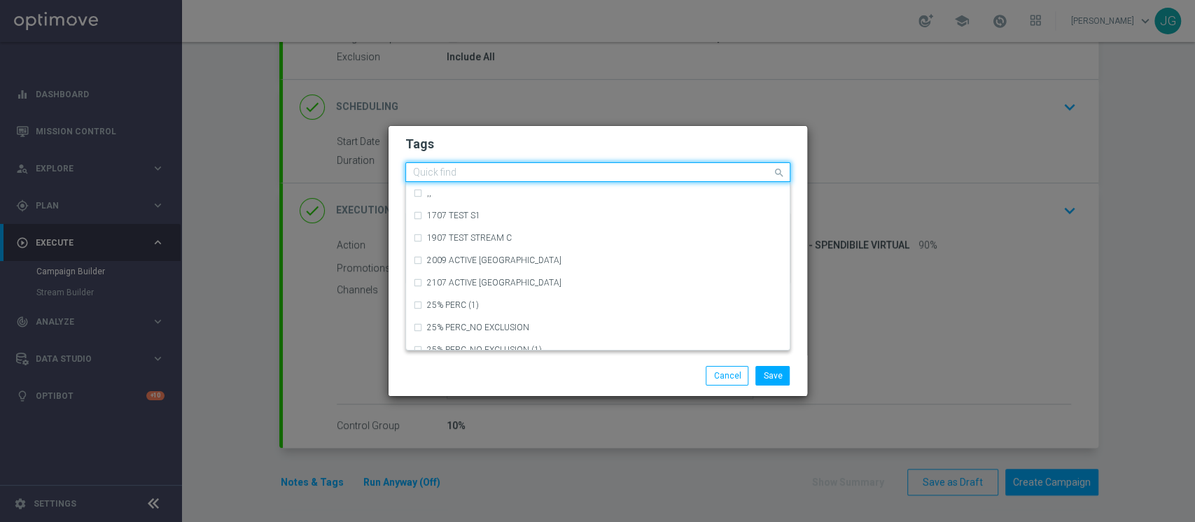
click at [498, 172] on input "text" at bounding box center [592, 173] width 359 height 12
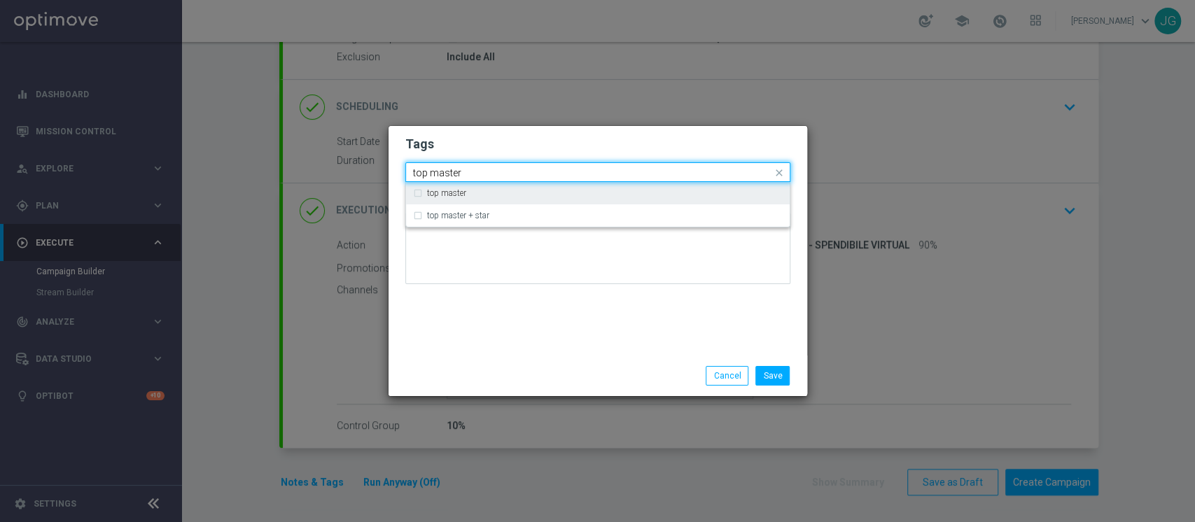
click at [465, 197] on label "top master" at bounding box center [446, 193] width 39 height 8
type input "top master"
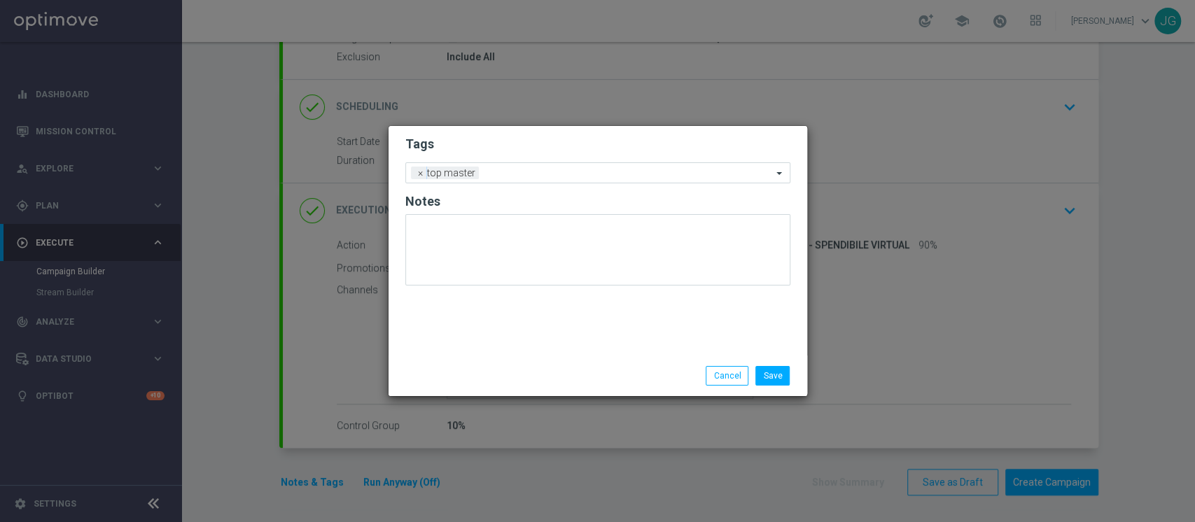
click at [531, 382] on div "Save Cancel" at bounding box center [665, 376] width 271 height 20
click at [554, 165] on div "Add a new tag × top master" at bounding box center [589, 173] width 366 height 20
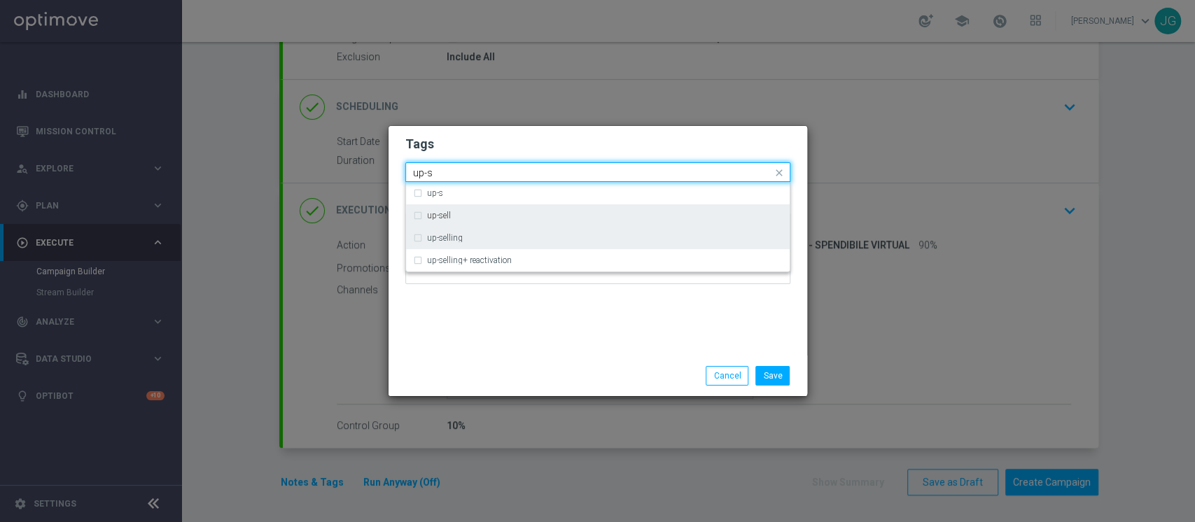
click at [502, 228] on div "up-selling" at bounding box center [598, 238] width 370 height 22
type input "up-s"
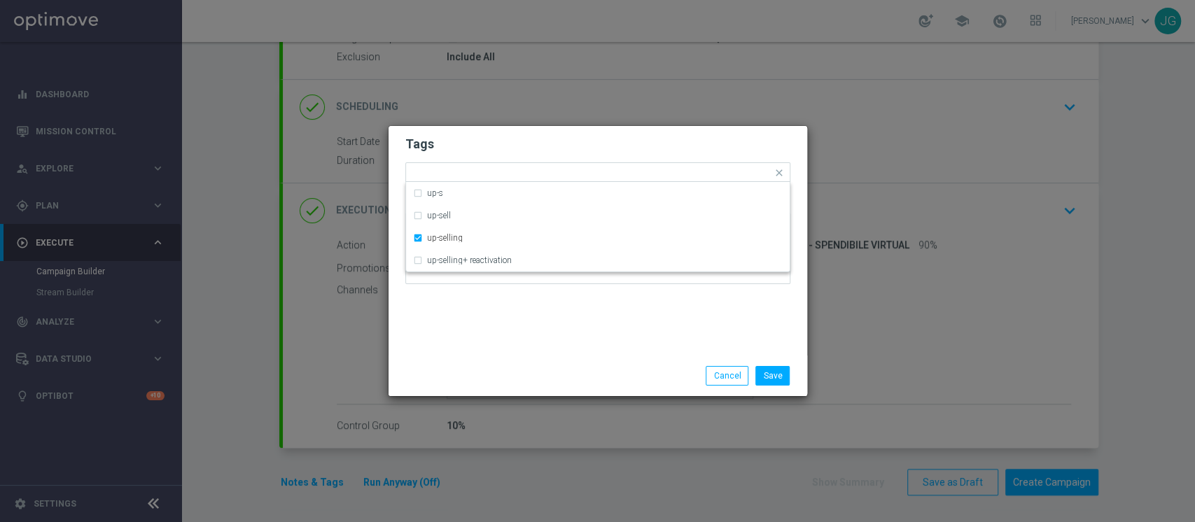
click at [545, 428] on modal-container "Tags Quick find × top master × up-selling up-s up-sell up-selling up-selling+ r…" at bounding box center [597, 261] width 1195 height 522
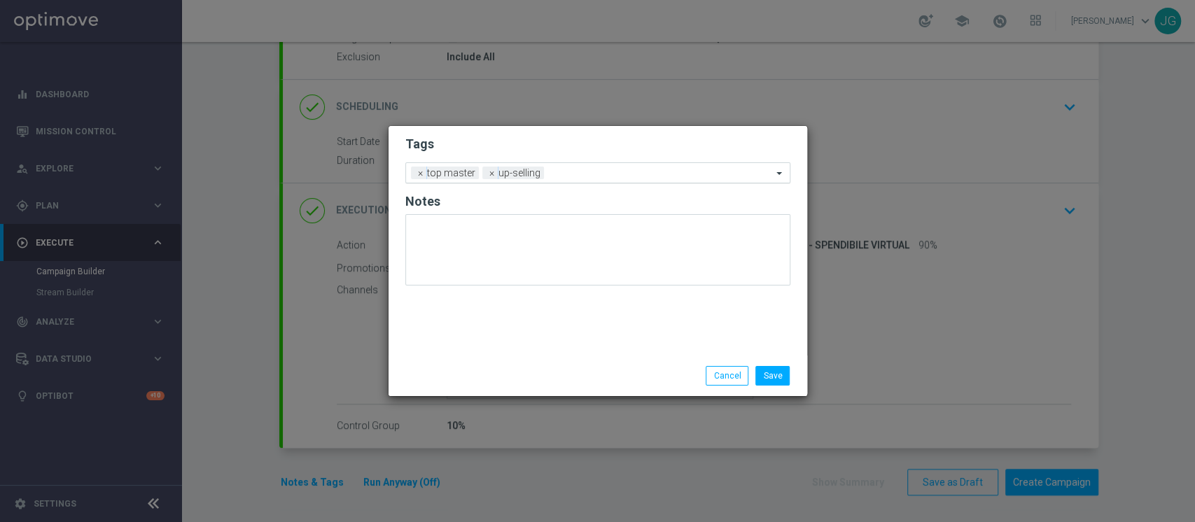
click at [623, 175] on input "text" at bounding box center [661, 174] width 223 height 12
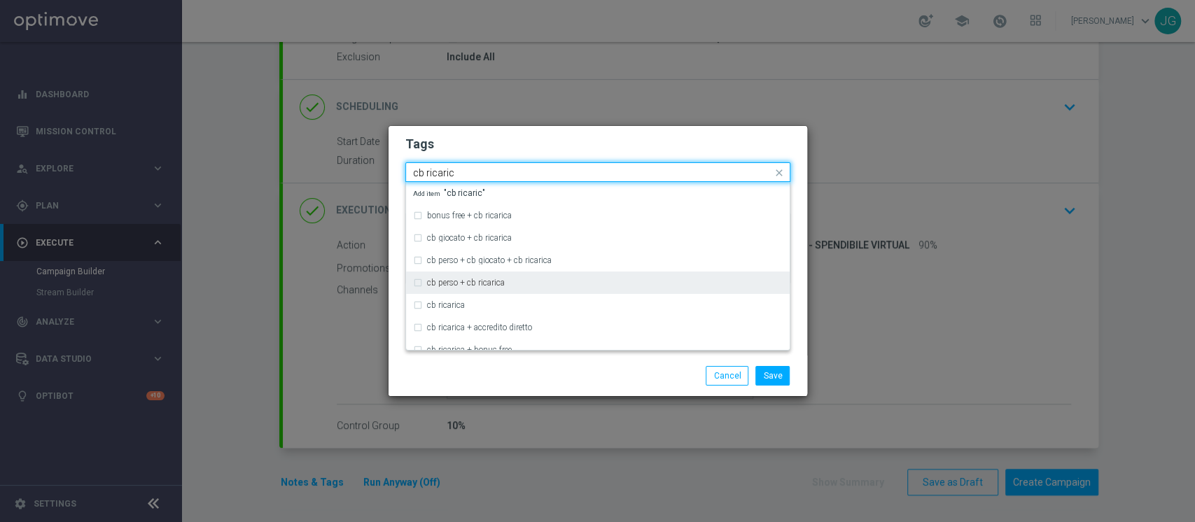
click at [504, 286] on label "cb perso + cb ricarica" at bounding box center [466, 283] width 78 height 8
type input "cb ricaric"
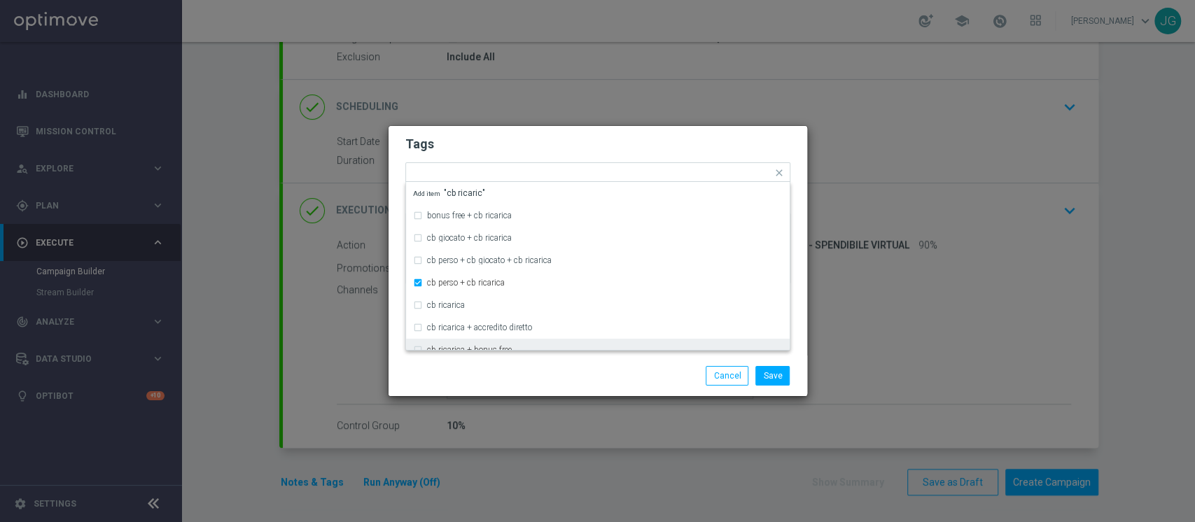
click at [559, 371] on div "Save Cancel" at bounding box center [665, 376] width 271 height 20
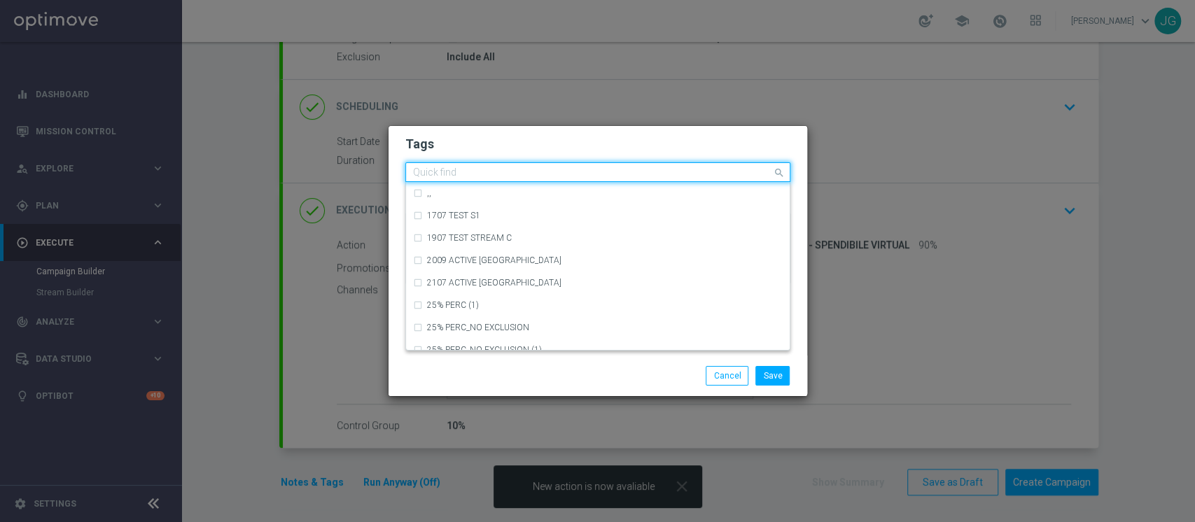
click at [694, 172] on input "text" at bounding box center [592, 173] width 359 height 12
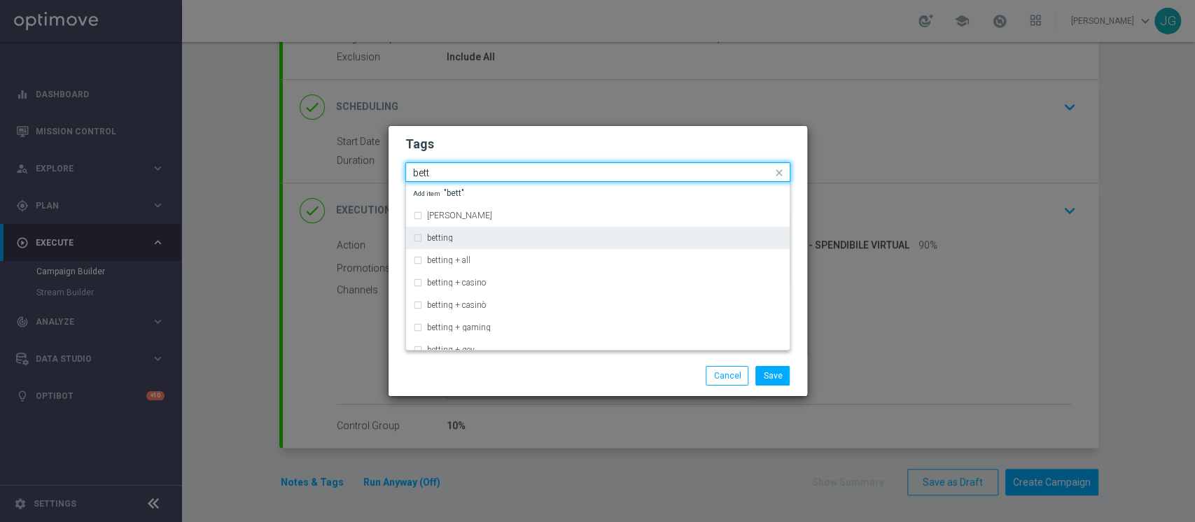
click at [549, 230] on div "betting" at bounding box center [598, 238] width 370 height 22
type input "bett"
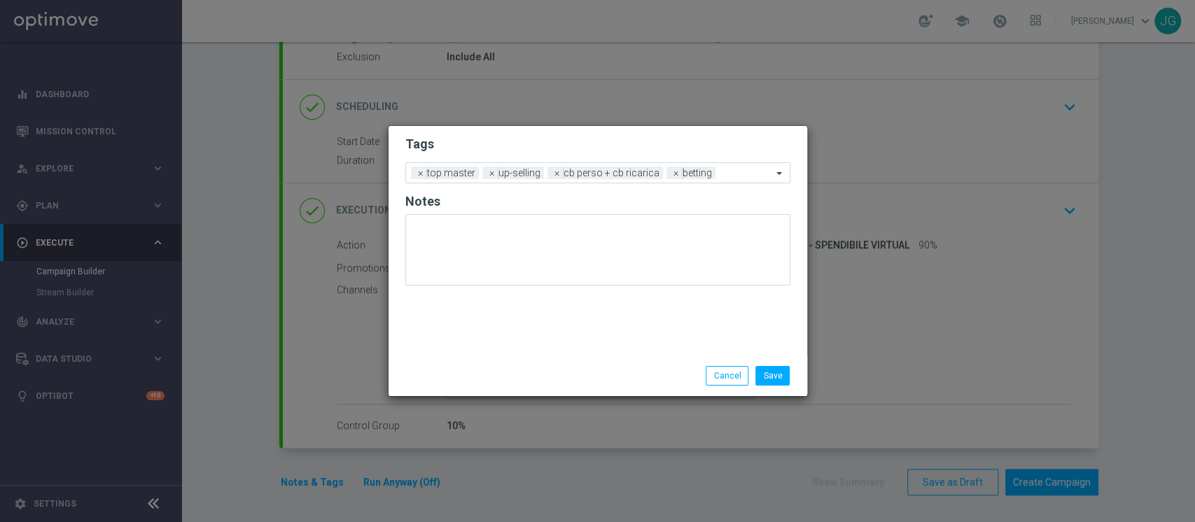
click at [555, 378] on div "Save Cancel" at bounding box center [665, 376] width 271 height 20
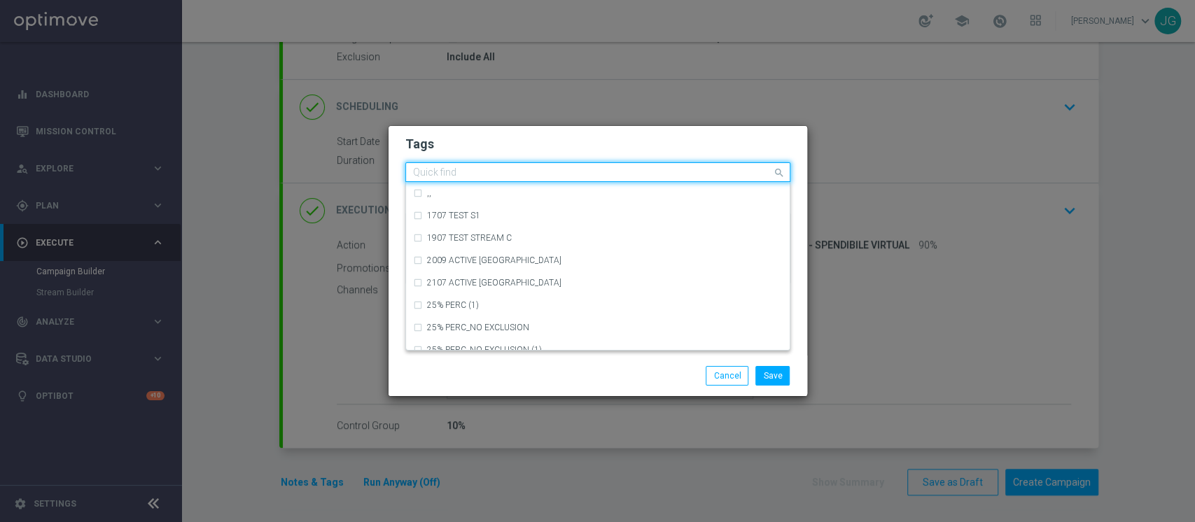
click at [728, 177] on input "text" at bounding box center [592, 173] width 359 height 12
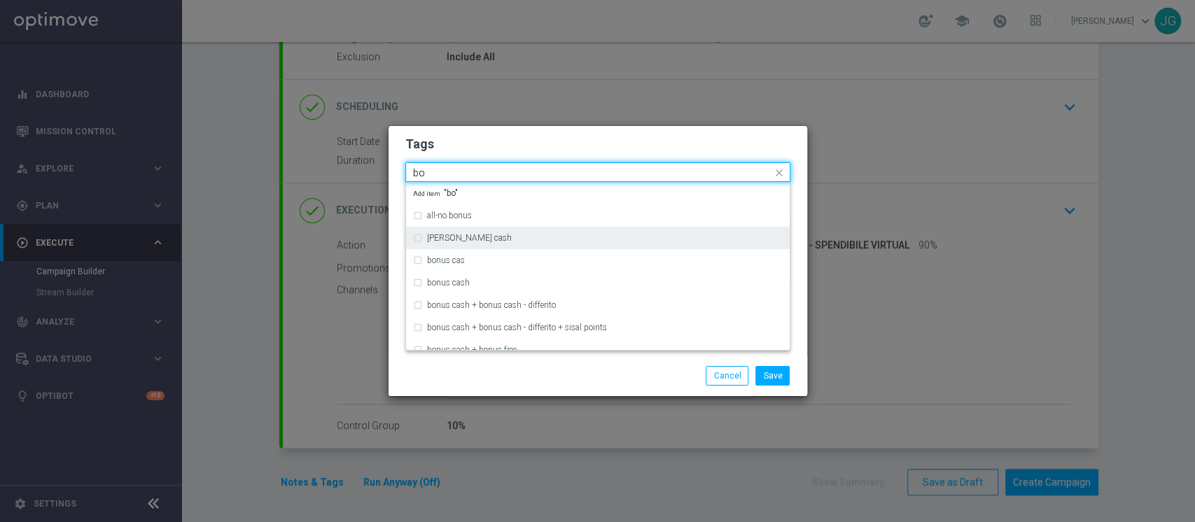
click at [516, 235] on div "[PERSON_NAME] cash" at bounding box center [605, 238] width 356 height 8
type input "bo"
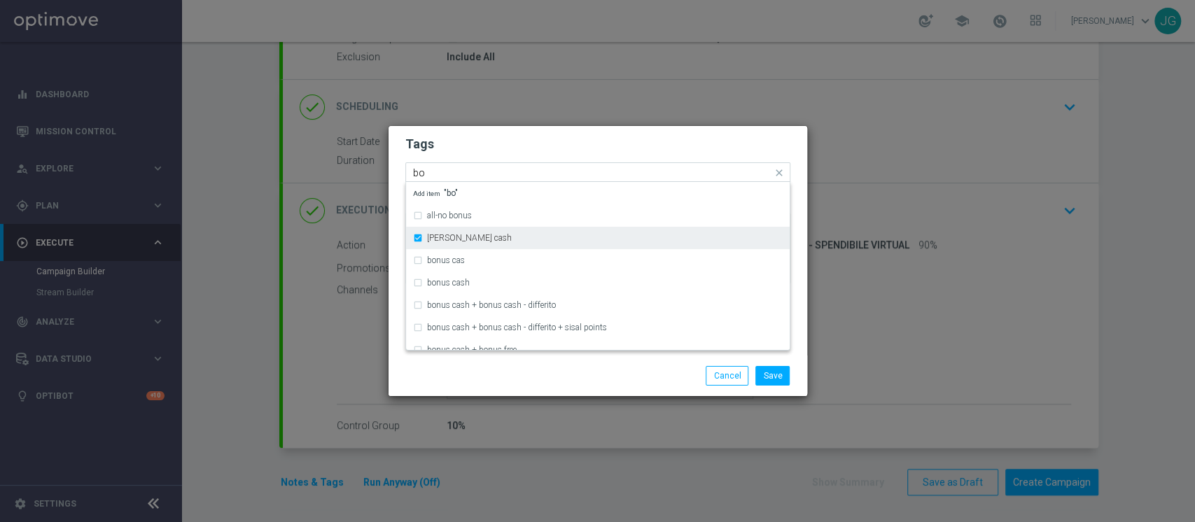
click at [517, 237] on div "[PERSON_NAME] cash" at bounding box center [605, 238] width 356 height 8
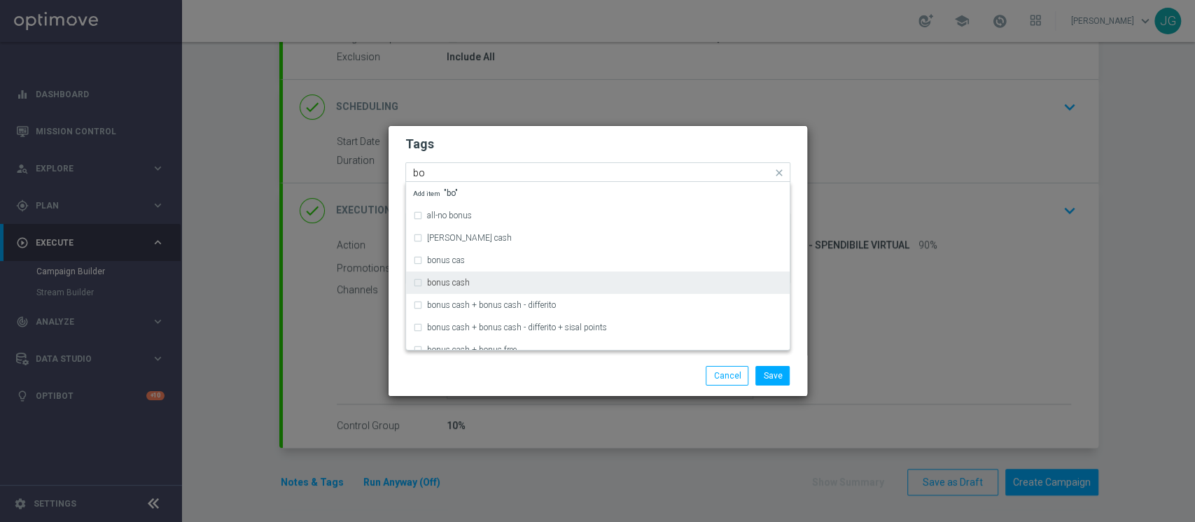
click at [510, 280] on div "bonus cash" at bounding box center [605, 283] width 356 height 8
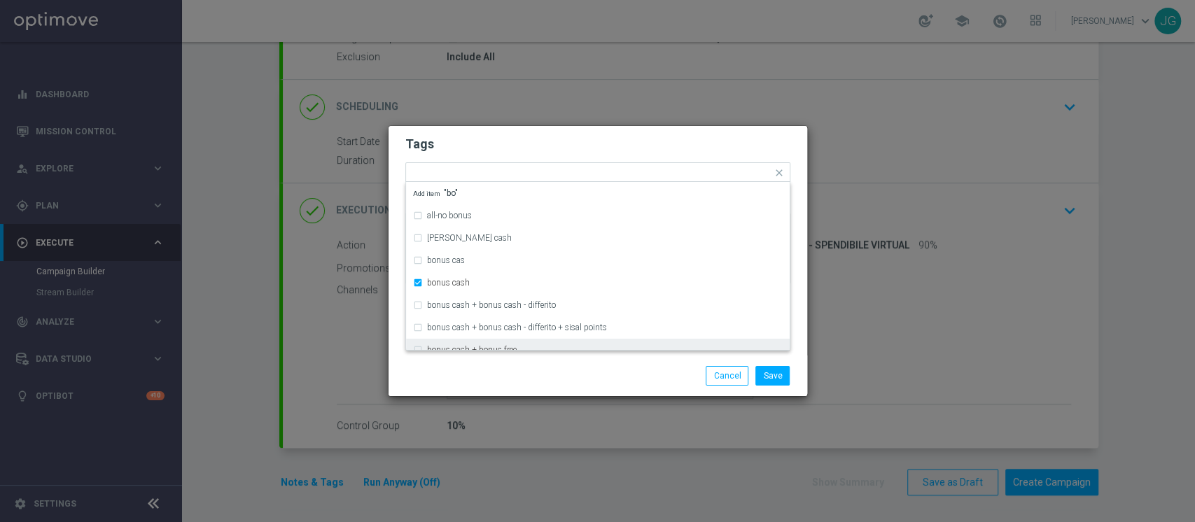
click at [561, 372] on div "Save Cancel" at bounding box center [665, 376] width 271 height 20
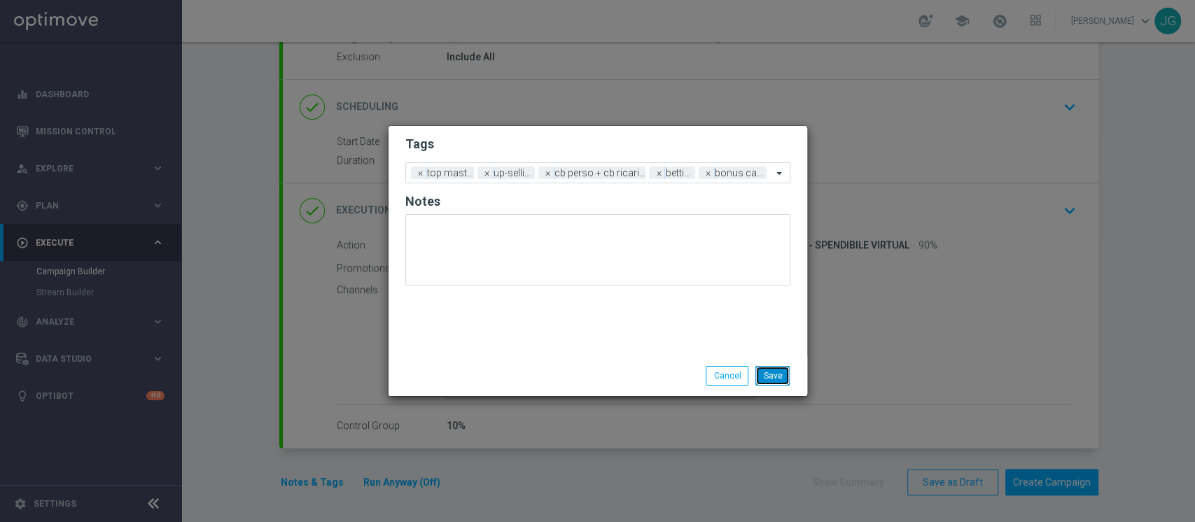
click at [776, 373] on button "Save" at bounding box center [772, 376] width 34 height 20
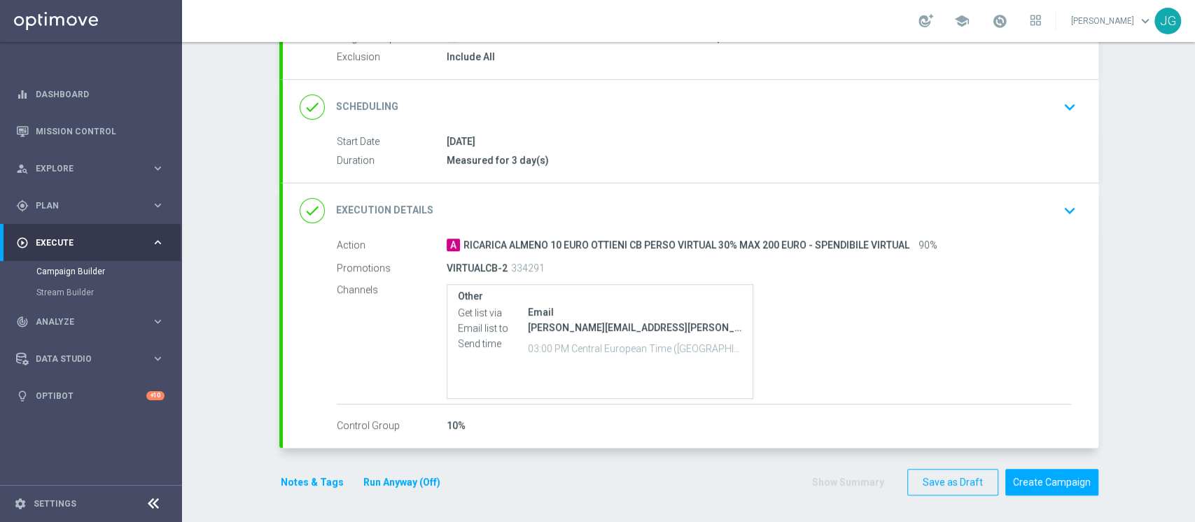
click at [410, 485] on button "Run Anyway (Off)" at bounding box center [402, 483] width 80 height 18
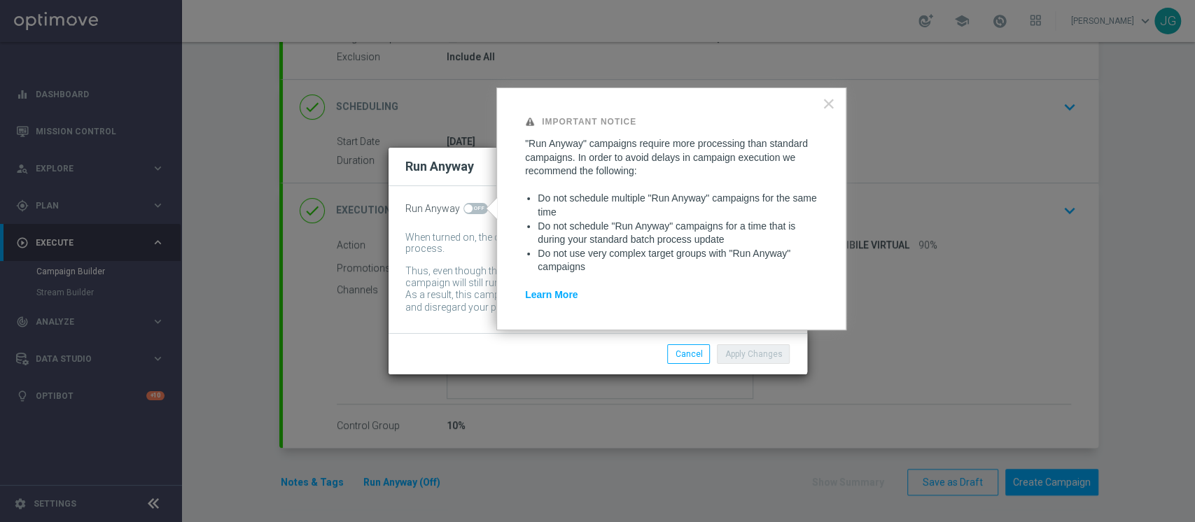
click at [465, 216] on div "Run Anyway When turned on, the campaign will be executed regardless of your sit…" at bounding box center [598, 259] width 419 height 147
click at [476, 207] on span at bounding box center [475, 208] width 25 height 11
click at [476, 207] on input "checkbox" at bounding box center [475, 208] width 25 height 11
checkbox input "true"
click at [756, 348] on button "Apply Changes" at bounding box center [753, 354] width 73 height 20
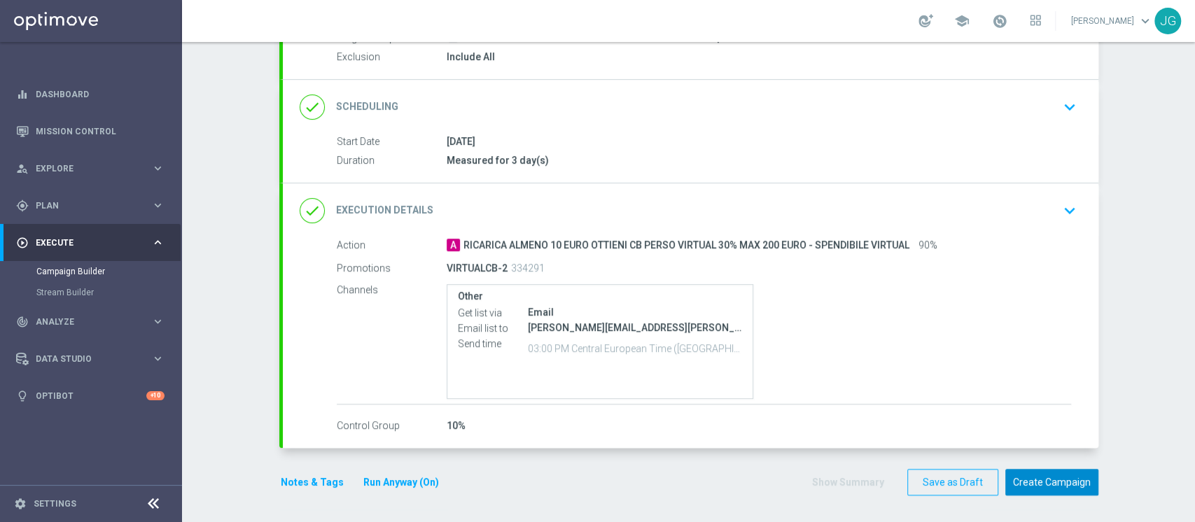
click at [1048, 474] on button "Create Campaign" at bounding box center [1051, 482] width 93 height 27
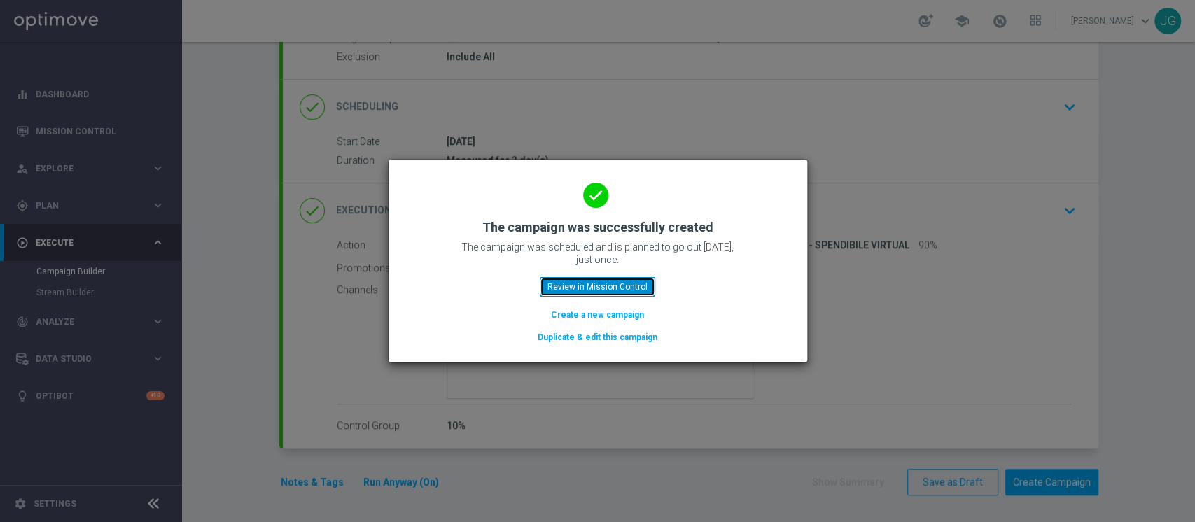
click at [557, 283] on button "Review in Mission Control" at bounding box center [598, 287] width 116 height 20
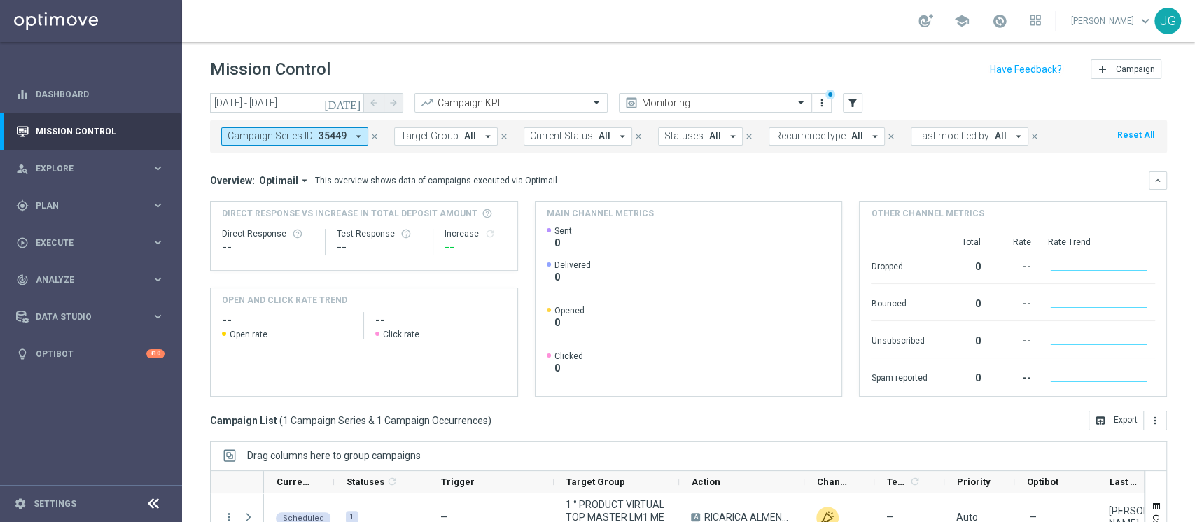
scroll to position [177, 0]
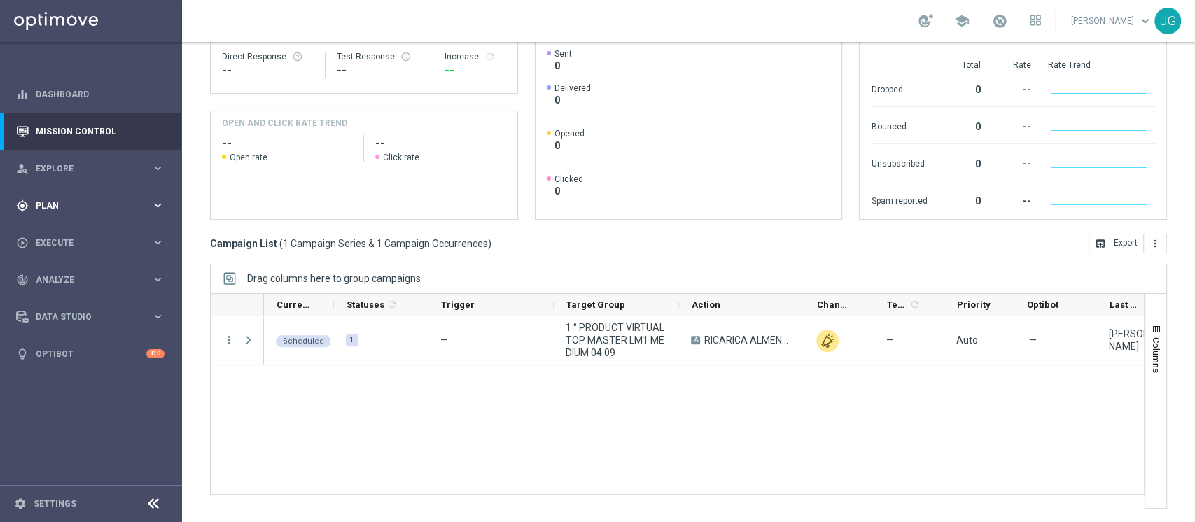
click at [81, 212] on div "gps_fixed Plan keyboard_arrow_right" at bounding box center [90, 205] width 181 height 37
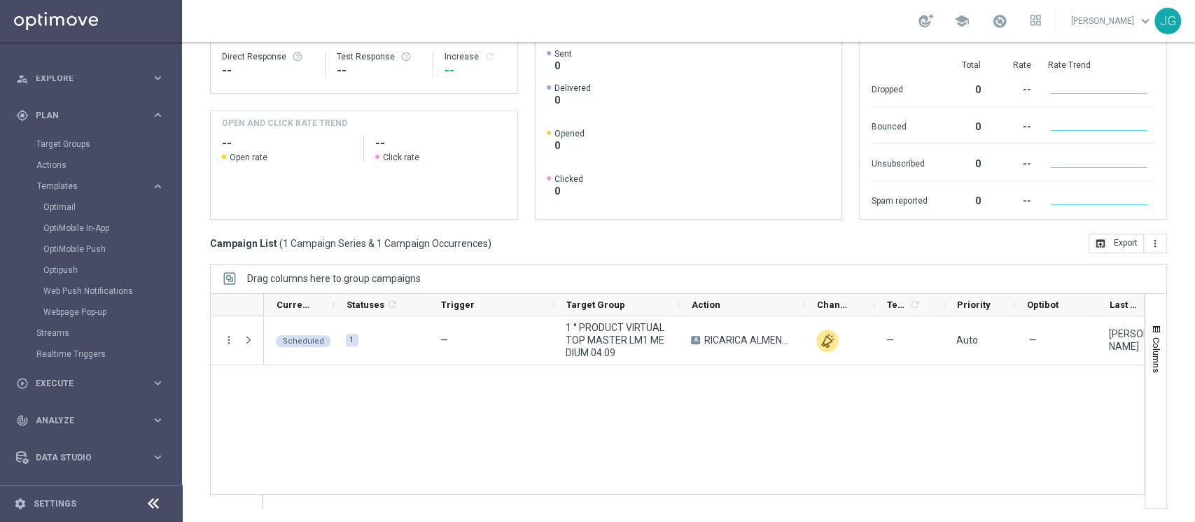
scroll to position [91, 0]
click at [66, 372] on div "play_circle_outline Execute keyboard_arrow_right" at bounding box center [90, 382] width 181 height 37
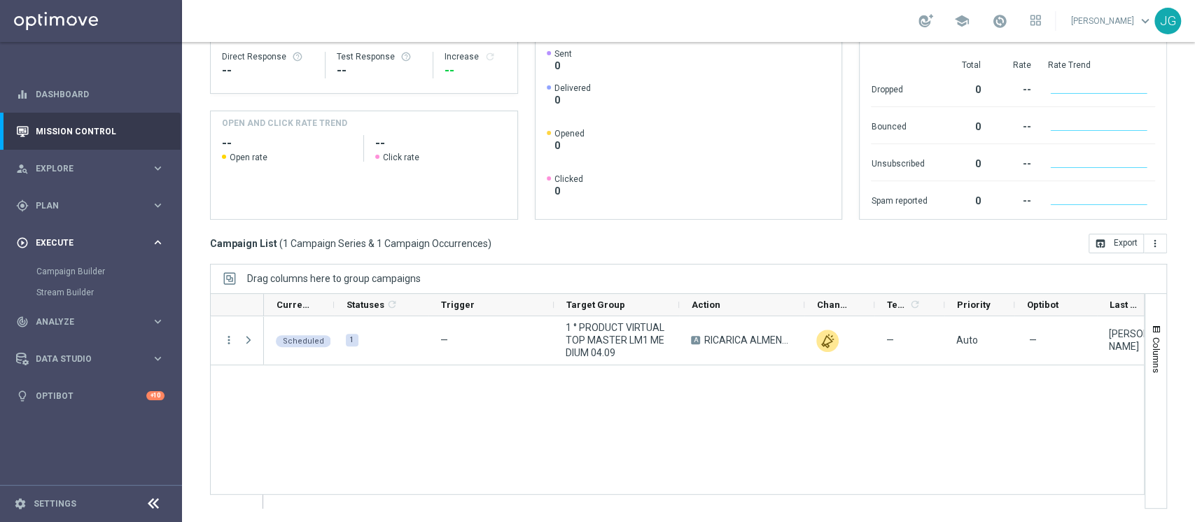
scroll to position [0, 0]
click at [78, 198] on div "gps_fixed Plan keyboard_arrow_right" at bounding box center [90, 205] width 181 height 37
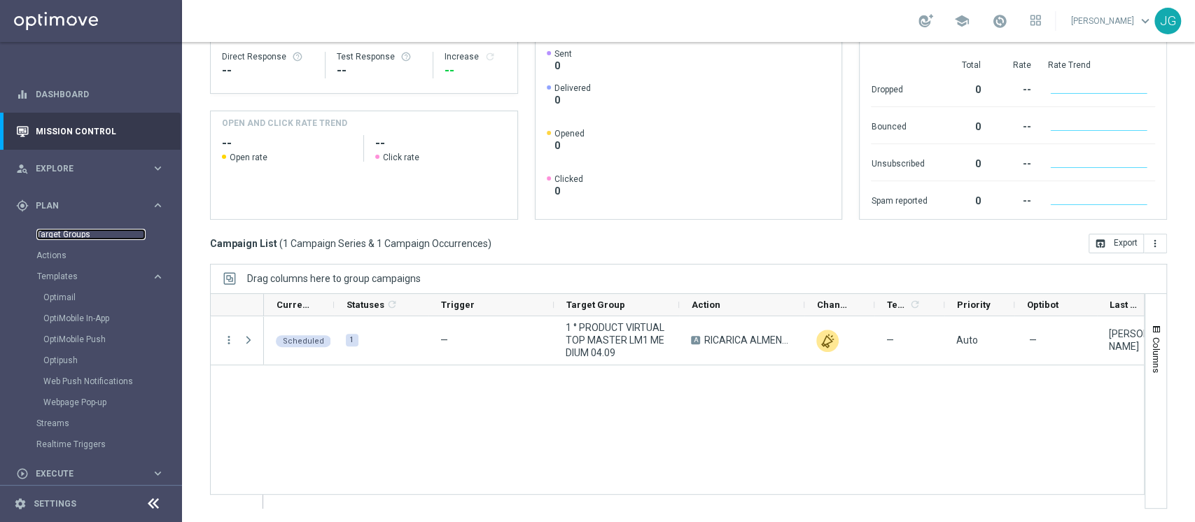
click at [65, 235] on link "Target Groups" at bounding box center [90, 234] width 109 height 11
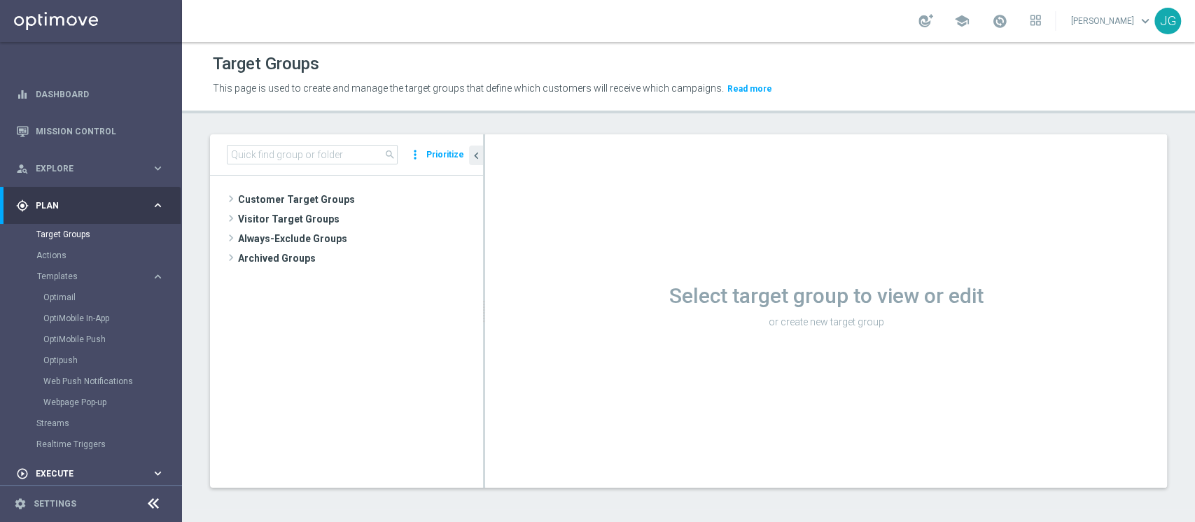
click at [55, 465] on div "play_circle_outline Execute keyboard_arrow_right" at bounding box center [90, 473] width 181 height 37
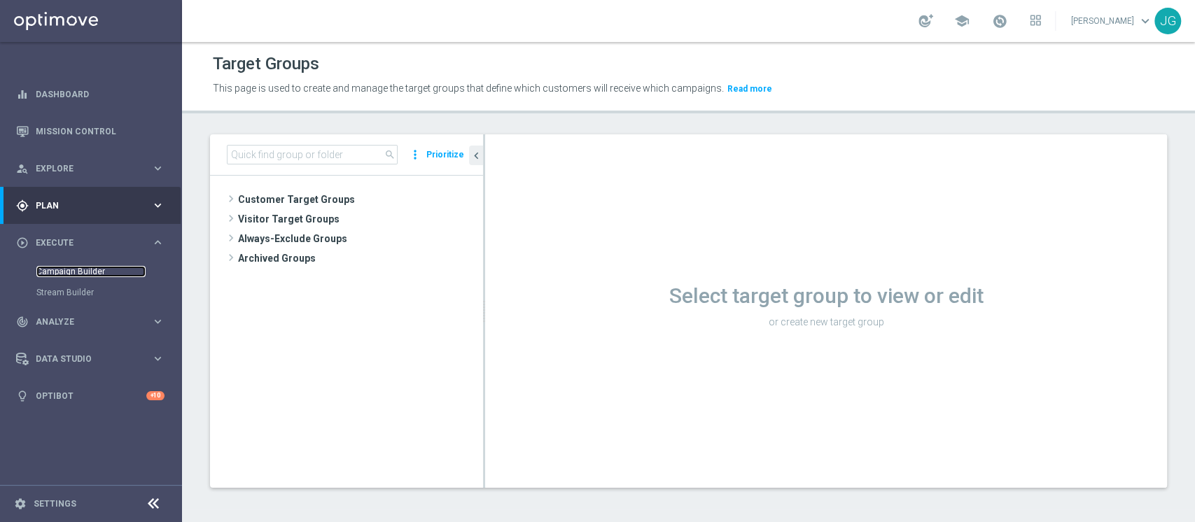
click at [88, 273] on link "Campaign Builder" at bounding box center [90, 271] width 109 height 11
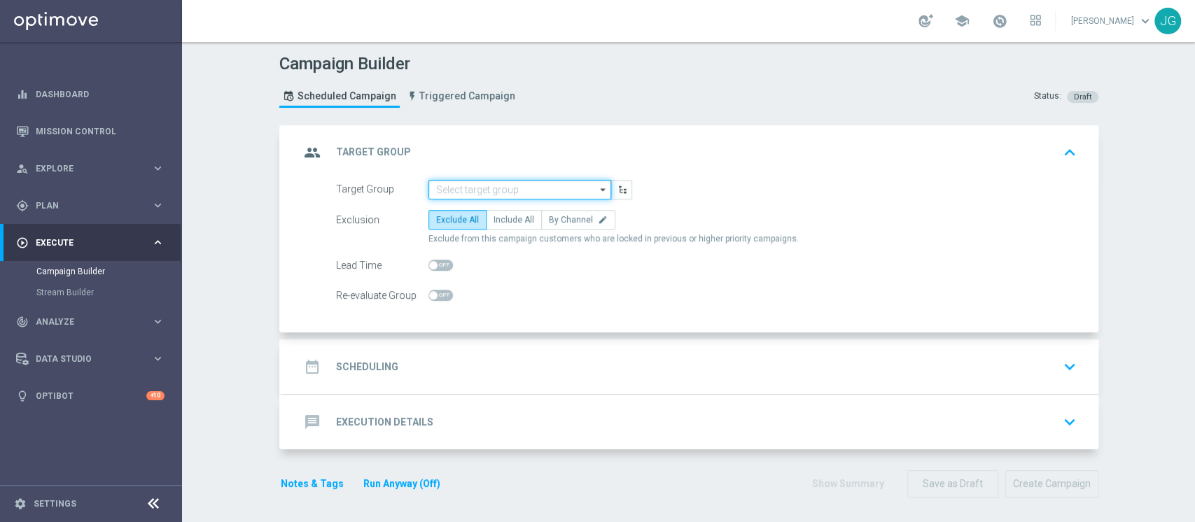
click at [498, 182] on input at bounding box center [519, 190] width 183 height 20
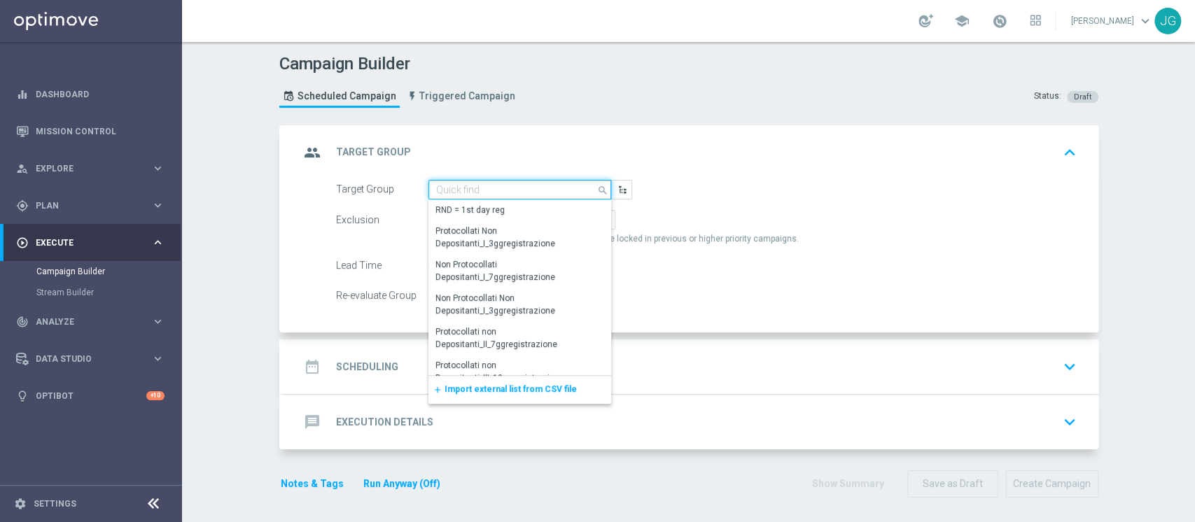
paste input "ACTIVE VIRTUAL TOP MASTER L1M ALL"
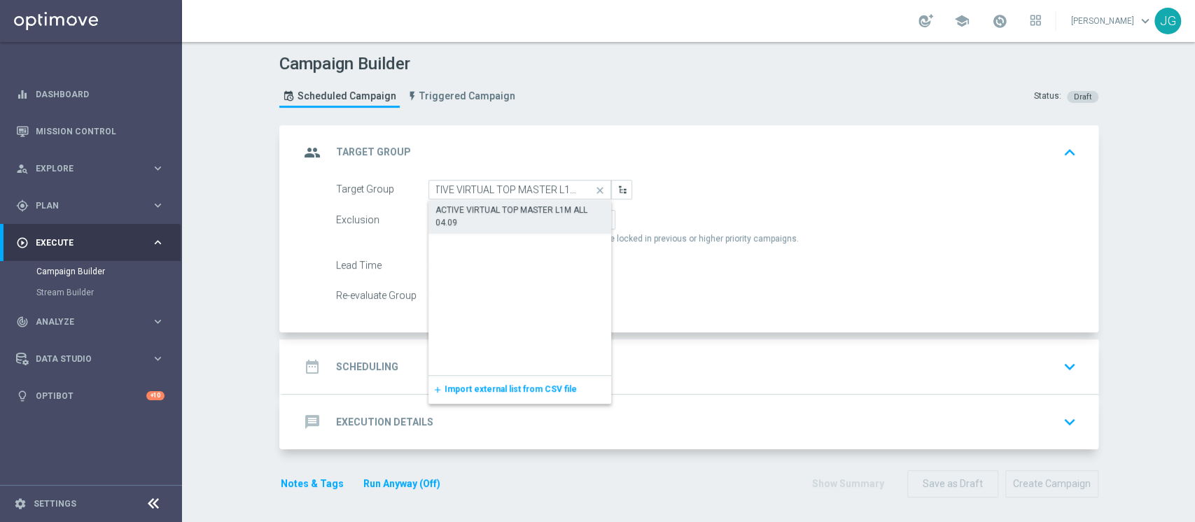
click at [489, 210] on div "ACTIVE VIRTUAL TOP MASTER L1M ALL 04.09" at bounding box center [519, 216] width 169 height 25
type input "ACTIVE VIRTUAL TOP MASTER L1M ALL 04.09"
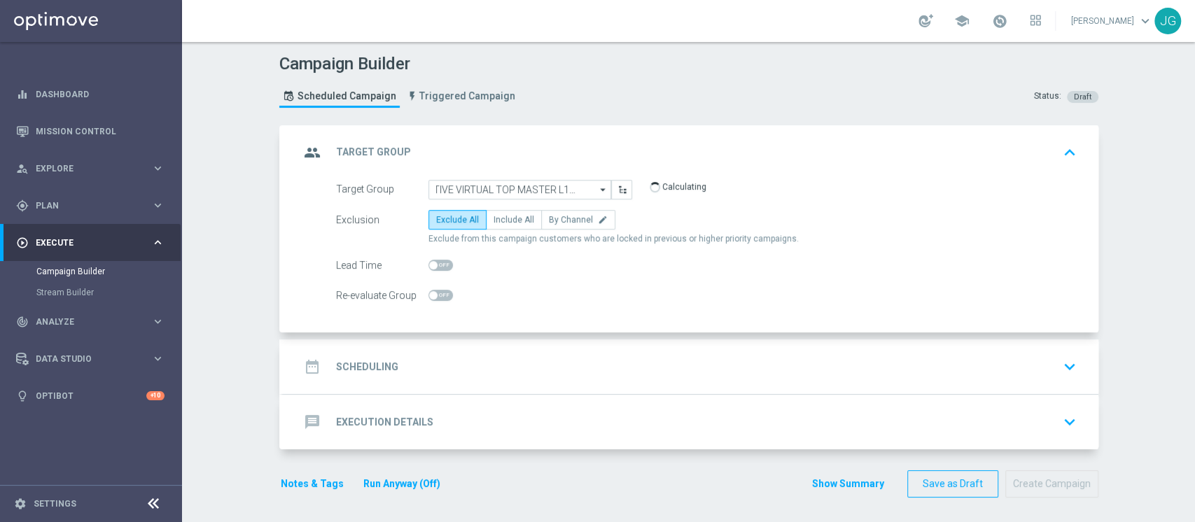
scroll to position [0, 0]
click at [715, 342] on div "date_range Scheduling keyboard_arrow_down" at bounding box center [691, 367] width 816 height 55
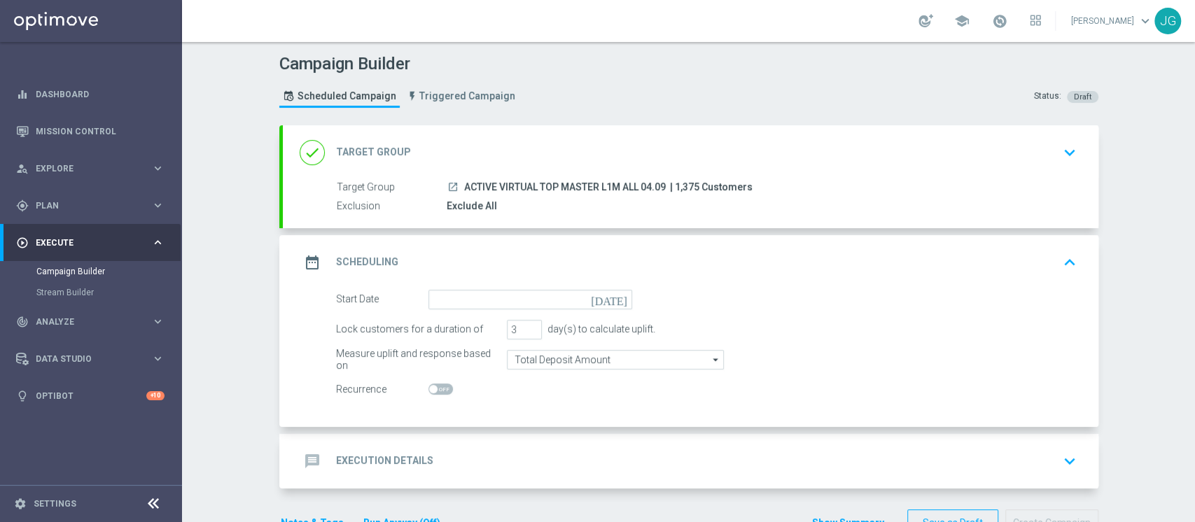
click at [557, 165] on div "done Target Group keyboard_arrow_down" at bounding box center [691, 152] width 782 height 27
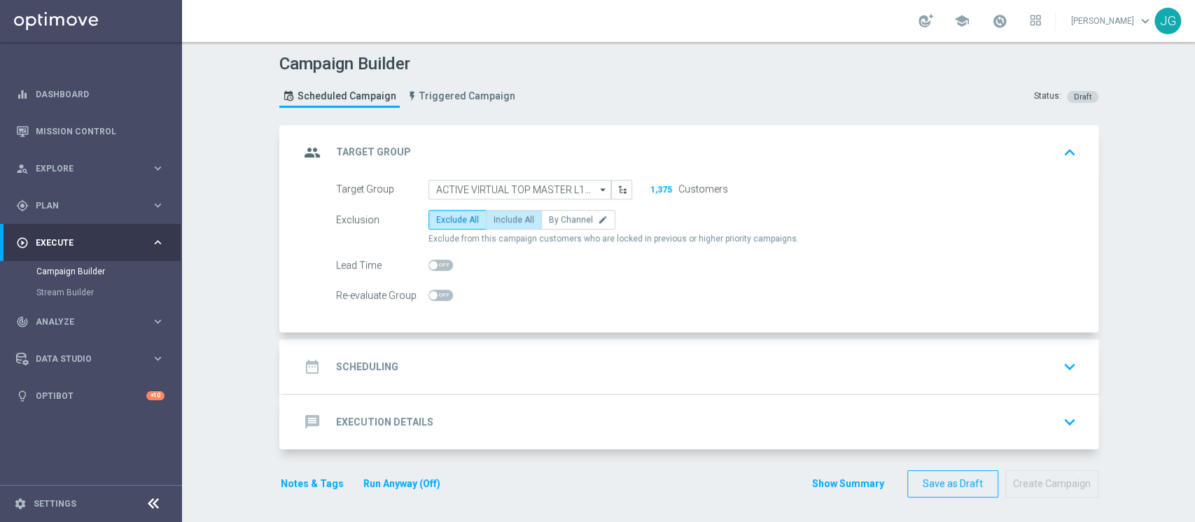
click at [494, 221] on span "Include All" at bounding box center [514, 220] width 41 height 10
click at [494, 221] on input "Include All" at bounding box center [498, 222] width 9 height 9
radio input "true"
click at [544, 372] on div "date_range Scheduling keyboard_arrow_down" at bounding box center [691, 367] width 782 height 27
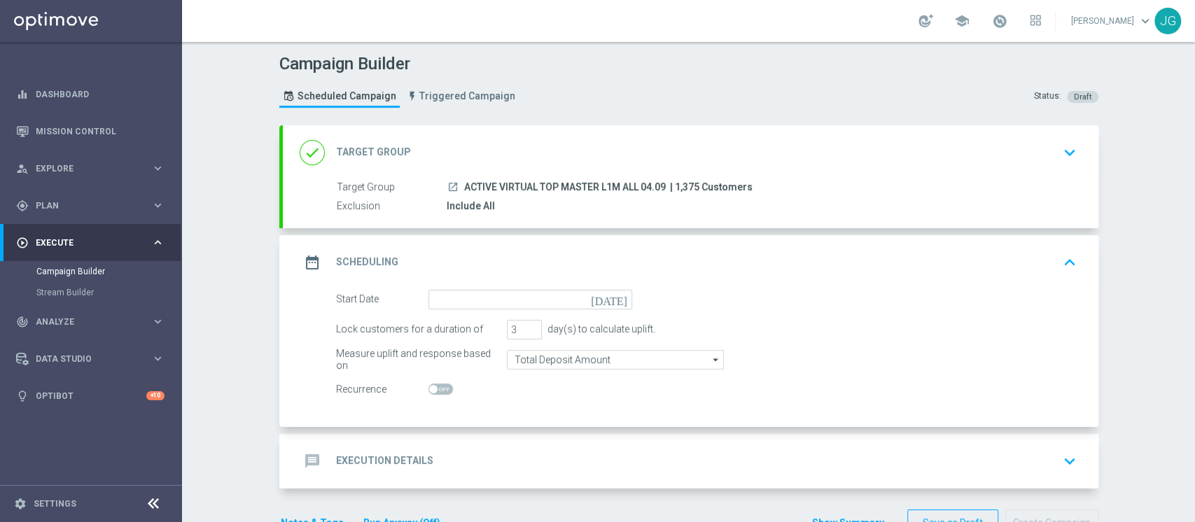
scroll to position [41, 0]
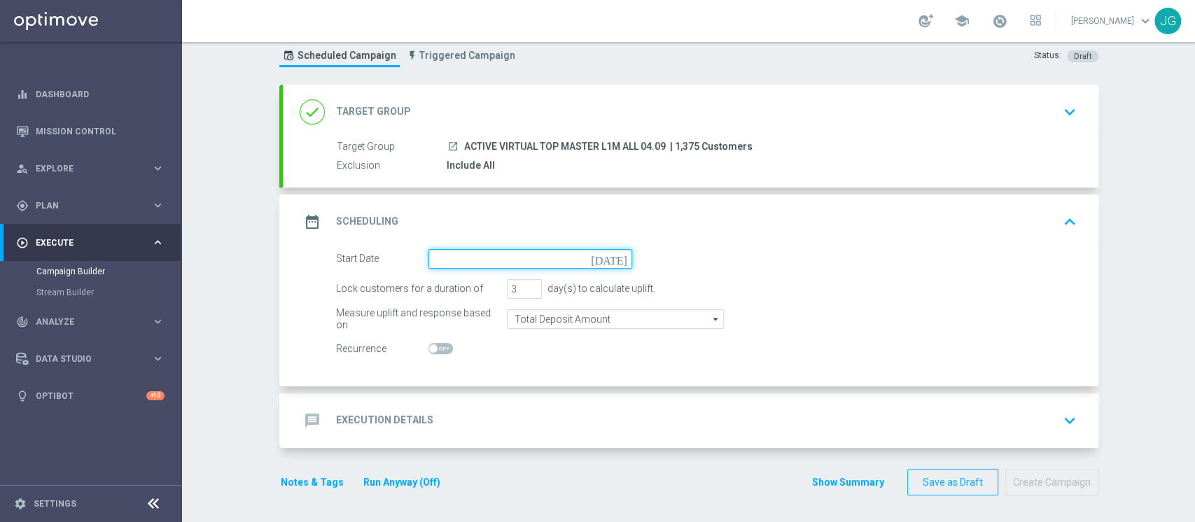
click at [510, 258] on input at bounding box center [530, 259] width 204 height 20
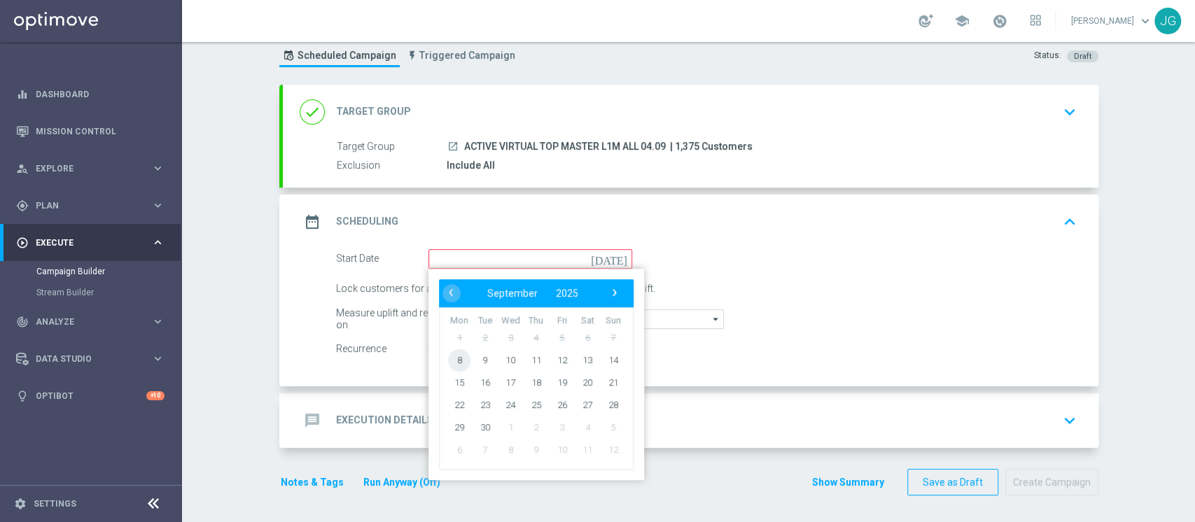
click at [455, 356] on span "8" at bounding box center [459, 360] width 22 height 22
type input "[DATE]"
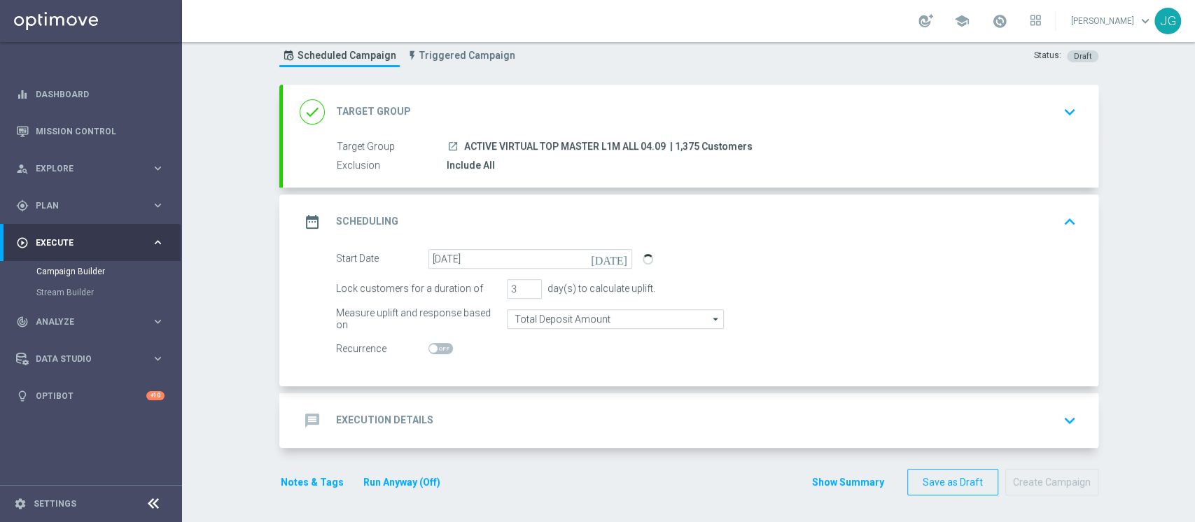
click at [470, 403] on div "message Execution Details keyboard_arrow_down" at bounding box center [691, 420] width 816 height 55
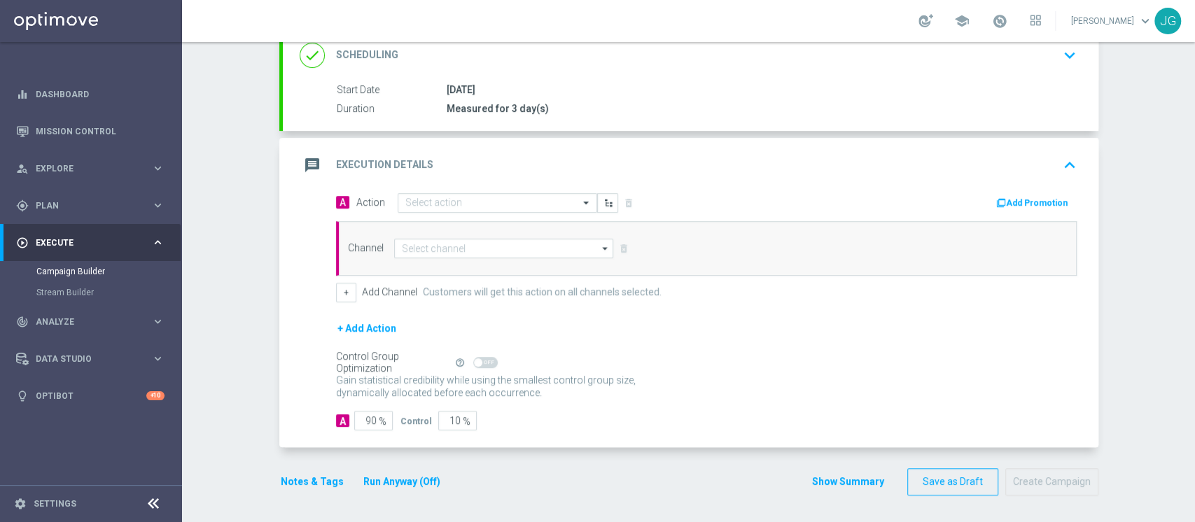
scroll to position [200, 0]
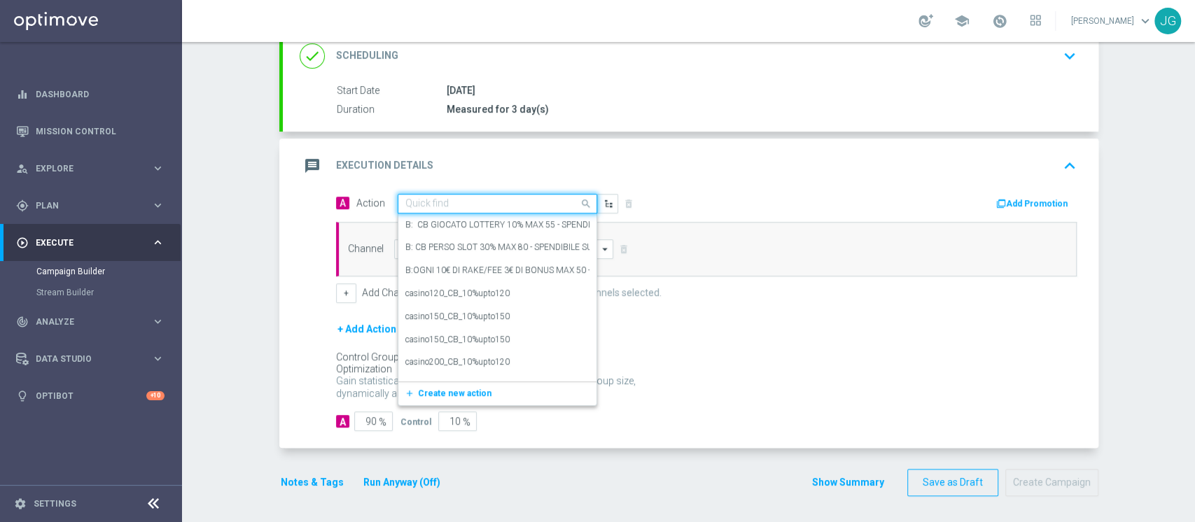
click at [447, 204] on input "text" at bounding box center [483, 204] width 156 height 12
paste input "RICARICA ALMENO 10 EURO OTTIENI CB PERSO VIRTUAL 30% MAX 200 EURO - SPENDIBILE …"
type input "RICARICA ALMENO 10 EURO OTTIENI CB PERSO VIRTUAL 30% MAX 200 EURO - SPENDIBILE …"
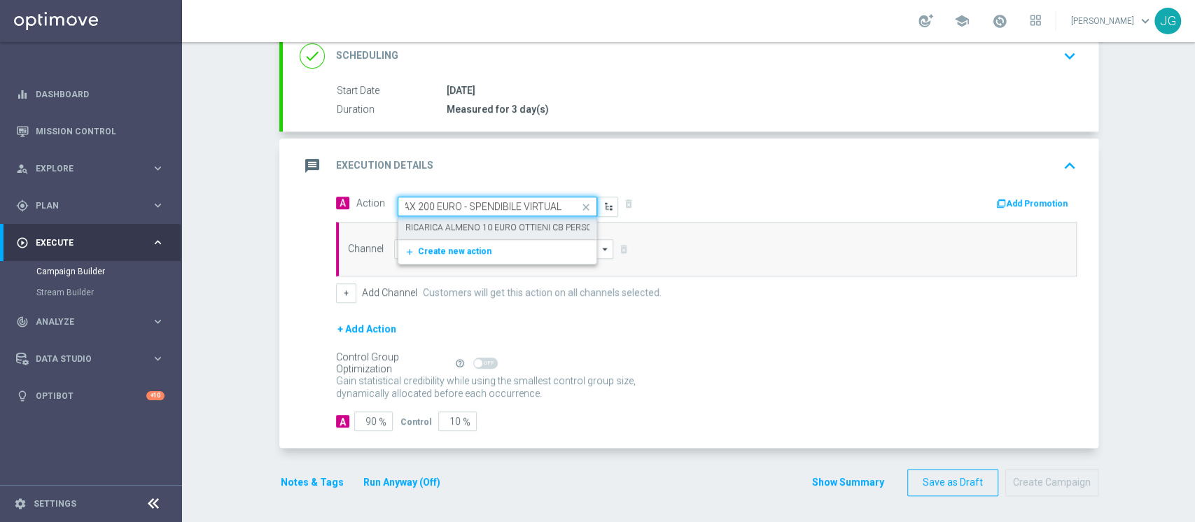
click at [448, 219] on div "RICARICA ALMENO 10 EURO OTTIENI [PERSON_NAME] VIRTUAL 30% MAX 200 EURO - SPENDI…" at bounding box center [497, 227] width 184 height 23
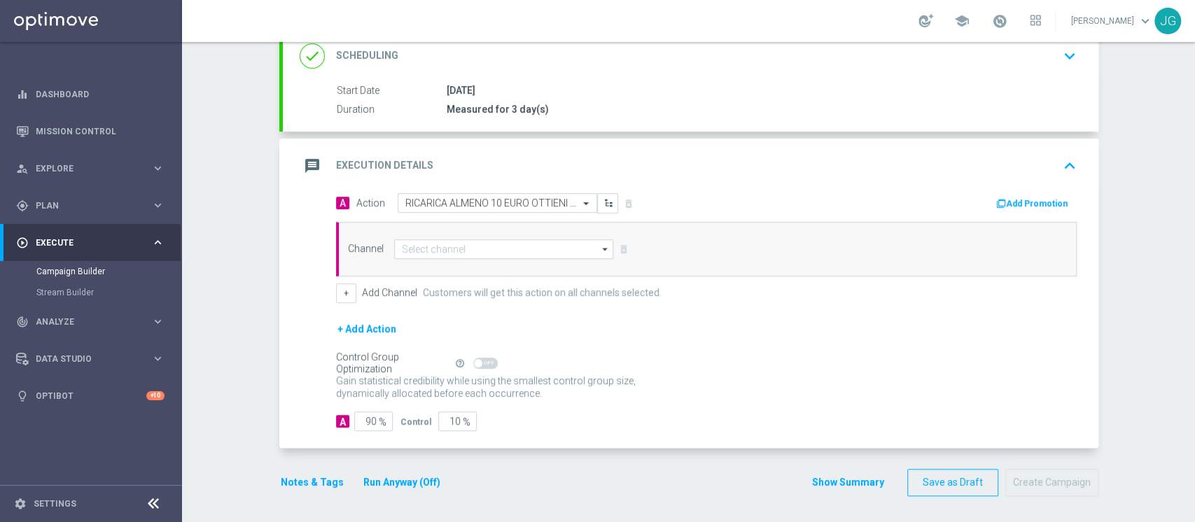
scroll to position [0, 0]
click at [1004, 200] on button "Add Promotion" at bounding box center [1034, 203] width 78 height 15
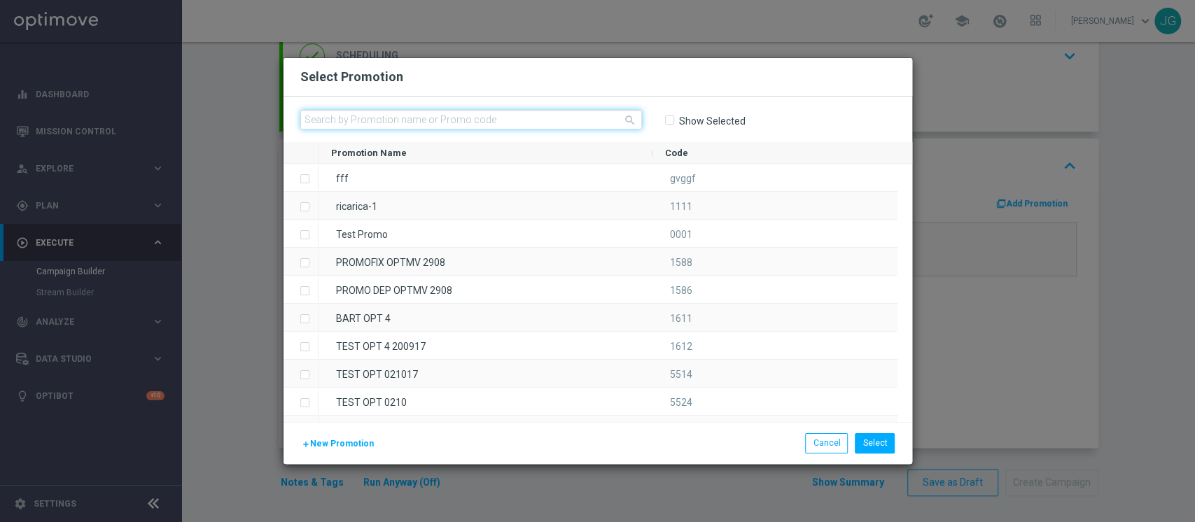
click at [491, 117] on input "text" at bounding box center [471, 120] width 342 height 20
paste input "VIRTUALCB-4"
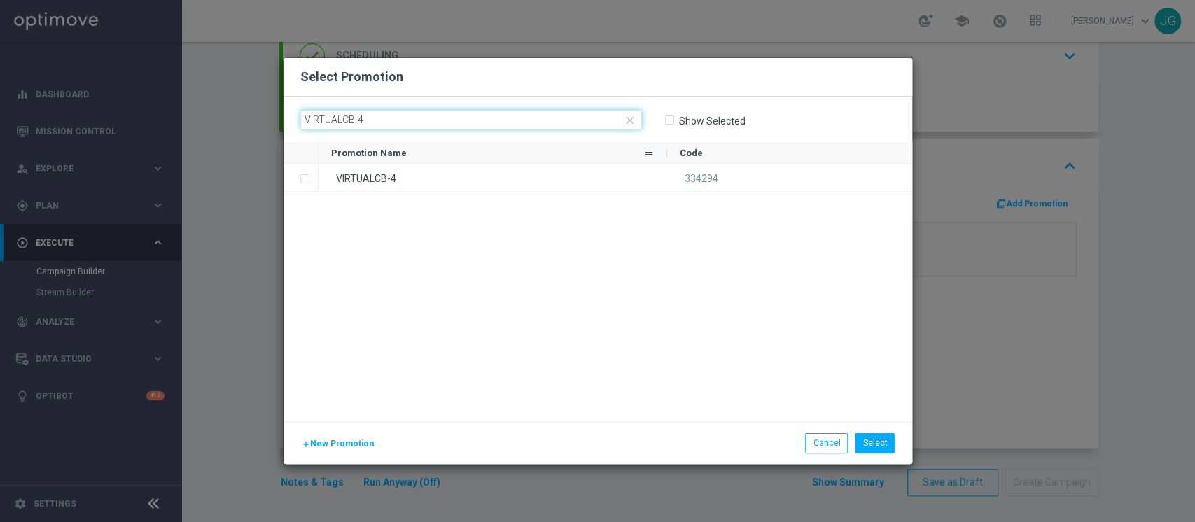
type input "VIRTUALCB-4"
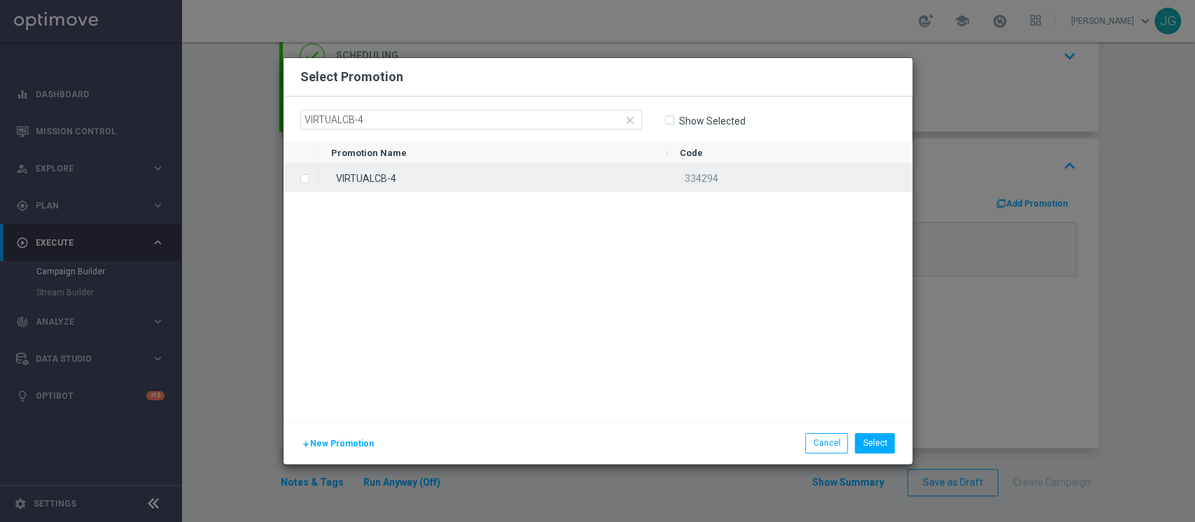
click at [422, 179] on div "VIRTUALCB-4" at bounding box center [493, 177] width 349 height 27
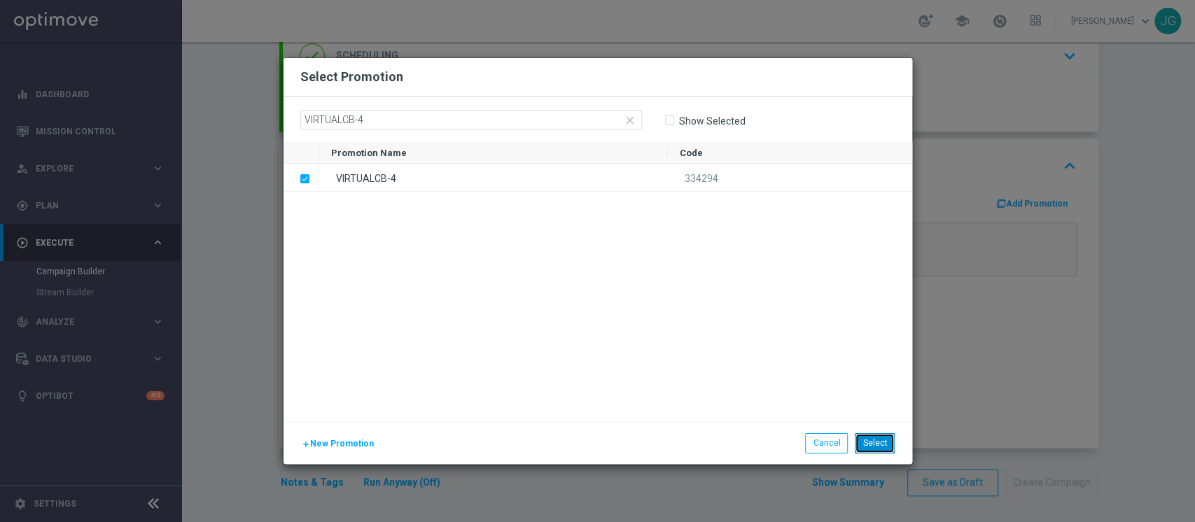
click at [873, 434] on button "Select" at bounding box center [875, 443] width 40 height 20
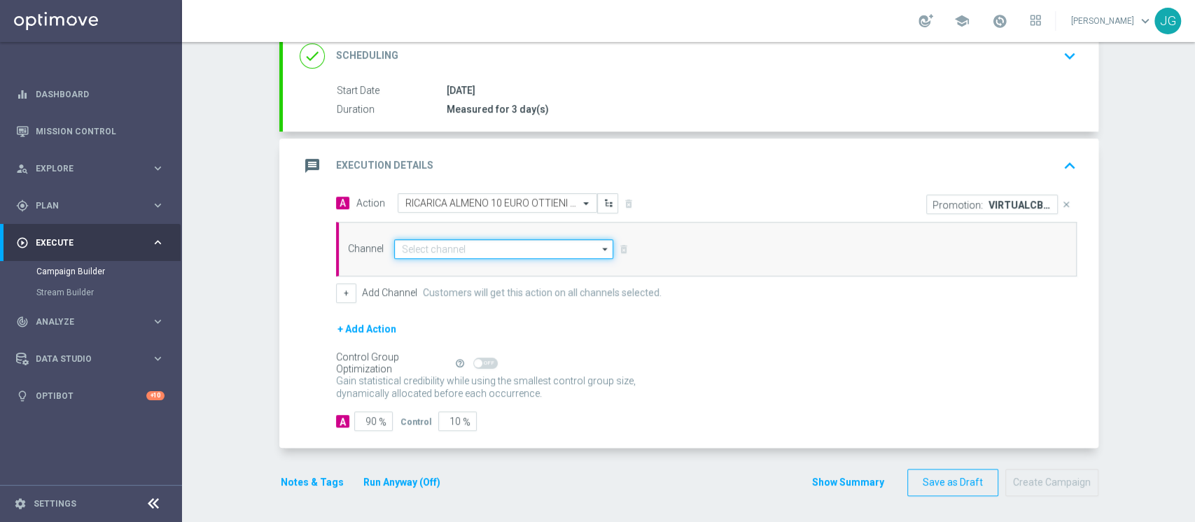
click at [484, 249] on input at bounding box center [504, 249] width 220 height 20
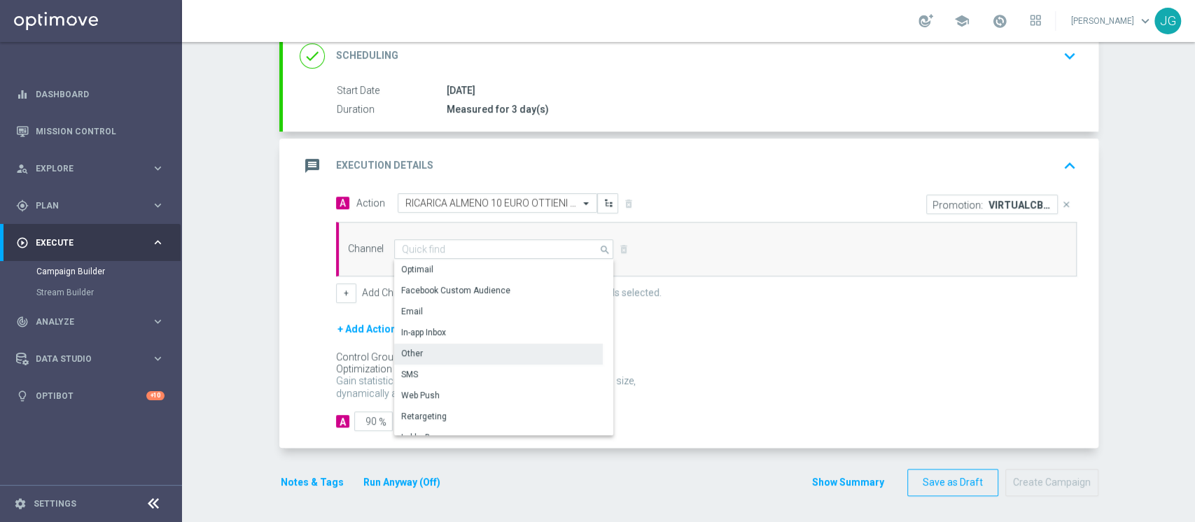
click at [434, 356] on div "Other" at bounding box center [498, 354] width 209 height 20
type input "Other"
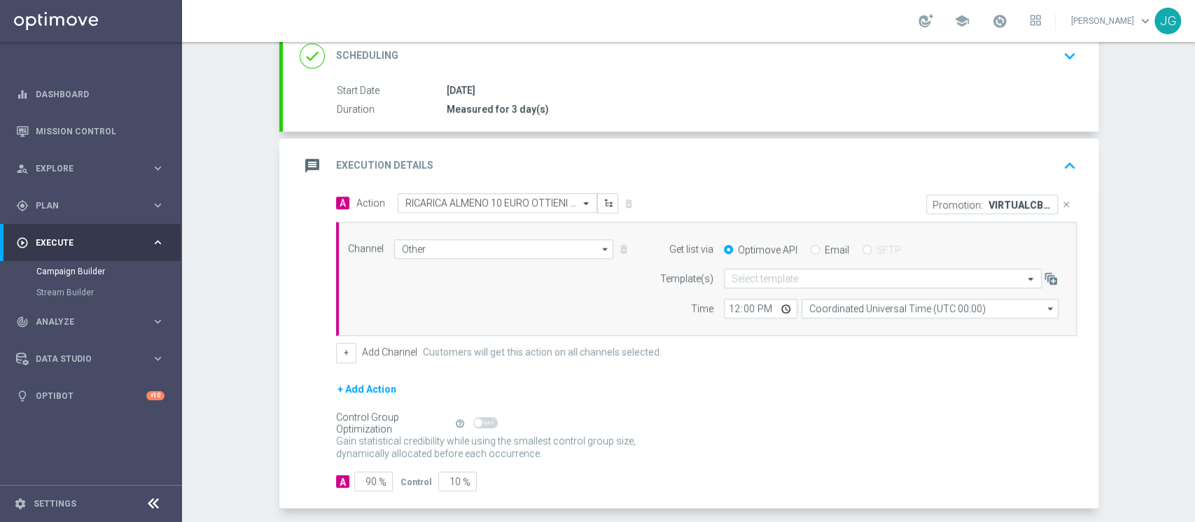
click at [811, 249] on input "Email" at bounding box center [815, 250] width 9 height 9
radio input "true"
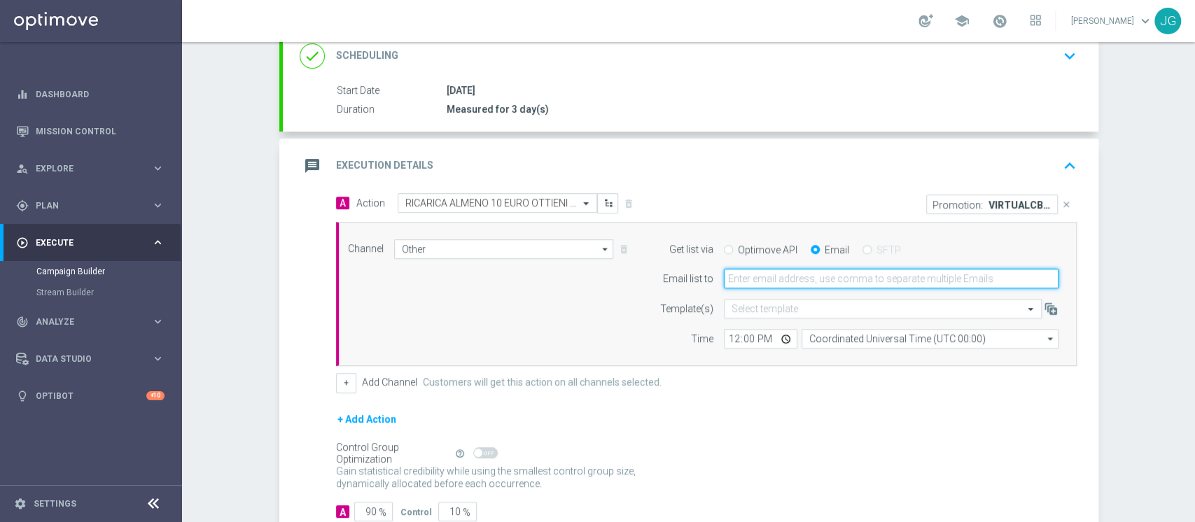
click at [773, 279] on input "email" at bounding box center [891, 279] width 335 height 20
type input "[PERSON_NAME][EMAIL_ADDRESS][PERSON_NAME][DOMAIN_NAME],[DOMAIN_NAME][EMAIL_ADDR…"
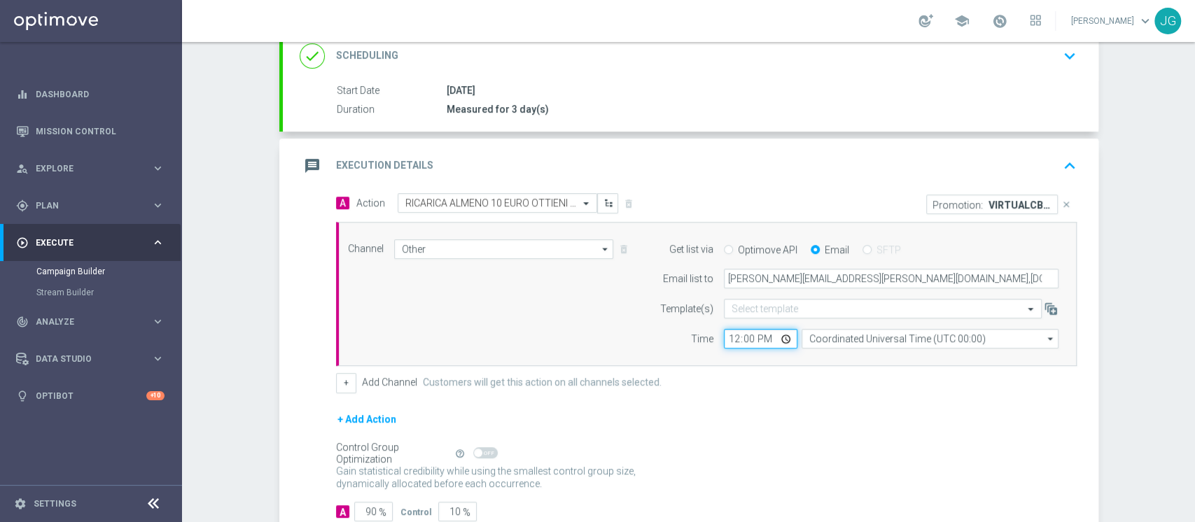
click at [778, 343] on input "12:00" at bounding box center [761, 339] width 74 height 20
type input "15:00"
click at [840, 351] on div "Channel Other Other arrow_drop_down Drag here to set row groups Drag here to se…" at bounding box center [706, 294] width 741 height 145
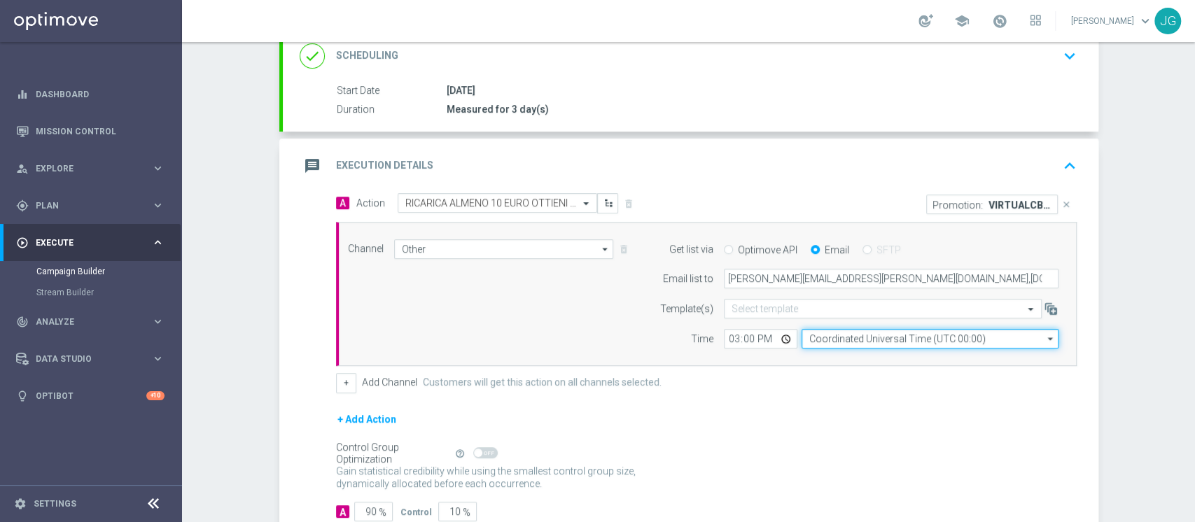
click at [849, 344] on input "Coordinated Universal Time (UTC 00:00)" at bounding box center [930, 339] width 257 height 20
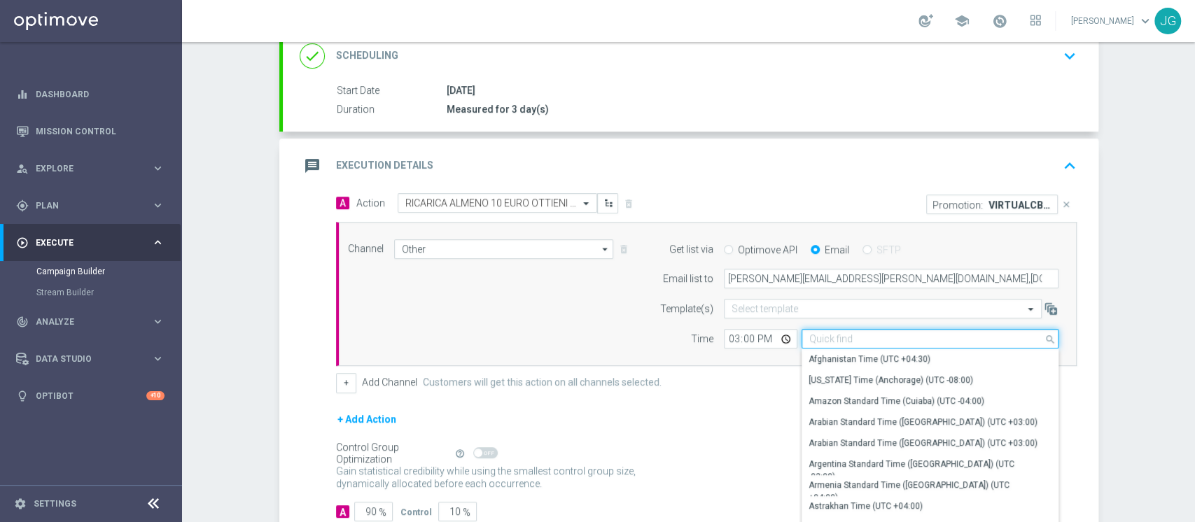
click at [849, 342] on input at bounding box center [930, 339] width 257 height 20
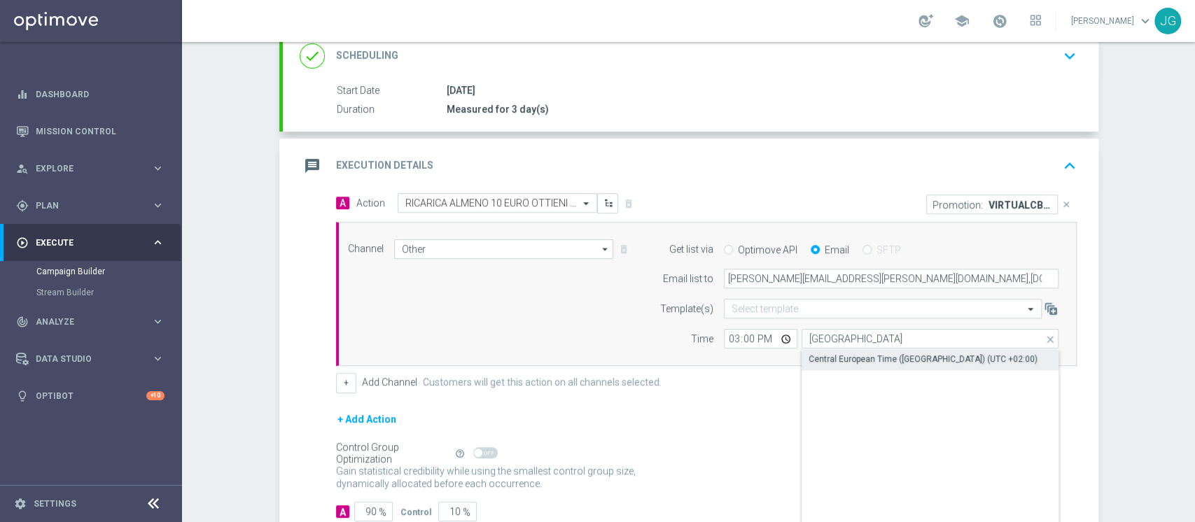
click at [872, 354] on div "Central European Time ([GEOGRAPHIC_DATA]) (UTC +02:00)" at bounding box center [923, 359] width 229 height 13
type input "Central European Time ([GEOGRAPHIC_DATA]) (UTC +02:00)"
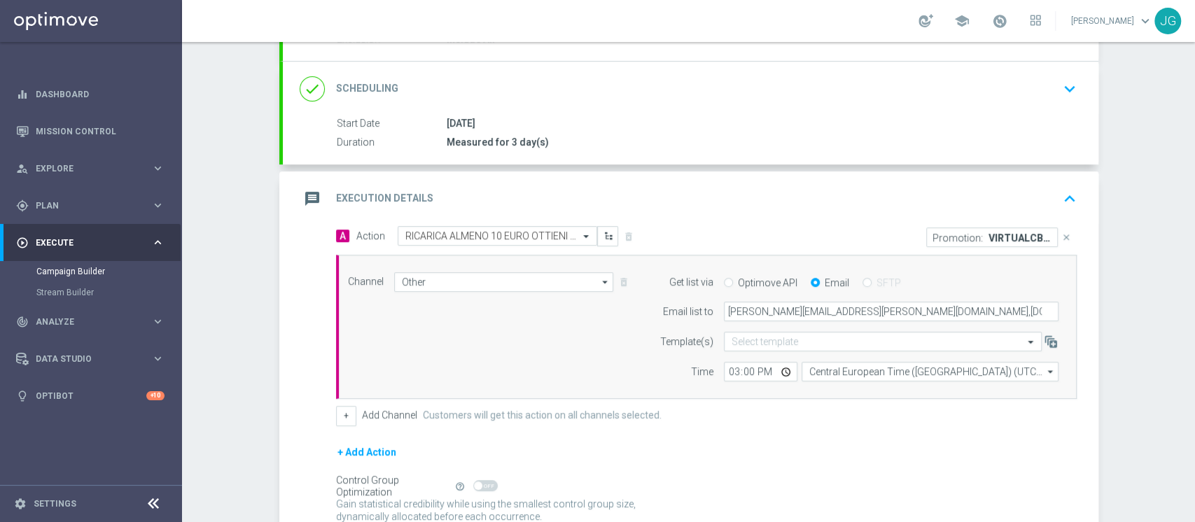
scroll to position [167, 0]
click at [683, 186] on div "message Execution Details keyboard_arrow_up" at bounding box center [691, 199] width 782 height 27
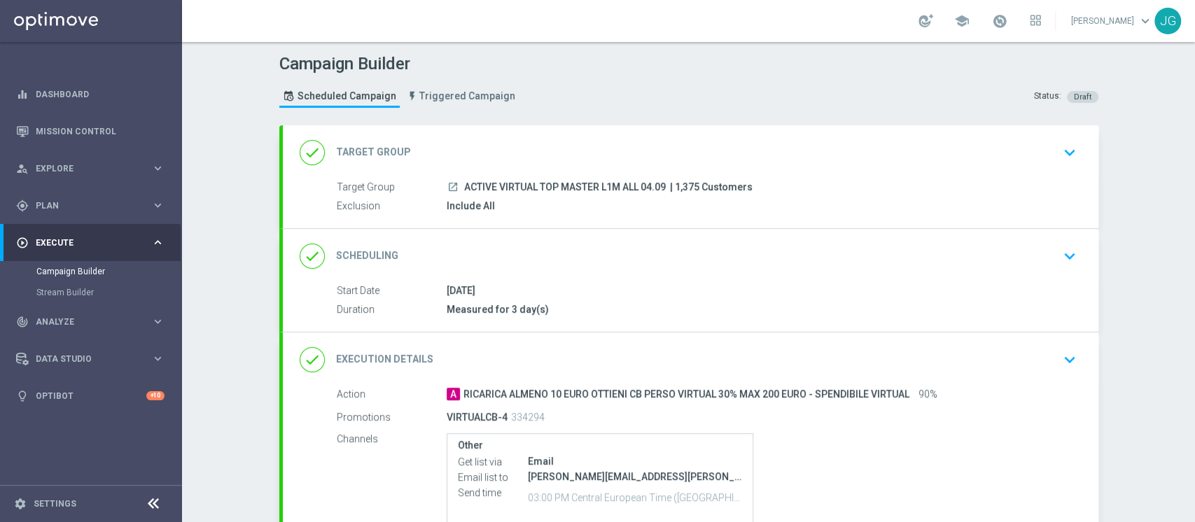
scroll to position [149, 0]
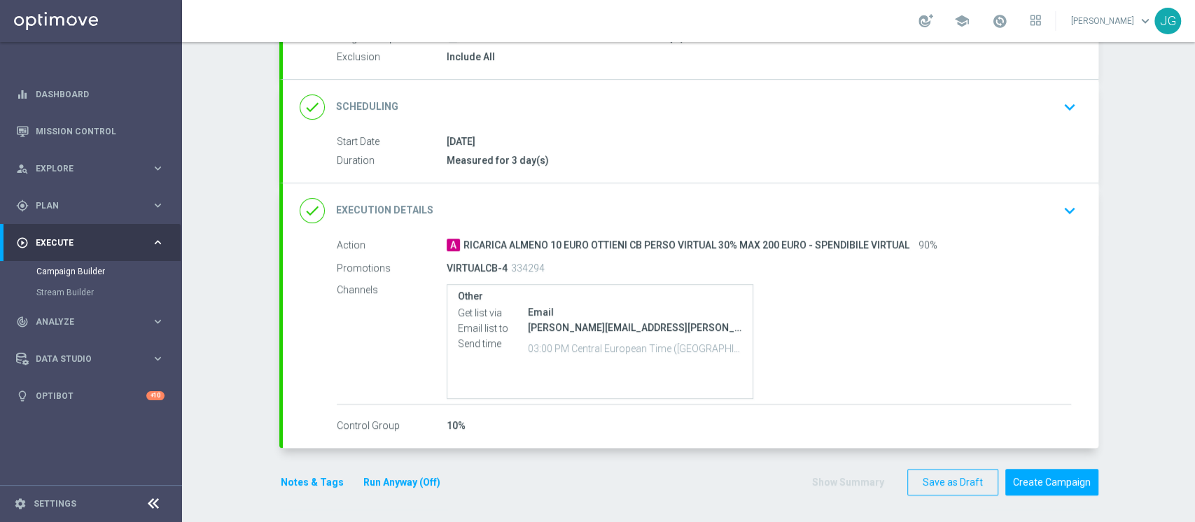
click at [384, 486] on button "Run Anyway (Off)" at bounding box center [402, 483] width 80 height 18
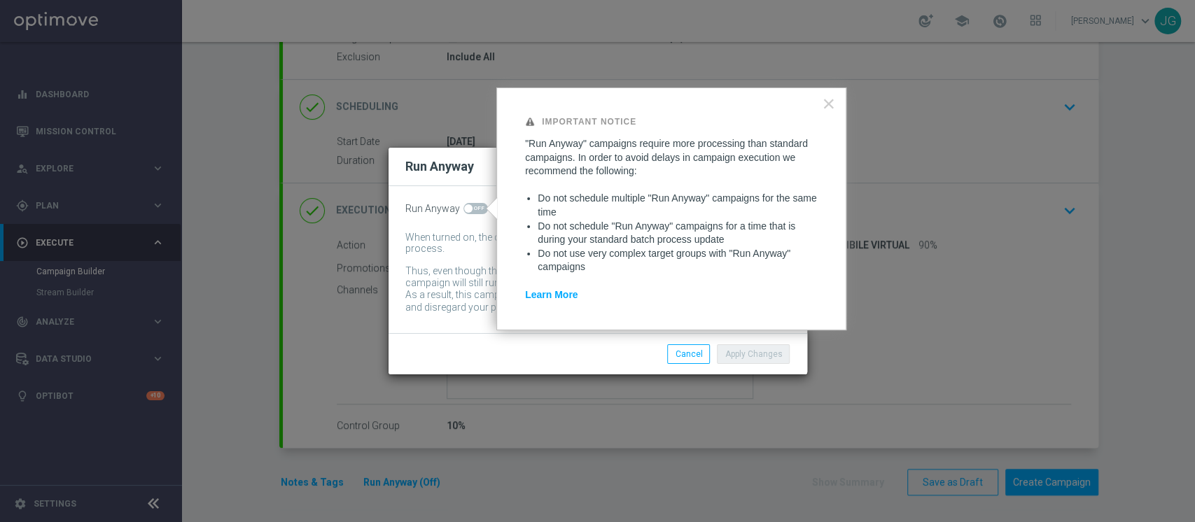
click at [473, 203] on span at bounding box center [475, 208] width 25 height 11
click at [473, 203] on input "checkbox" at bounding box center [475, 208] width 25 height 11
checkbox input "true"
click at [753, 351] on button "Apply Changes" at bounding box center [753, 354] width 73 height 20
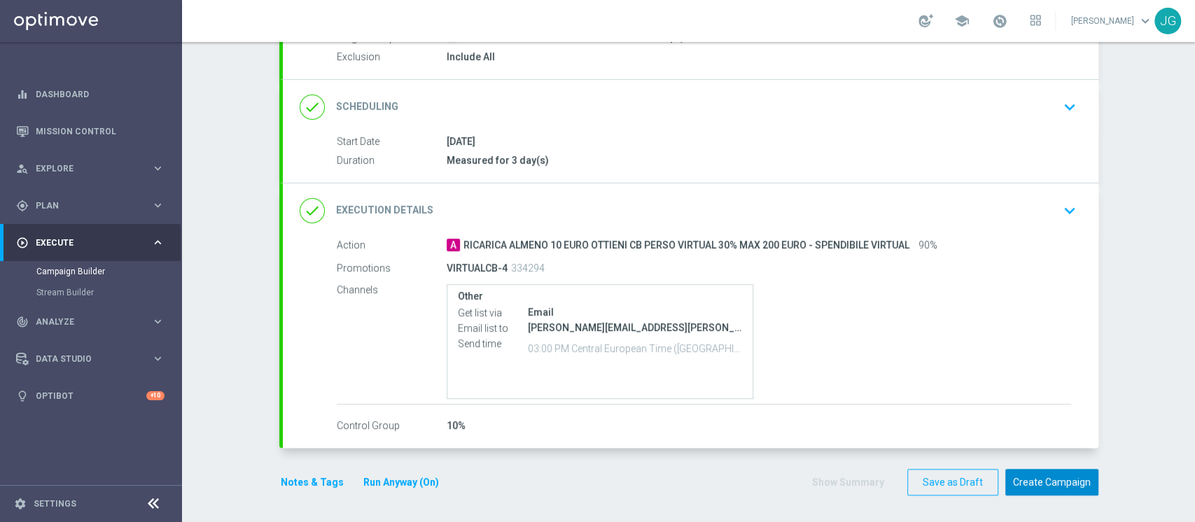
click at [1061, 484] on button "Create Campaign" at bounding box center [1051, 482] width 93 height 27
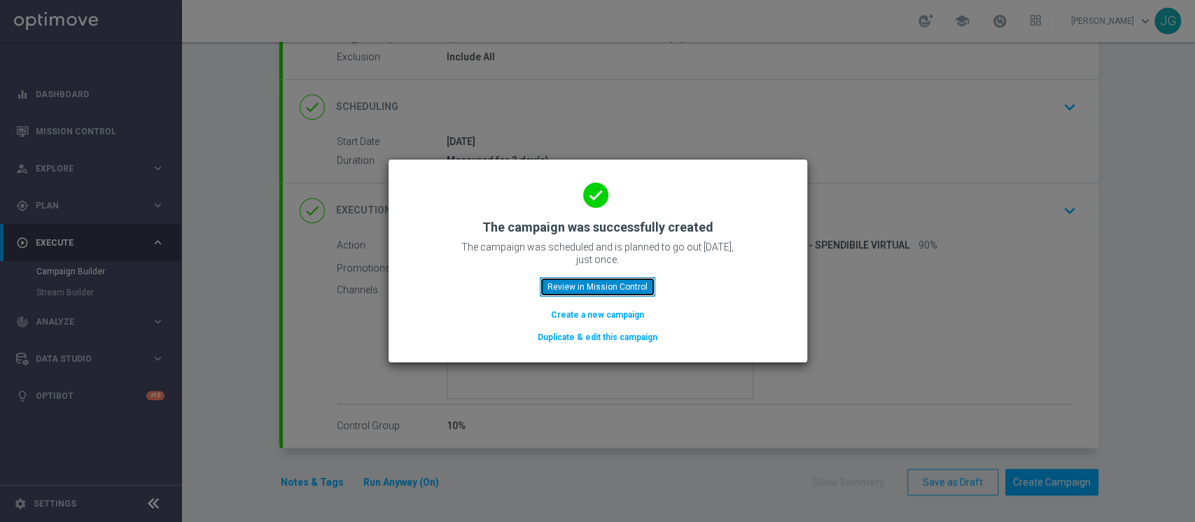
click at [604, 286] on button "Review in Mission Control" at bounding box center [598, 287] width 116 height 20
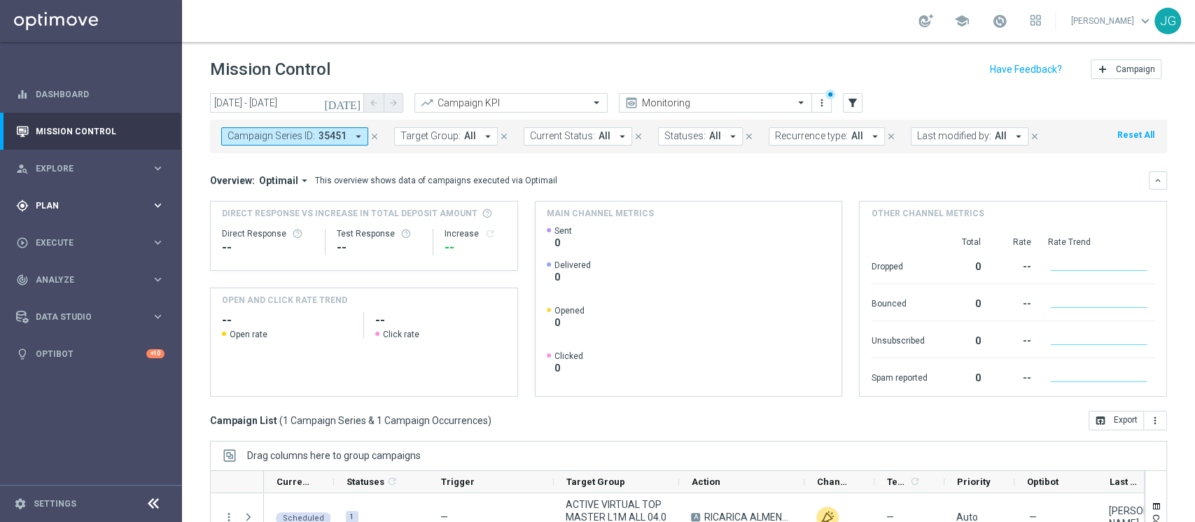
click at [99, 202] on span "Plan" at bounding box center [94, 206] width 116 height 8
click at [66, 227] on div "Target Groups" at bounding box center [108, 234] width 144 height 21
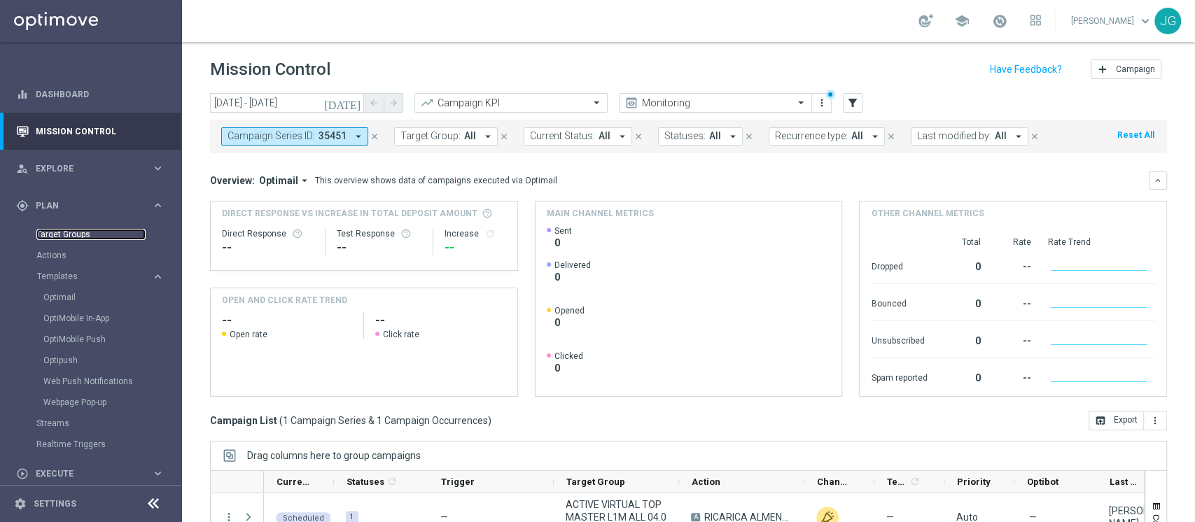
click at [51, 236] on link "Target Groups" at bounding box center [90, 234] width 109 height 11
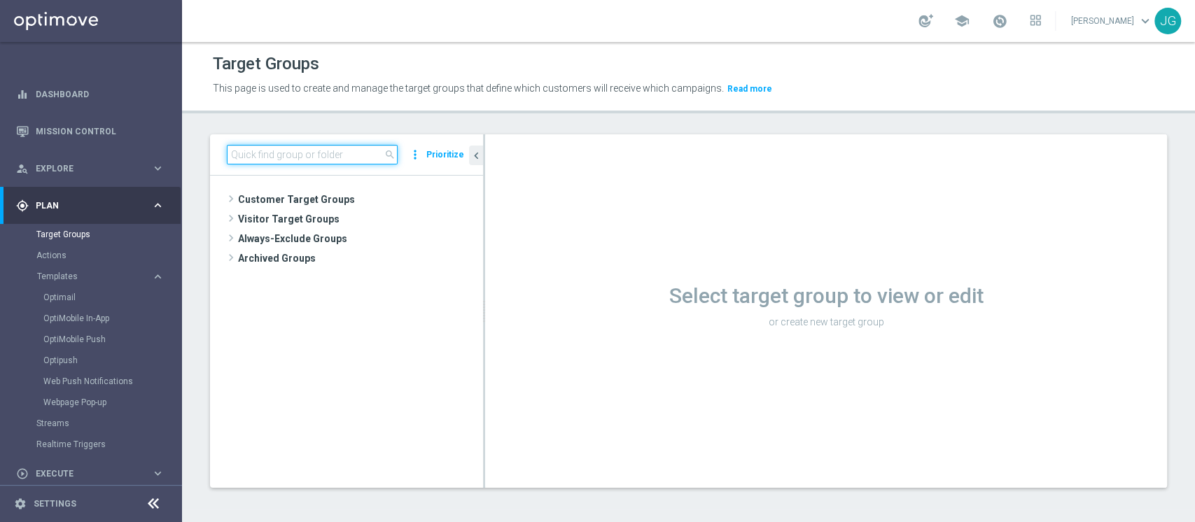
click at [325, 153] on input at bounding box center [312, 155] width 171 height 20
paste input "1^ PRODOTTO SPORT - NO GIOCANTI VIRTUAL M07/M08 - GGR VIRTUAL YTD > 10 euro"
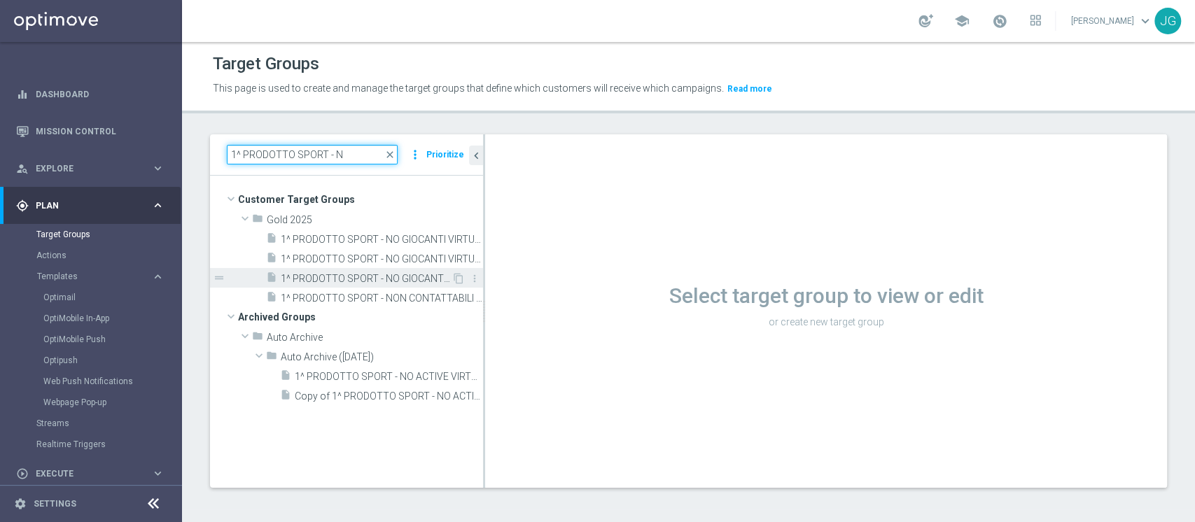
type input "1^ PRODOTTO SPORT - N"
click at [383, 279] on span "1^ PRODOTTO SPORT - NO GIOCANTI VIRTUAL M06 - GGR VIRTUAL YTD > 20 euro 03.07" at bounding box center [366, 279] width 171 height 12
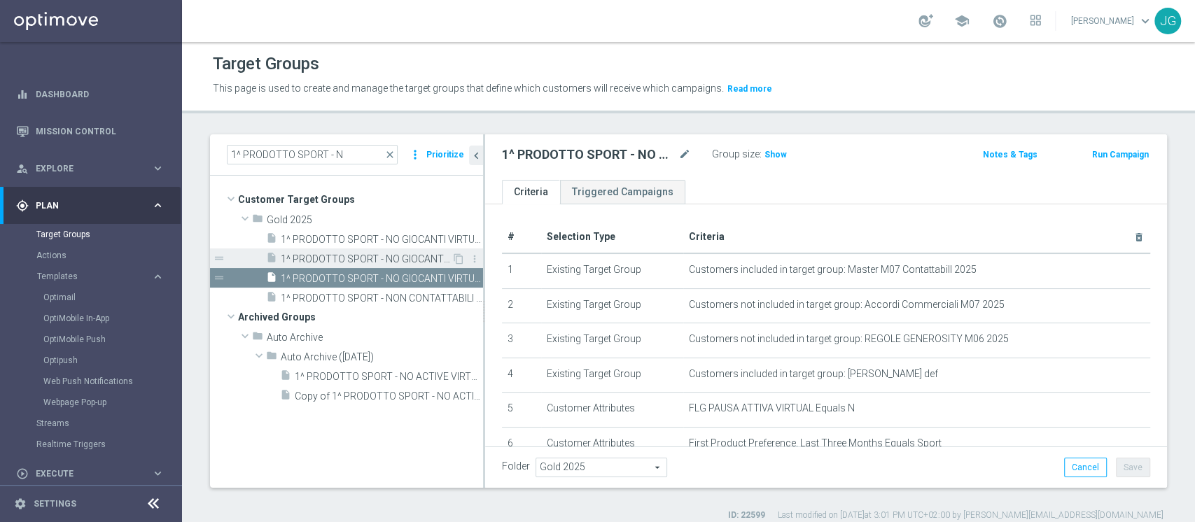
click at [354, 263] on span "1^ PRODOTTO SPORT - NO GIOCANTI VIRTUAL M05/M06 - GGR VIRTUAL YTD > 10 euro 10.…" at bounding box center [366, 259] width 171 height 12
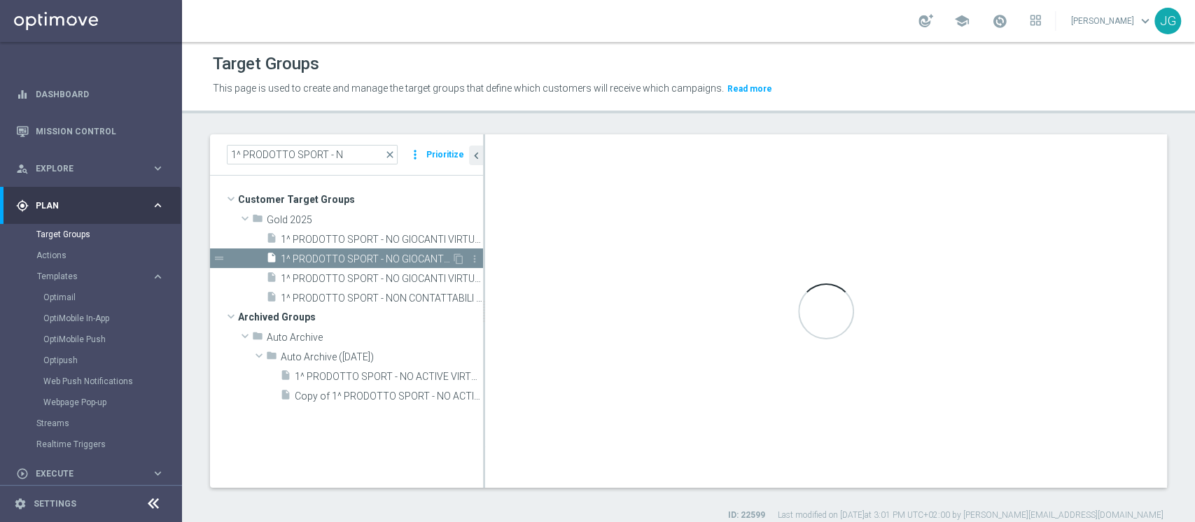
type textarea "(1 AND 2 AND 3 AND 4 and 5 and 6 and 7 and 8)"
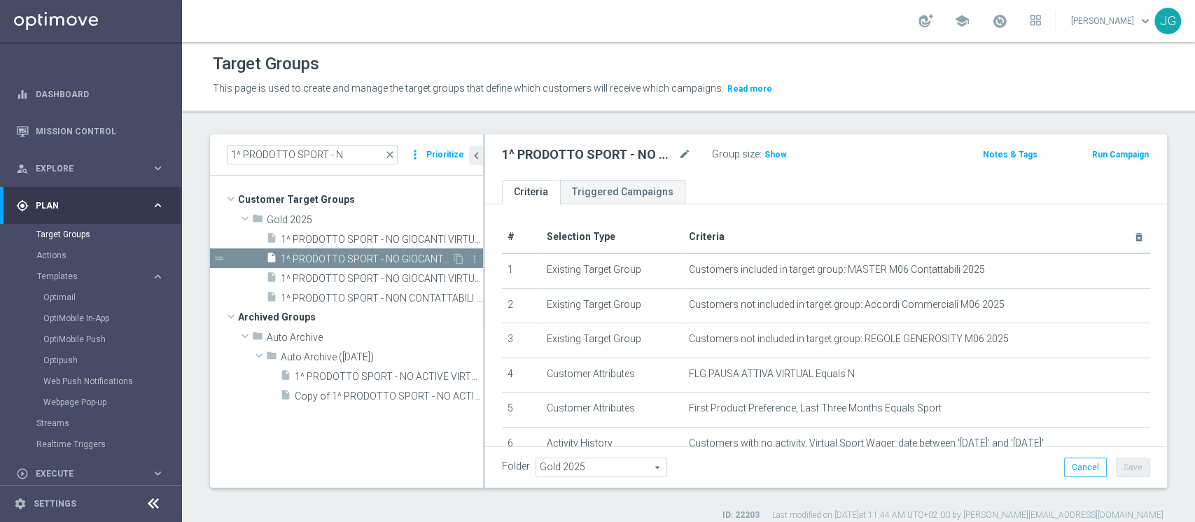
click at [386, 258] on span "1^ PRODOTTO SPORT - NO GIOCANTI VIRTUAL M05/M06 - GGR VIRTUAL YTD > 10 euro 10.…" at bounding box center [366, 259] width 171 height 12
click at [458, 260] on icon "content_copy" at bounding box center [458, 258] width 11 height 11
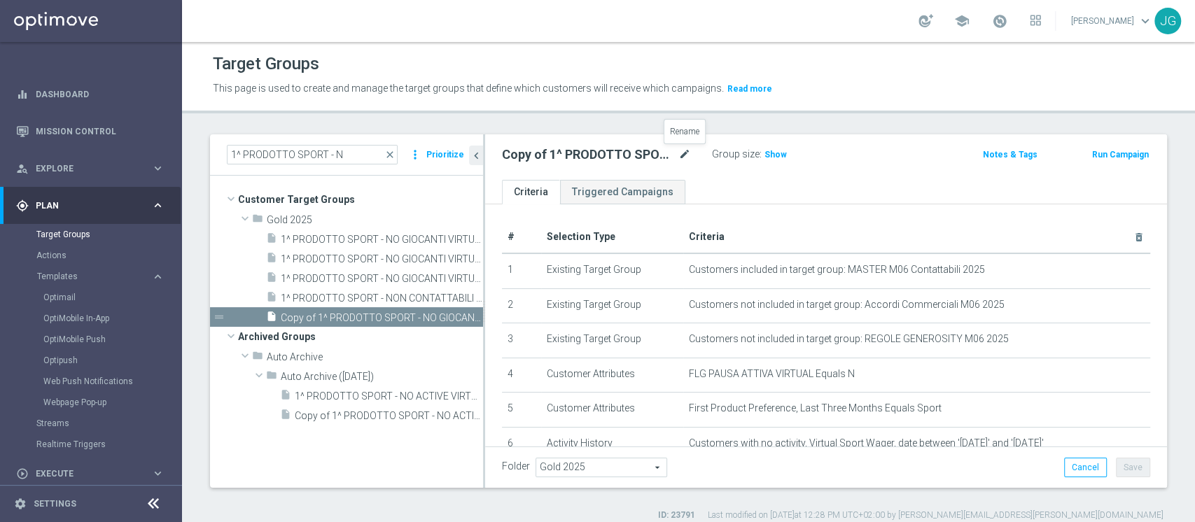
click at [687, 153] on icon "mode_edit" at bounding box center [684, 154] width 13 height 17
type input "1^ PRODOTTO SPORT - NO GIOCANTI VIRTUAL M07/M08 - GGR VIRTUAL YTD > 10 euro 08.…"
click at [821, 178] on div "1^ PRODOTTO SPORT - NO GIOCANTI VIRTUAL M07/M08 - GGR VIRTUAL YTD > 10 euro 08.…" at bounding box center [826, 157] width 682 height 46
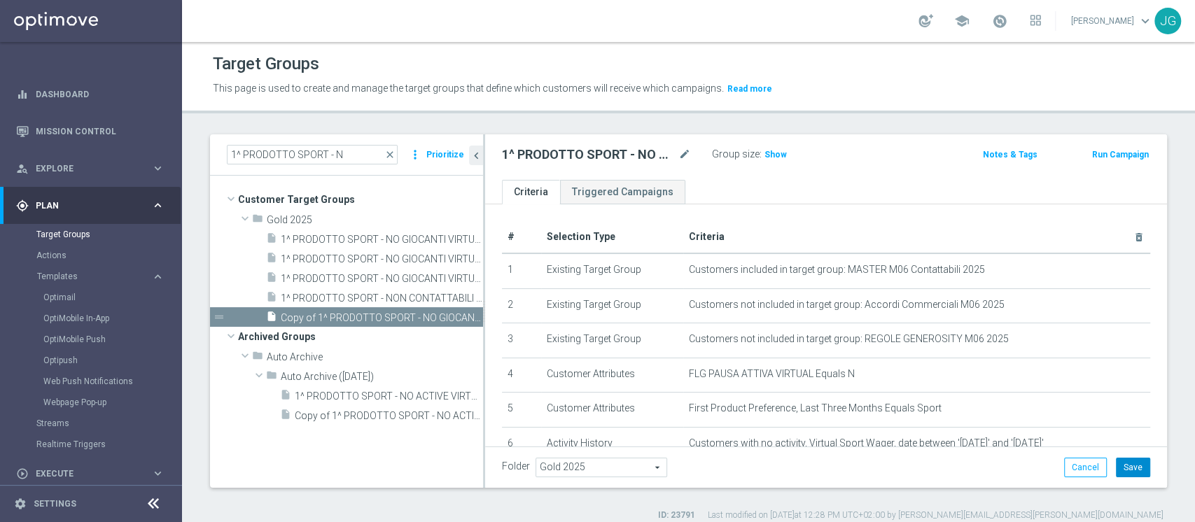
click at [1124, 462] on button "Save" at bounding box center [1133, 468] width 34 height 20
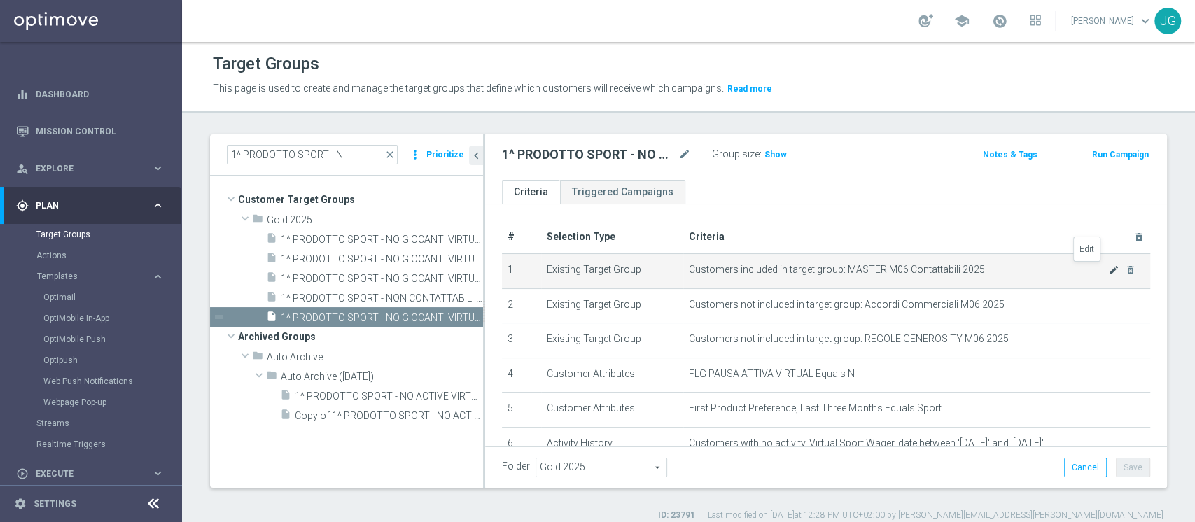
click at [1108, 272] on icon "mode_edit" at bounding box center [1113, 270] width 11 height 11
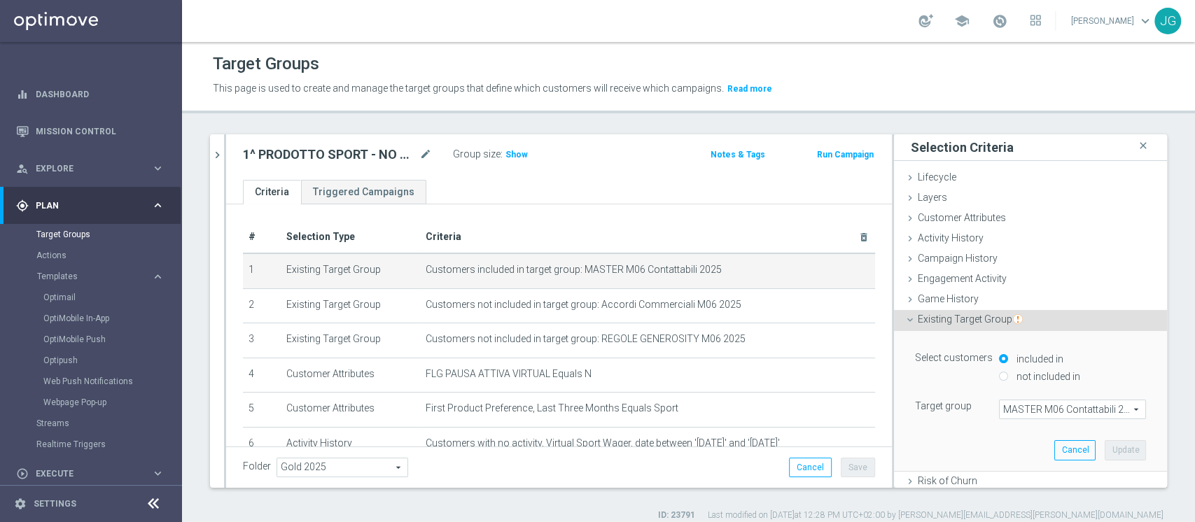
click at [1004, 407] on span "MASTER M06 Contattabili 2025" at bounding box center [1073, 409] width 146 height 18
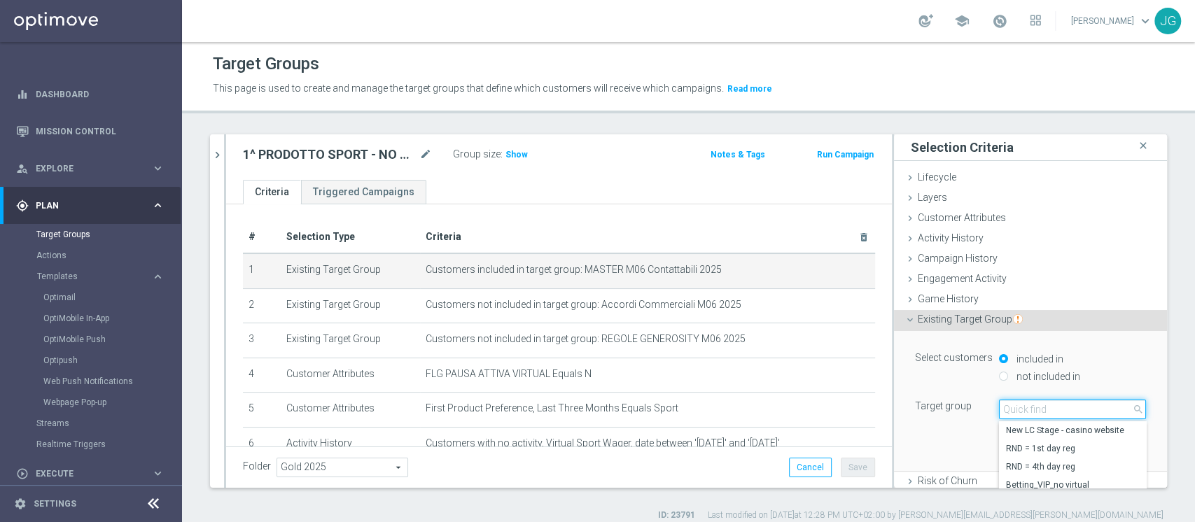
click at [1004, 407] on input "search" at bounding box center [1072, 410] width 147 height 20
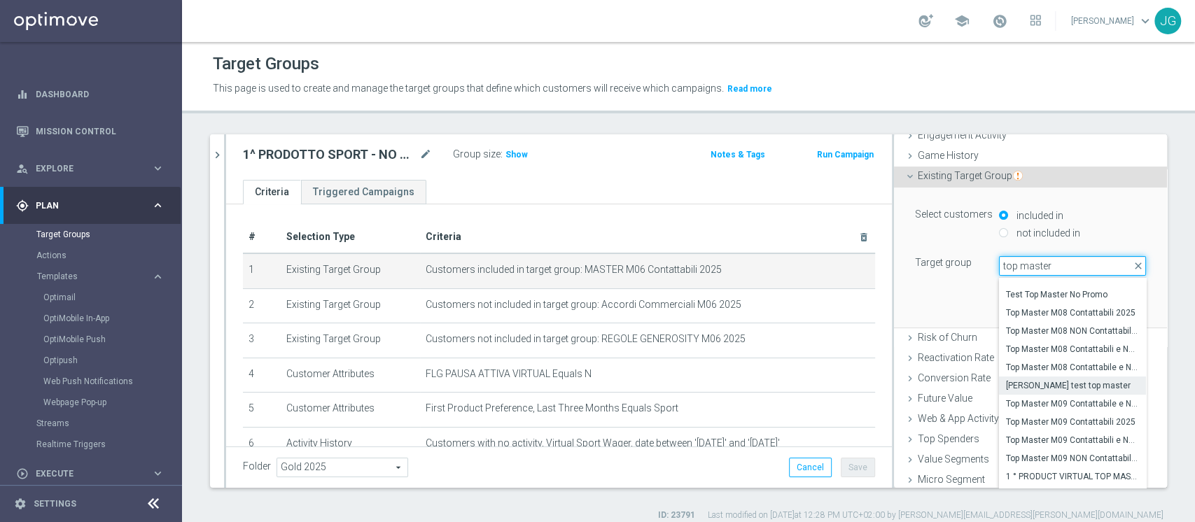
scroll to position [323, 0]
type input "top master"
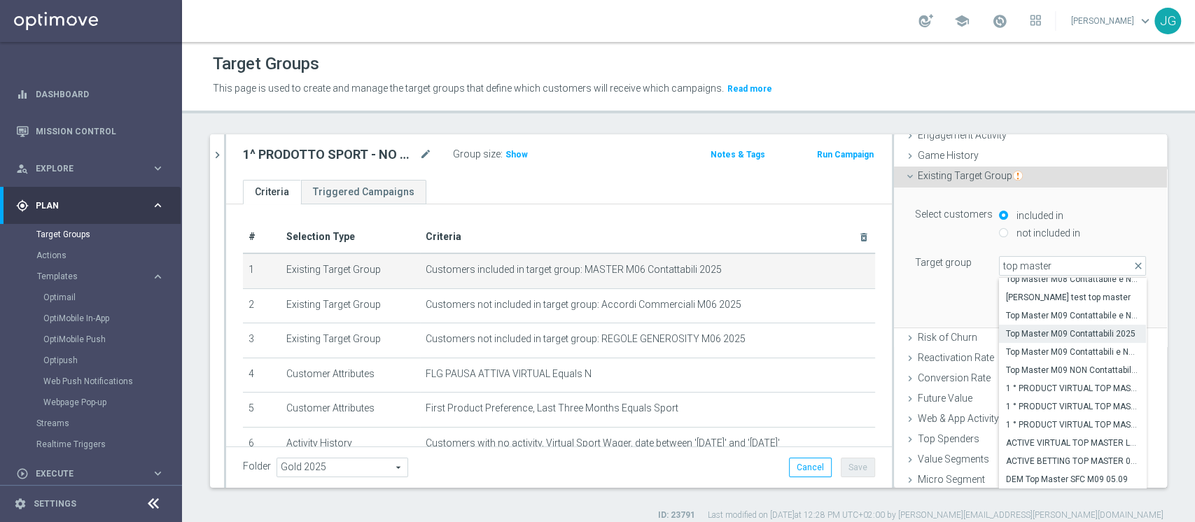
click at [1049, 330] on span "Top Master M09 Contattabili 2025" at bounding box center [1072, 333] width 133 height 11
type input "Top Master M09 Contattabili 2025"
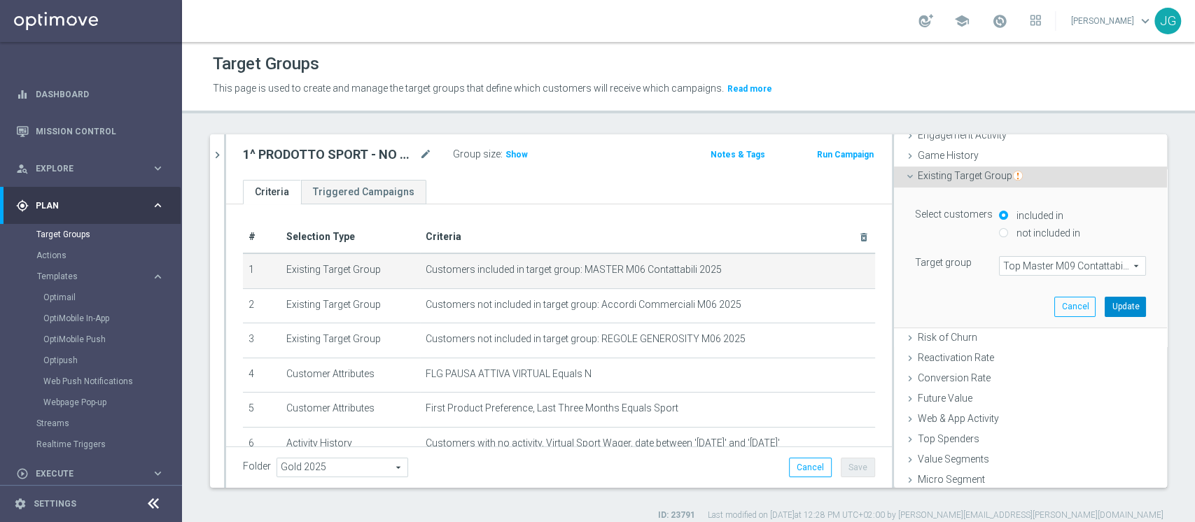
click at [1105, 298] on button "Update" at bounding box center [1125, 307] width 41 height 20
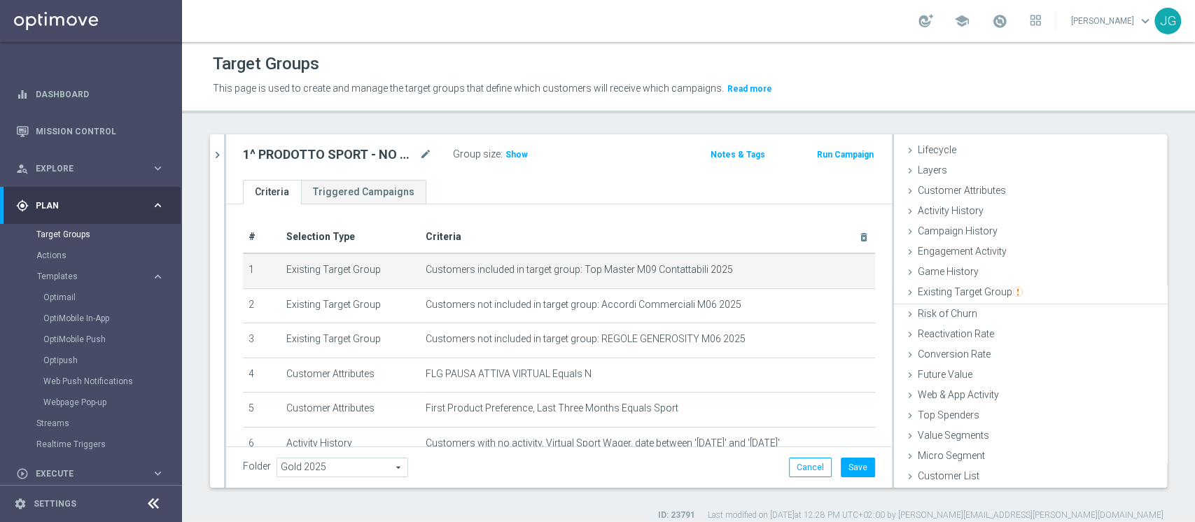
scroll to position [26, 0]
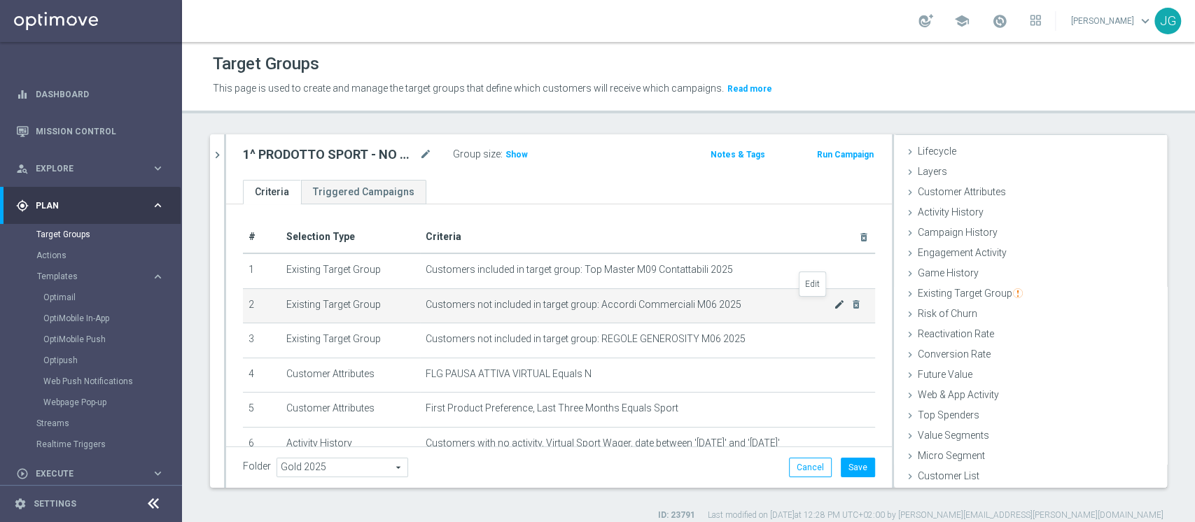
click at [834, 305] on icon "mode_edit" at bounding box center [839, 304] width 11 height 11
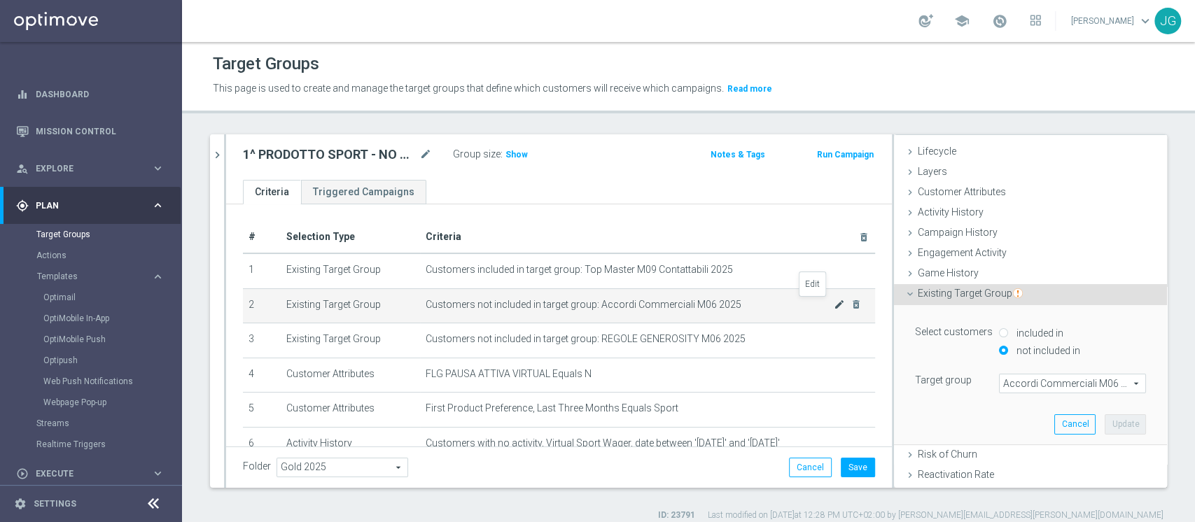
scroll to position [144, 0]
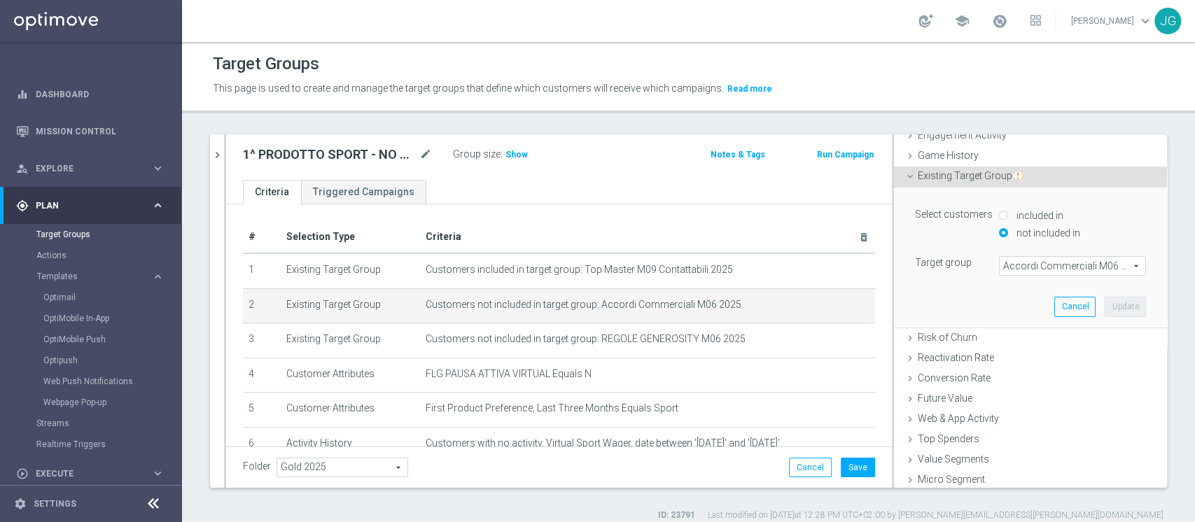
click at [1036, 266] on span "Accordi Commerciali M06 2025" at bounding box center [1073, 266] width 146 height 18
click at [0, 0] on input "search" at bounding box center [0, 0] width 0 height 0
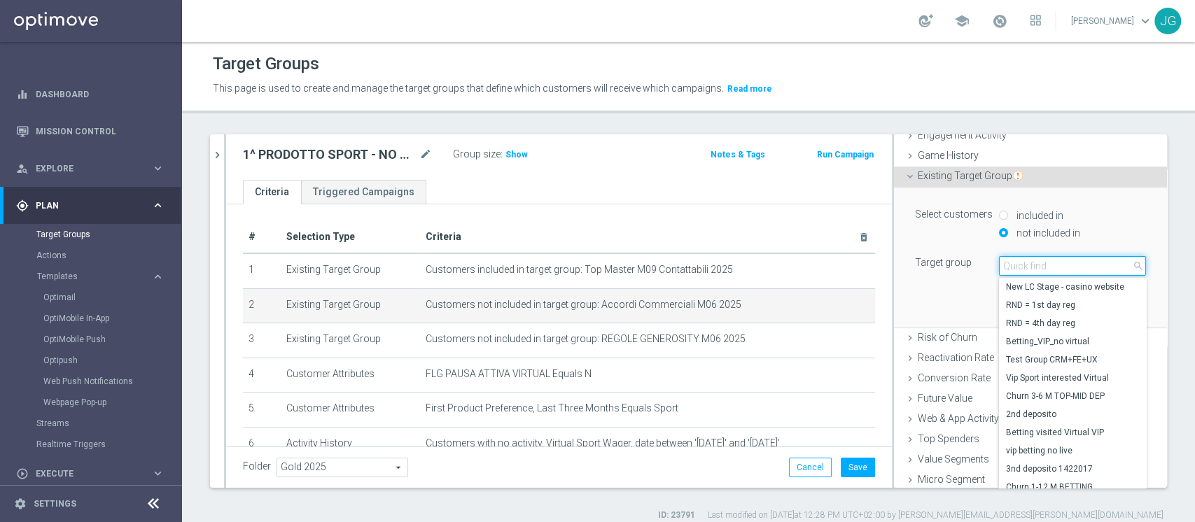
click at [1036, 266] on input "search" at bounding box center [1072, 266] width 147 height 20
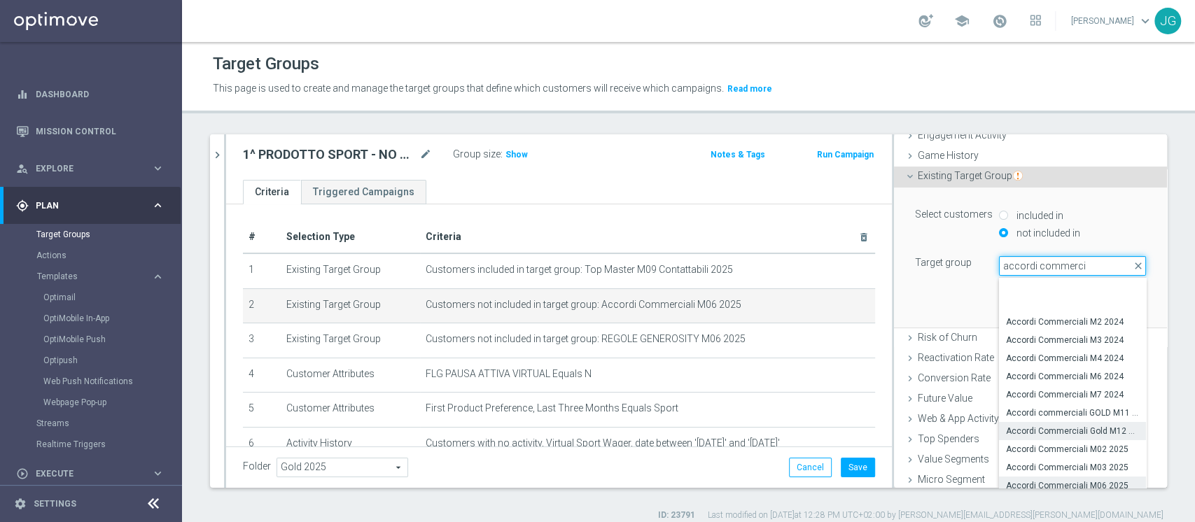
scroll to position [78, 0]
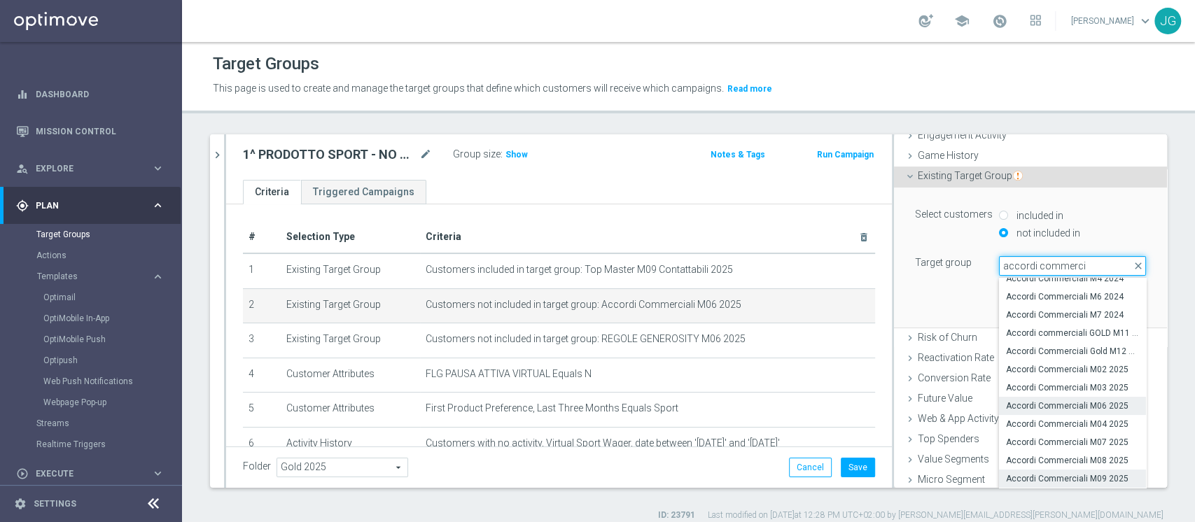
type input "accordi commerci"
click at [1075, 480] on span "Accordi Commerciali M09 2025" at bounding box center [1072, 478] width 133 height 11
type input "Accordi Commerciali M09 2025"
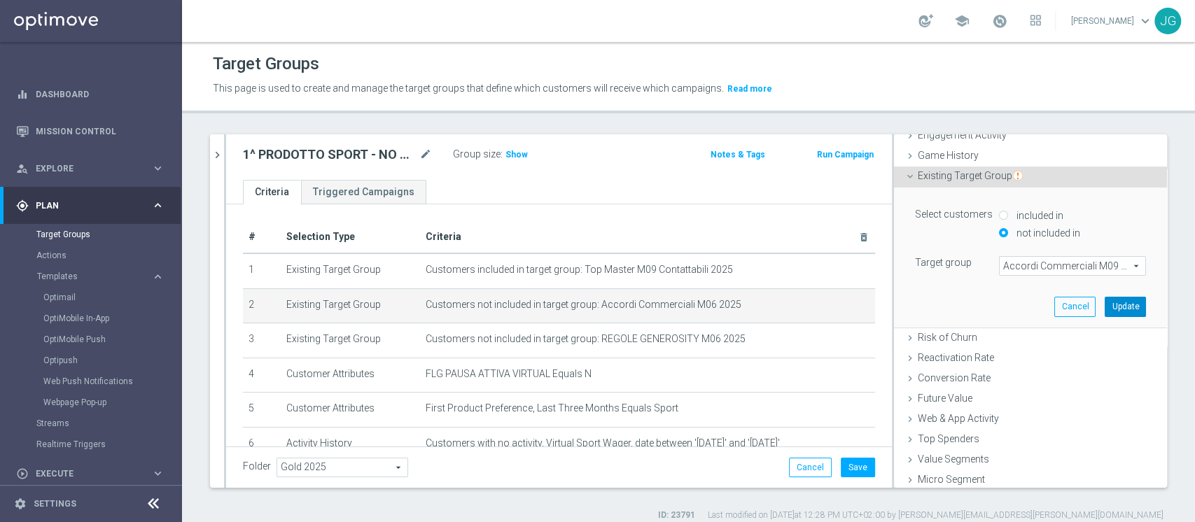
click at [1105, 311] on button "Update" at bounding box center [1125, 307] width 41 height 20
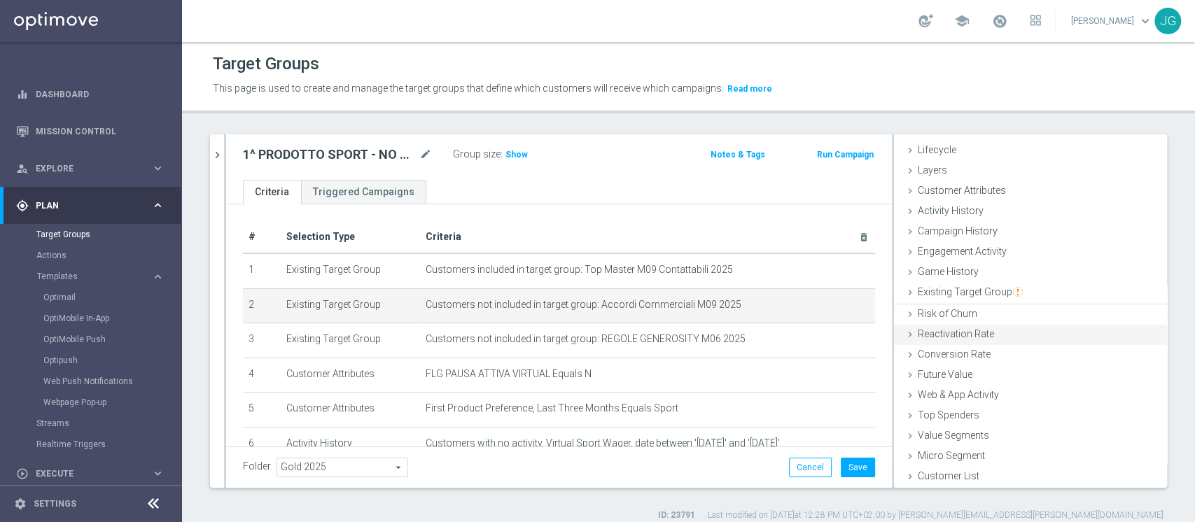
scroll to position [26, 0]
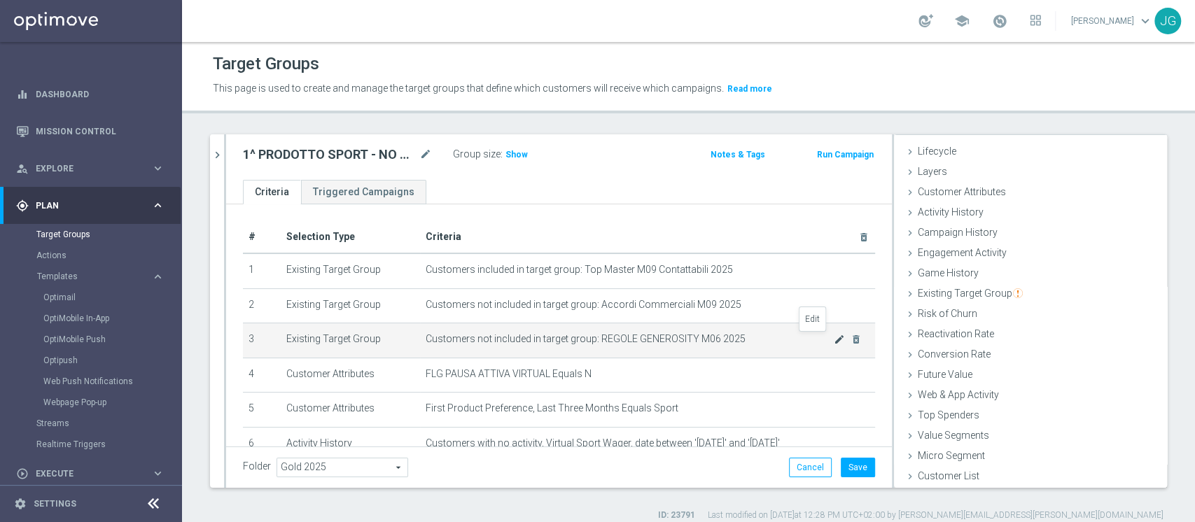
click at [834, 340] on icon "mode_edit" at bounding box center [839, 339] width 11 height 11
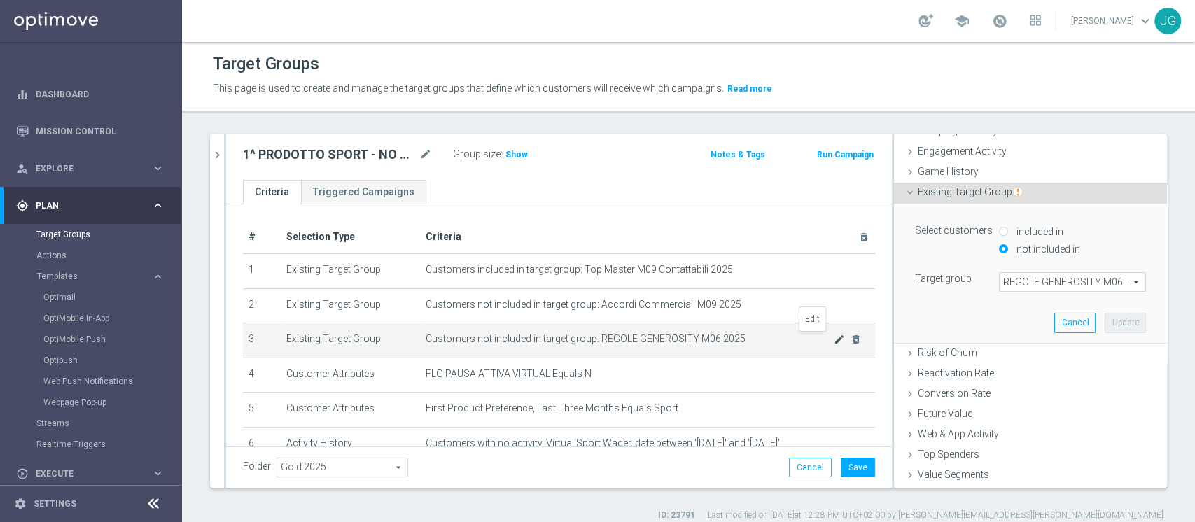
scroll to position [144, 0]
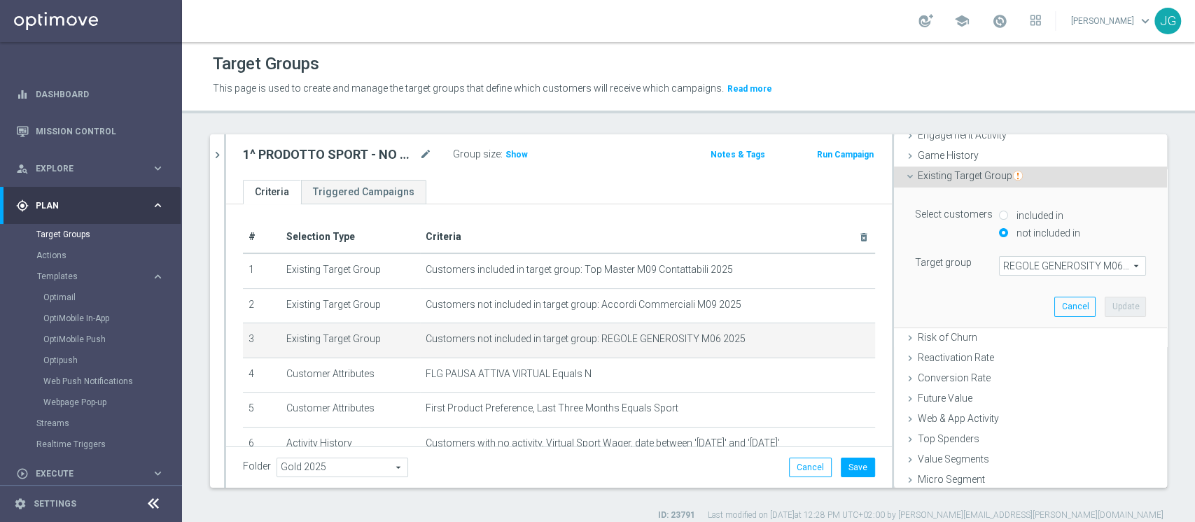
click at [1002, 264] on span "REGOLE GENEROSITY M06 2025" at bounding box center [1073, 266] width 146 height 18
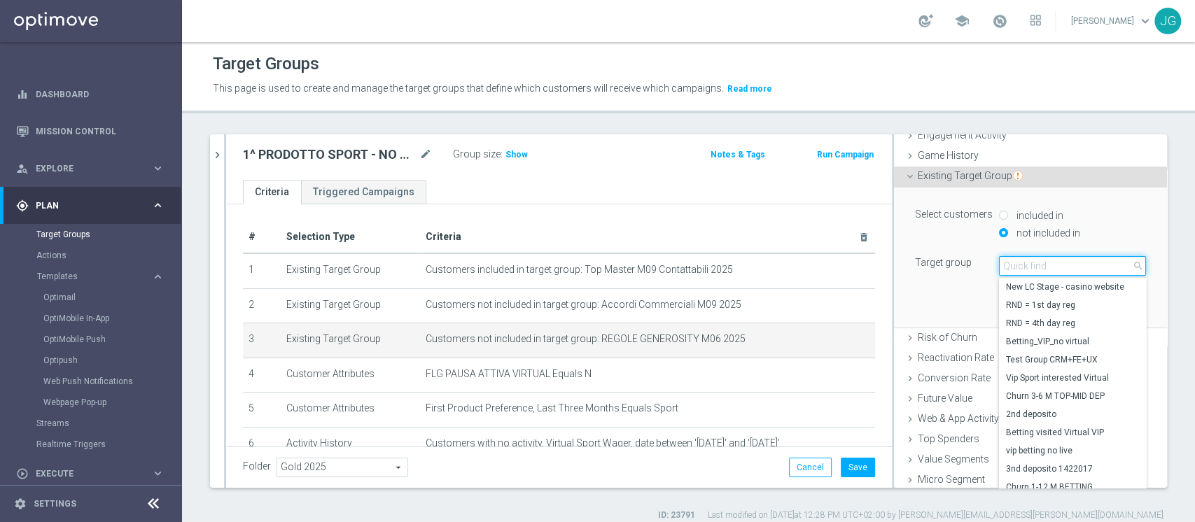
click at [1002, 264] on input "search" at bounding box center [1072, 266] width 147 height 20
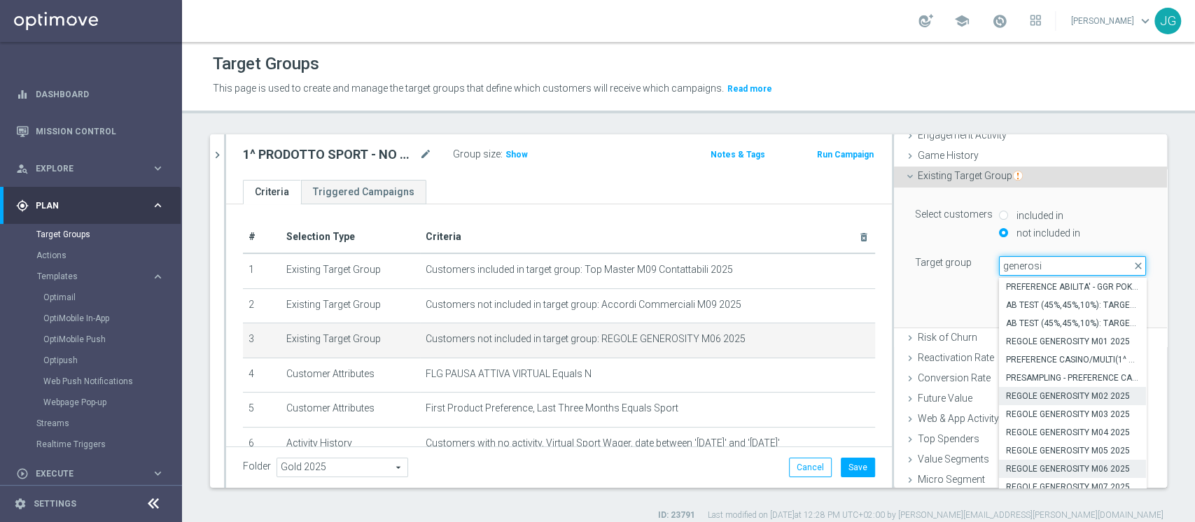
scroll to position [95, 0]
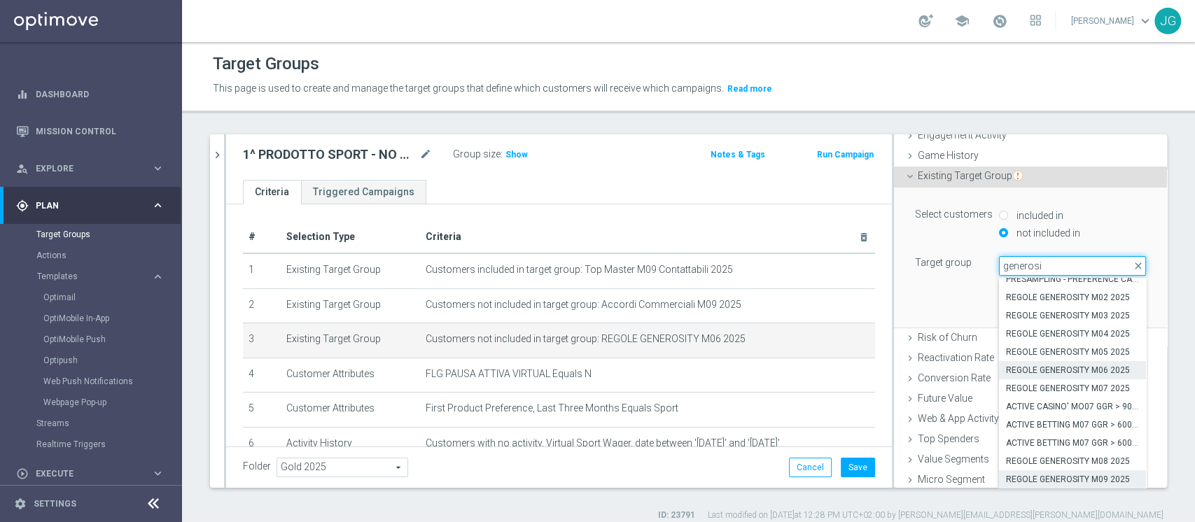
type input "generosi"
click at [1035, 474] on span "REGOLE GENEROSITY M09 2025" at bounding box center [1072, 479] width 133 height 11
type input "REGOLE GENEROSITY M09 2025"
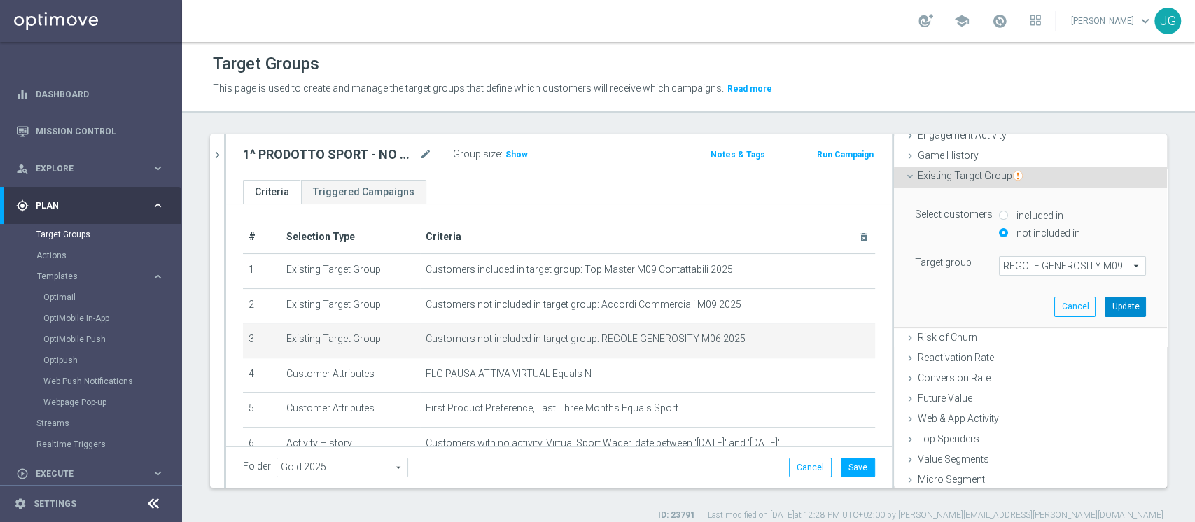
click at [1105, 304] on button "Update" at bounding box center [1125, 307] width 41 height 20
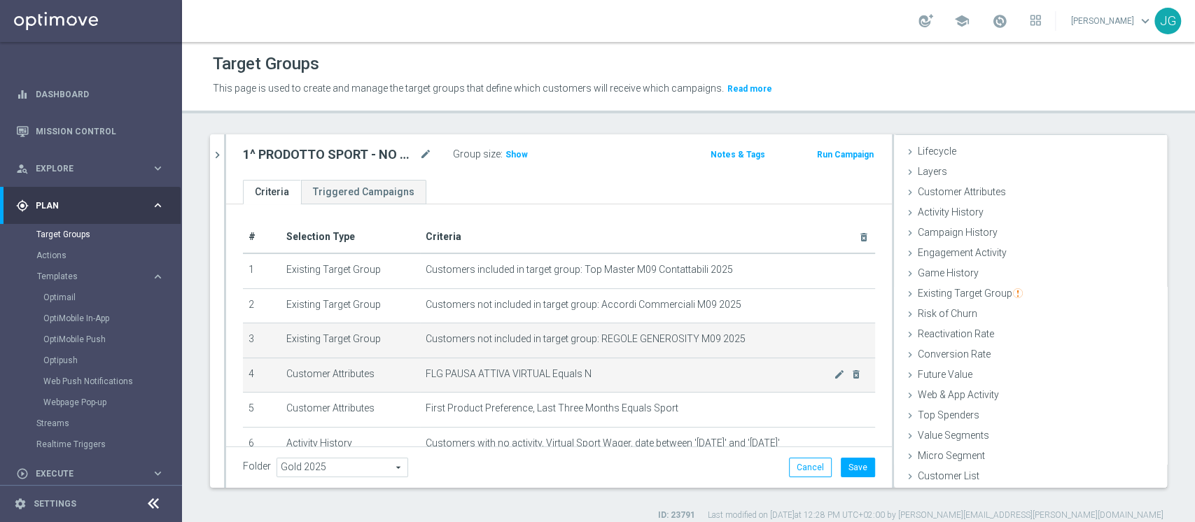
scroll to position [153, 0]
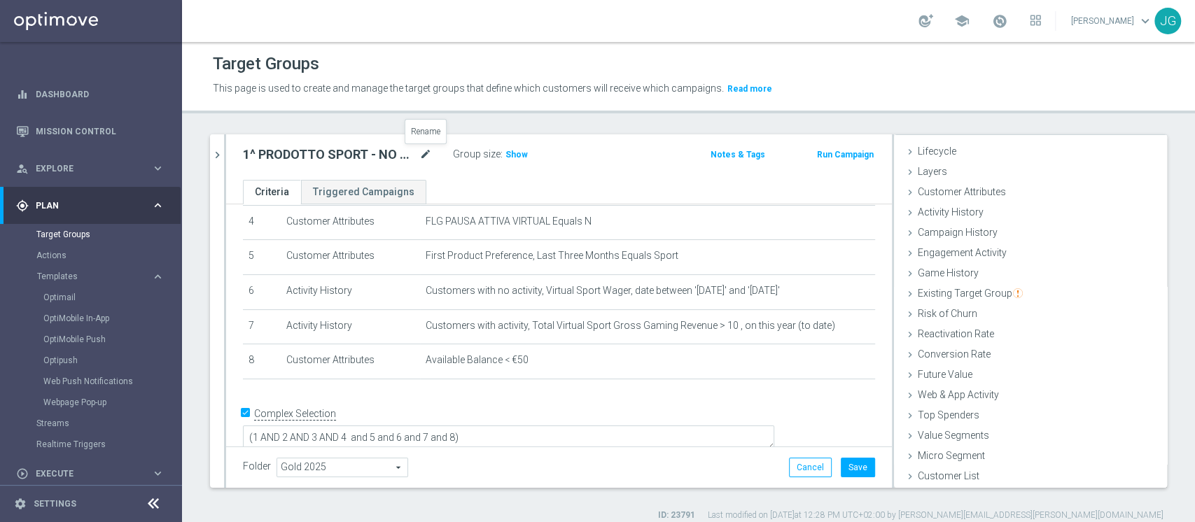
click at [426, 159] on icon "mode_edit" at bounding box center [425, 154] width 13 height 17
click at [331, 153] on input "1^ PRODOTTO SPORT - NO GIOCANTI VIRTUAL M07/M08 - GGR VIRTUAL YTD > 10 euro 08.…" at bounding box center [337, 156] width 189 height 20
type input "1^ PRODOTTO SPORT - NO GIOCANTI VIRTUAL M08/M09 - GGR VIRTUAL YTD > 10 euro 08.…"
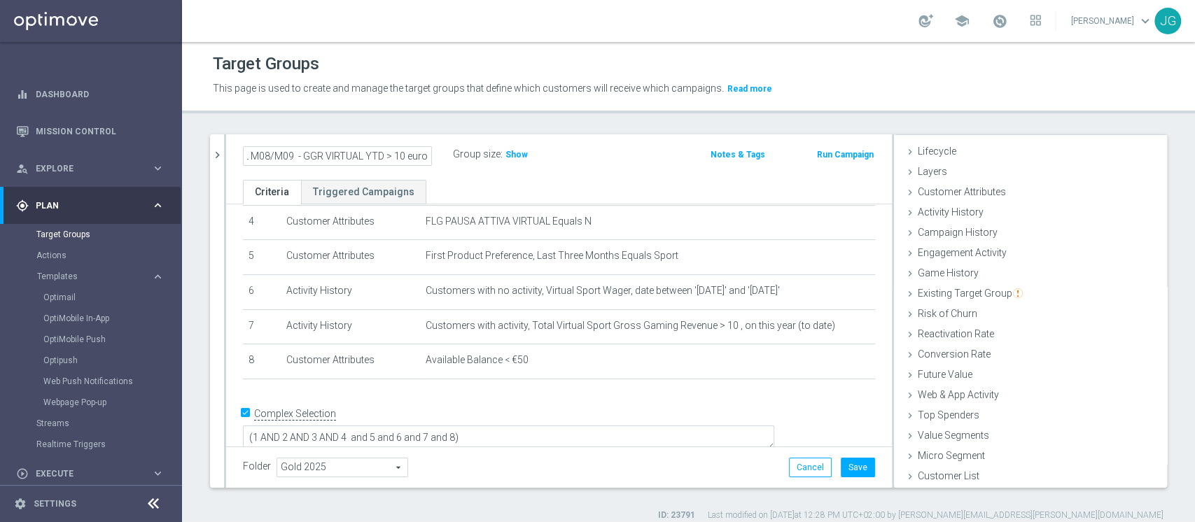
scroll to position [0, 0]
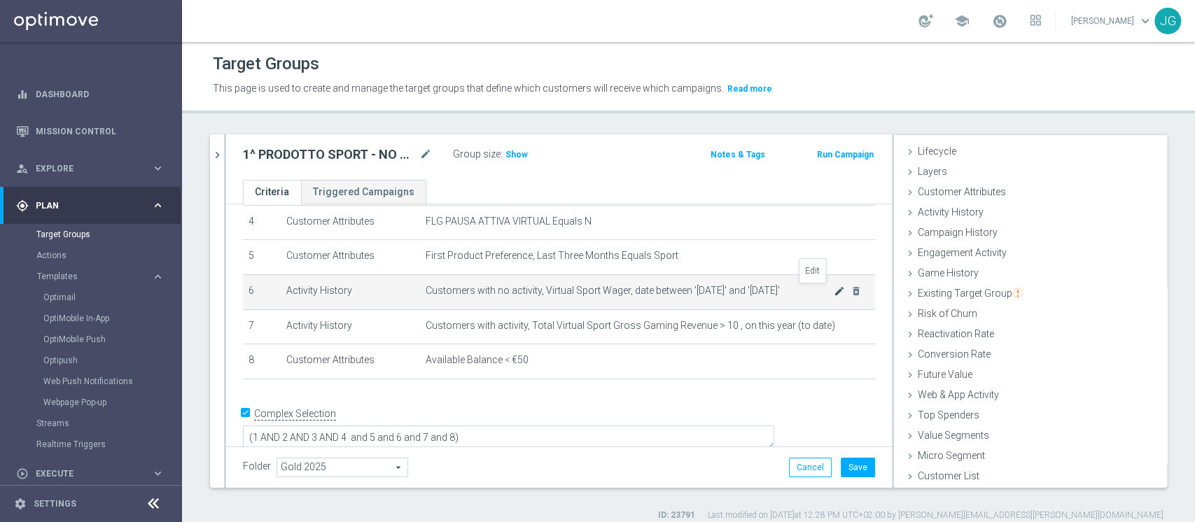
click at [834, 291] on icon "mode_edit" at bounding box center [839, 291] width 11 height 11
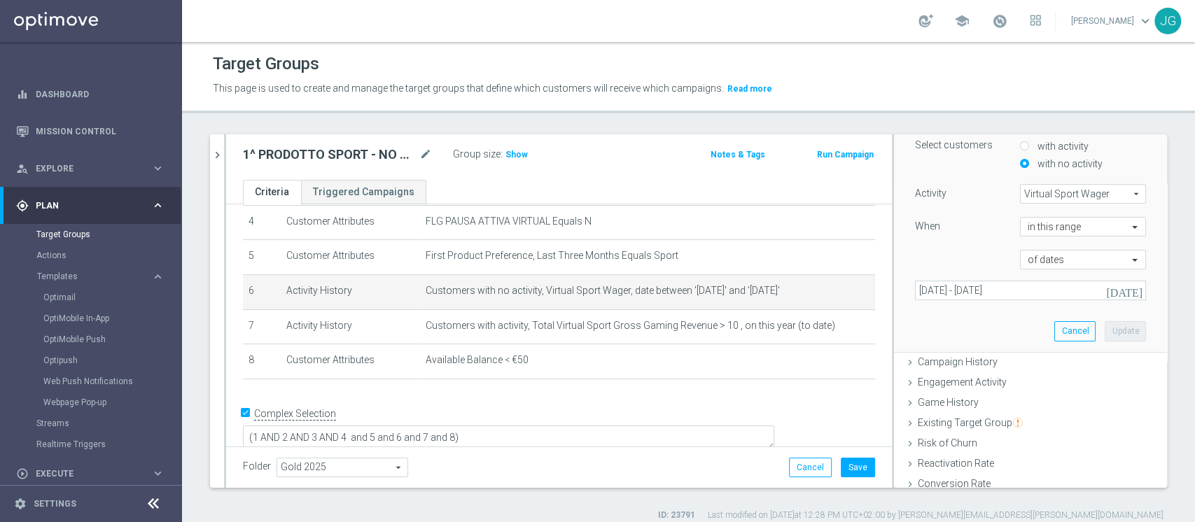
scroll to position [127, 0]
click at [1108, 296] on icon "[DATE]" at bounding box center [1125, 292] width 38 height 13
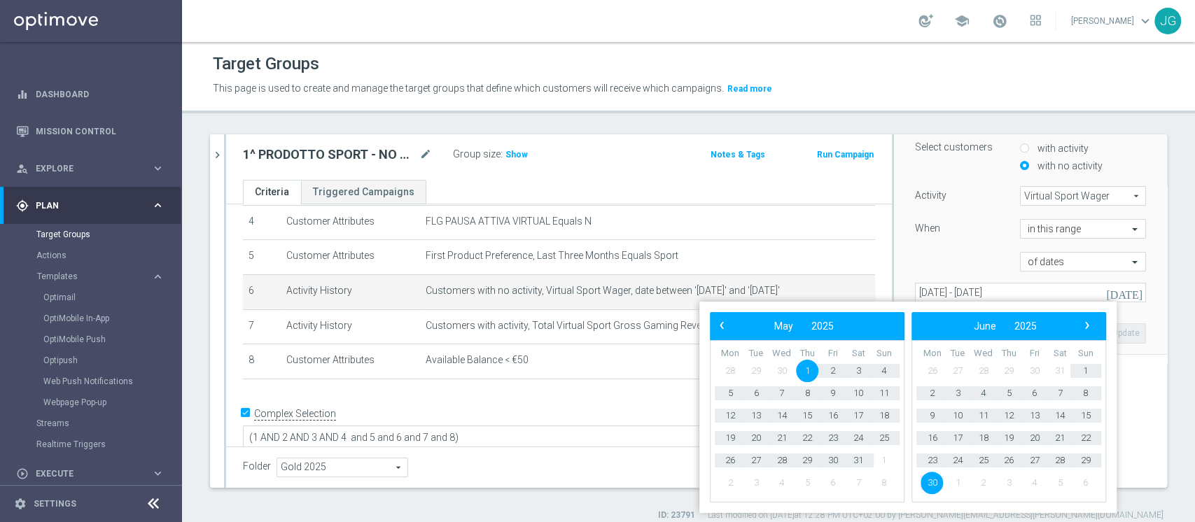
click at [1081, 338] on div "‹ ​ June ​ 2025 ​ ›" at bounding box center [1008, 326] width 195 height 28
click at [1086, 334] on span "›" at bounding box center [1087, 325] width 18 height 18
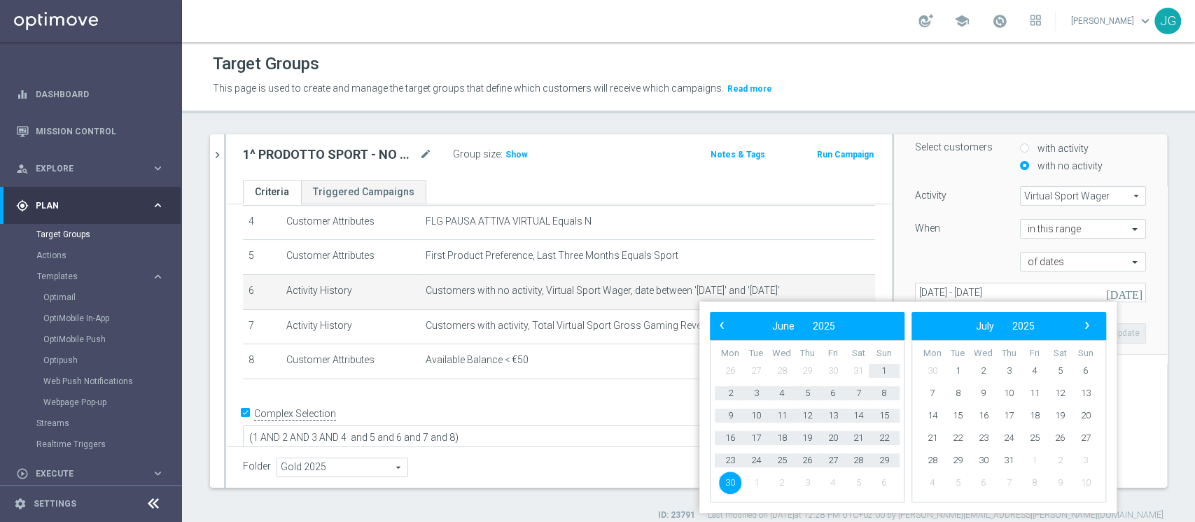
click at [1086, 334] on span "›" at bounding box center [1087, 325] width 18 height 18
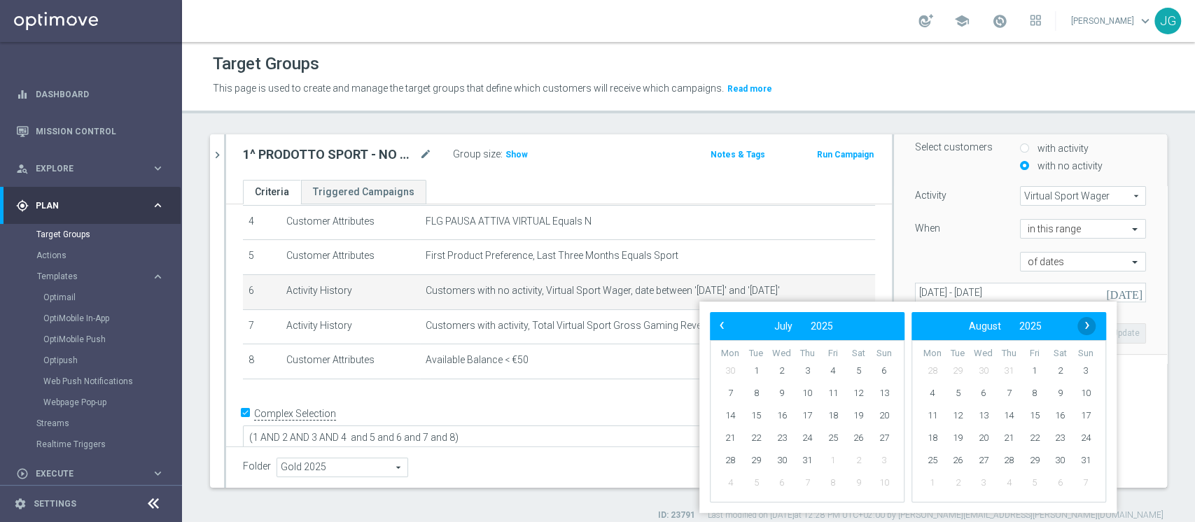
click at [1086, 324] on span "›" at bounding box center [1087, 325] width 18 height 18
click at [1085, 322] on span "›" at bounding box center [1087, 325] width 18 height 18
click at [721, 326] on span "‹" at bounding box center [722, 325] width 18 height 18
click at [834, 369] on span "1" at bounding box center [833, 371] width 22 height 22
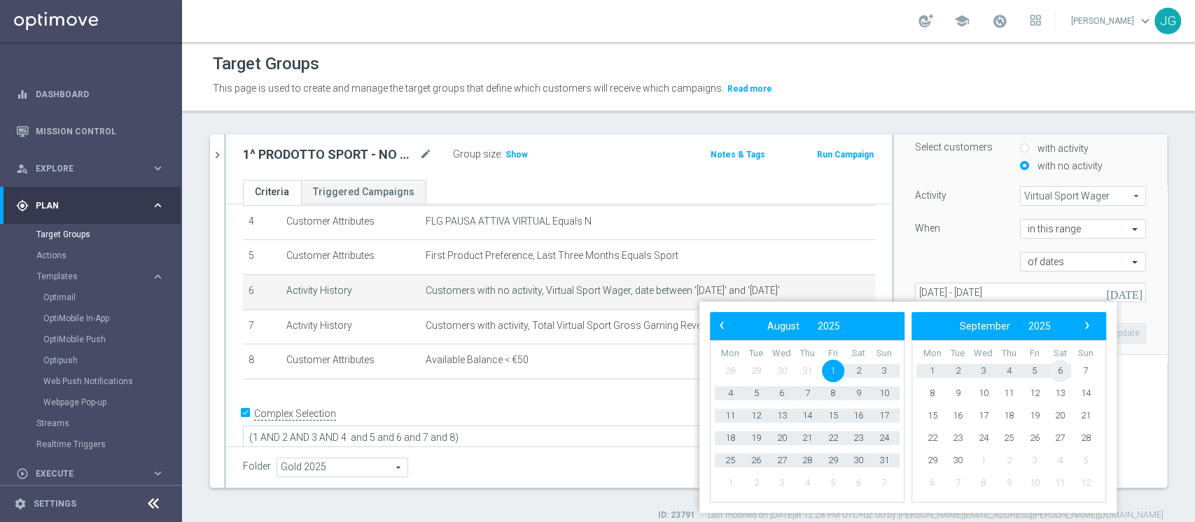
click at [1056, 371] on span "6" at bounding box center [1060, 371] width 22 height 22
type input "[DATE] - [DATE]"
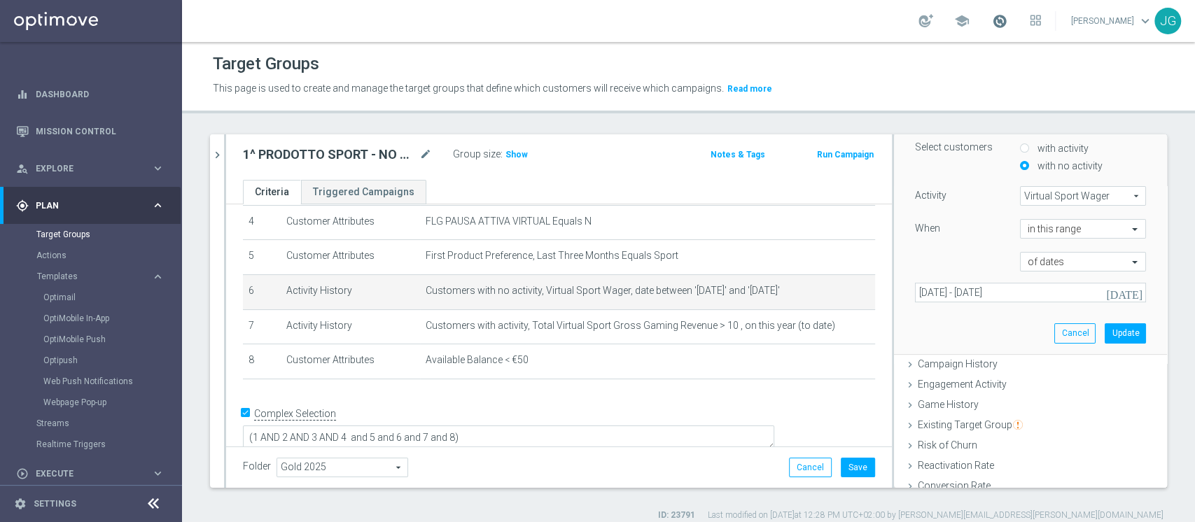
click at [993, 27] on span at bounding box center [999, 20] width 15 height 15
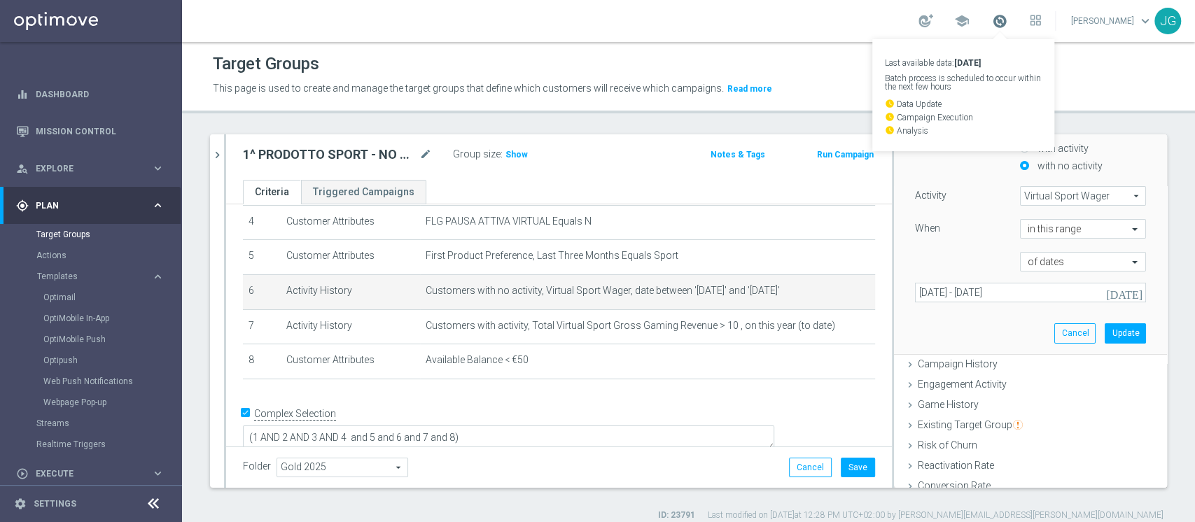
click at [993, 27] on span at bounding box center [999, 20] width 15 height 15
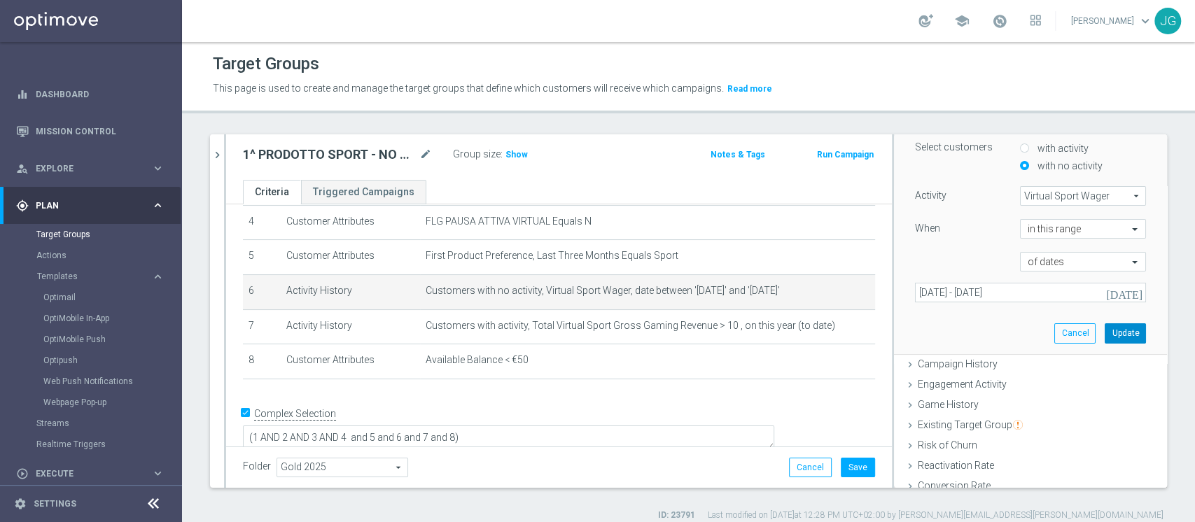
click at [1105, 336] on button "Update" at bounding box center [1125, 333] width 41 height 20
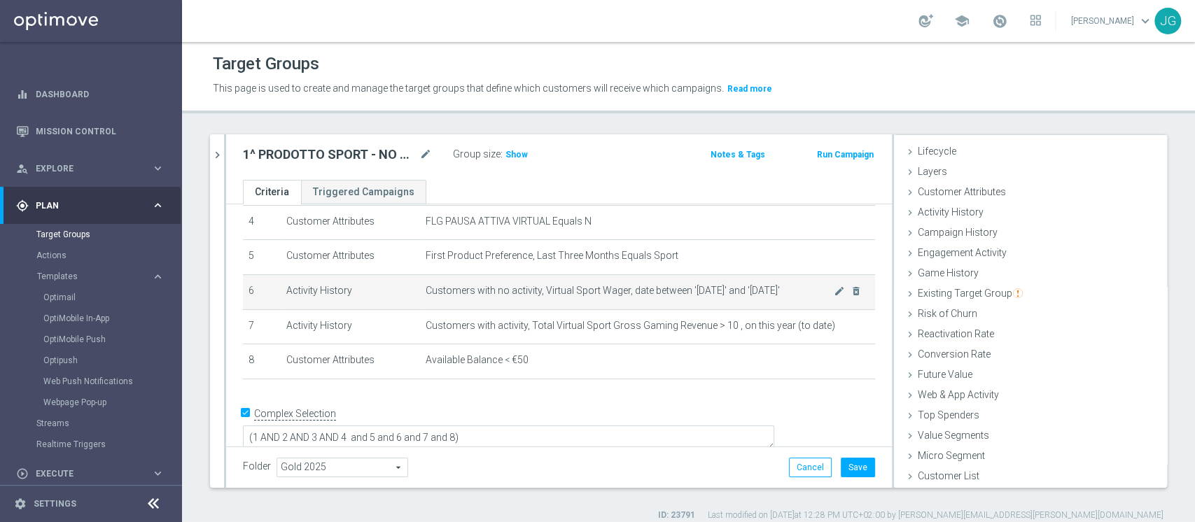
scroll to position [26, 0]
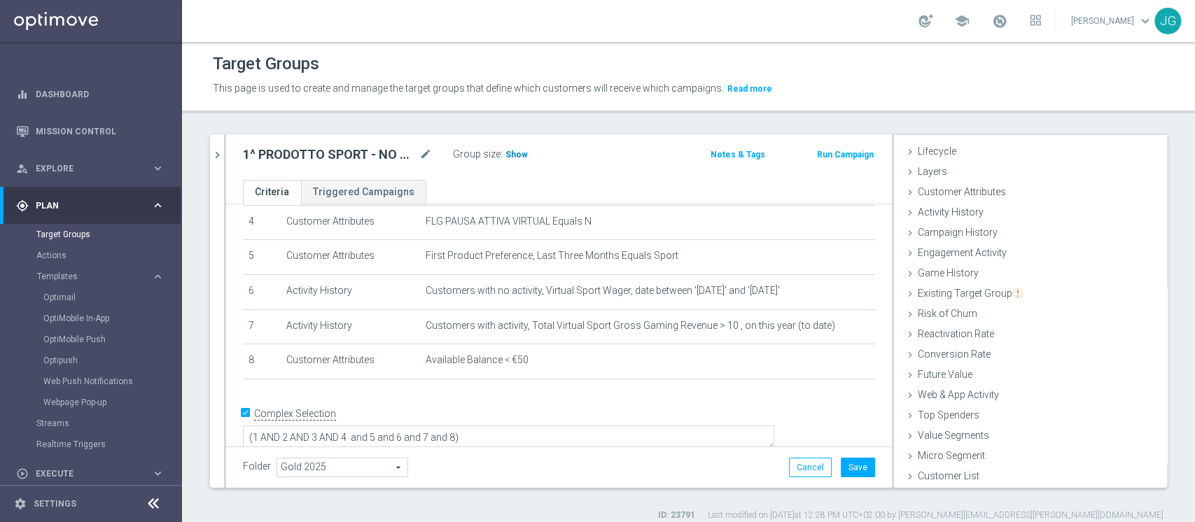
click at [513, 156] on span "Show" at bounding box center [516, 155] width 22 height 10
click at [855, 468] on button "Save" at bounding box center [858, 468] width 34 height 20
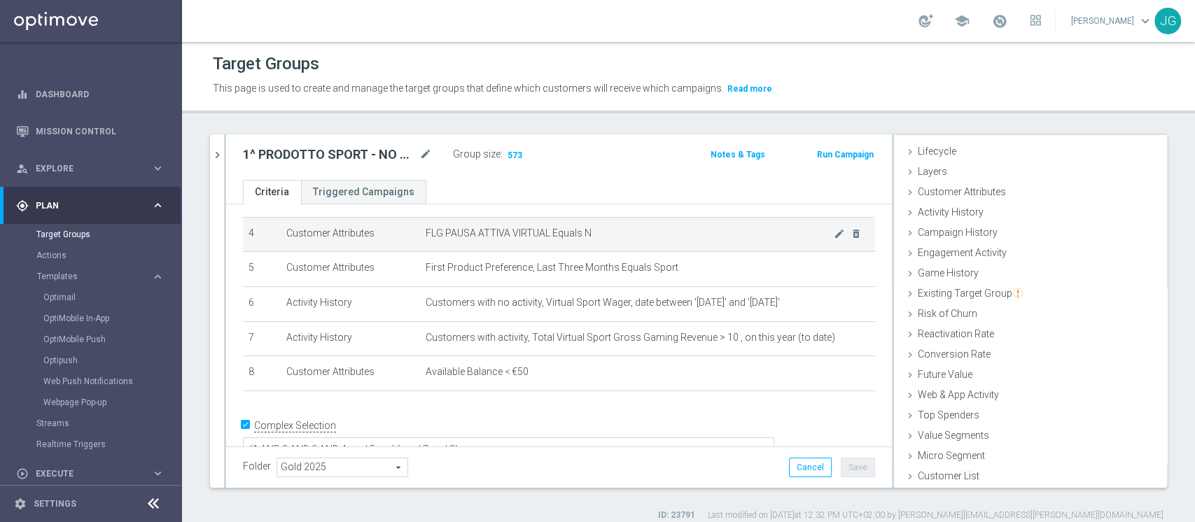
scroll to position [141, 0]
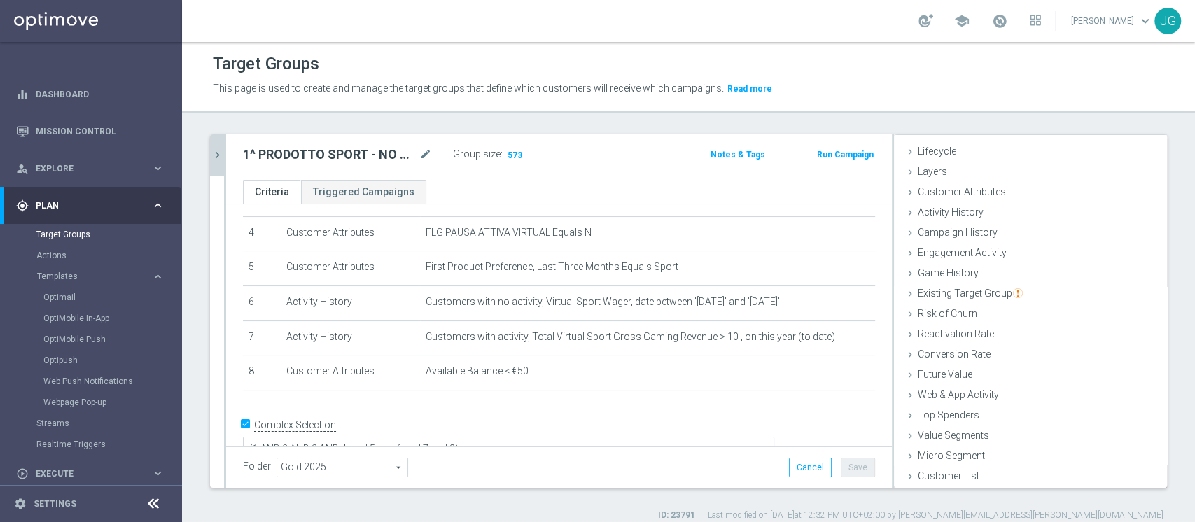
click at [216, 159] on icon "chevron_right" at bounding box center [217, 154] width 13 height 13
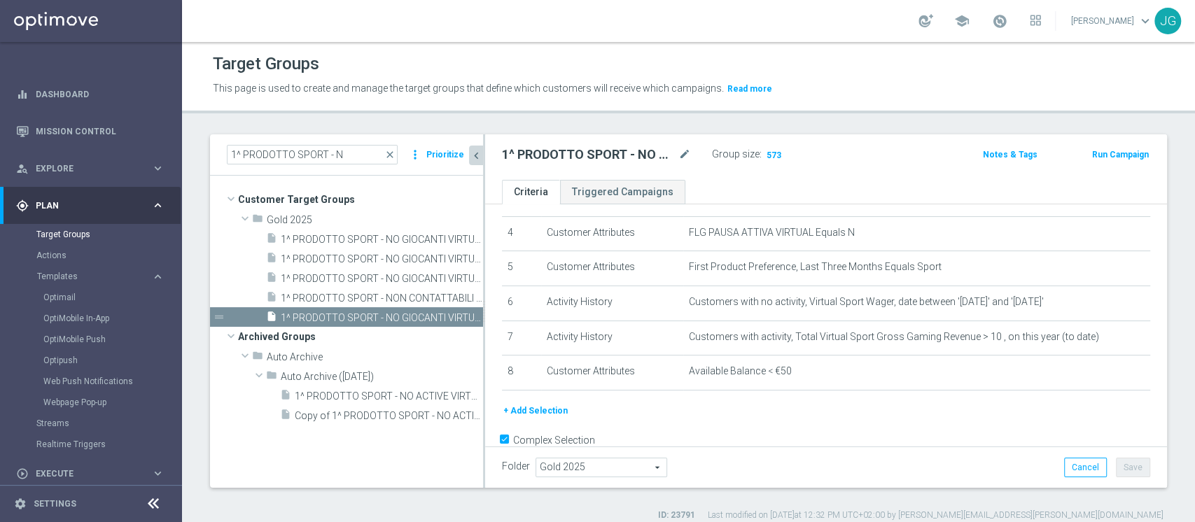
scroll to position [53, 0]
click at [68, 293] on link "Optimail" at bounding box center [94, 297] width 102 height 11
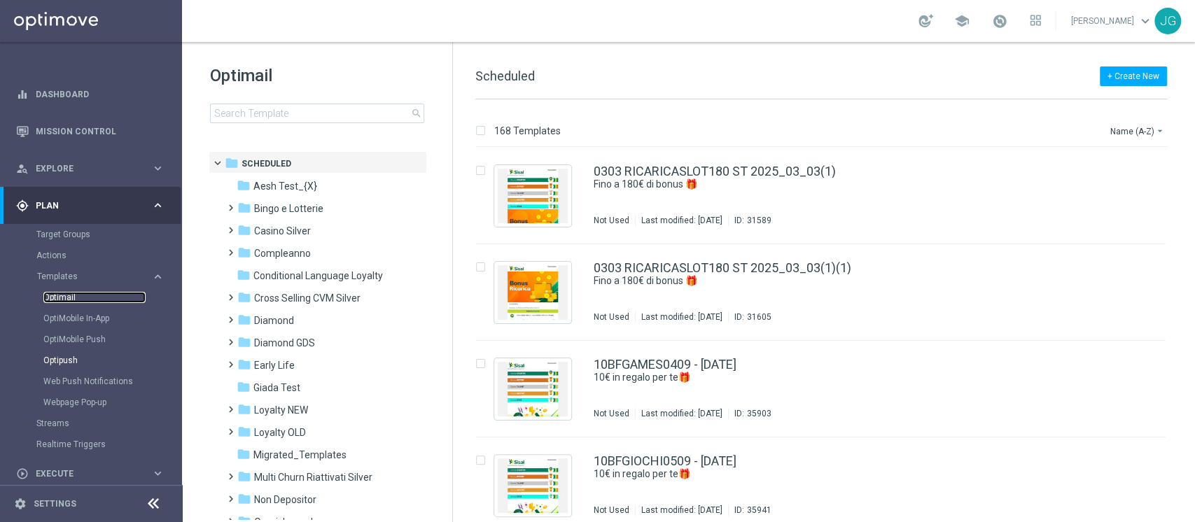
scroll to position [122, 0]
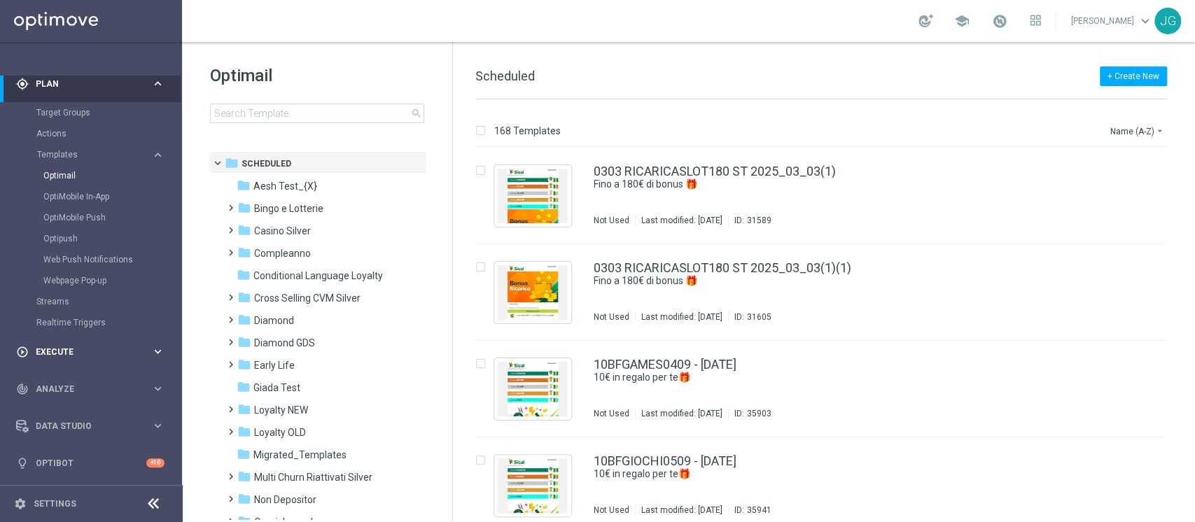
click at [83, 354] on span "Execute" at bounding box center [94, 352] width 116 height 8
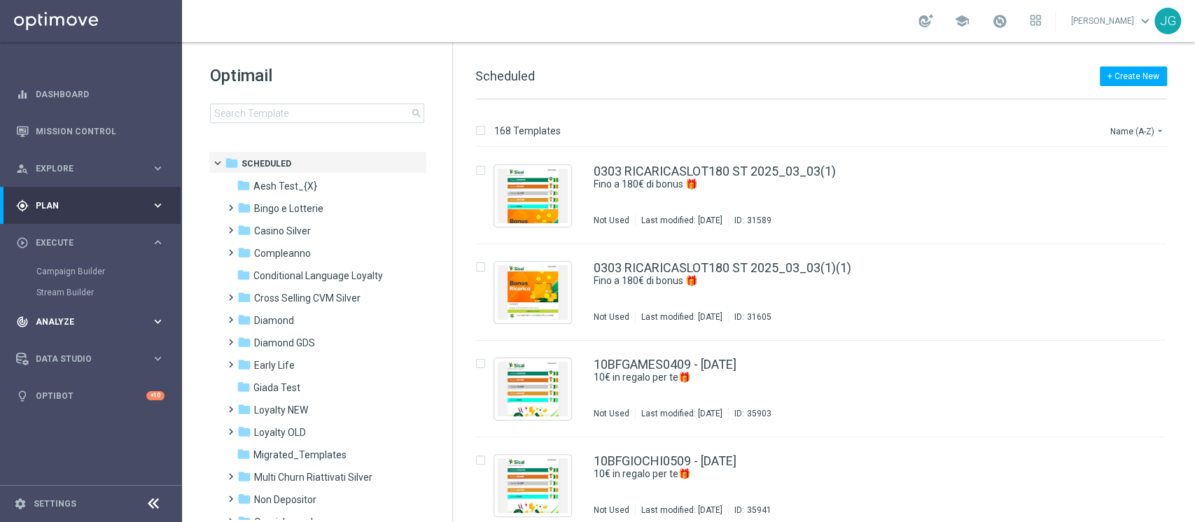
scroll to position [0, 0]
click at [56, 272] on link "Campaign Builder" at bounding box center [90, 271] width 109 height 11
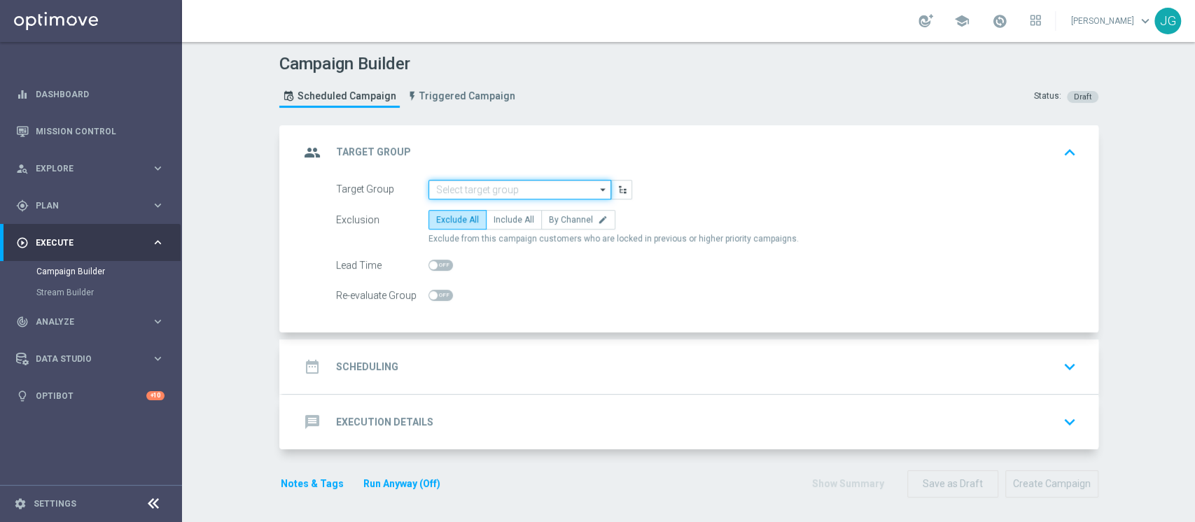
click at [496, 187] on input at bounding box center [519, 190] width 183 height 20
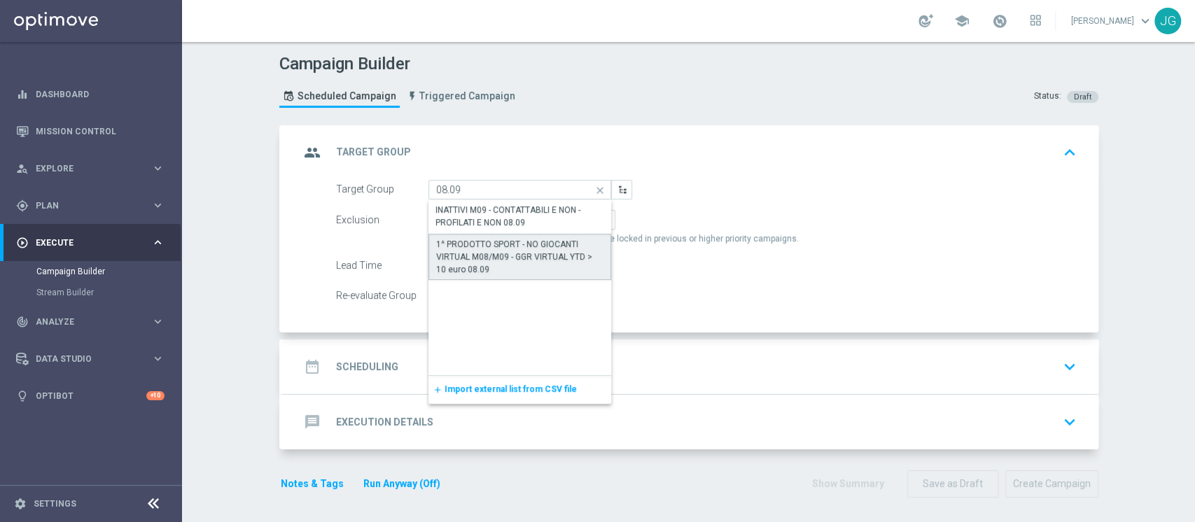
click at [529, 244] on div "1^ PRODOTTO SPORT - NO GIOCANTI VIRTUAL M08/M09 - GGR VIRTUAL YTD > 10 euro 08.…" at bounding box center [520, 257] width 168 height 38
type input "1^ PRODOTTO SPORT - NO GIOCANTI VIRTUAL M08/M09 - GGR VIRTUAL YTD > 10 euro 08.…"
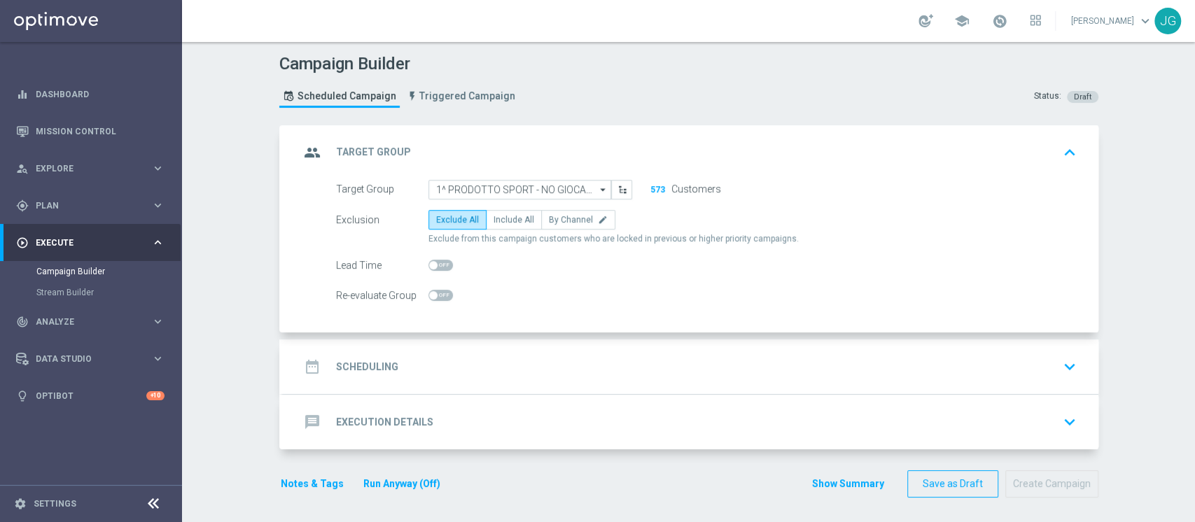
click at [498, 369] on div "date_range Scheduling keyboard_arrow_down" at bounding box center [691, 367] width 782 height 27
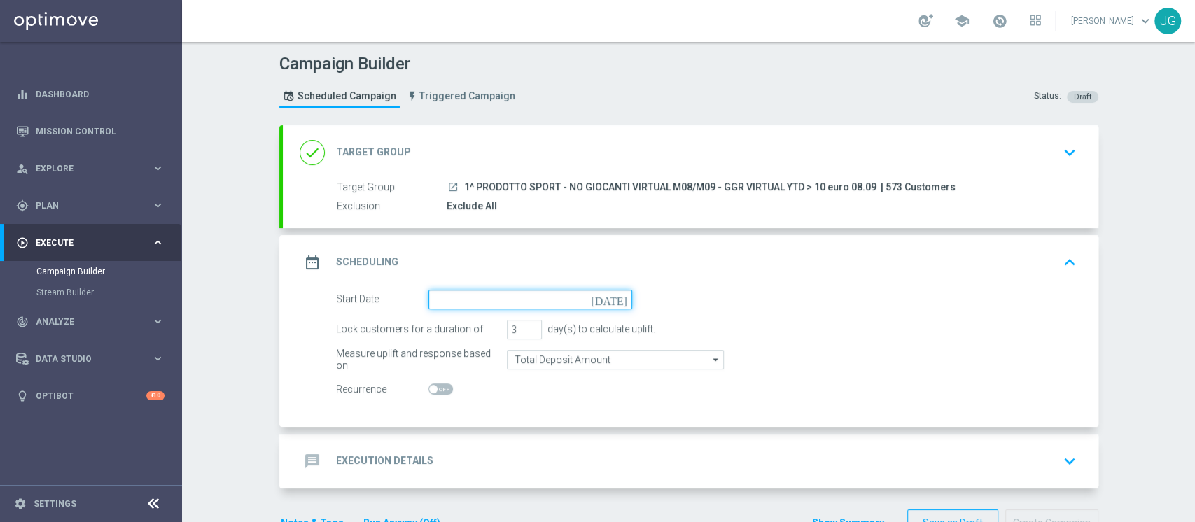
click at [517, 305] on input at bounding box center [530, 300] width 204 height 20
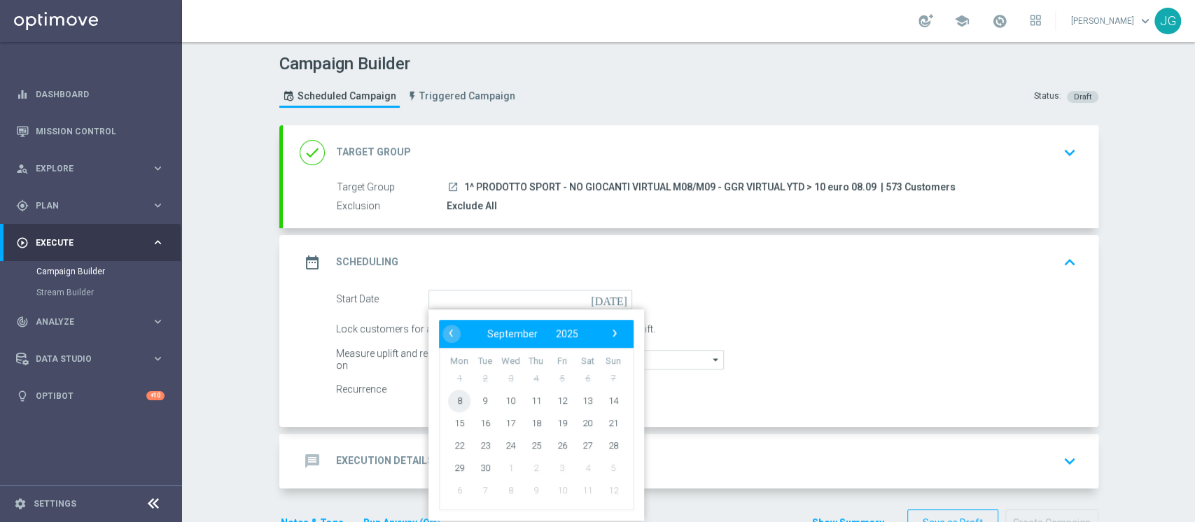
click at [452, 402] on span "8" at bounding box center [459, 400] width 22 height 22
type input "[DATE]"
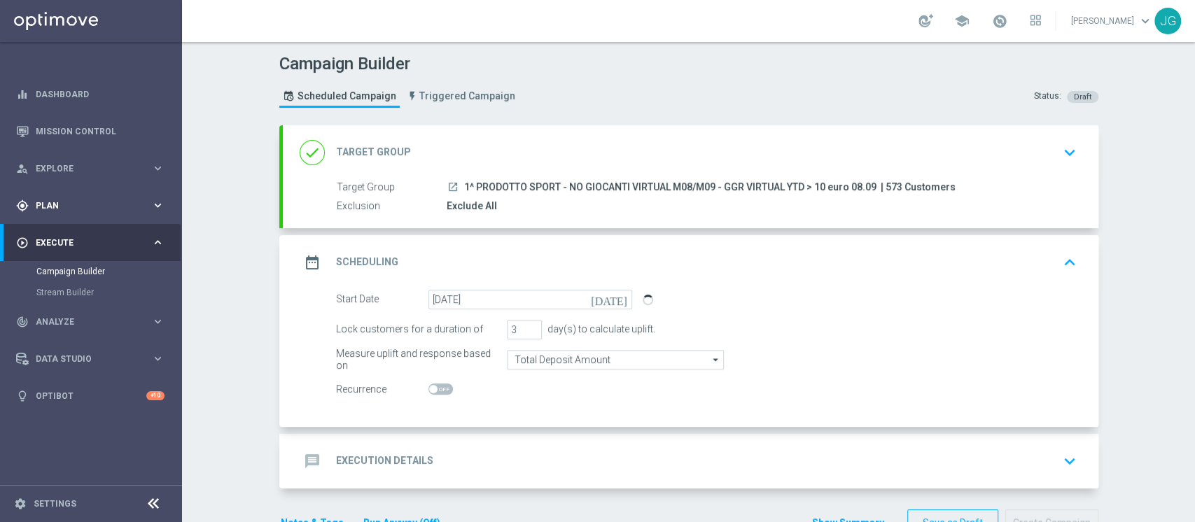
click at [60, 195] on div "gps_fixed Plan keyboard_arrow_right" at bounding box center [90, 205] width 181 height 37
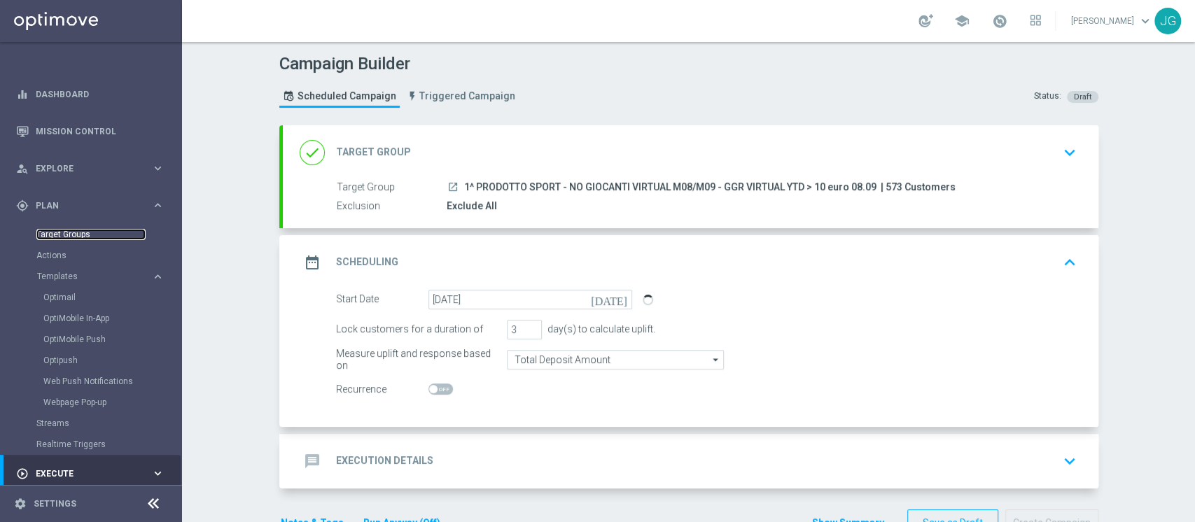
click at [70, 233] on link "Target Groups" at bounding box center [90, 234] width 109 height 11
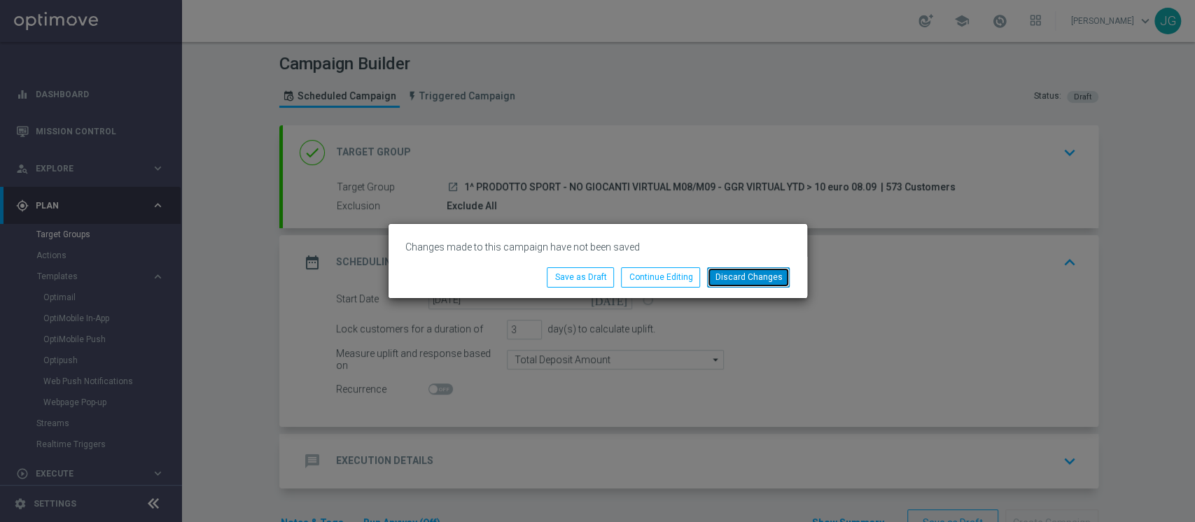
click at [749, 276] on button "Discard Changes" at bounding box center [748, 277] width 83 height 20
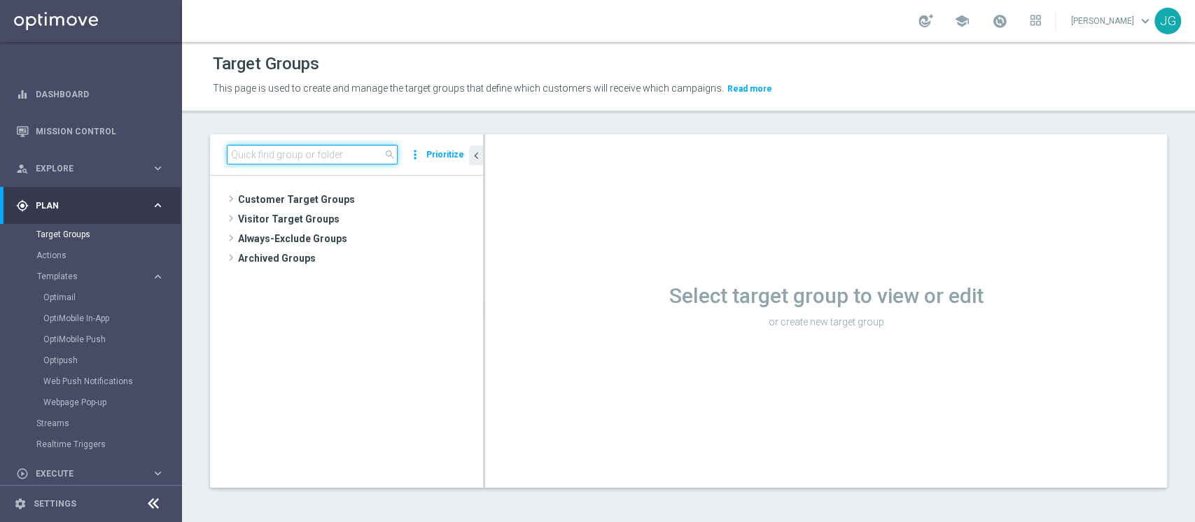
click at [301, 158] on input at bounding box center [312, 155] width 171 height 20
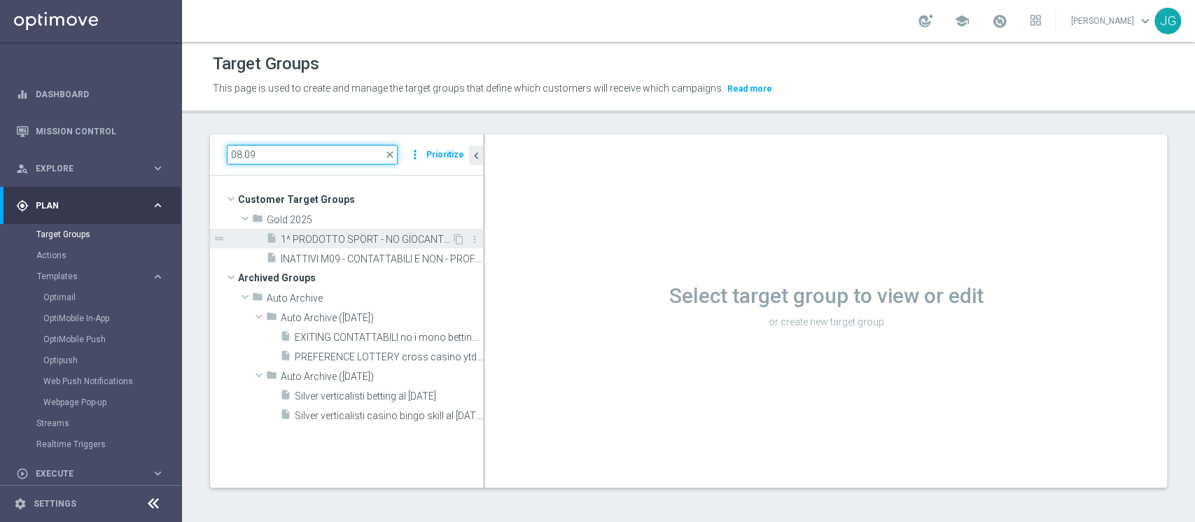
type input "08.09"
click at [347, 239] on span "1^ PRODOTTO SPORT - NO GIOCANTI VIRTUAL M08/M09 - GGR VIRTUAL YTD > 10 euro 08.…" at bounding box center [366, 240] width 171 height 12
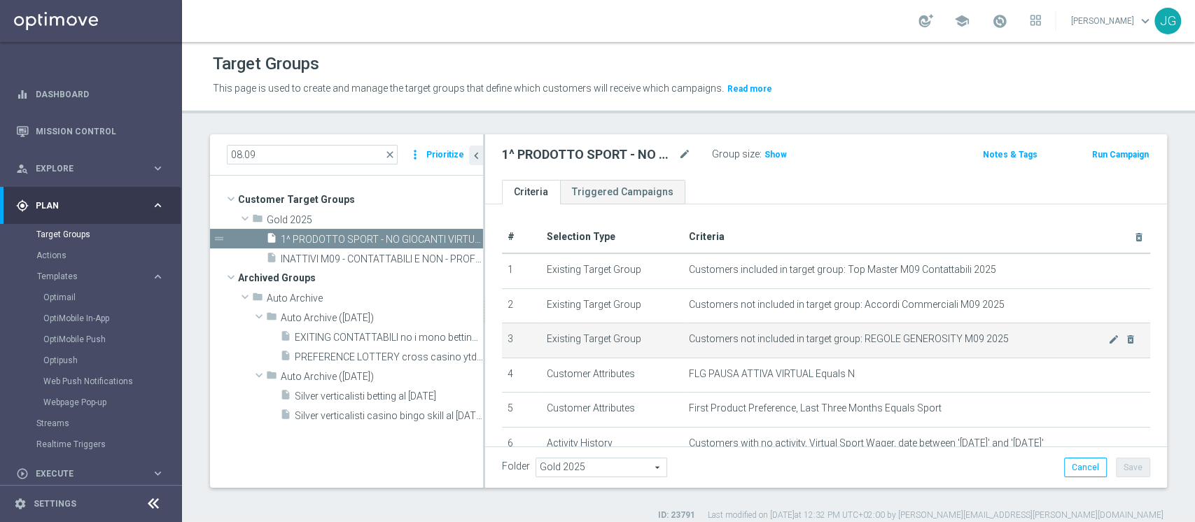
scroll to position [168, 0]
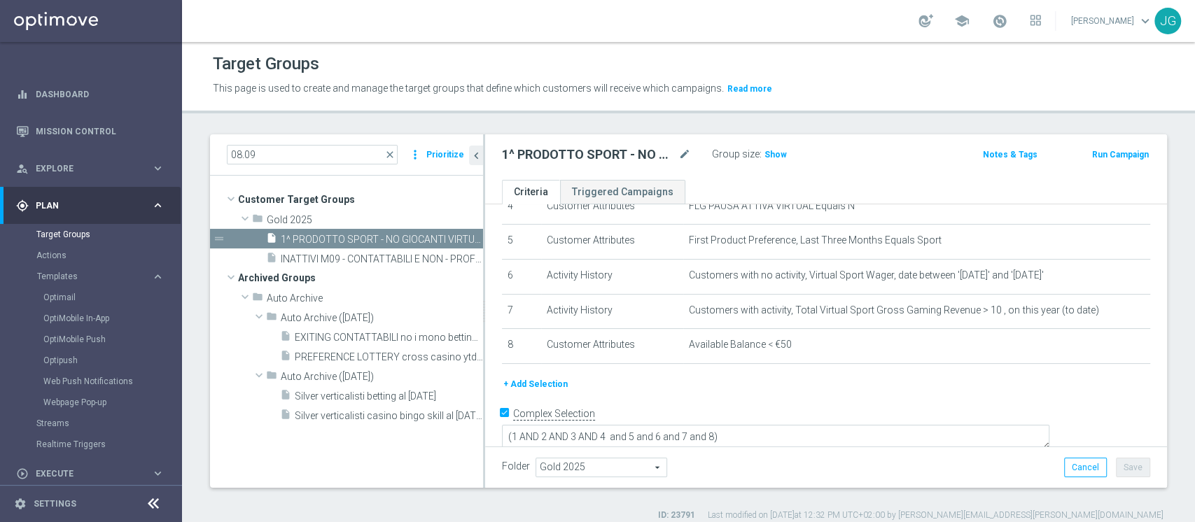
click at [534, 387] on button "+ Add Selection" at bounding box center [535, 384] width 67 height 15
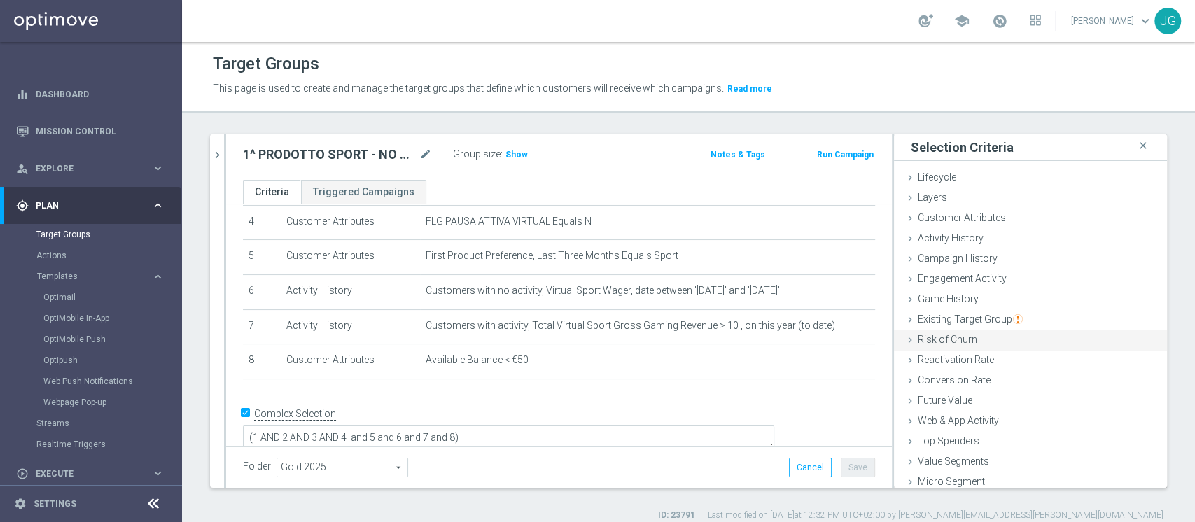
scroll to position [26, 0]
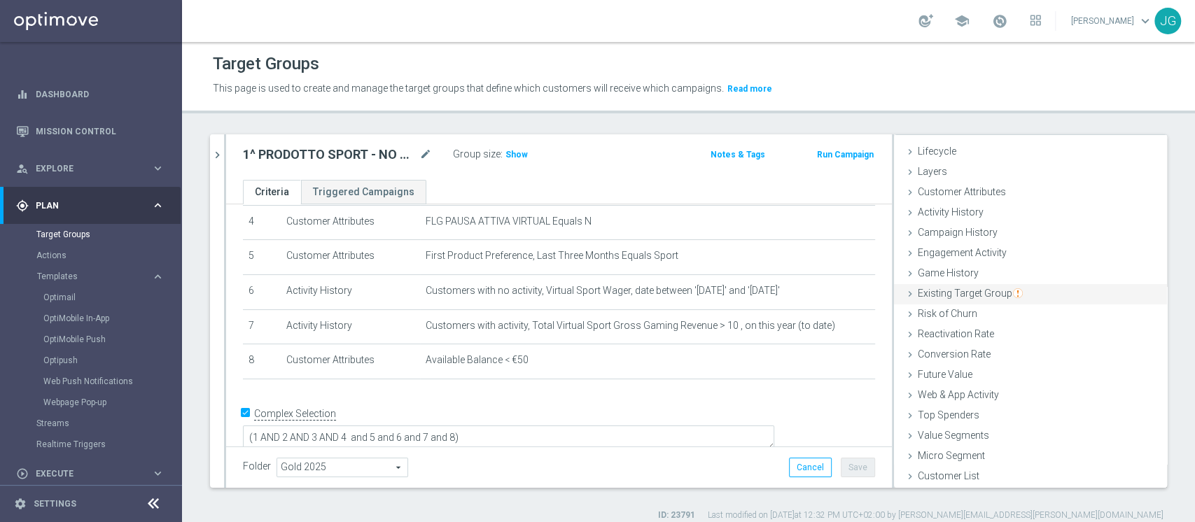
click at [947, 288] on span "Existing Target Group" at bounding box center [970, 293] width 105 height 11
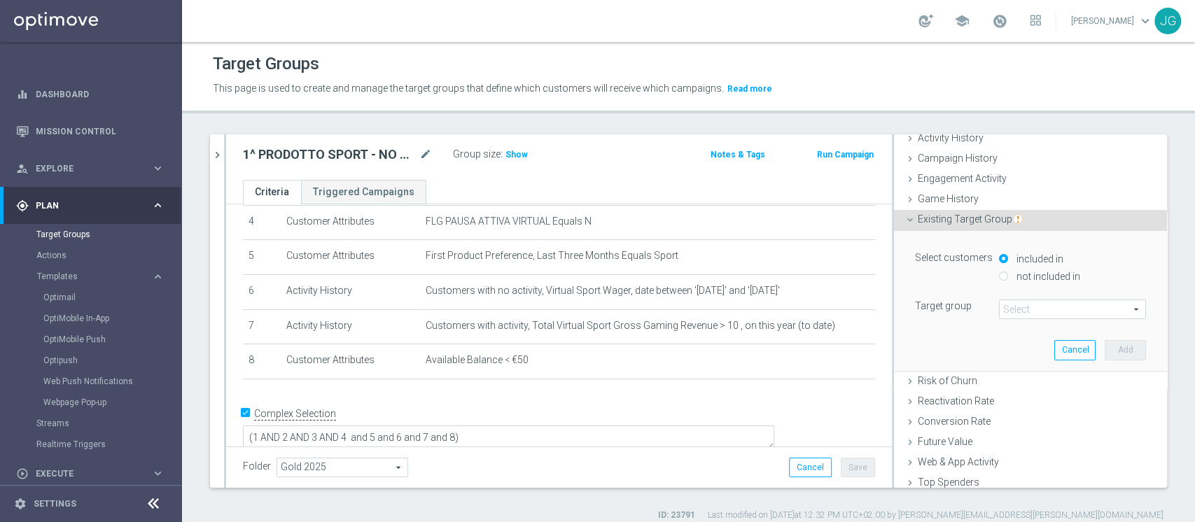
scroll to position [107, 0]
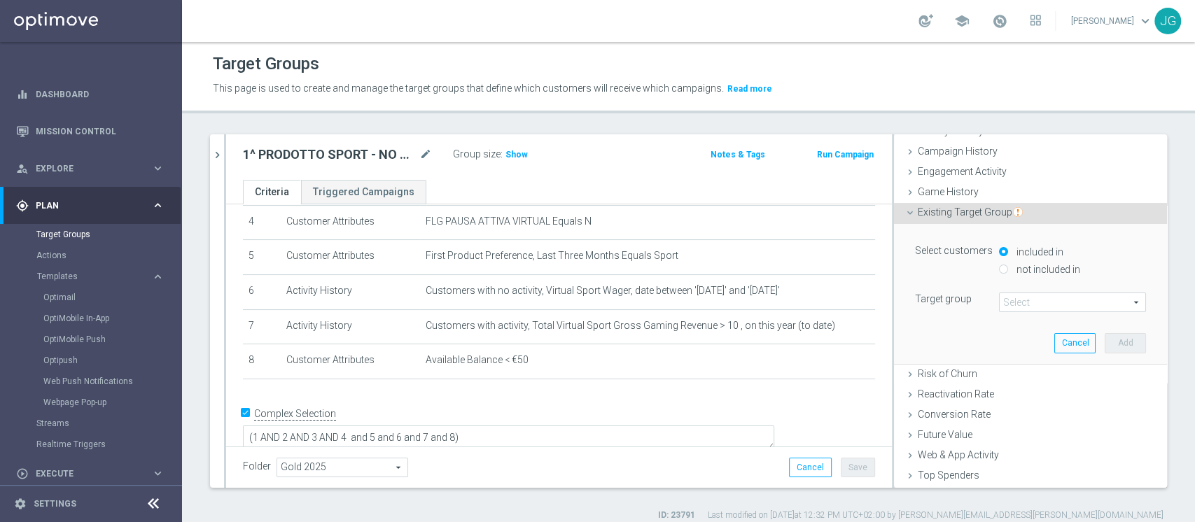
click at [999, 267] on input "not included in" at bounding box center [1003, 269] width 9 height 9
radio input "true"
click at [1009, 305] on span at bounding box center [1073, 302] width 146 height 18
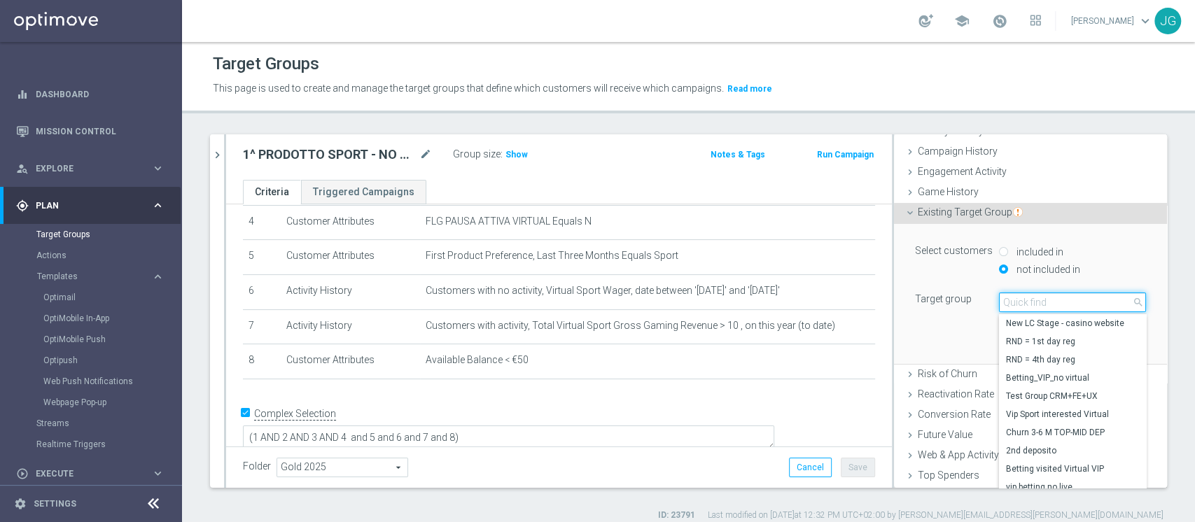
click at [1009, 305] on input "search" at bounding box center [1072, 303] width 147 height 20
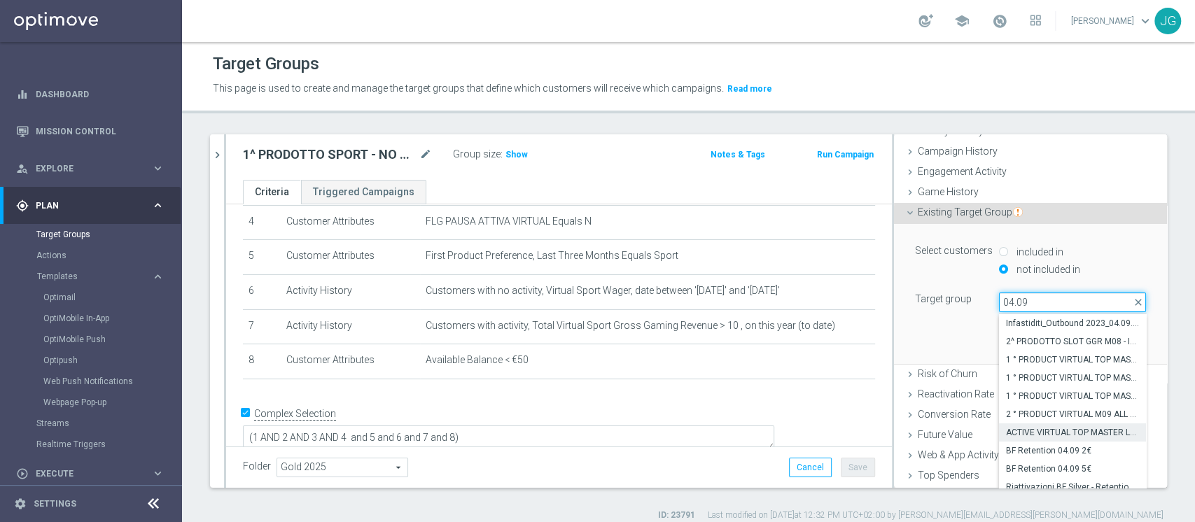
type input "04.09"
click at [1044, 434] on span "ACTIVE VIRTUAL TOP MASTER L1M ALL 04.09" at bounding box center [1072, 432] width 133 height 11
type input "ACTIVE VIRTUAL TOP MASTER L1M ALL 04.09"
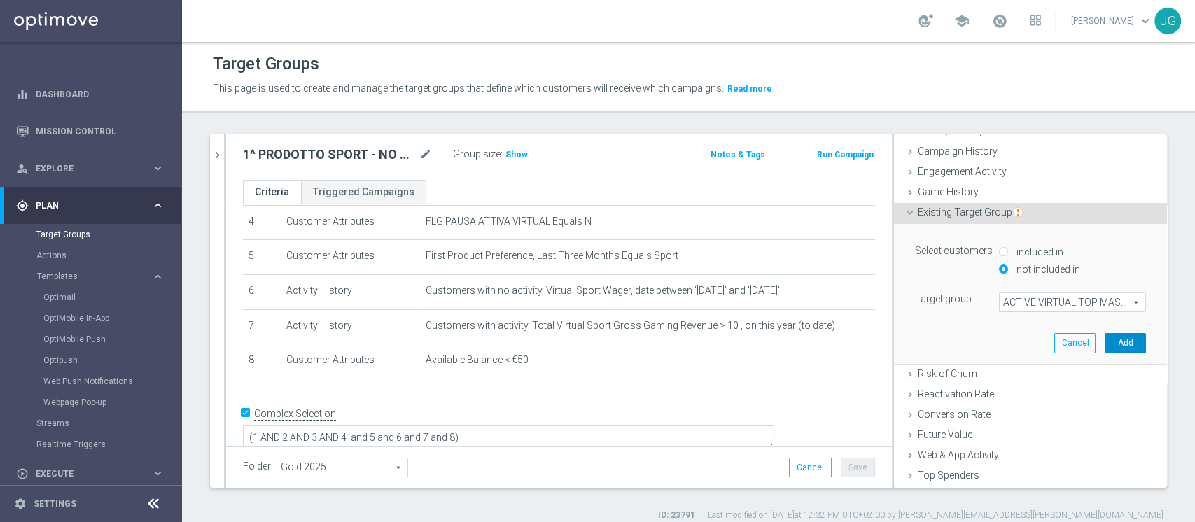
click at [1105, 338] on button "Add" at bounding box center [1125, 343] width 41 height 20
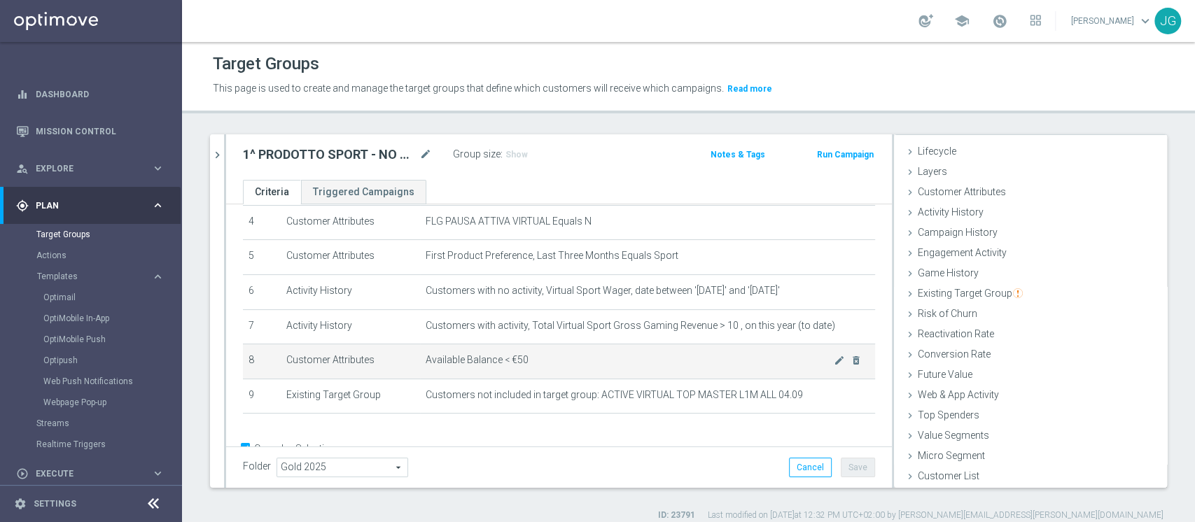
scroll to position [189, 0]
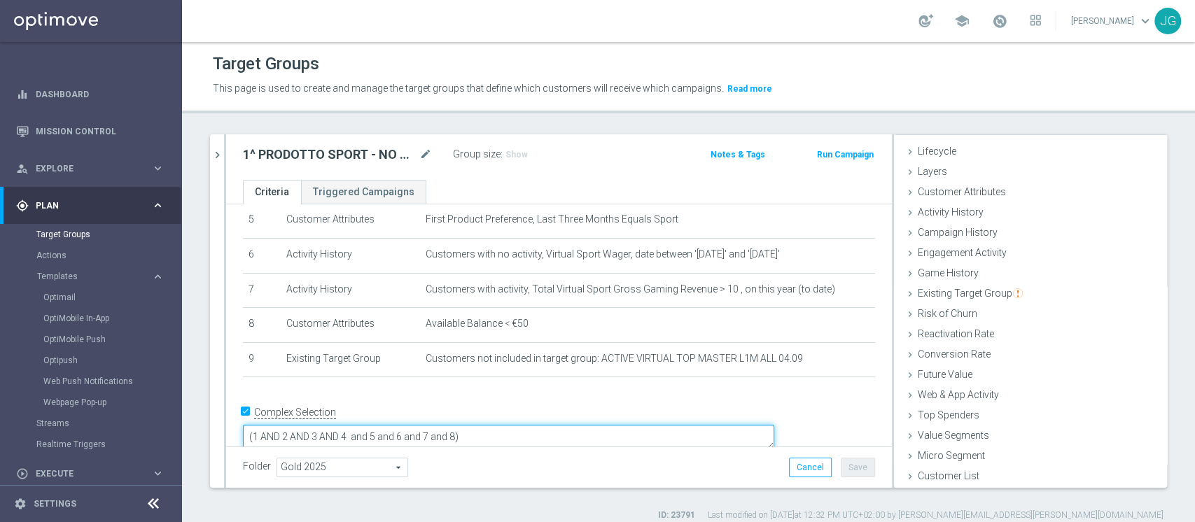
click at [559, 425] on textarea "(1 AND 2 AND 3 AND 4 and 5 and 6 and 7 and 8)" at bounding box center [508, 437] width 531 height 25
type textarea "(1 AND 2 AND 3 AND 4 and 5 and 6 and 7 and 8 and 9 and 10)"
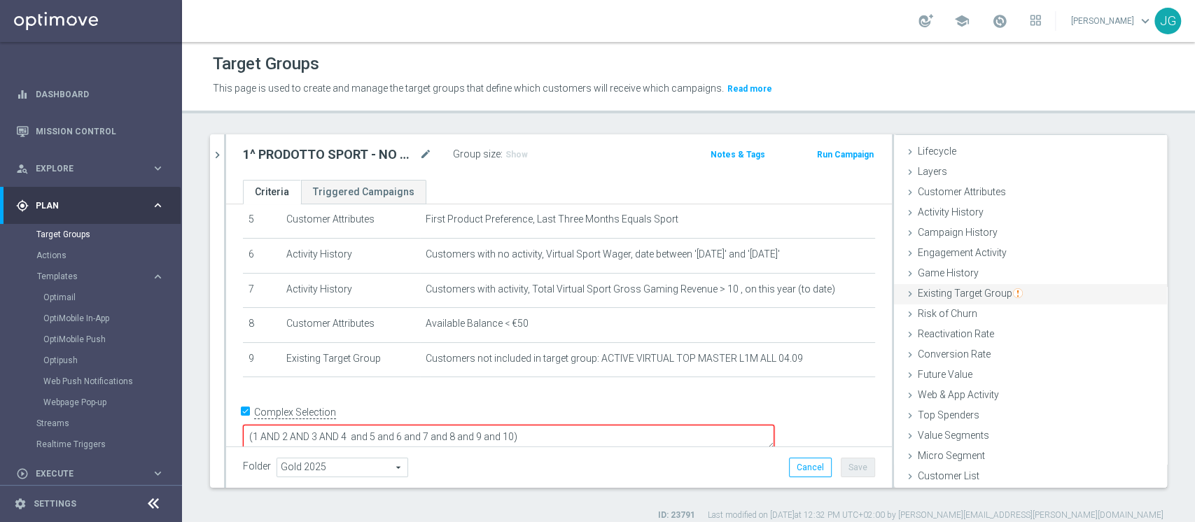
click at [983, 299] on div "Existing Target Group done selection saved" at bounding box center [1030, 294] width 273 height 21
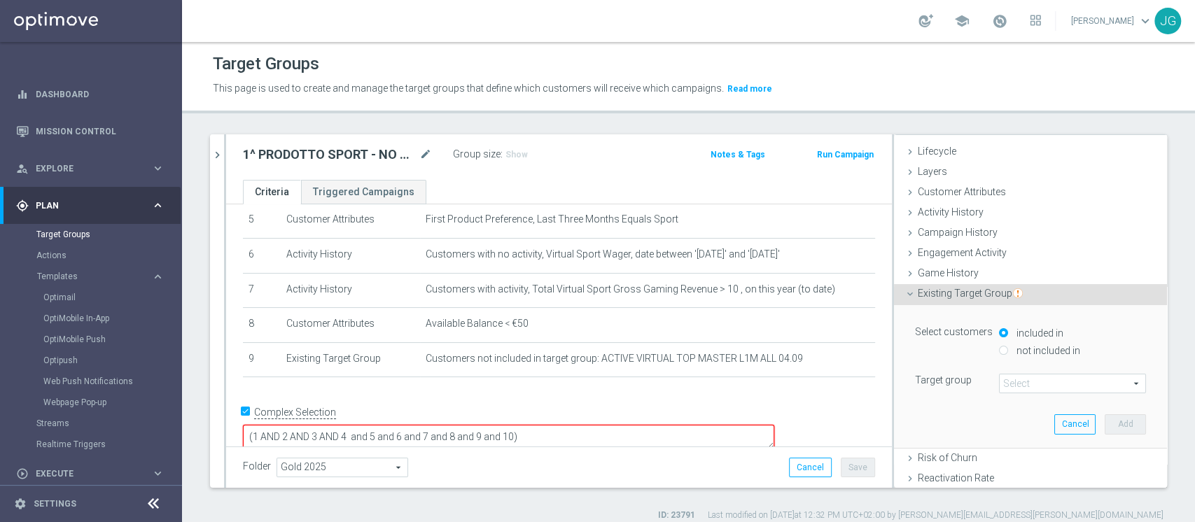
scroll to position [107, 0]
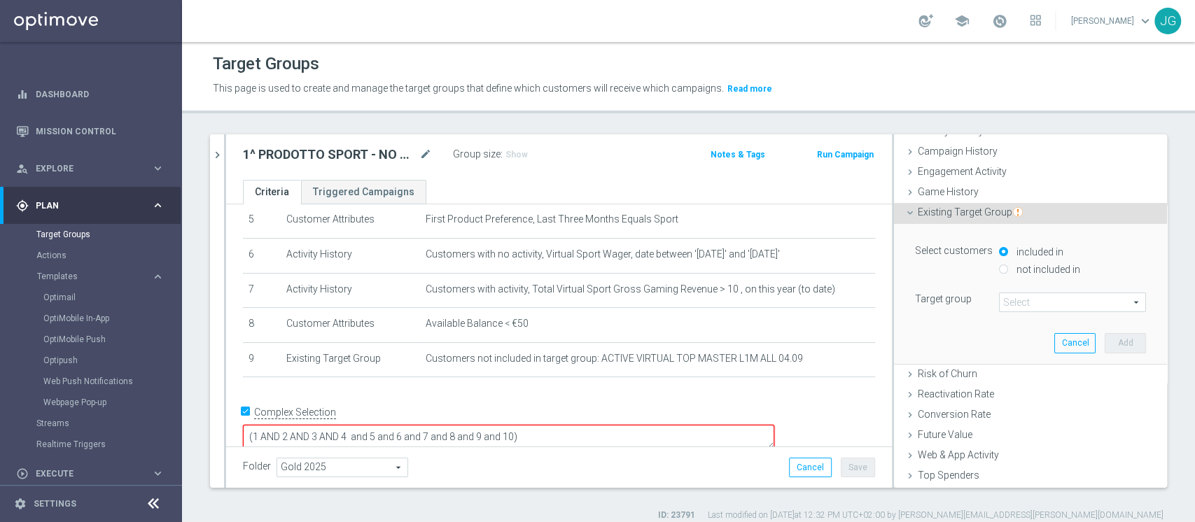
click at [1003, 260] on div "included in" at bounding box center [1072, 253] width 147 height 18
click at [1013, 265] on label "not included in" at bounding box center [1046, 269] width 67 height 13
click at [999, 265] on input "not included in" at bounding box center [1003, 269] width 9 height 9
radio input "true"
click at [1004, 301] on span at bounding box center [1073, 302] width 146 height 18
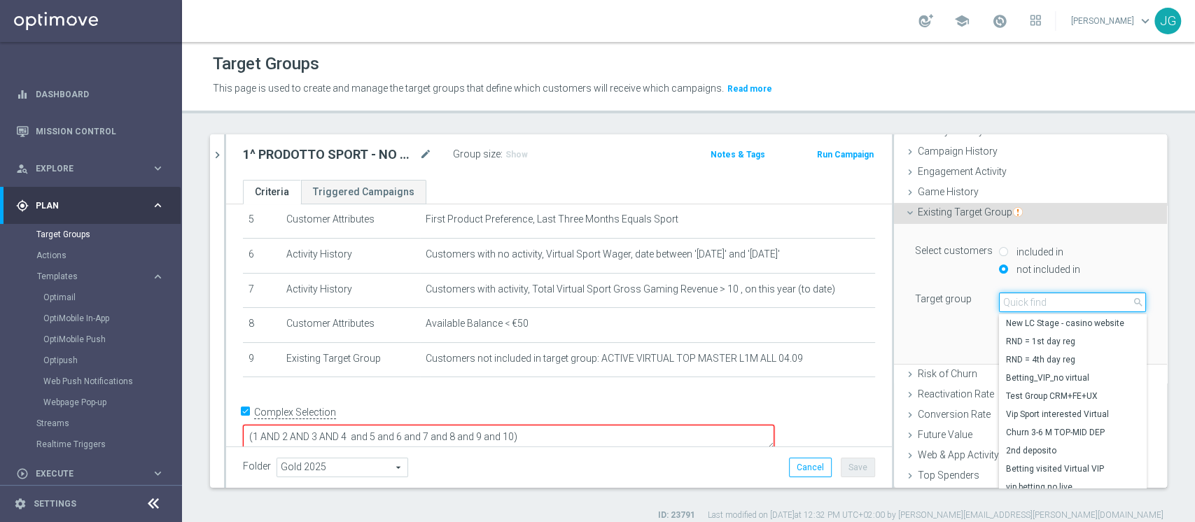
click at [1004, 301] on input "search" at bounding box center [1072, 303] width 147 height 20
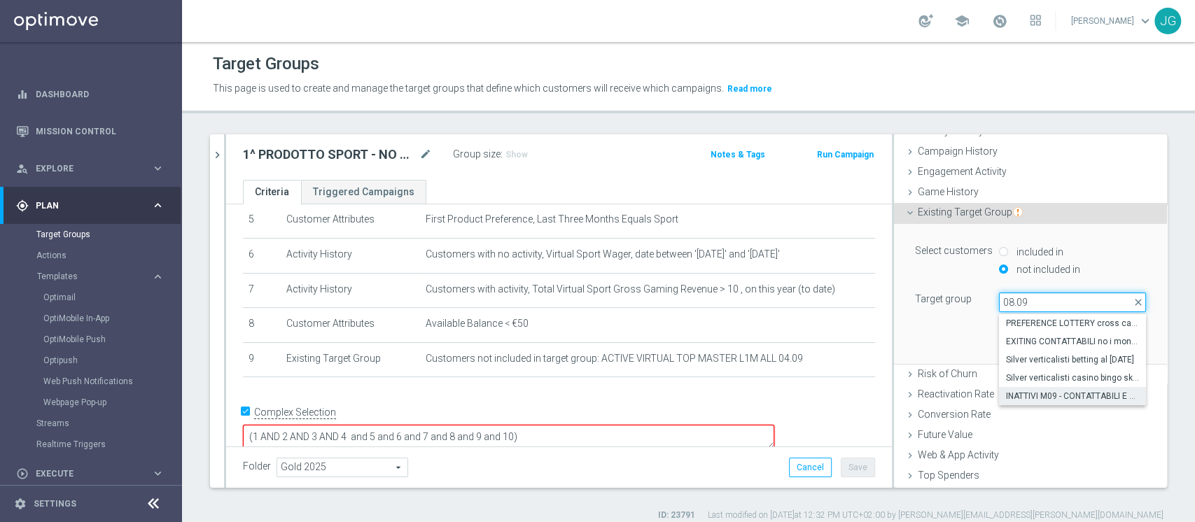
type input "08.09"
click at [1041, 396] on span "INATTIVI M09 - CONTATTABILI E NON - PROFILATI E NON 08.09" at bounding box center [1072, 396] width 133 height 11
type input "INATTIVI M09 - CONTATTABILI E NON - PROFILATI E NON 08.09"
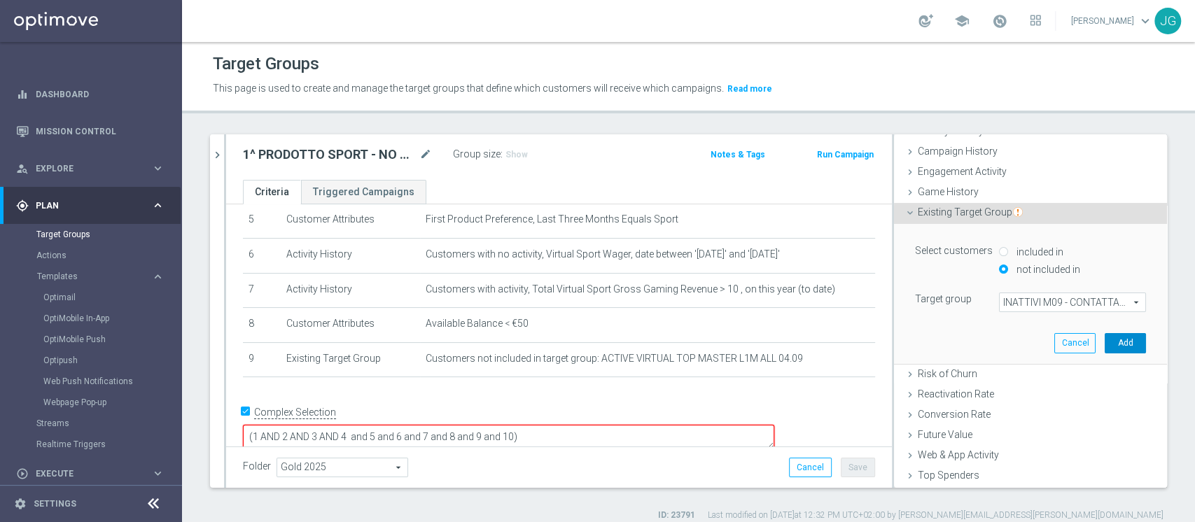
click at [1105, 340] on button "Add" at bounding box center [1125, 343] width 41 height 20
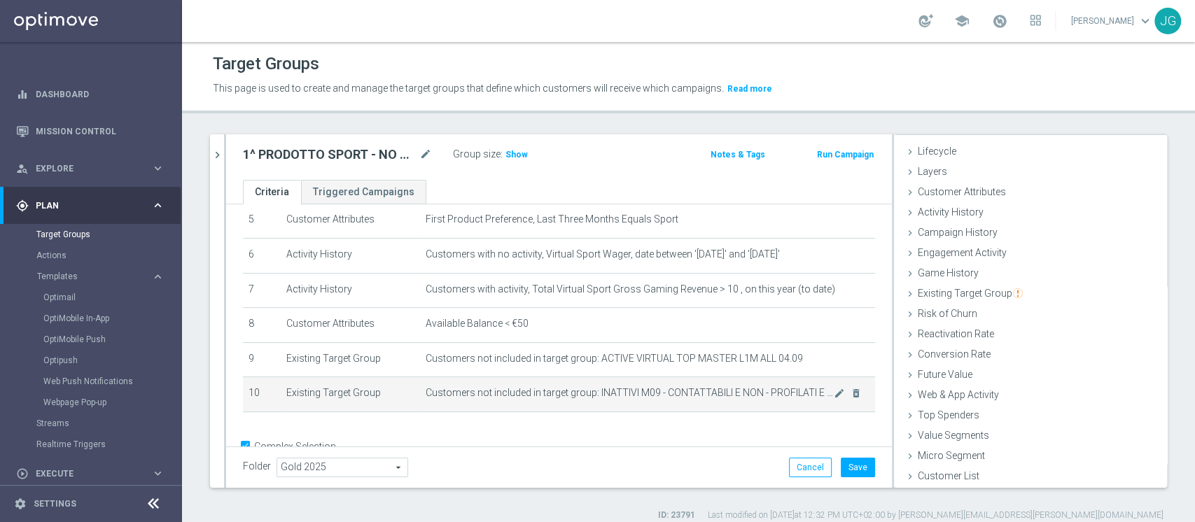
scroll to position [223, 0]
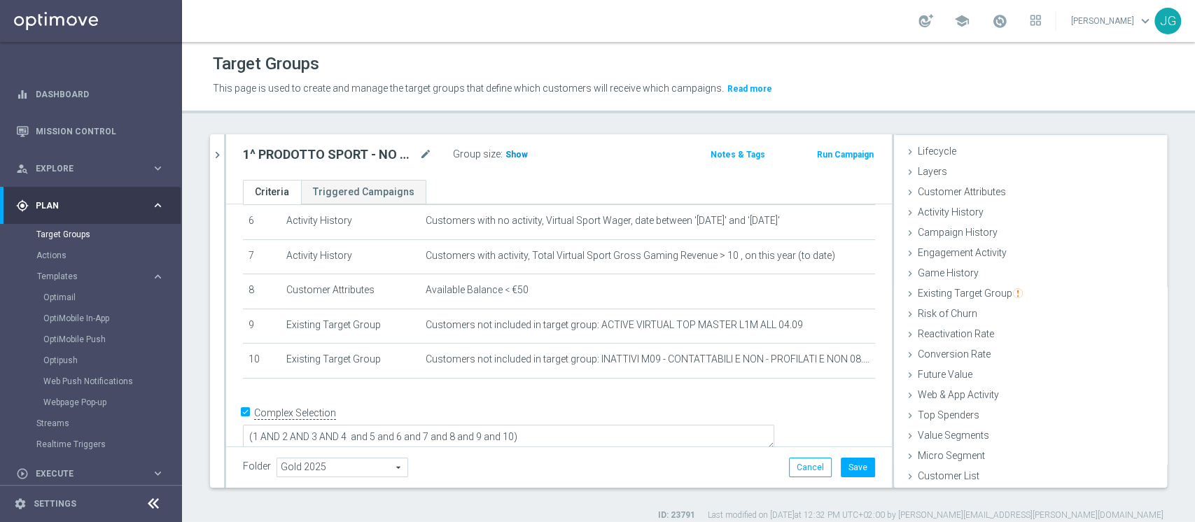
click at [515, 151] on span "Show" at bounding box center [516, 155] width 22 height 10
click at [857, 464] on button "Save" at bounding box center [858, 468] width 34 height 20
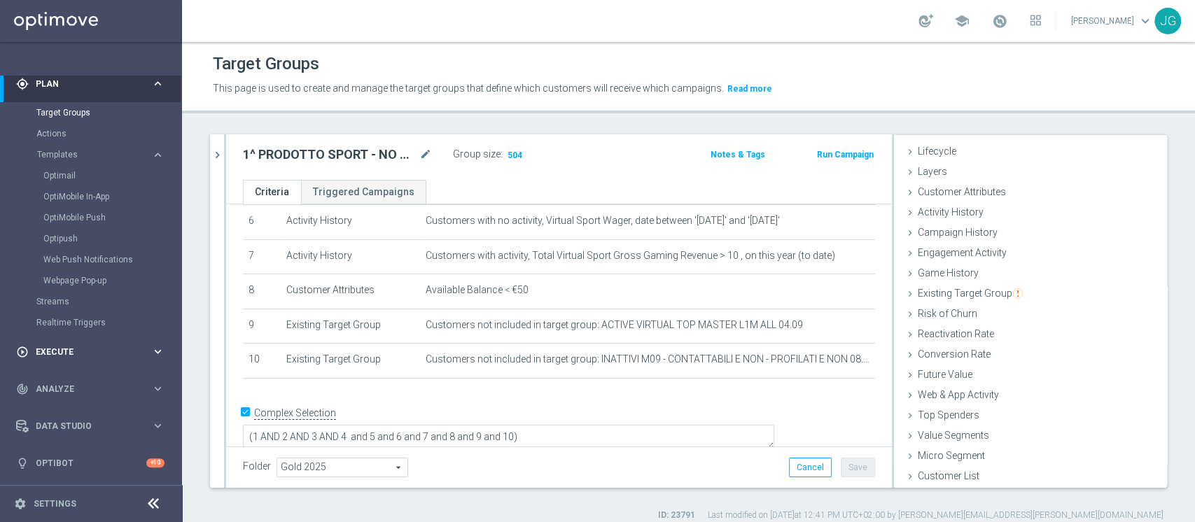
click at [55, 354] on span "Execute" at bounding box center [94, 352] width 116 height 8
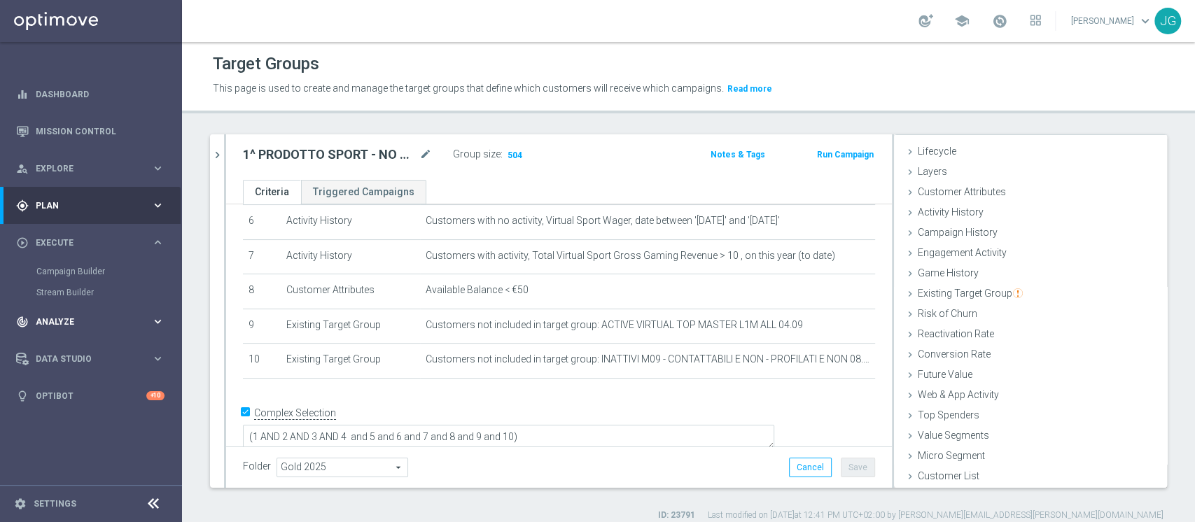
scroll to position [0, 0]
click at [87, 266] on link "Campaign Builder" at bounding box center [90, 271] width 109 height 11
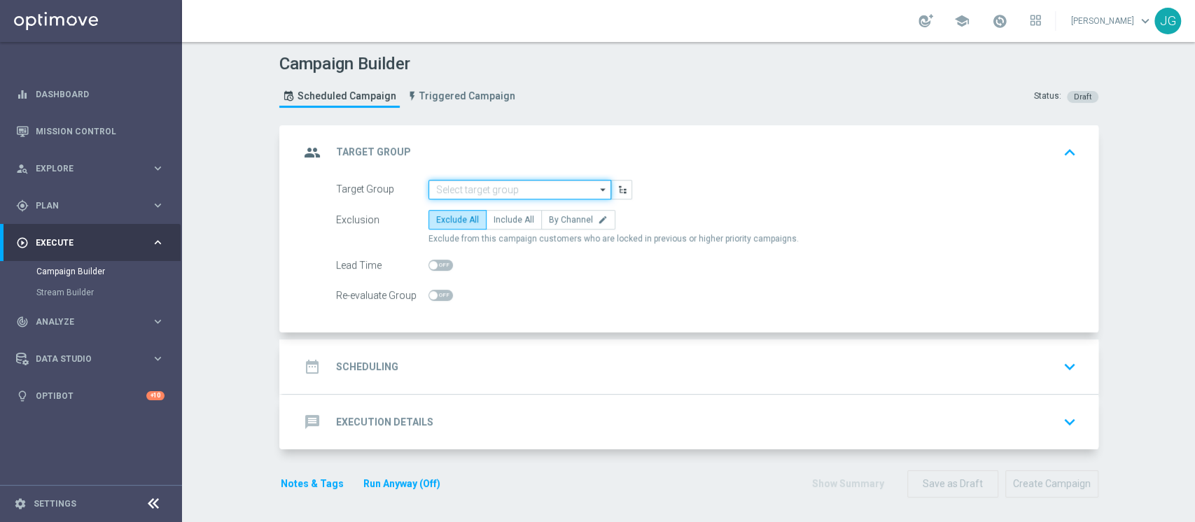
click at [487, 188] on input at bounding box center [519, 190] width 183 height 20
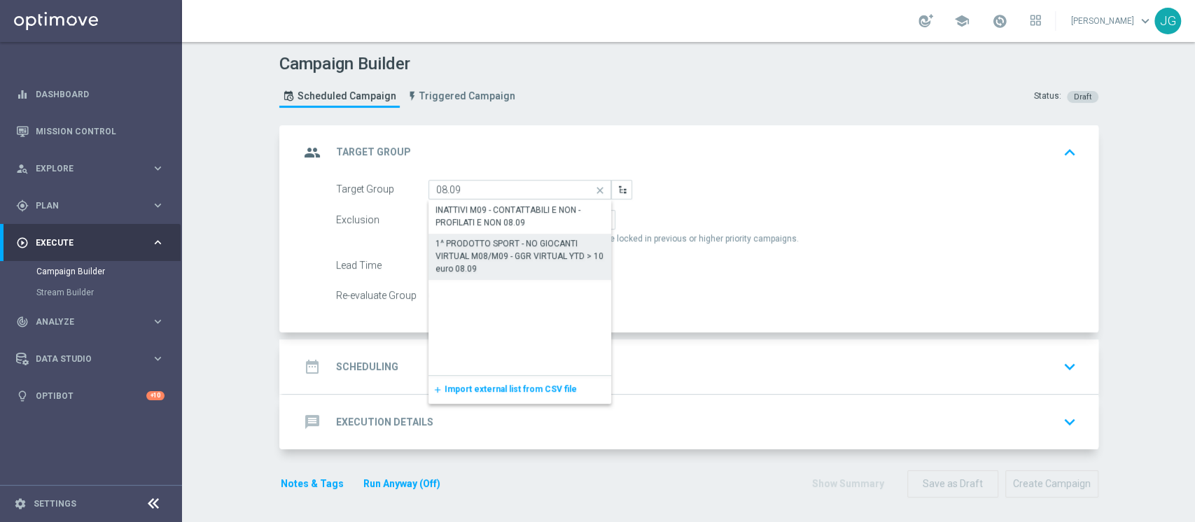
click at [489, 265] on div "1^ PRODOTTO SPORT - NO GIOCANTI VIRTUAL M08/M09 - GGR VIRTUAL YTD > 10 euro 08.…" at bounding box center [519, 256] width 169 height 38
type input "1^ PRODOTTO SPORT - NO GIOCANTI VIRTUAL M08/M09 - GGR VIRTUAL YTD > 10 euro 08.…"
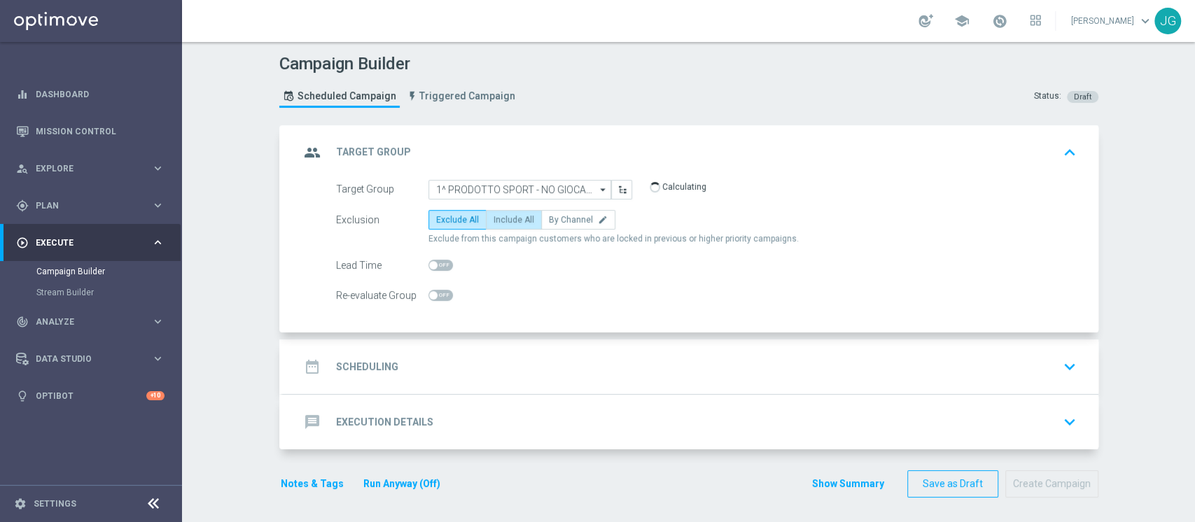
click at [509, 225] on label "Include All" at bounding box center [514, 220] width 56 height 20
click at [503, 225] on input "Include All" at bounding box center [498, 222] width 9 height 9
radio input "true"
click at [557, 372] on div "date_range Scheduling keyboard_arrow_down" at bounding box center [691, 367] width 782 height 27
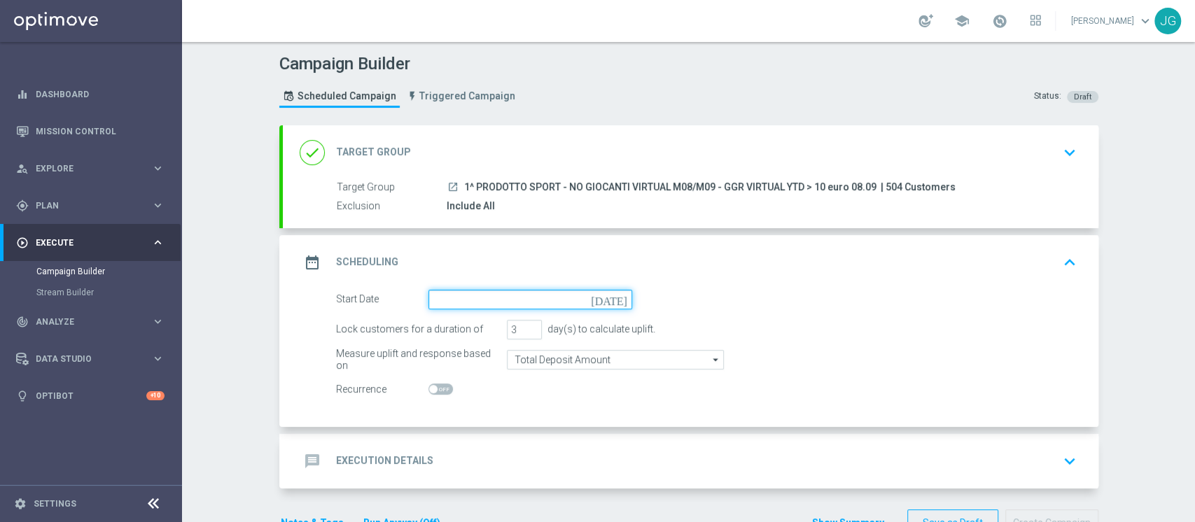
click at [572, 302] on input at bounding box center [530, 300] width 204 height 20
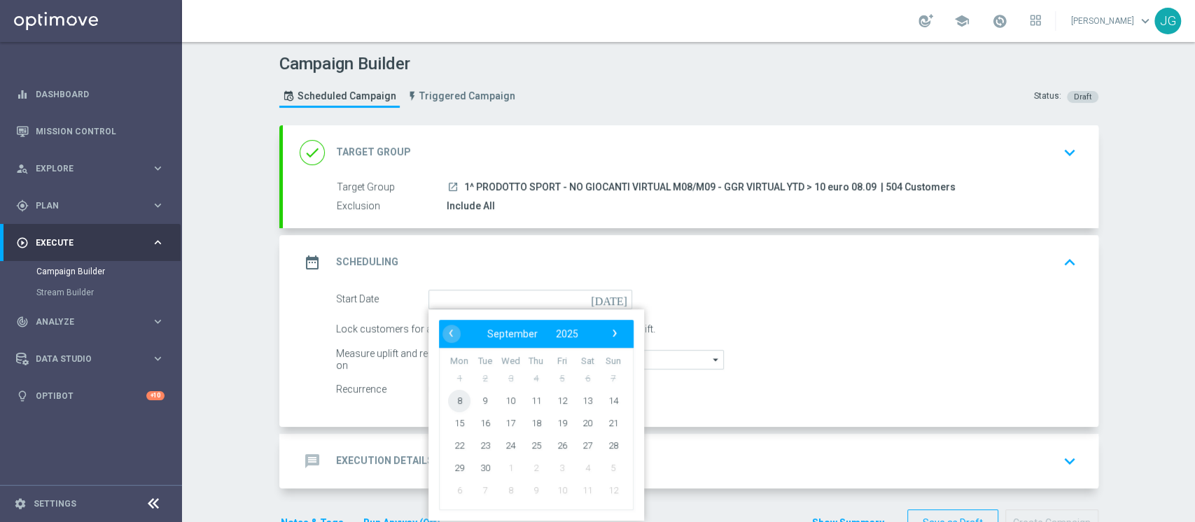
click at [451, 399] on span "8" at bounding box center [459, 400] width 22 height 22
type input "[DATE]"
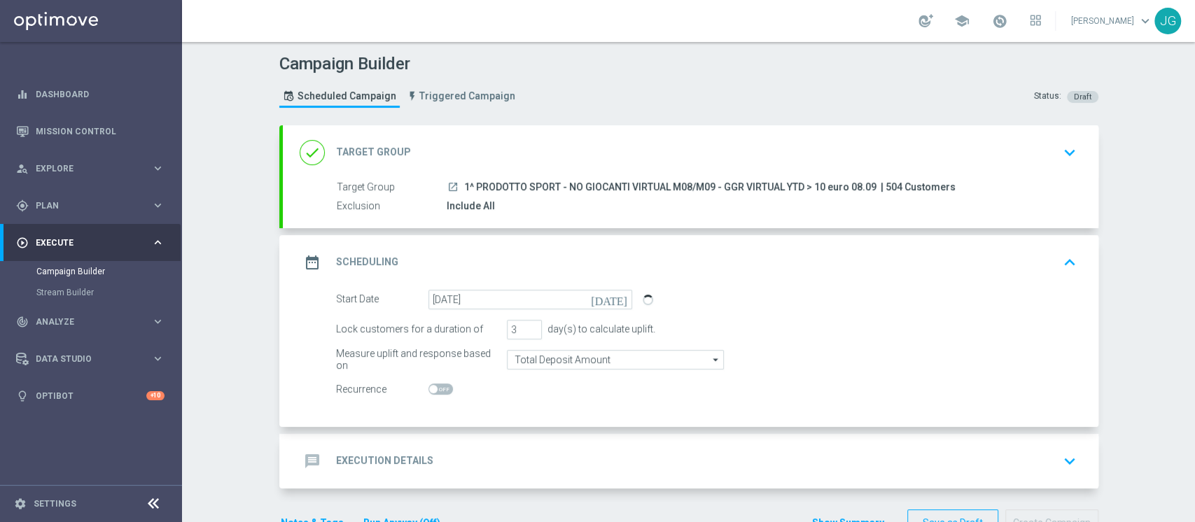
click at [493, 463] on div "message Execution Details keyboard_arrow_down" at bounding box center [691, 461] width 782 height 27
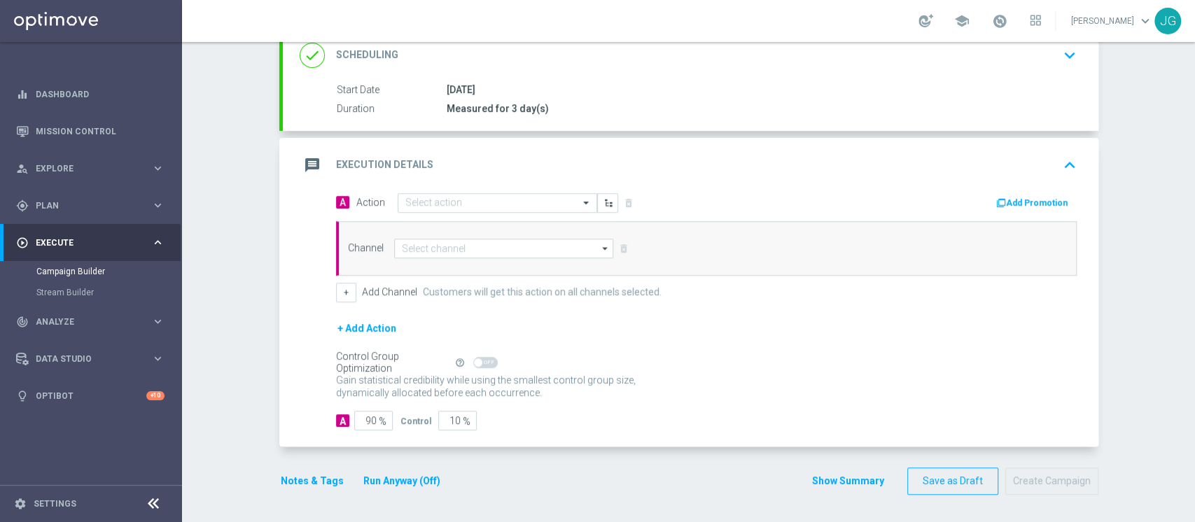
scroll to position [200, 0]
click at [454, 200] on input "text" at bounding box center [483, 204] width 156 height 12
click at [494, 165] on div "message Execution Details keyboard_arrow_up" at bounding box center [691, 166] width 782 height 27
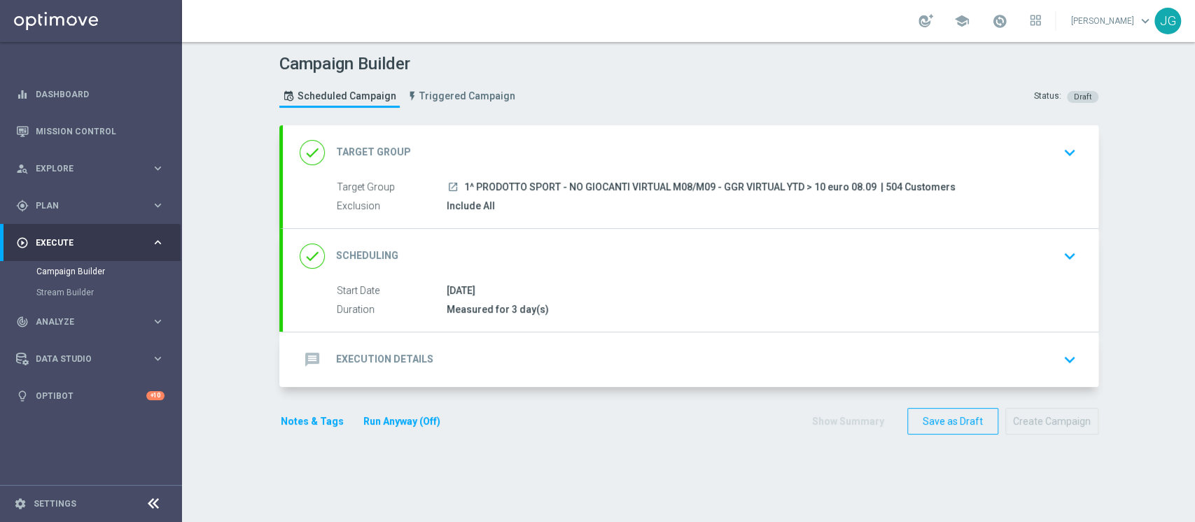
scroll to position [0, 0]
click at [460, 372] on div "message Execution Details keyboard_arrow_down" at bounding box center [691, 360] width 816 height 55
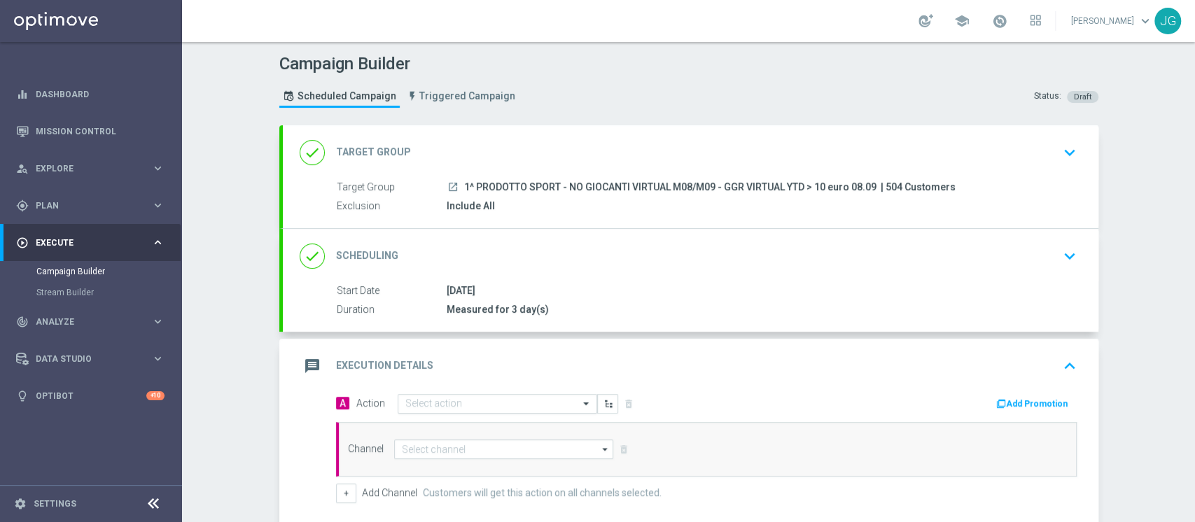
click at [470, 395] on div "Select action" at bounding box center [498, 404] width 200 height 20
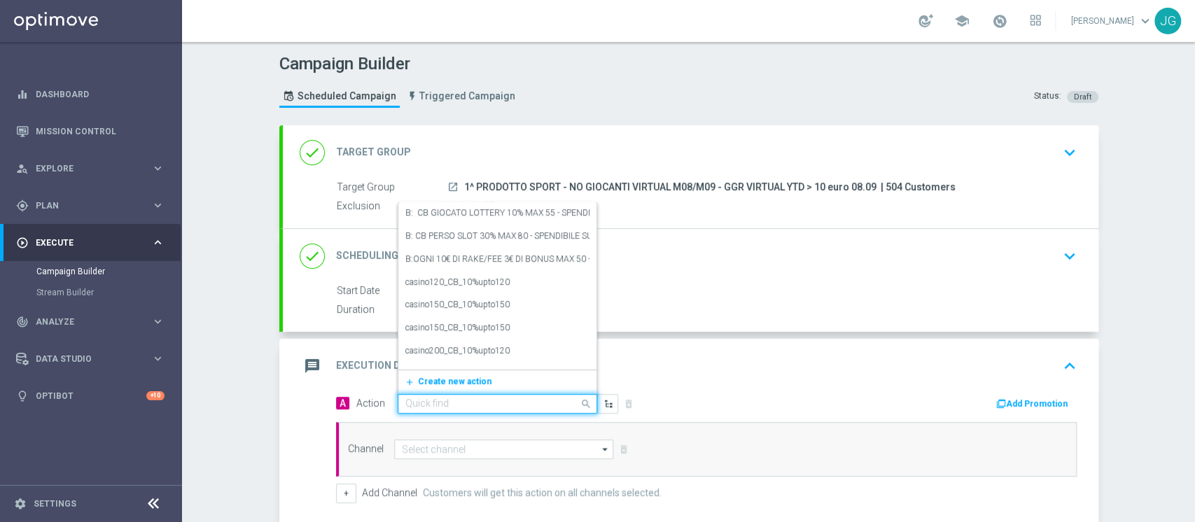
paste input "PROMO RICARICA 50% MAX 20€ - SPENDIBILE VIRTUAL"
type input "PROMO RICARICA 50% MAX 20€ - SPENDIBILE VIRTUAL"
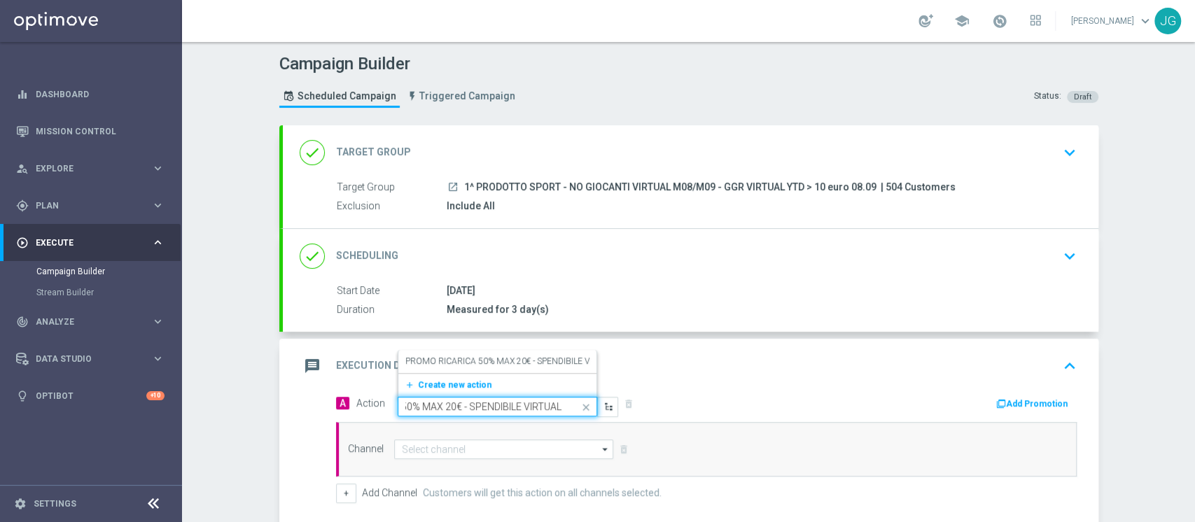
scroll to position [67, 0]
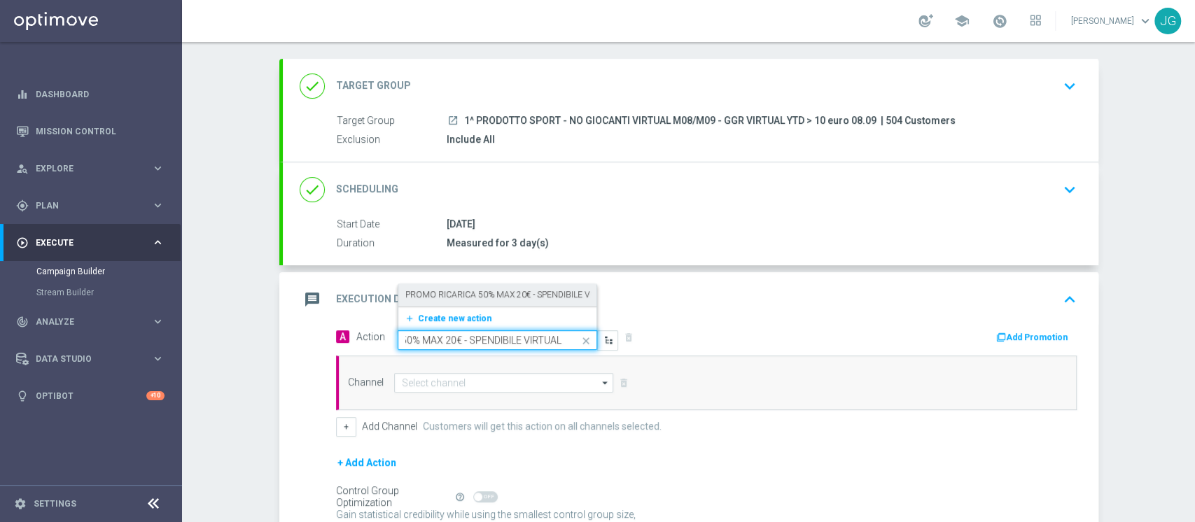
click at [496, 293] on label "PROMO RICARICA 50% MAX 20€ - SPENDIBILE VIRTUAL" at bounding box center [511, 295] width 212 height 12
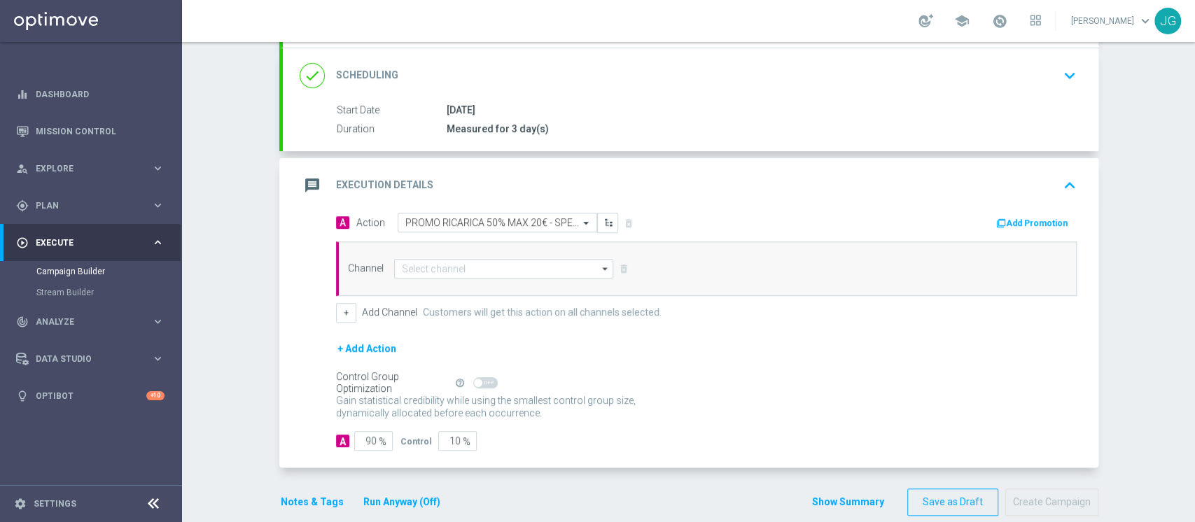
scroll to position [184, 0]
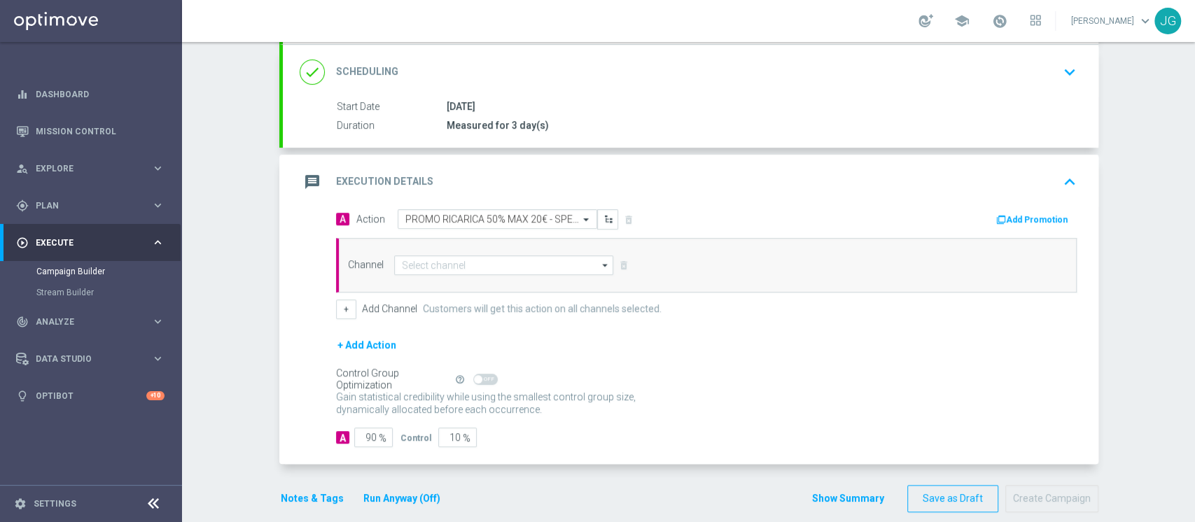
click at [1009, 216] on button "Add Promotion" at bounding box center [1034, 219] width 78 height 15
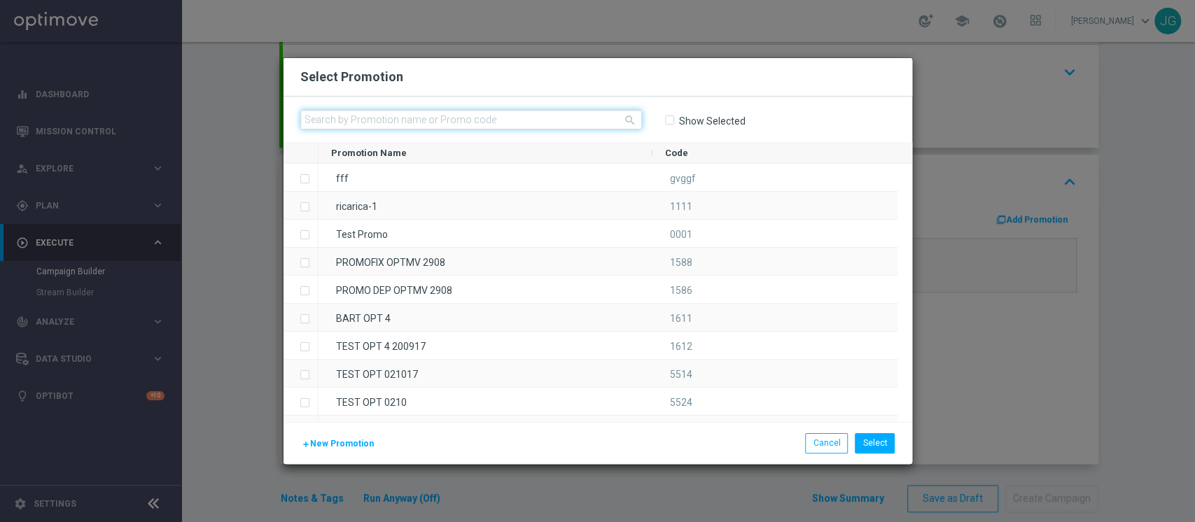
click at [395, 119] on input "text" at bounding box center [471, 120] width 342 height 20
paste input "SPECIAL0809"
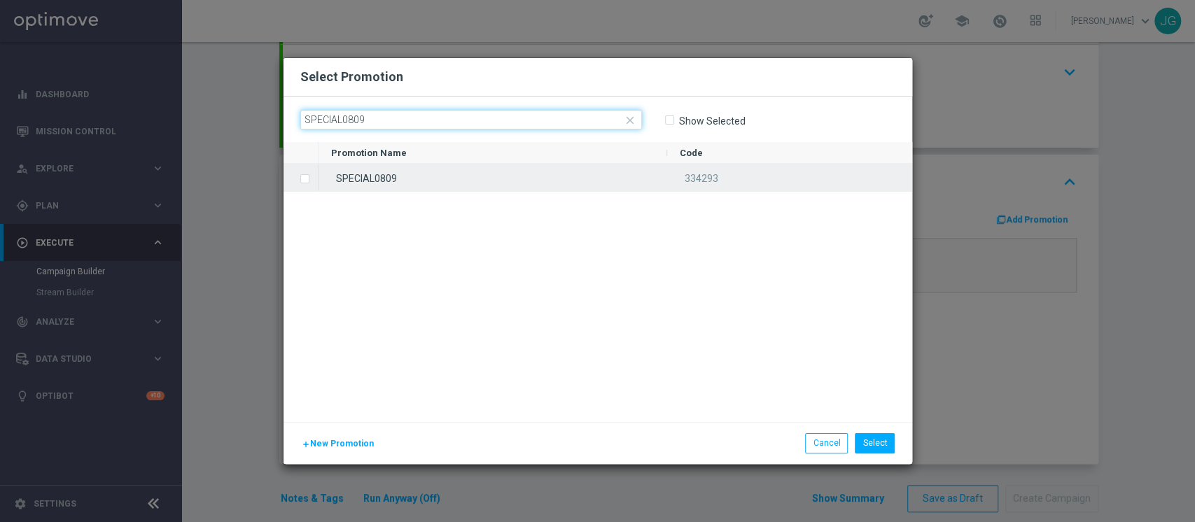
type input "SPECIAL0809"
click at [374, 169] on div "SPECIAL0809" at bounding box center [493, 177] width 349 height 27
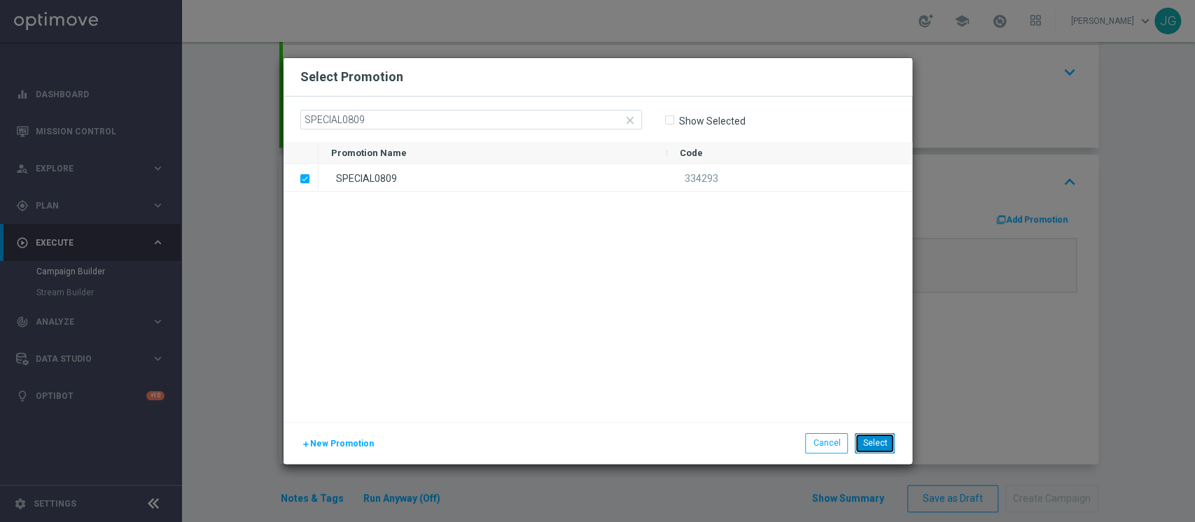
click at [883, 442] on button "Select" at bounding box center [875, 443] width 40 height 20
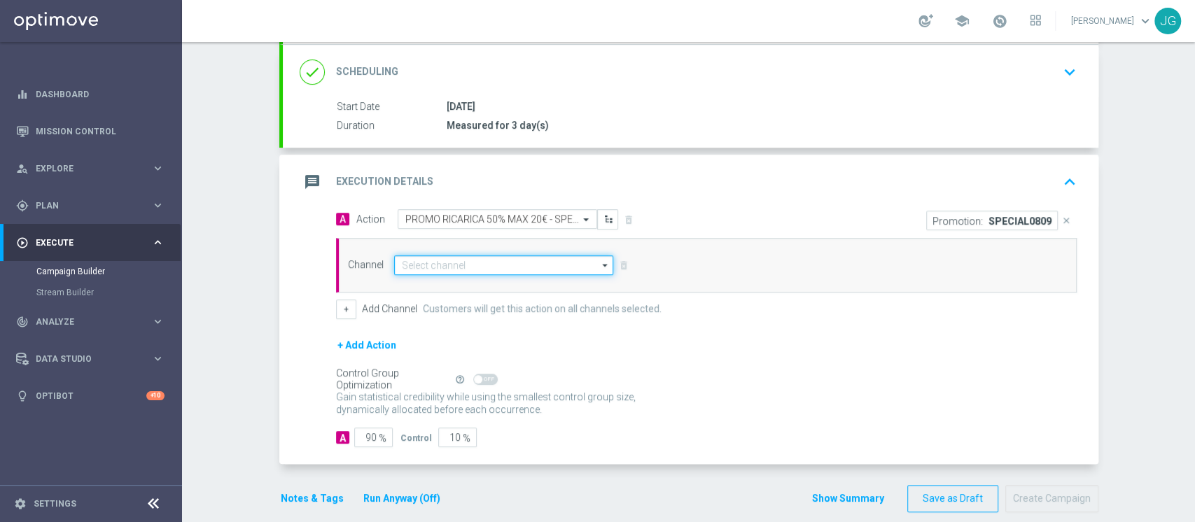
click at [504, 270] on input at bounding box center [504, 266] width 220 height 20
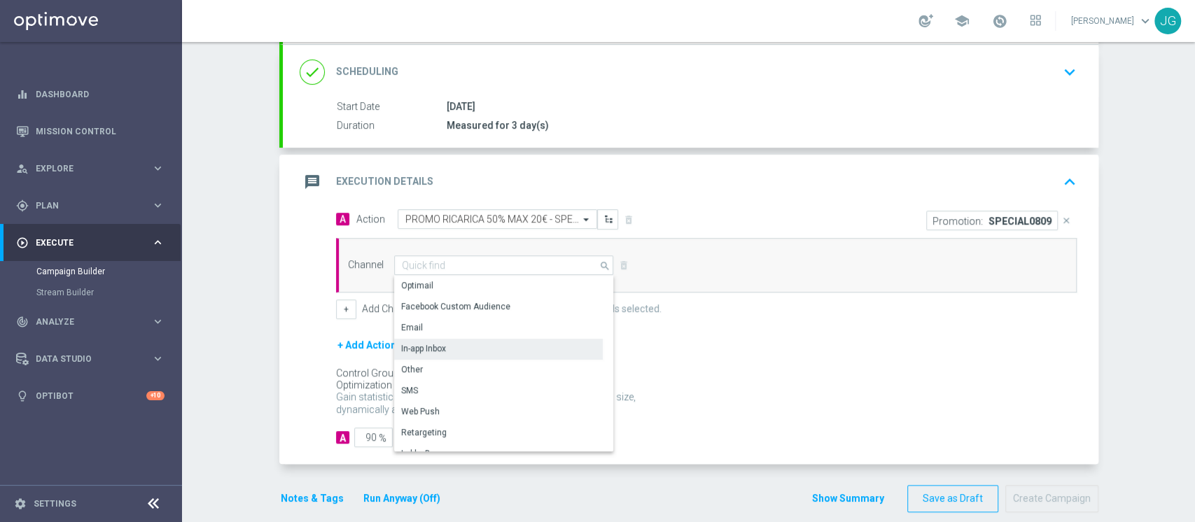
click at [430, 350] on div "In-app Inbox" at bounding box center [423, 348] width 45 height 13
type input "In-app Inbox"
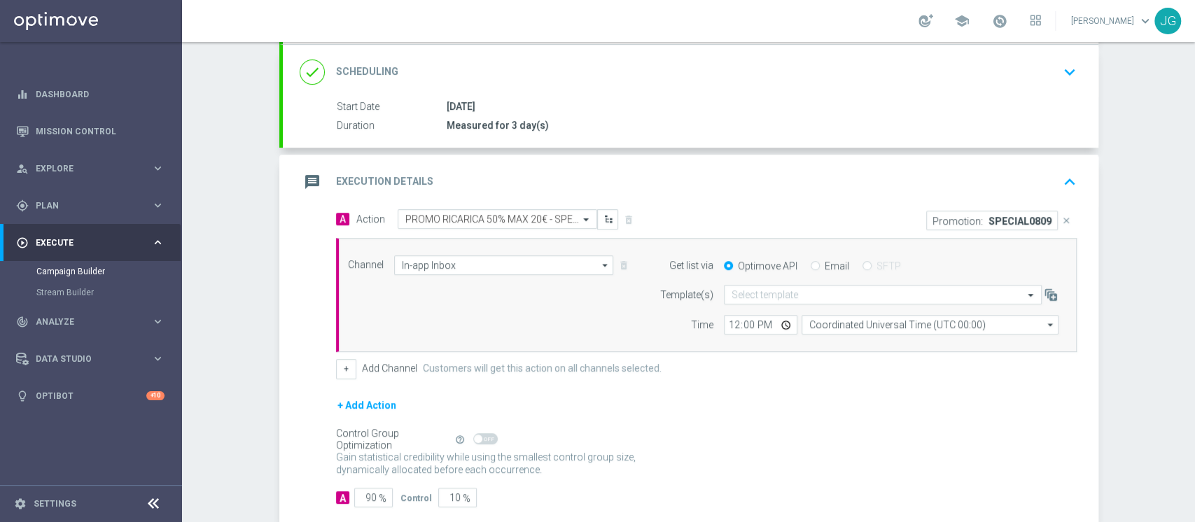
click at [811, 263] on input "Email" at bounding box center [815, 267] width 9 height 9
radio input "true"
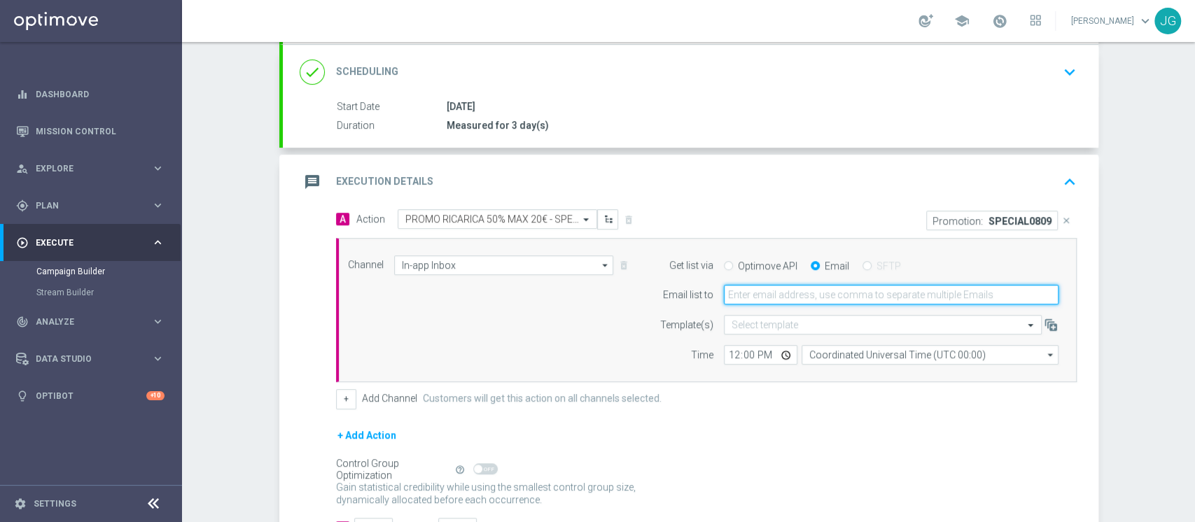
click at [781, 295] on input "email" at bounding box center [891, 295] width 335 height 20
type input "[PERSON_NAME][EMAIL_ADDRESS][PERSON_NAME][DOMAIN_NAME]"
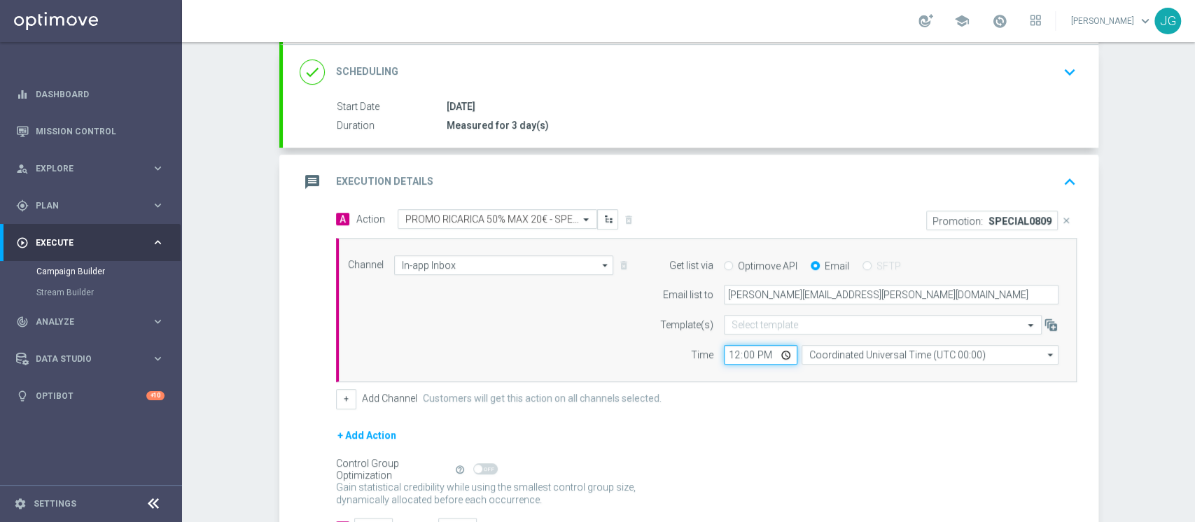
click at [778, 358] on input "12:00" at bounding box center [761, 355] width 74 height 20
type input "14:00"
click at [352, 392] on div "+ Add Channel Customers will get this action on all channels selected." at bounding box center [706, 399] width 741 height 20
click at [342, 400] on button "+" at bounding box center [346, 399] width 20 height 20
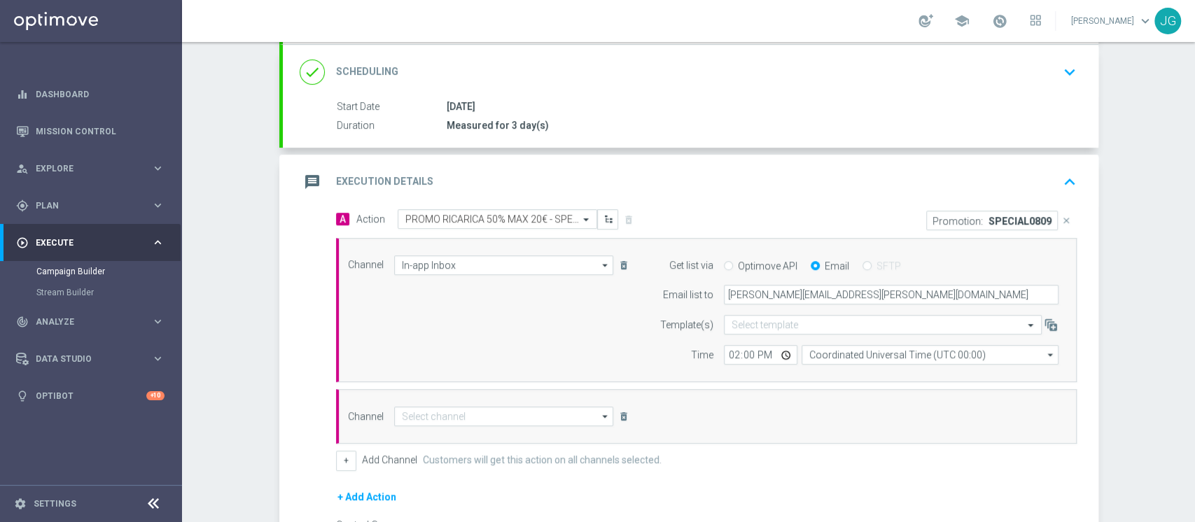
click at [435, 431] on div "Channel arrow_drop_down Drag here to set row groups Drag here to set column lab…" at bounding box center [706, 416] width 741 height 55
click at [473, 417] on input at bounding box center [504, 417] width 220 height 20
click at [420, 440] on div "Optimail" at bounding box center [417, 437] width 32 height 13
type input "Optimail"
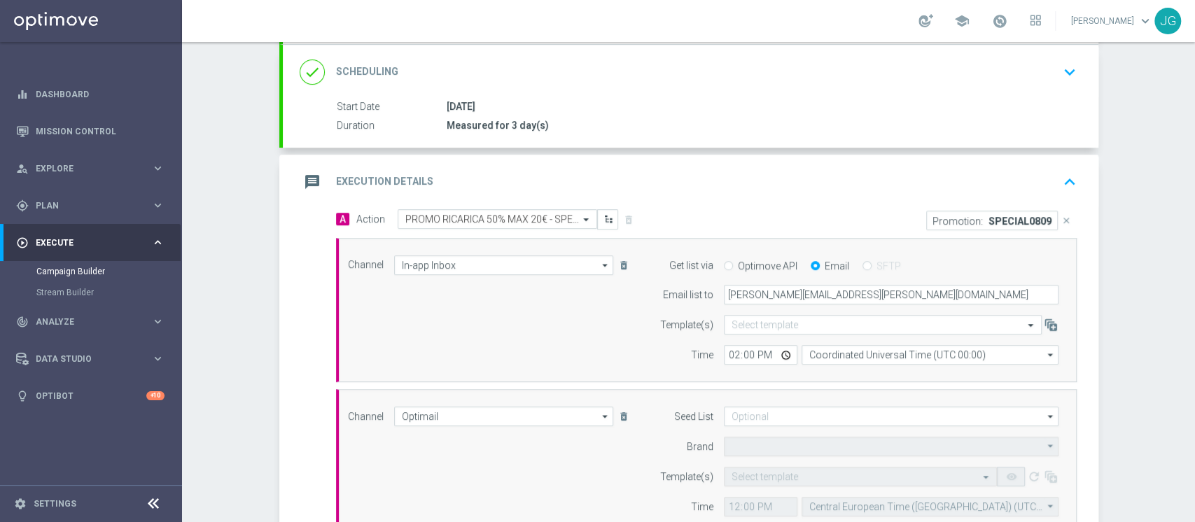
type input "Sisal Marketing"
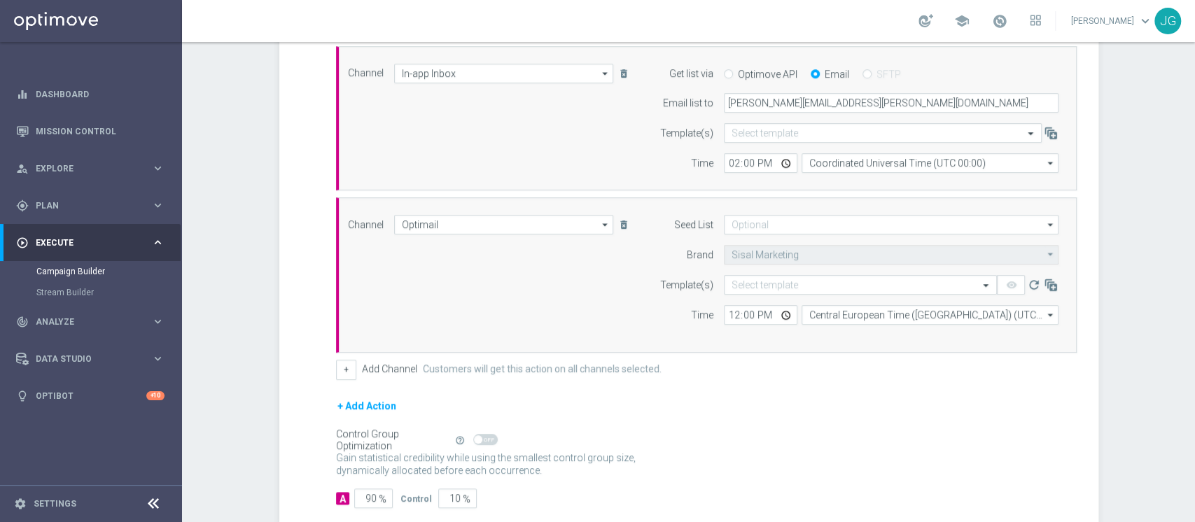
scroll to position [382, 0]
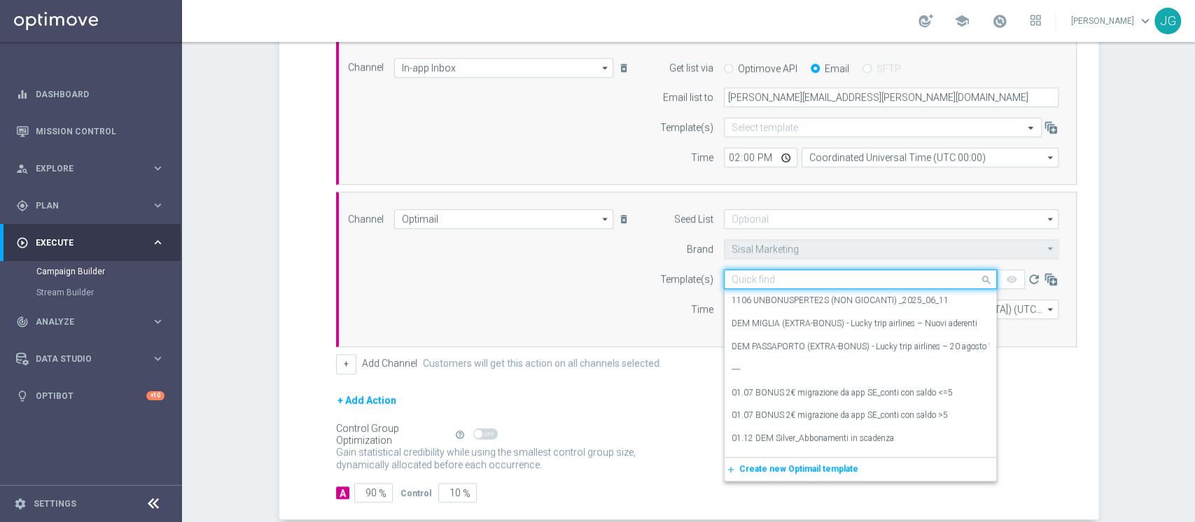
click at [767, 278] on input "text" at bounding box center [847, 280] width 230 height 12
paste input "SPECIAL0809- [DATE]"
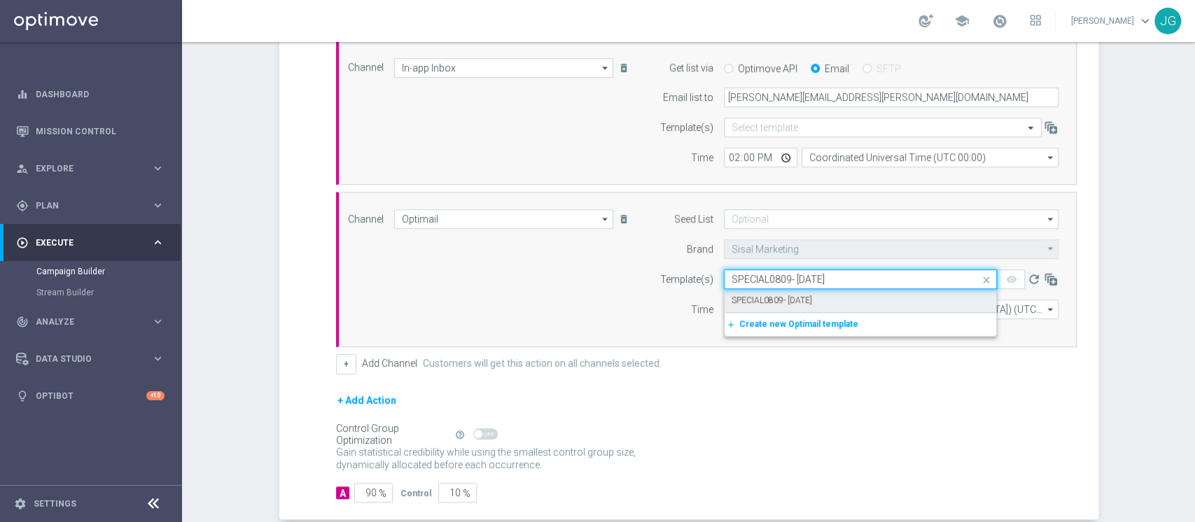
click at [806, 296] on label "SPECIAL0809- [DATE]" at bounding box center [772, 301] width 81 height 12
type input "SPECIAL0809- [DATE]"
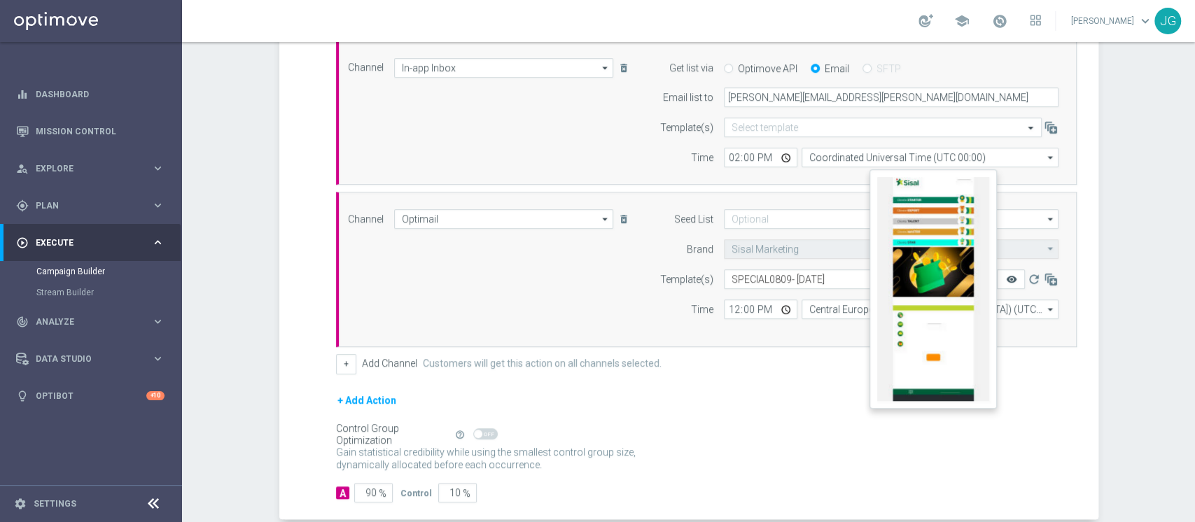
click at [1005, 276] on icon "remove_red_eye" at bounding box center [1010, 279] width 11 height 11
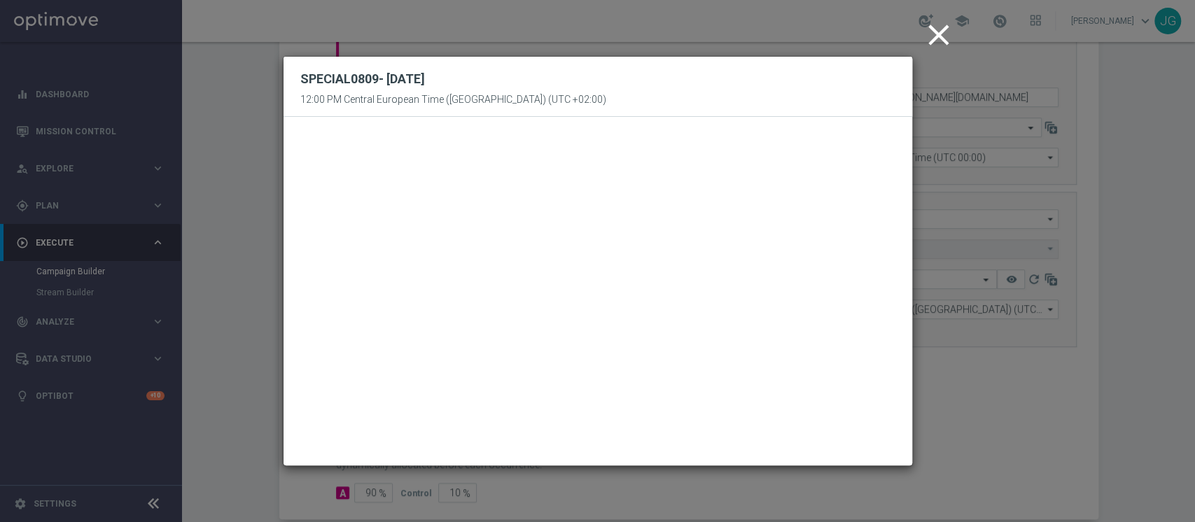
click at [944, 28] on icon "close" at bounding box center [938, 35] width 35 height 35
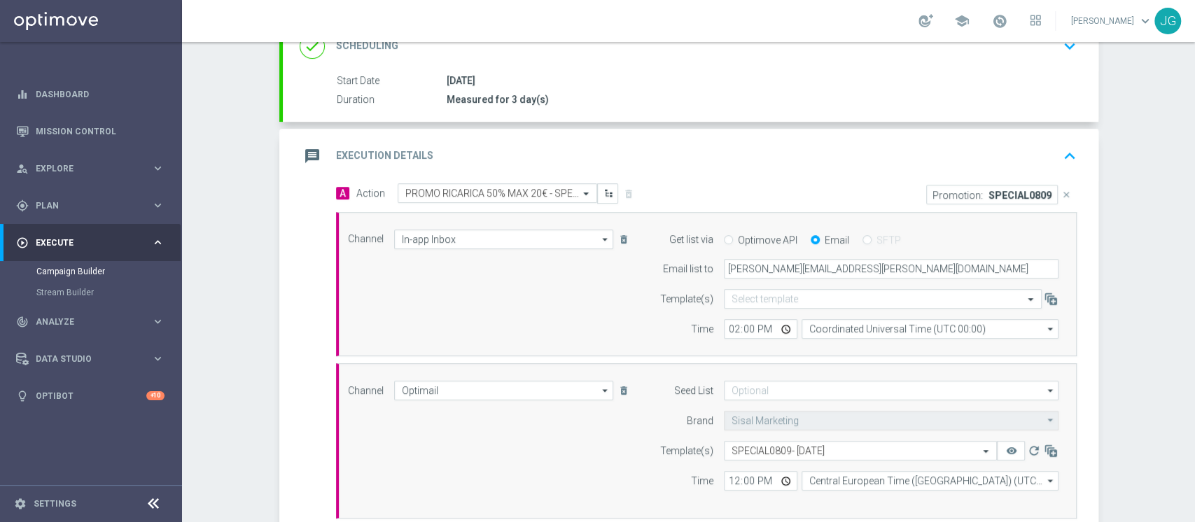
scroll to position [204, 0]
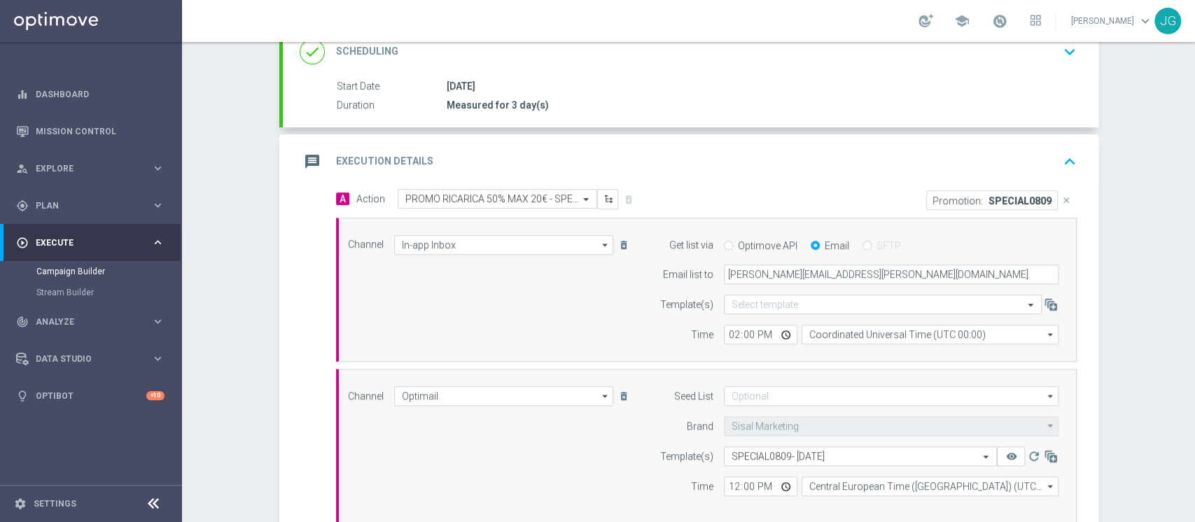
click at [704, 170] on div "message Execution Details keyboard_arrow_up" at bounding box center [691, 161] width 782 height 27
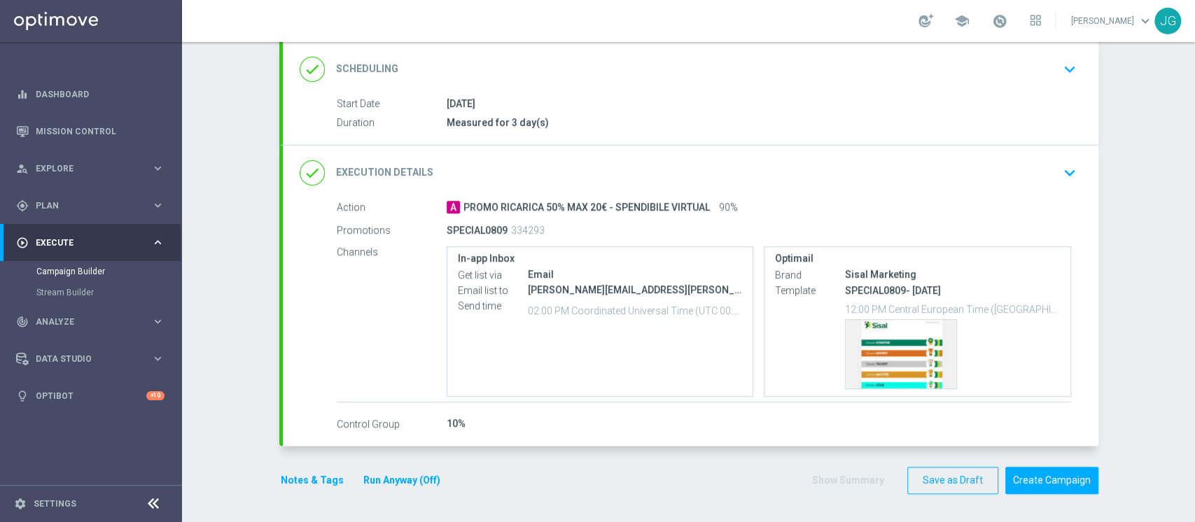
scroll to position [185, 0]
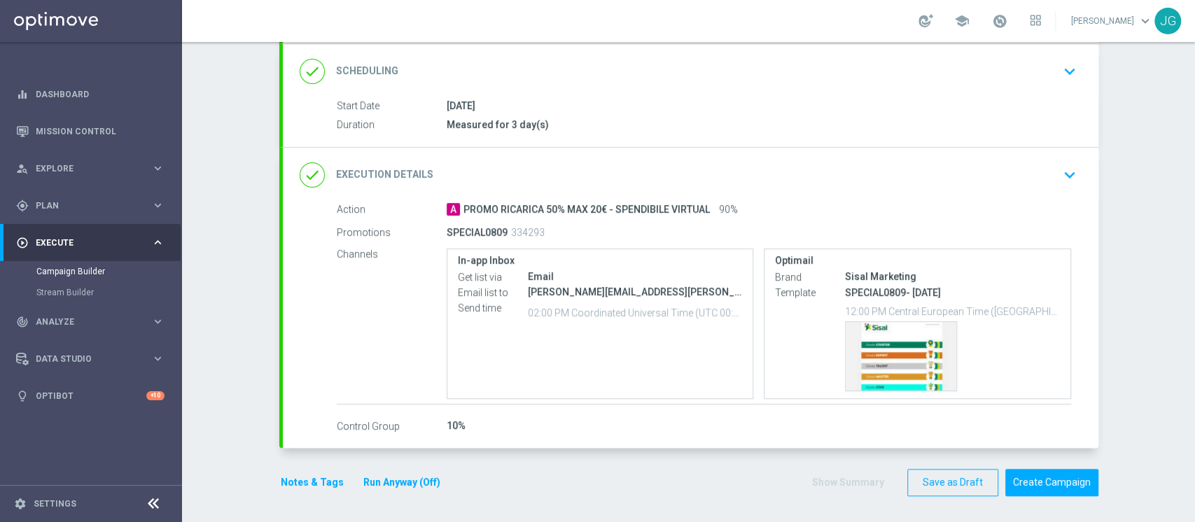
click at [309, 479] on button "Notes & Tags" at bounding box center [312, 483] width 66 height 18
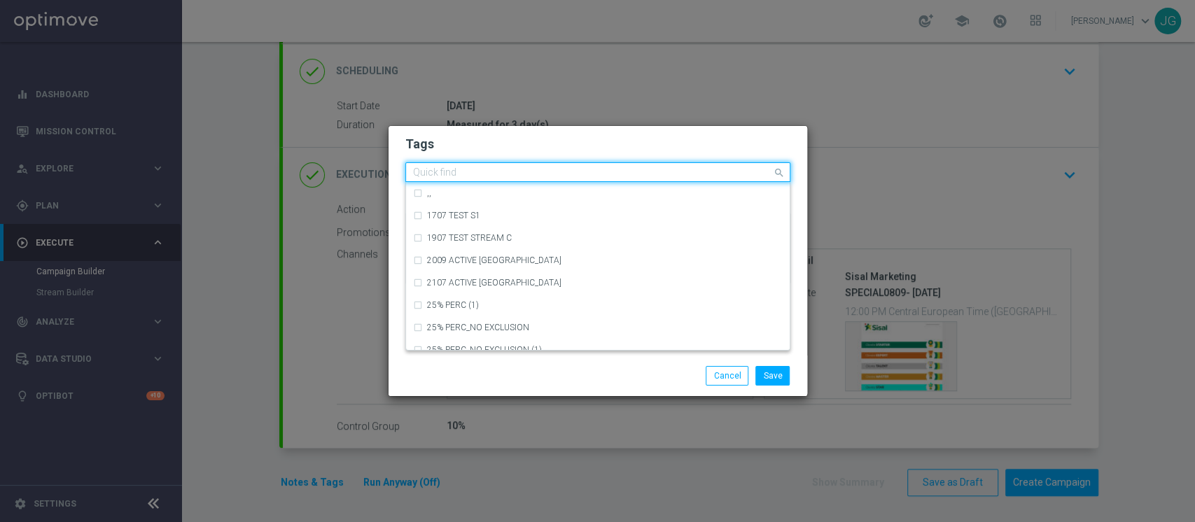
click at [482, 171] on input "text" at bounding box center [592, 173] width 359 height 12
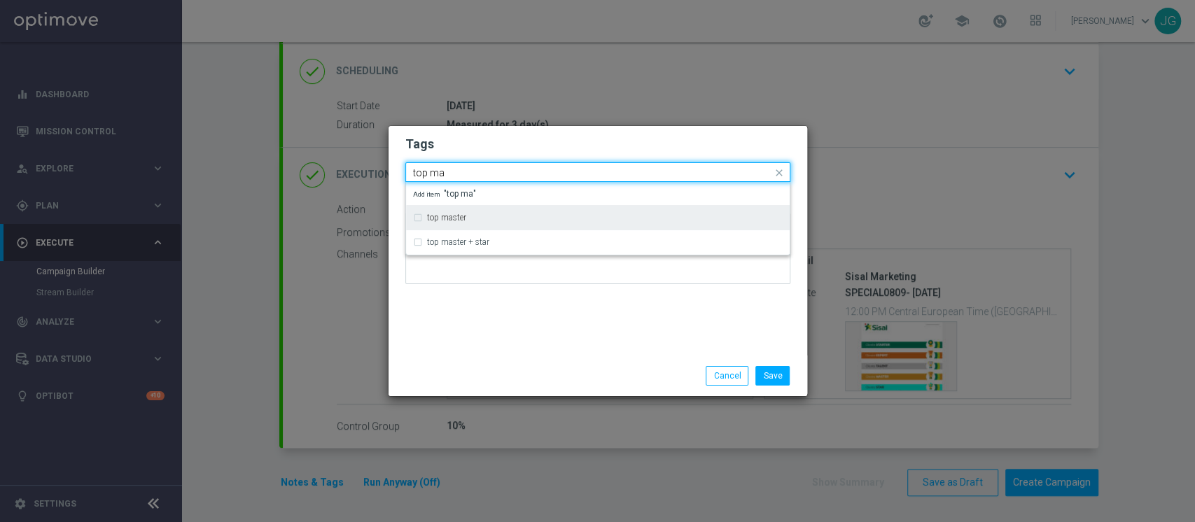
click at [467, 223] on div "top master" at bounding box center [598, 218] width 370 height 22
type input "top ma"
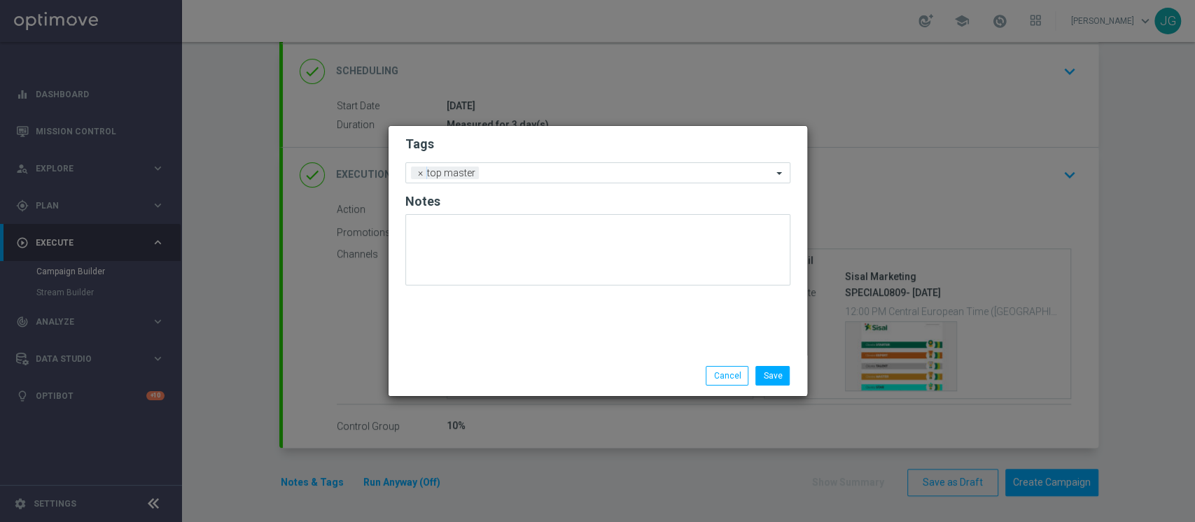
click at [496, 339] on div "Tags Add a new tag × top master Notes" at bounding box center [598, 241] width 419 height 230
click at [547, 165] on div "Add a new tag × top master" at bounding box center [589, 173] width 366 height 20
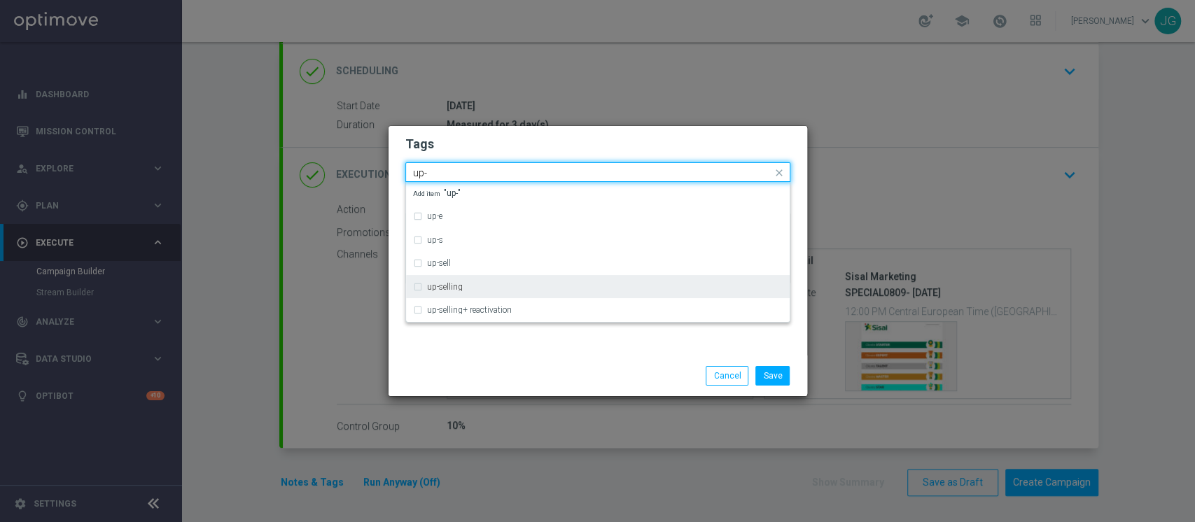
click at [466, 296] on div "up-selling" at bounding box center [598, 287] width 370 height 22
type input "up-"
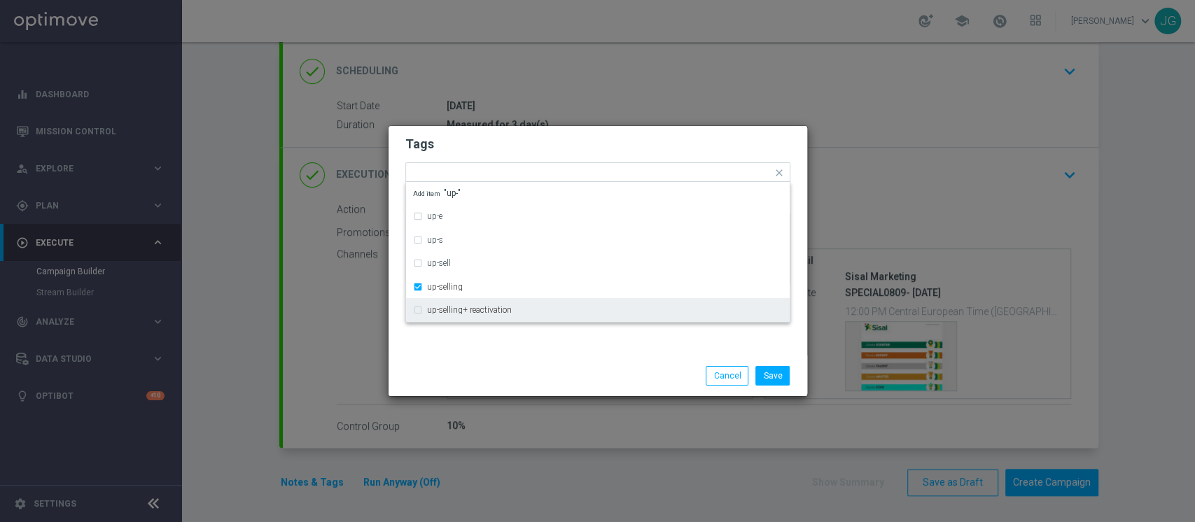
click at [526, 389] on div "Save Cancel" at bounding box center [598, 376] width 419 height 41
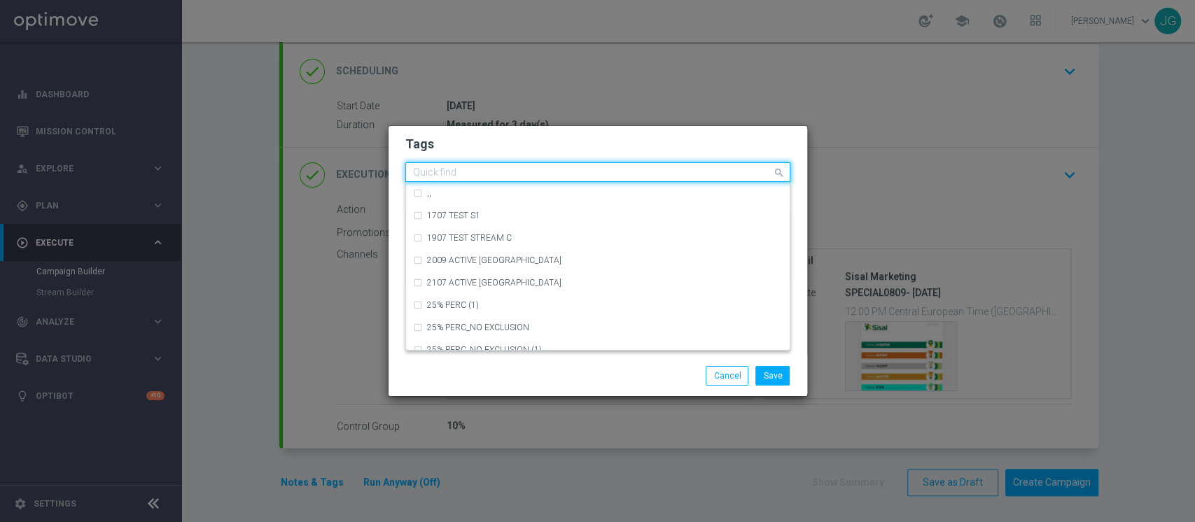
click at [606, 176] on input "text" at bounding box center [592, 173] width 359 height 12
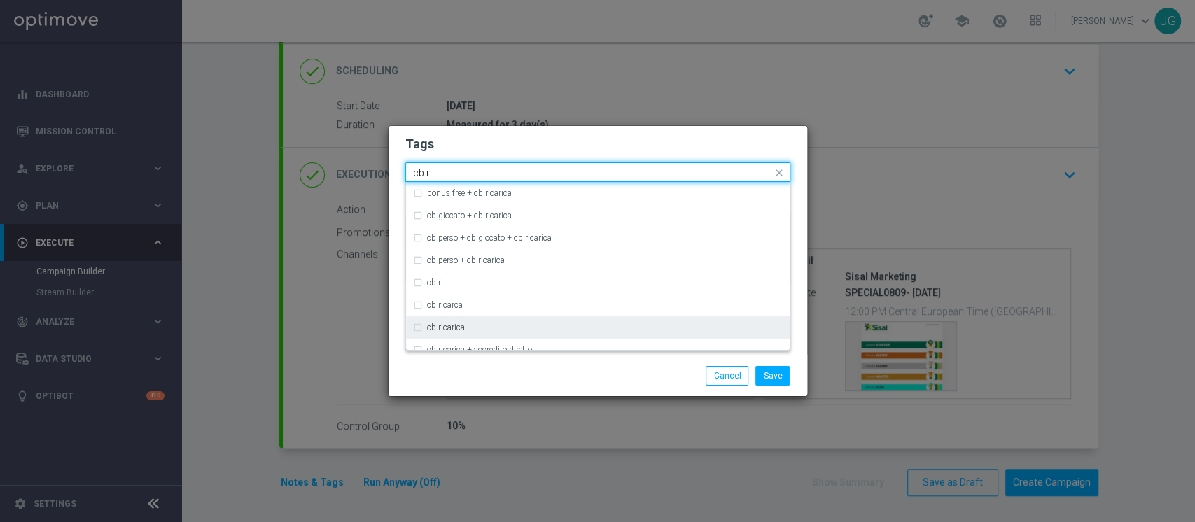
click at [489, 328] on div "cb ricarica" at bounding box center [605, 327] width 356 height 8
type input "cb ri"
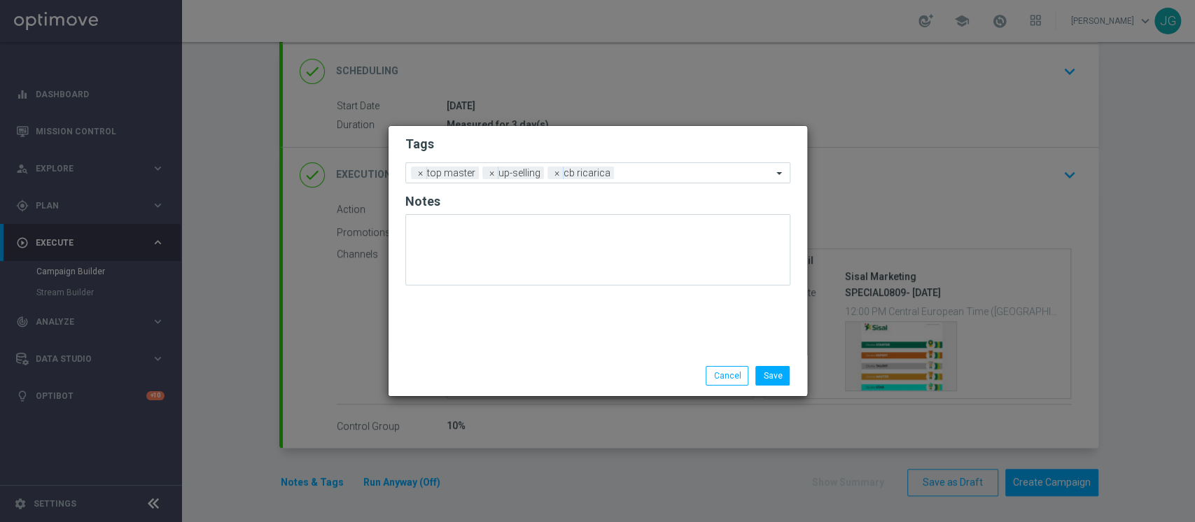
click at [504, 363] on div "Save Cancel" at bounding box center [598, 376] width 419 height 41
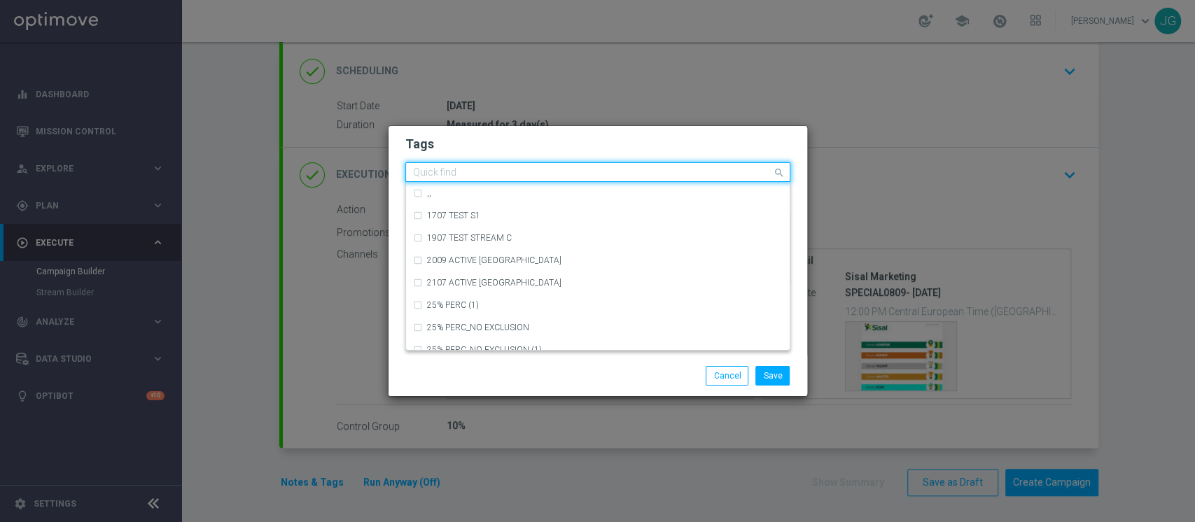
click at [645, 179] on div at bounding box center [591, 174] width 361 height 14
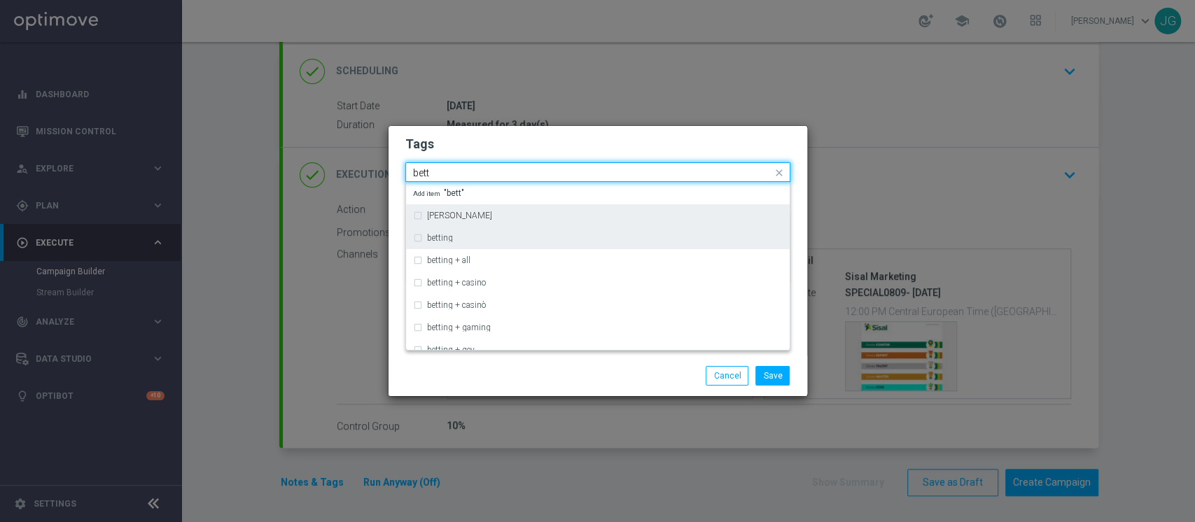
click at [473, 232] on div "betting" at bounding box center [598, 238] width 370 height 22
type input "bett"
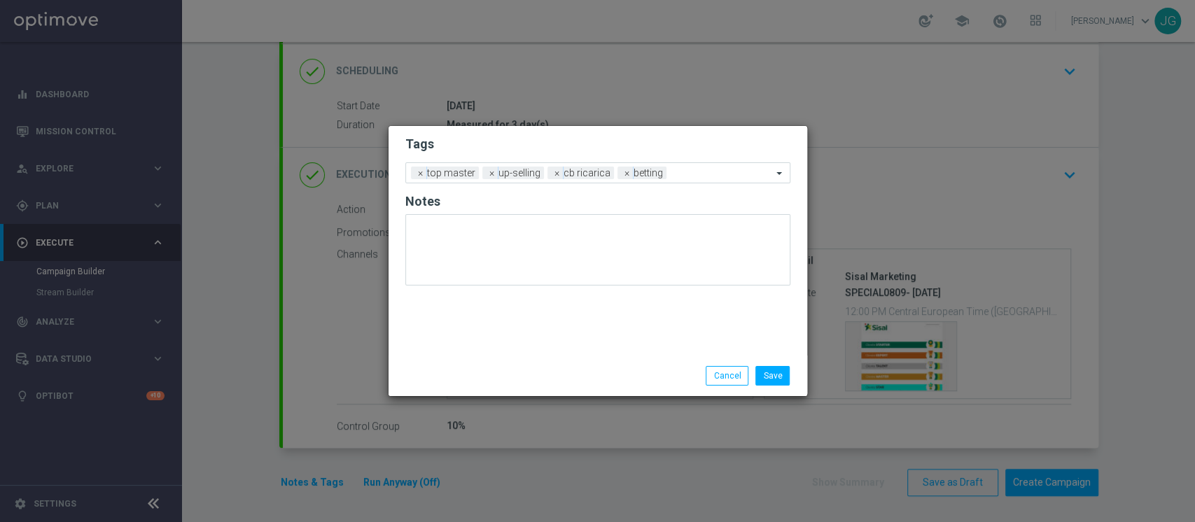
click at [589, 370] on div "Save Cancel" at bounding box center [665, 376] width 271 height 20
click at [685, 183] on ng-select "Add a new tag × top master × up-selling × cb ricarica × betting" at bounding box center [597, 172] width 385 height 21
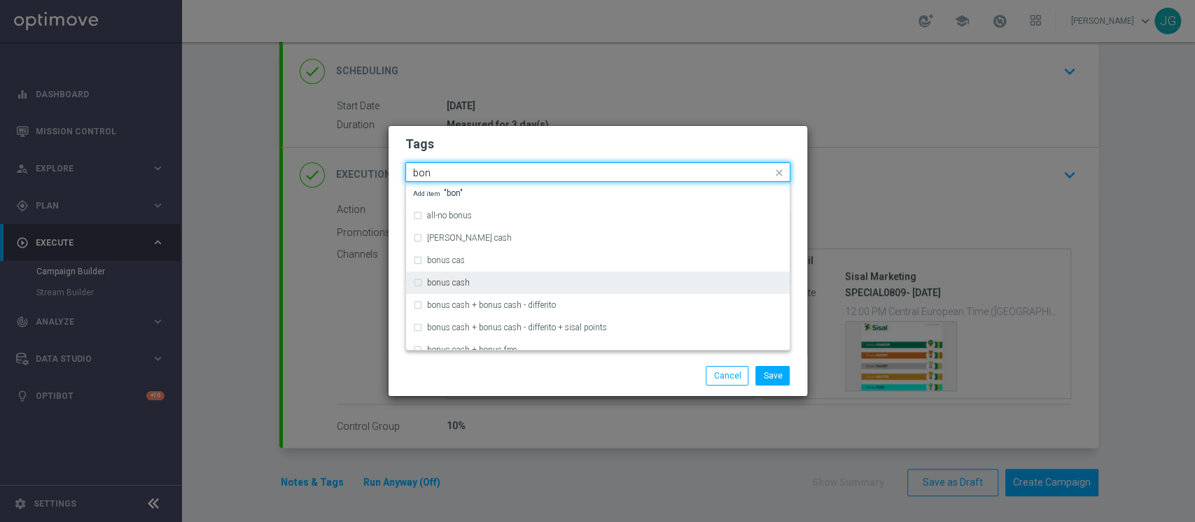
click at [495, 284] on div "bonus cash" at bounding box center [605, 283] width 356 height 8
type input "bon"
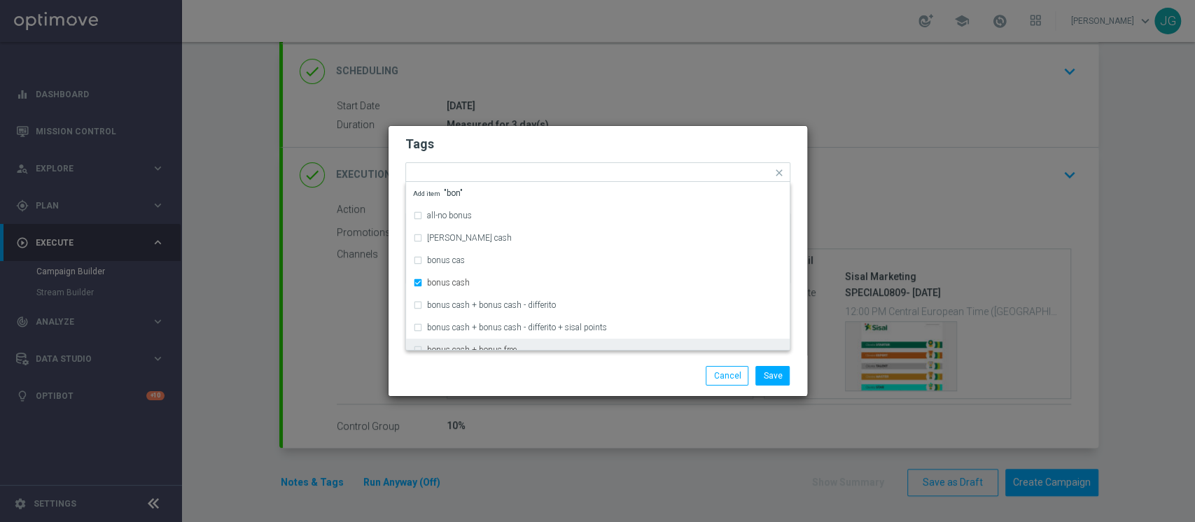
click at [630, 368] on div "Save Cancel" at bounding box center [665, 376] width 271 height 20
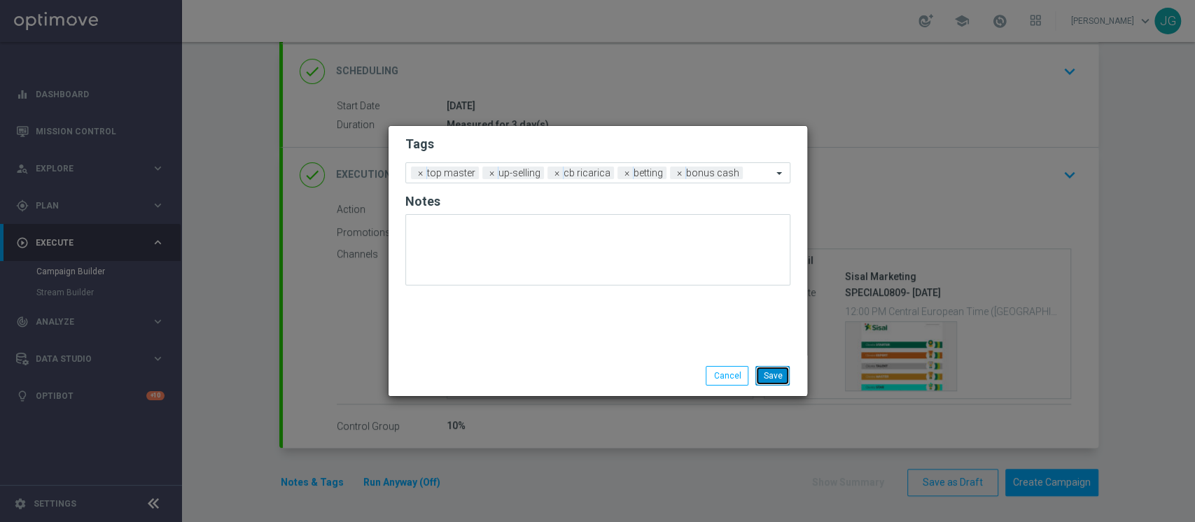
click at [783, 377] on button "Save" at bounding box center [772, 376] width 34 height 20
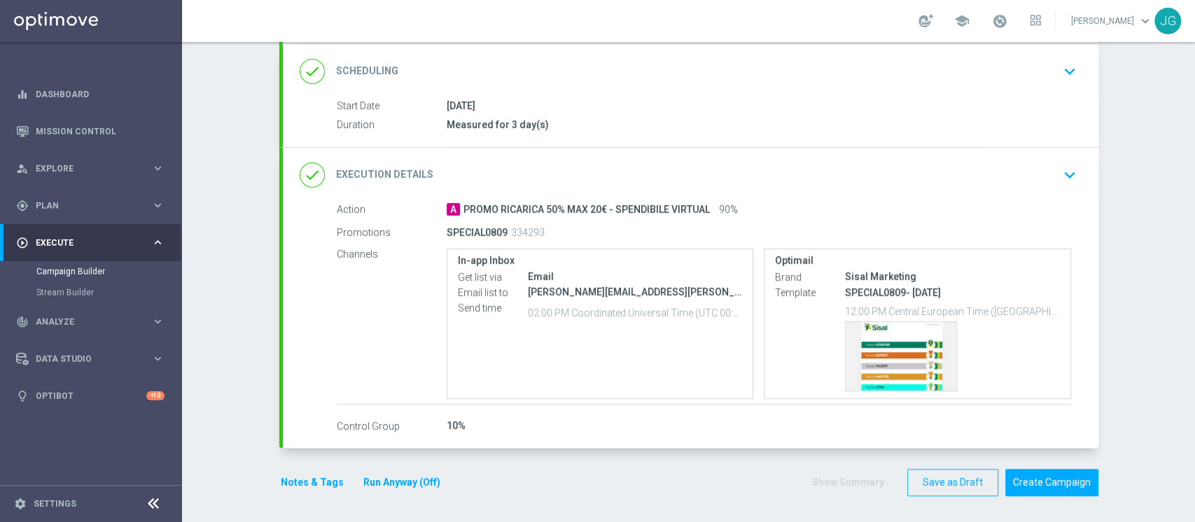
click at [413, 477] on button "Run Anyway (Off)" at bounding box center [402, 483] width 80 height 18
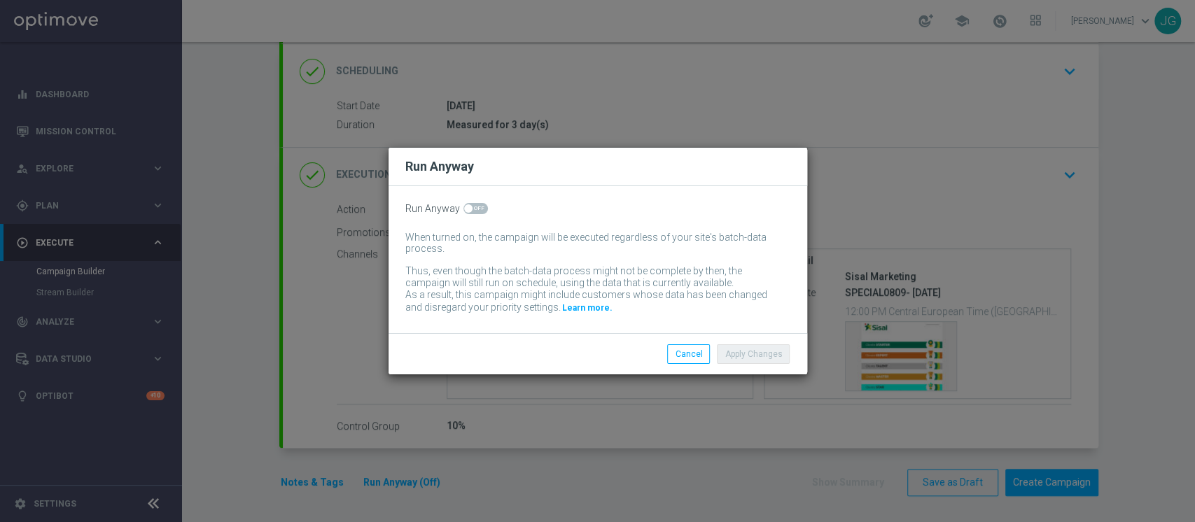
click at [470, 217] on div "Run Anyway When turned on, the campaign will be executed regardless of your sit…" at bounding box center [598, 259] width 419 height 147
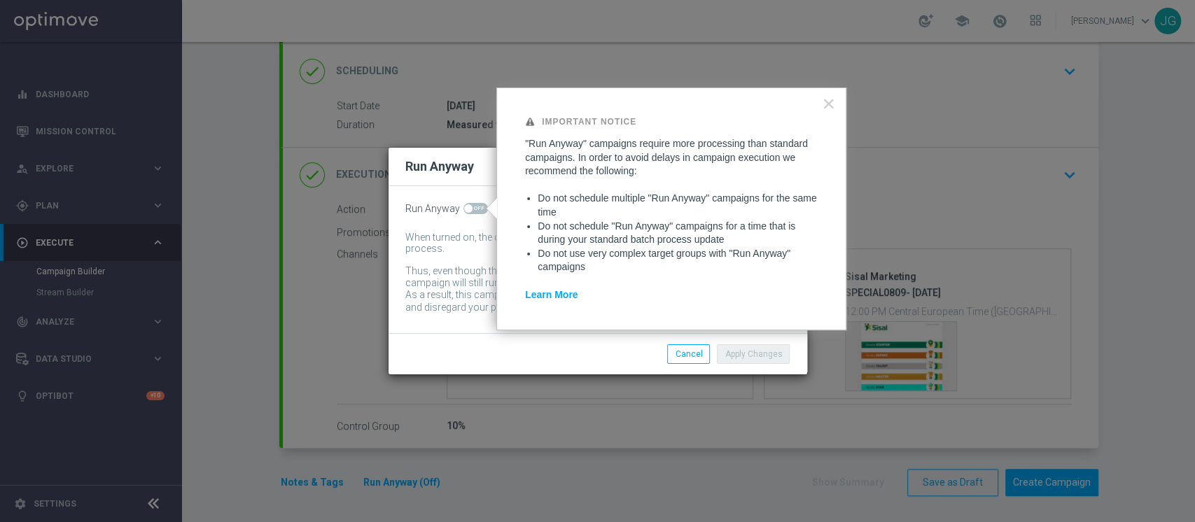
click at [470, 207] on span at bounding box center [468, 208] width 8 height 8
click at [470, 207] on input "checkbox" at bounding box center [475, 208] width 25 height 11
checkbox input "true"
click at [756, 356] on button "Apply Changes" at bounding box center [753, 354] width 73 height 20
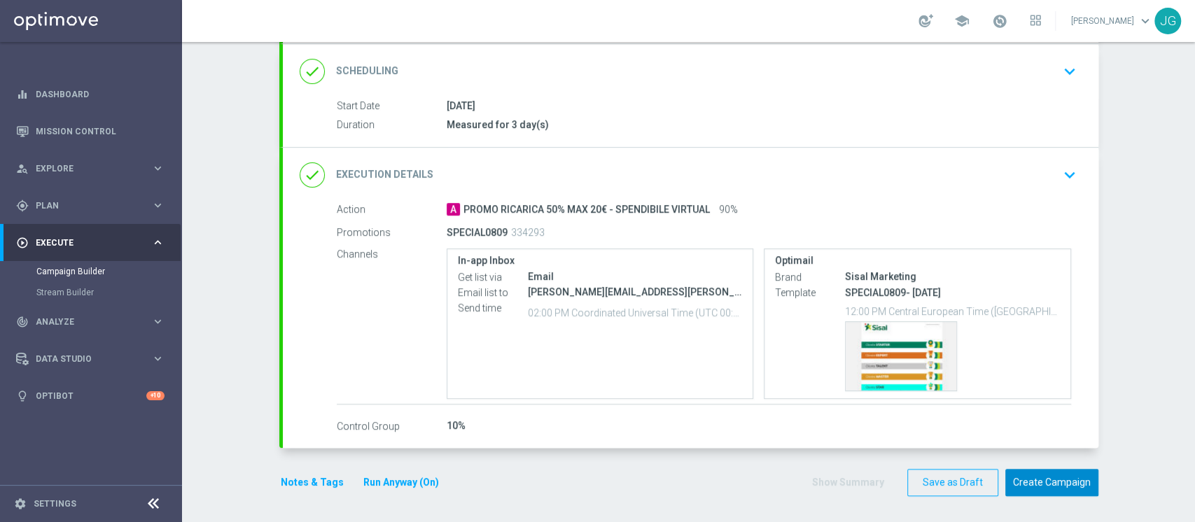
click at [1059, 479] on button "Create Campaign" at bounding box center [1051, 482] width 93 height 27
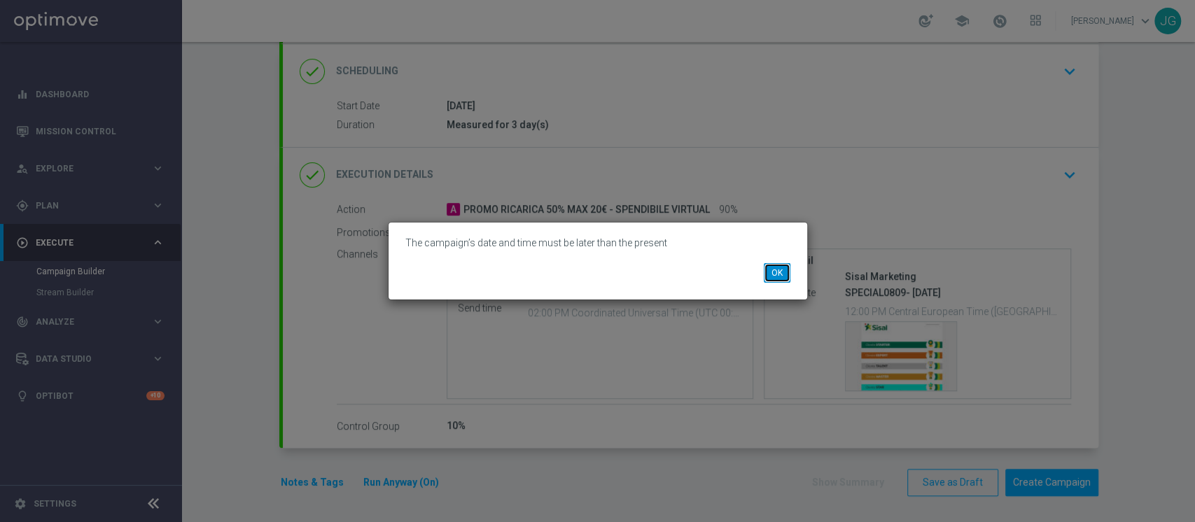
click at [778, 273] on button "OK" at bounding box center [777, 273] width 27 height 20
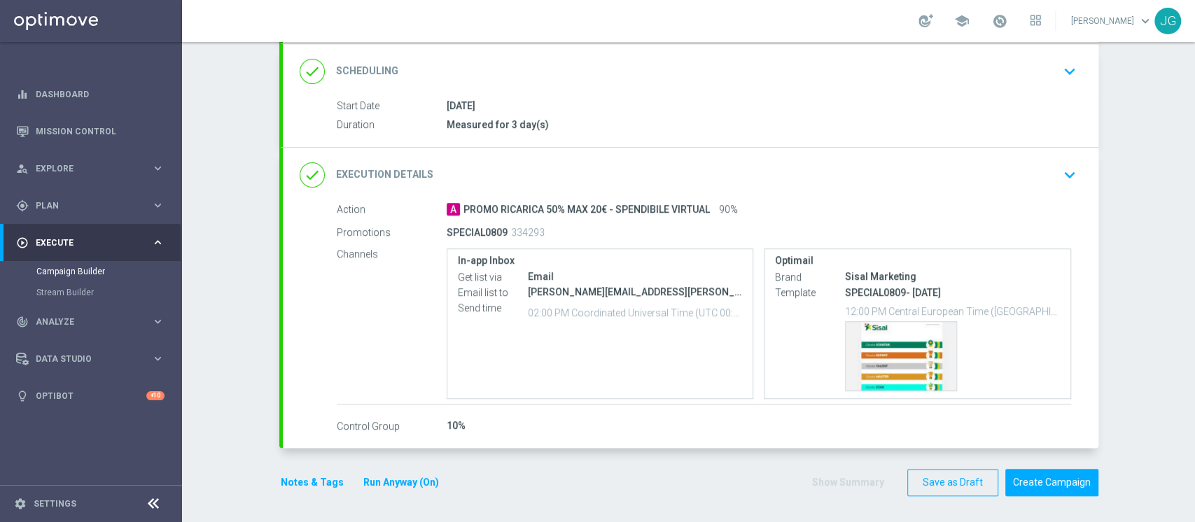
click at [959, 184] on div "done Execution Details keyboard_arrow_down" at bounding box center [691, 175] width 782 height 27
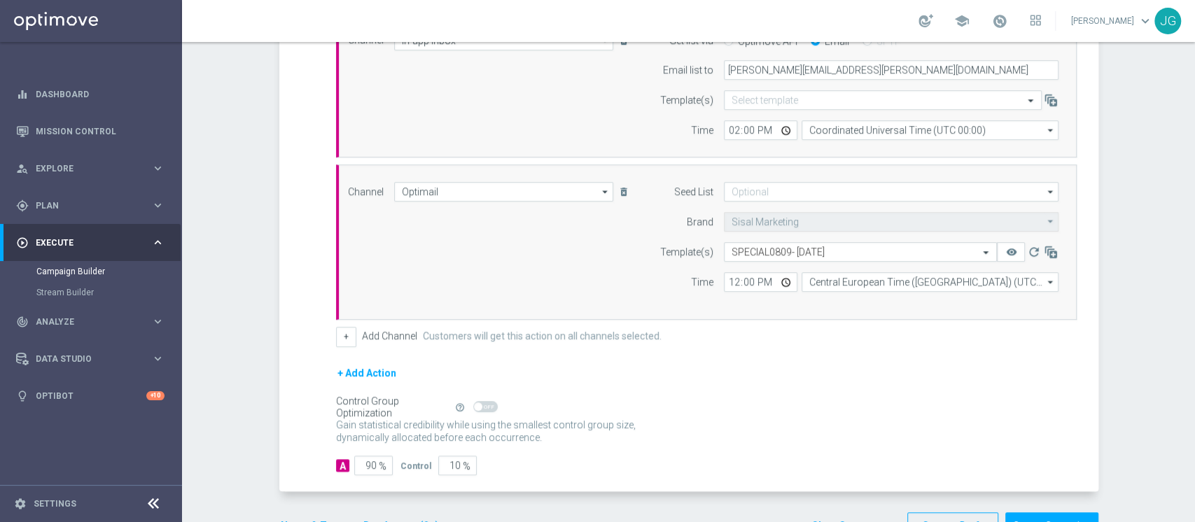
scroll to position [453, 0]
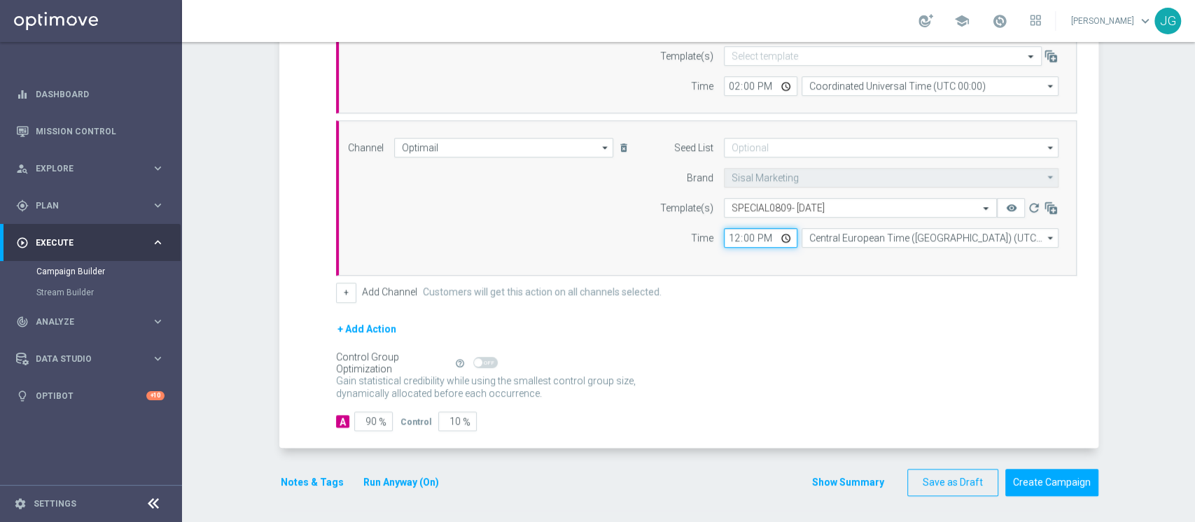
click at [778, 238] on input "12:00" at bounding box center [761, 238] width 74 height 20
type input "18:00"
click at [890, 346] on div "+ Add Action" at bounding box center [706, 338] width 741 height 35
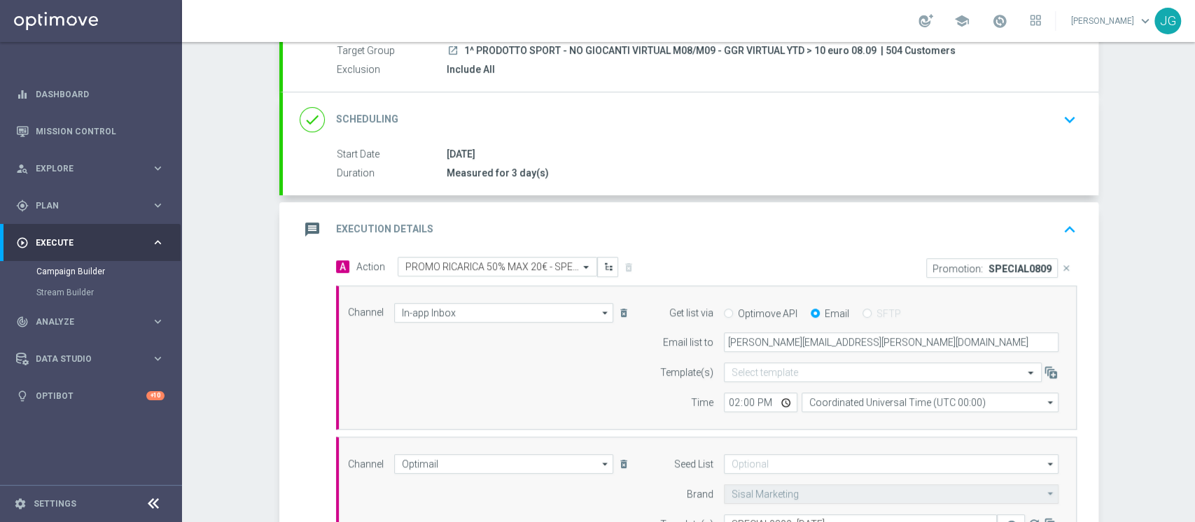
scroll to position [117, 0]
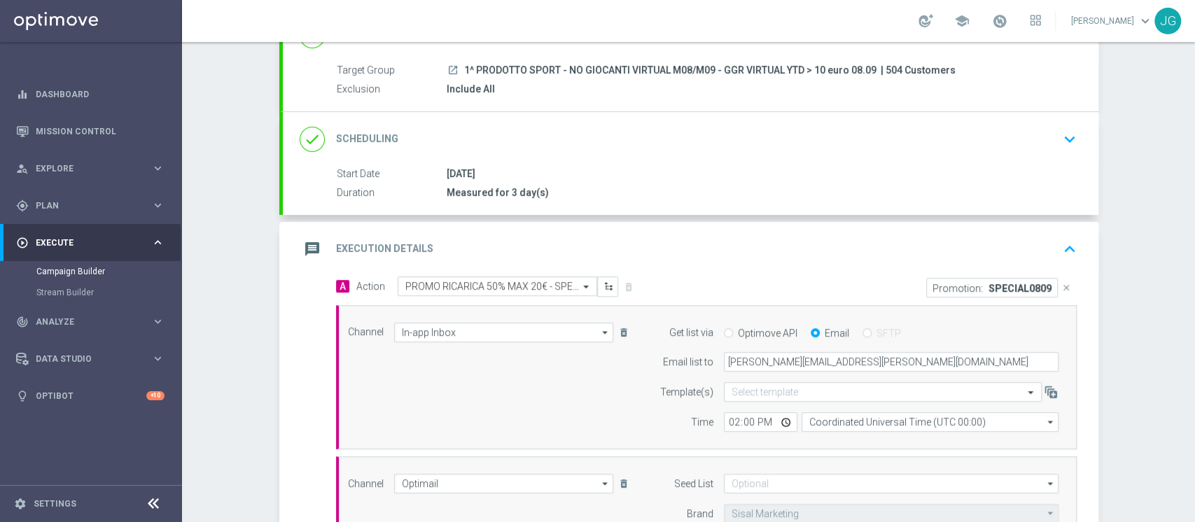
click at [845, 230] on div "message Execution Details keyboard_arrow_up" at bounding box center [691, 249] width 816 height 55
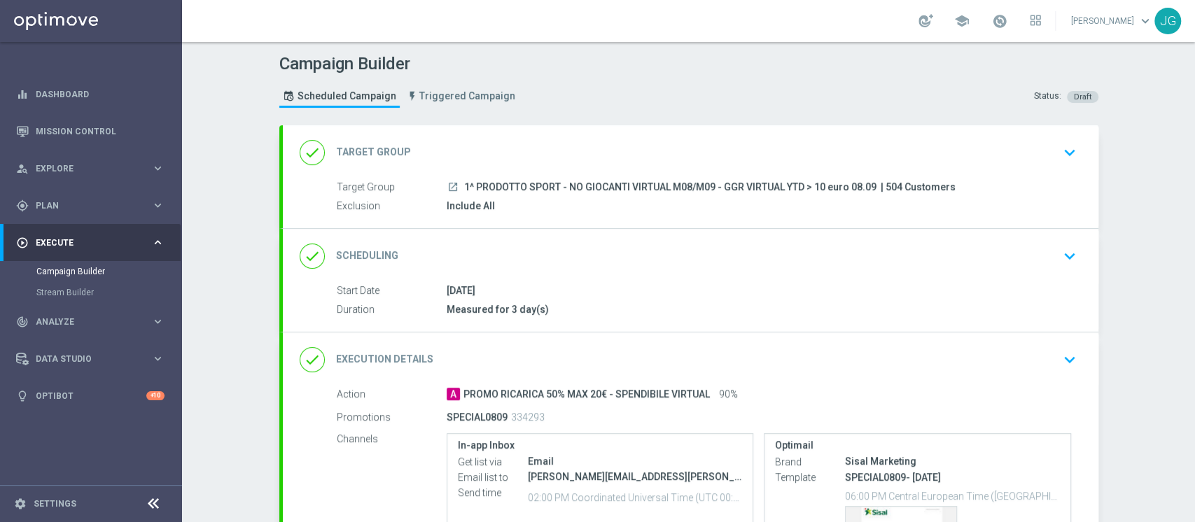
scroll to position [185, 0]
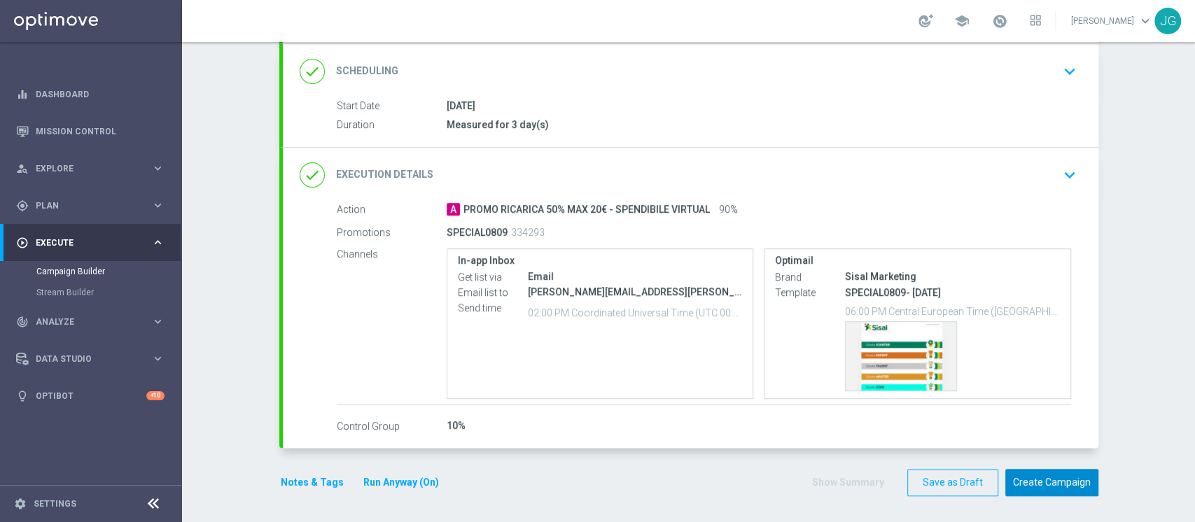
click at [1043, 482] on button "Create Campaign" at bounding box center [1051, 482] width 93 height 27
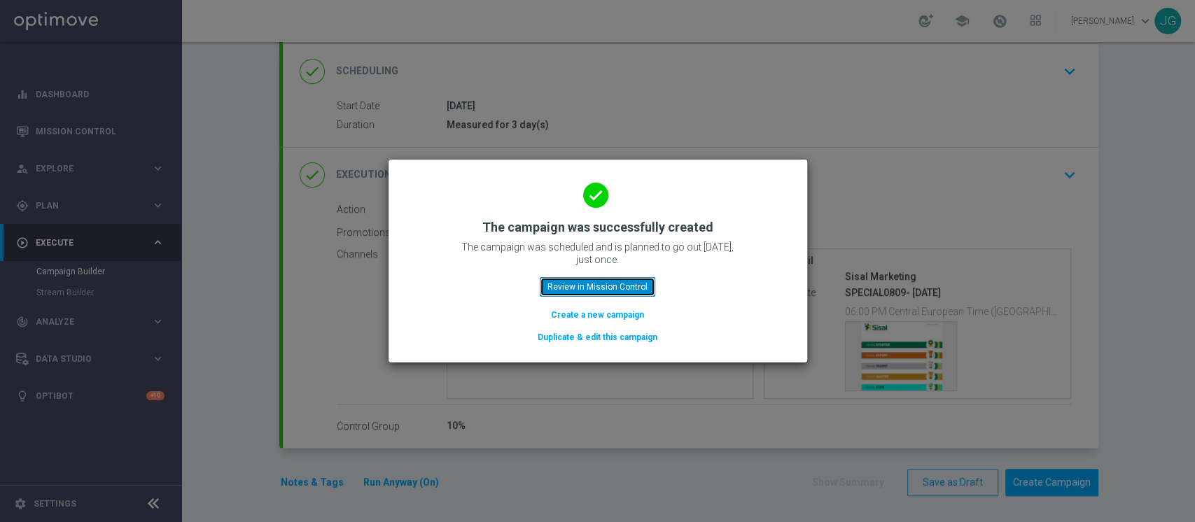
click at [622, 290] on button "Review in Mission Control" at bounding box center [598, 287] width 116 height 20
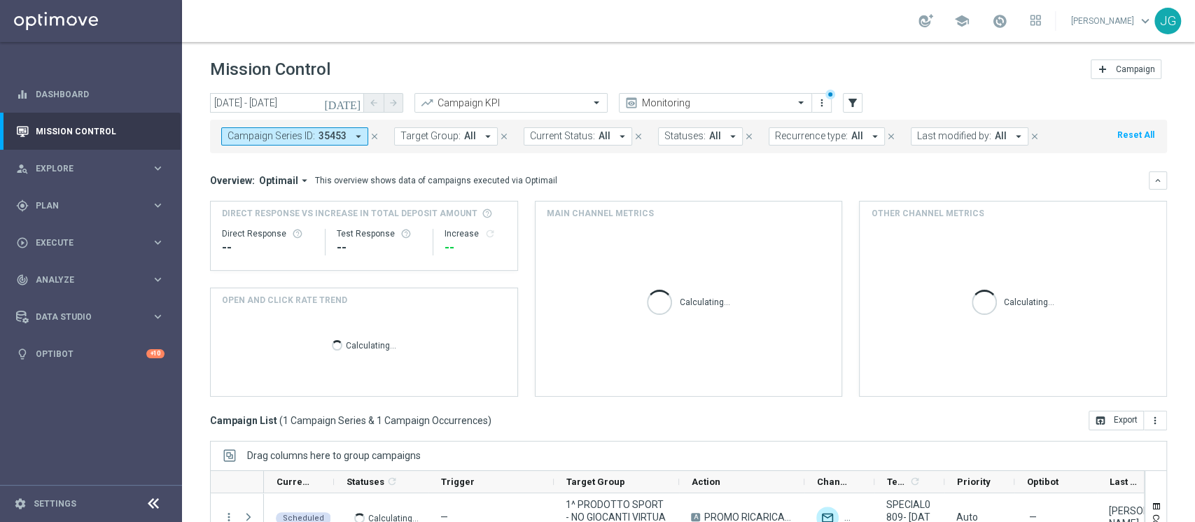
scroll to position [177, 0]
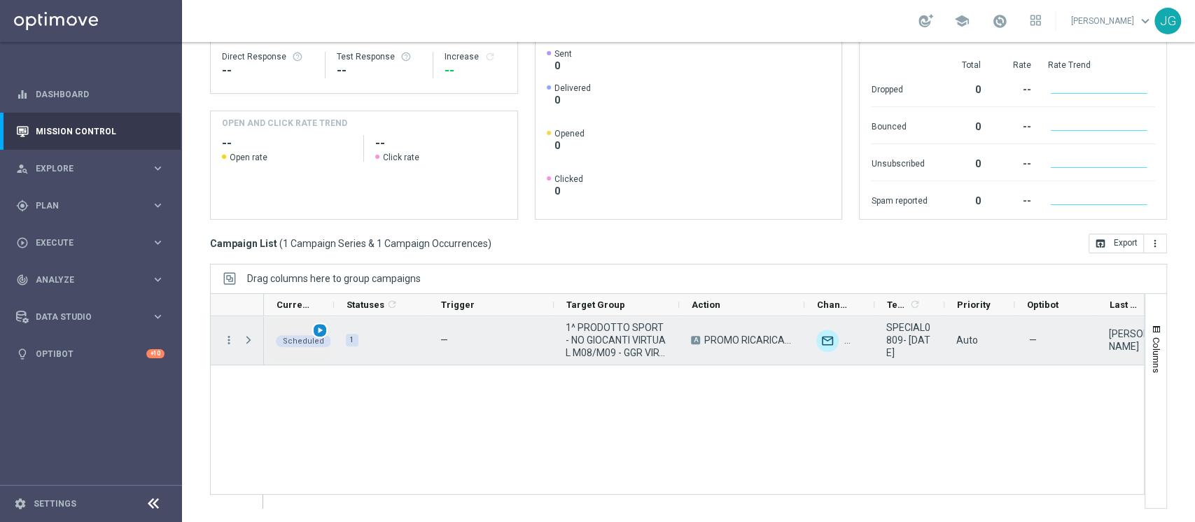
click at [323, 330] on span "play_arrow" at bounding box center [320, 331] width 10 height 10
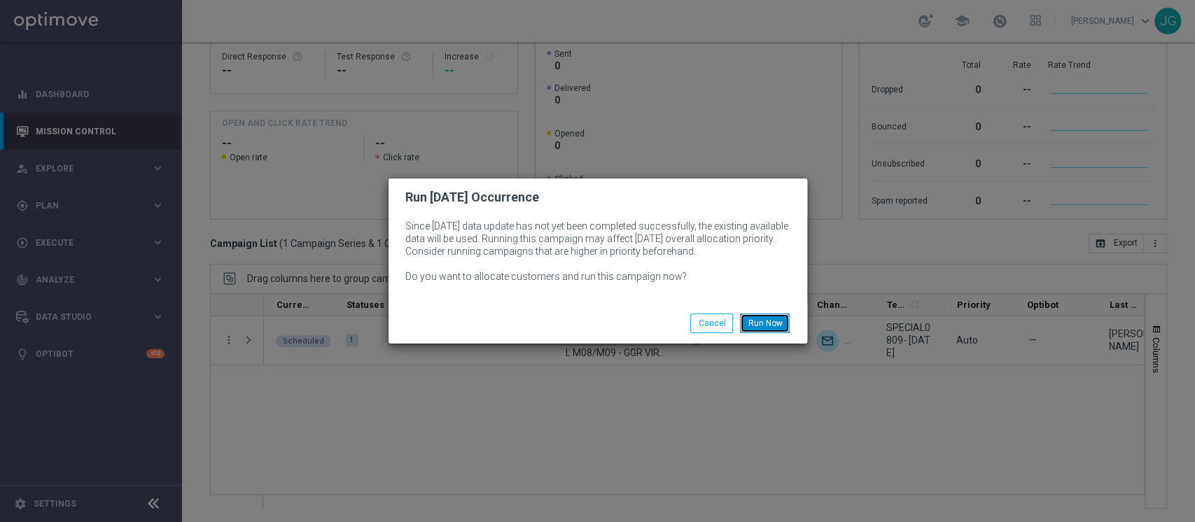
click at [774, 323] on button "Run Now" at bounding box center [765, 324] width 50 height 20
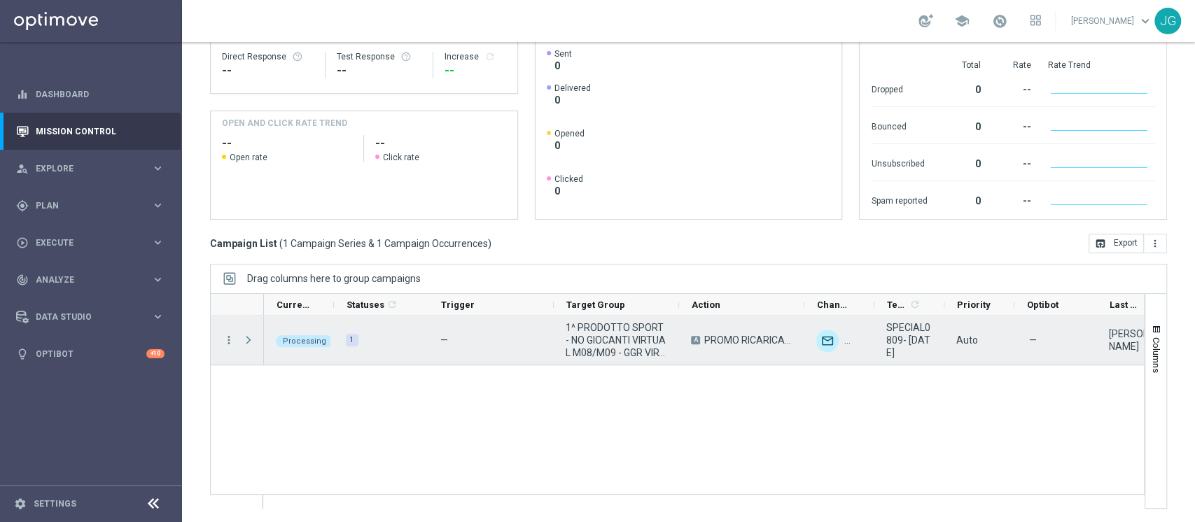
click at [249, 344] on span "Press SPACE to select this row." at bounding box center [248, 340] width 13 height 11
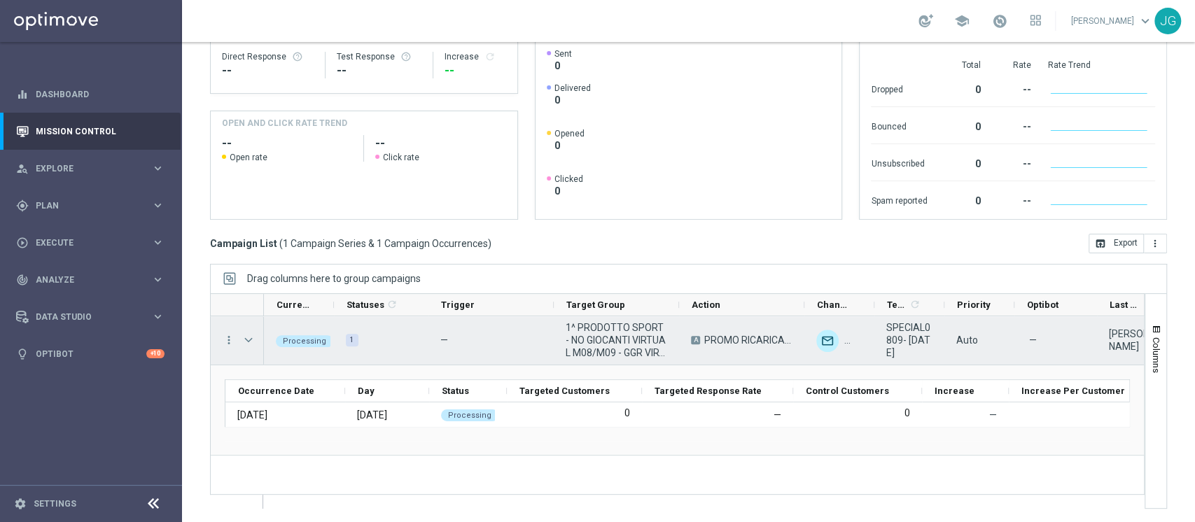
click at [249, 344] on span "Press SPACE to select this row." at bounding box center [248, 340] width 13 height 11
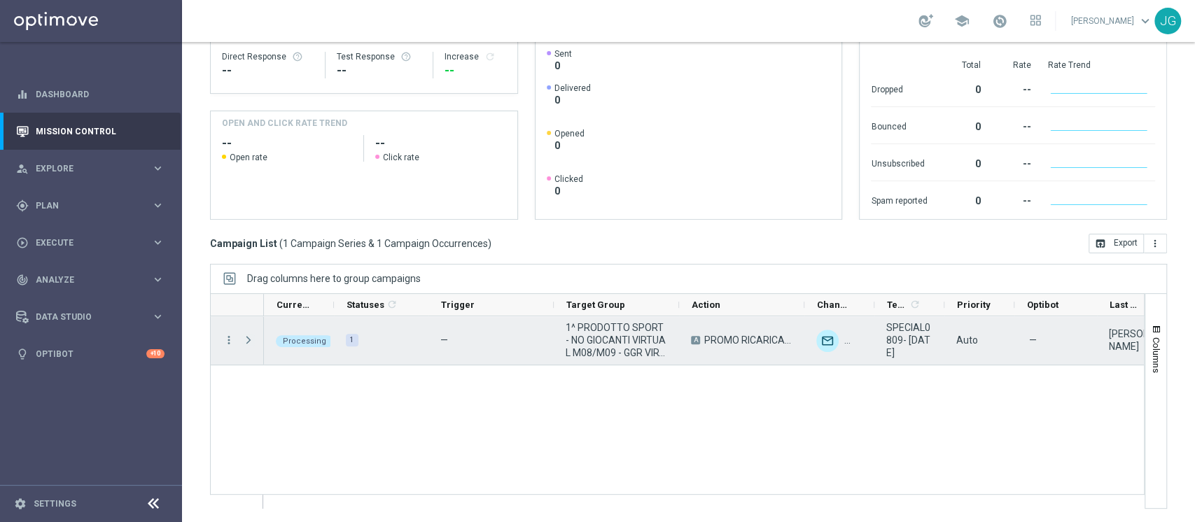
click at [249, 344] on span "Press SPACE to select this row." at bounding box center [248, 340] width 13 height 11
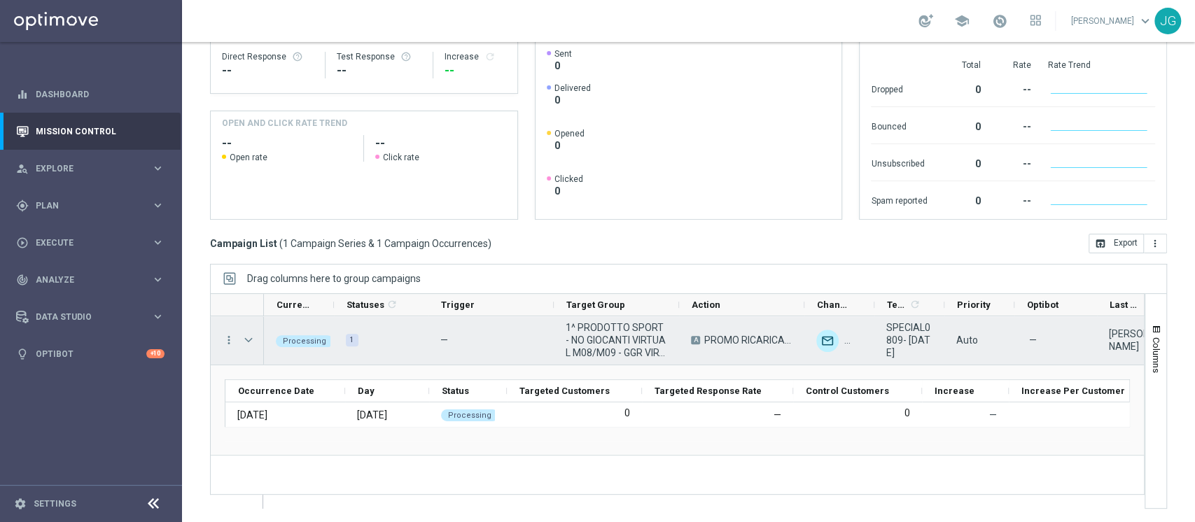
click at [249, 344] on span "Press SPACE to select this row." at bounding box center [248, 340] width 13 height 11
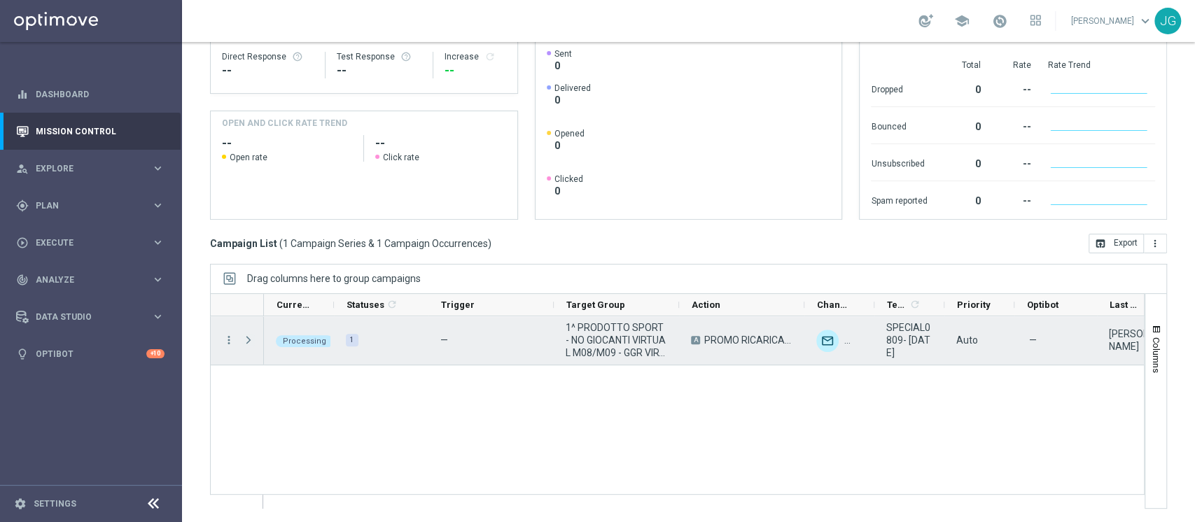
click at [249, 344] on span "Press SPACE to select this row." at bounding box center [248, 340] width 13 height 11
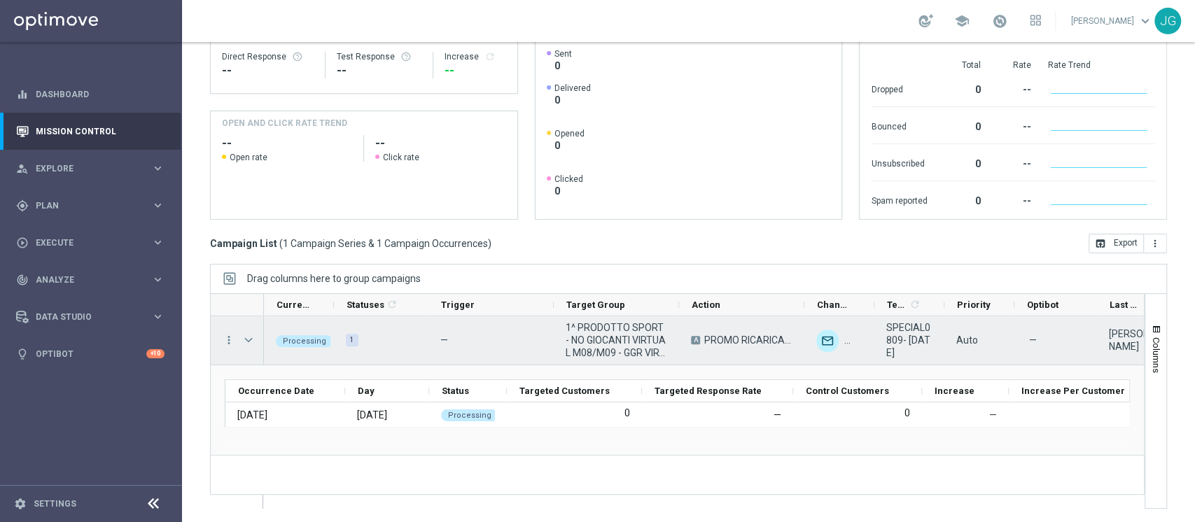
click at [250, 337] on span "Press SPACE to select this row." at bounding box center [248, 340] width 13 height 11
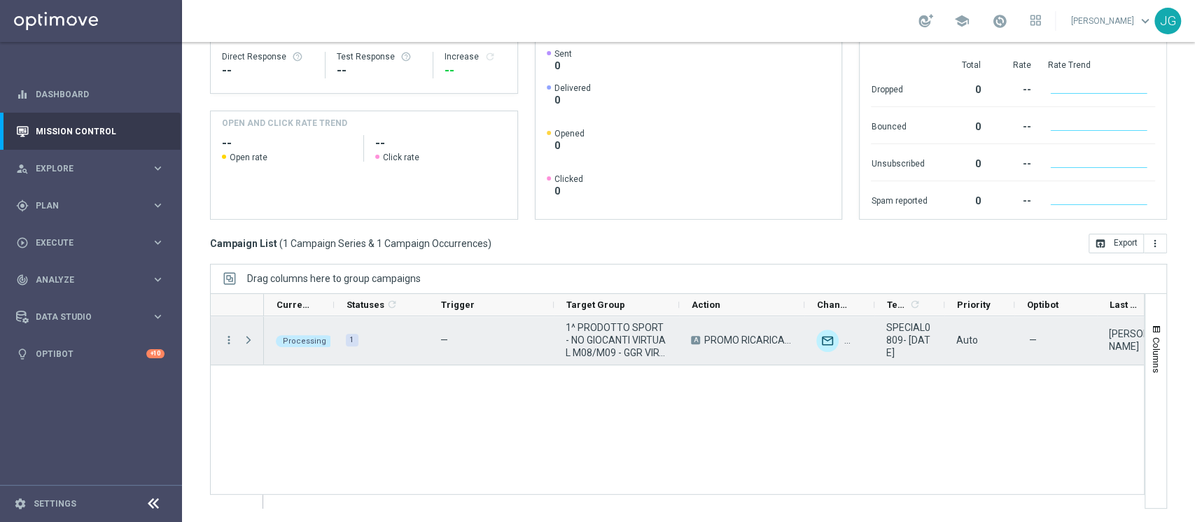
click at [250, 337] on span "Press SPACE to select this row." at bounding box center [248, 340] width 13 height 11
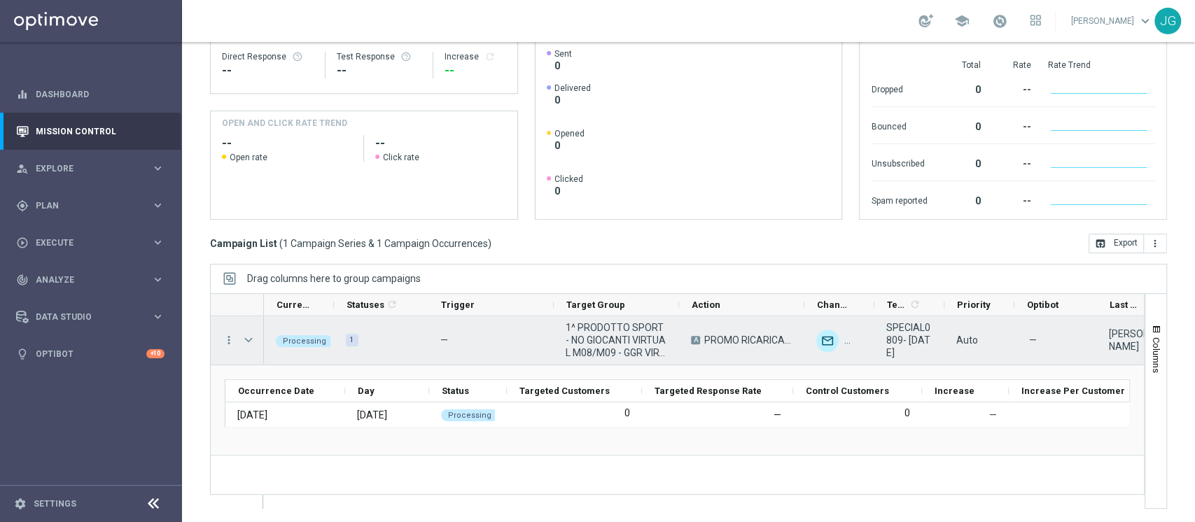
click at [251, 340] on span "Press SPACE to select this row." at bounding box center [248, 340] width 13 height 11
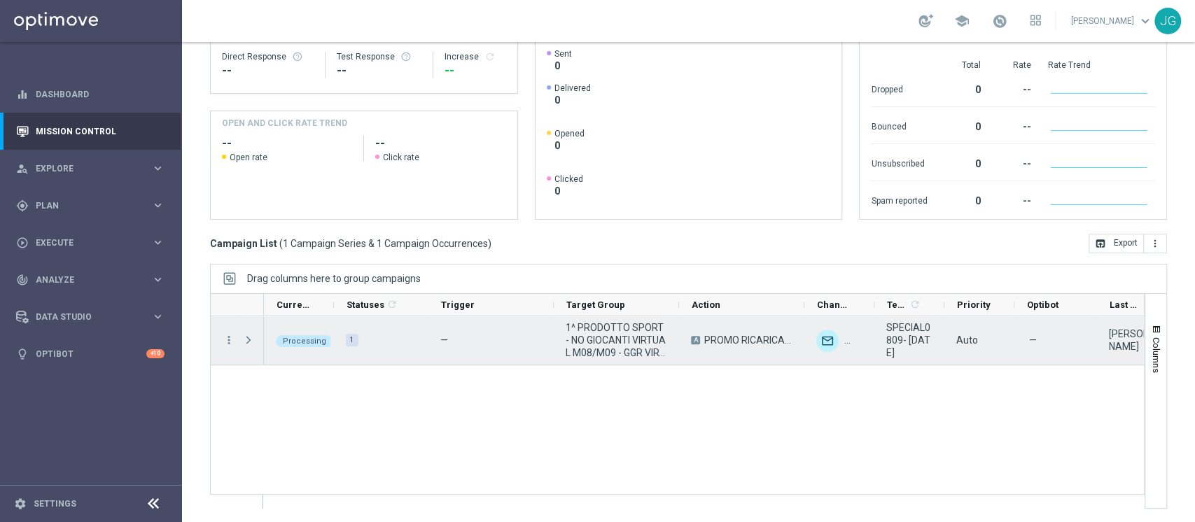
click at [251, 340] on span "Press SPACE to select this row." at bounding box center [248, 340] width 13 height 11
